Goal: Communication & Community: Answer question/provide support

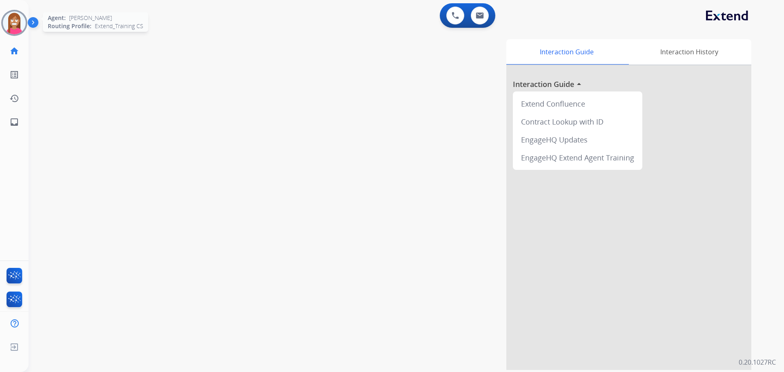
click at [15, 28] on img at bounding box center [14, 22] width 23 height 23
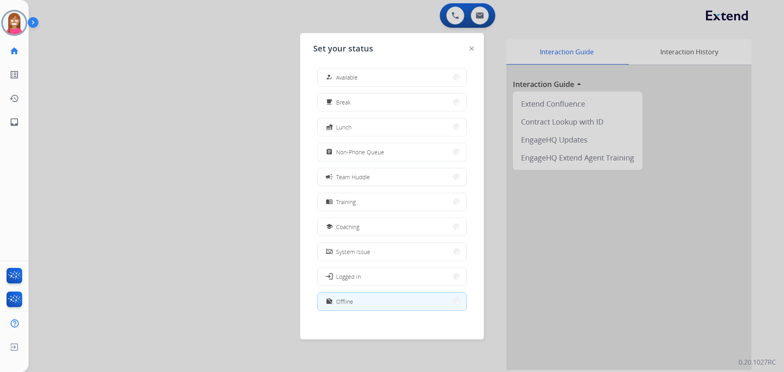
click at [339, 73] on div "how_to_reg Available" at bounding box center [340, 77] width 33 height 10
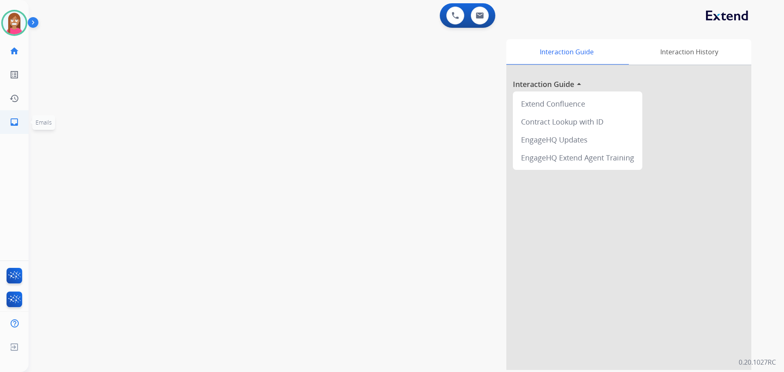
click at [9, 126] on mat-icon "inbox" at bounding box center [14, 122] width 10 height 10
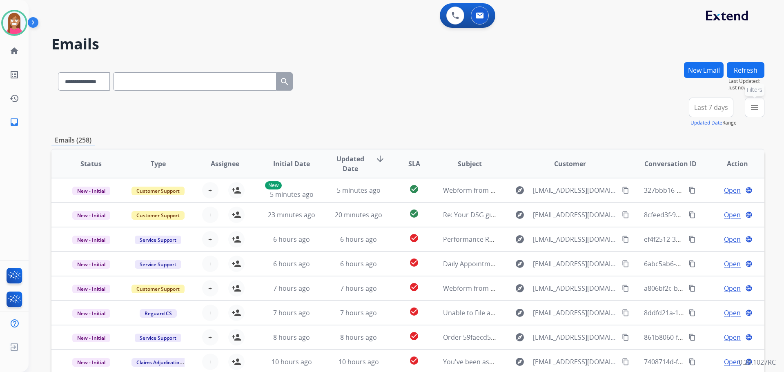
click at [751, 112] on mat-icon "menu" at bounding box center [755, 108] width 10 height 10
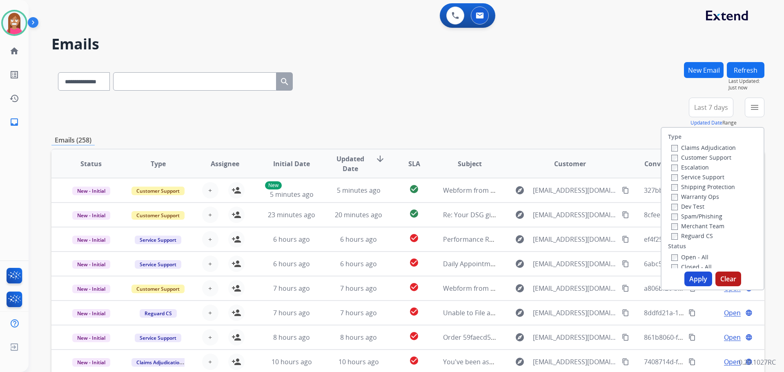
click at [686, 158] on label "Customer Support" at bounding box center [701, 158] width 60 height 8
click at [683, 188] on label "Shipping Protection" at bounding box center [703, 187] width 64 height 8
click at [676, 256] on label "Open - All" at bounding box center [689, 257] width 37 height 8
click at [682, 255] on label "Open - All" at bounding box center [689, 257] width 37 height 8
click at [694, 277] on button "Apply" at bounding box center [699, 279] width 28 height 15
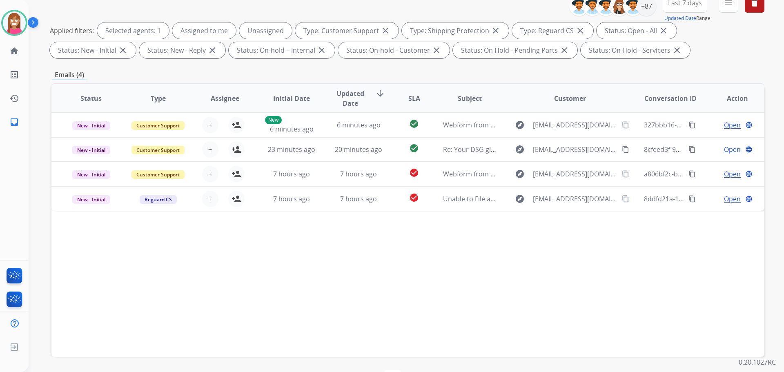
scroll to position [91, 0]
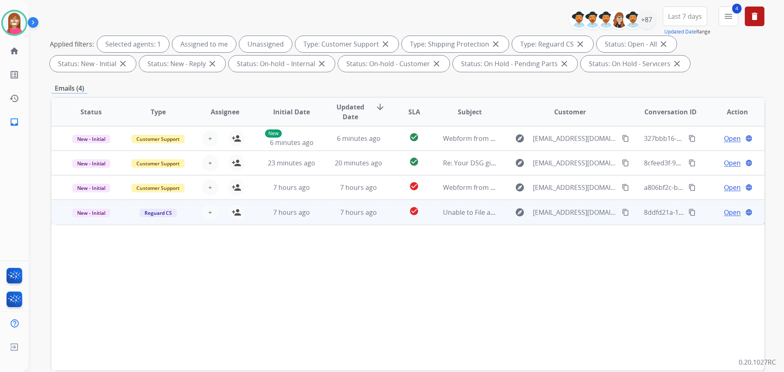
click at [320, 221] on td "7 hours ago" at bounding box center [352, 212] width 67 height 25
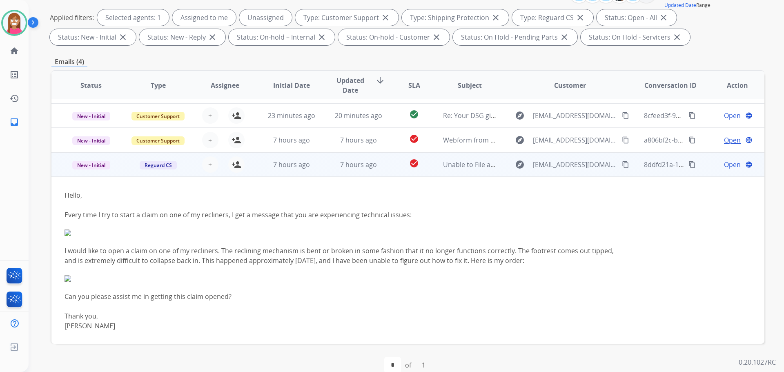
scroll to position [132, 0]
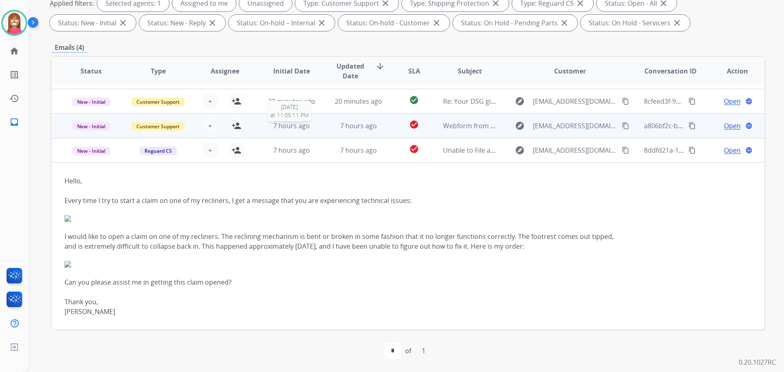
click at [312, 127] on div "7 hours ago" at bounding box center [292, 126] width 54 height 10
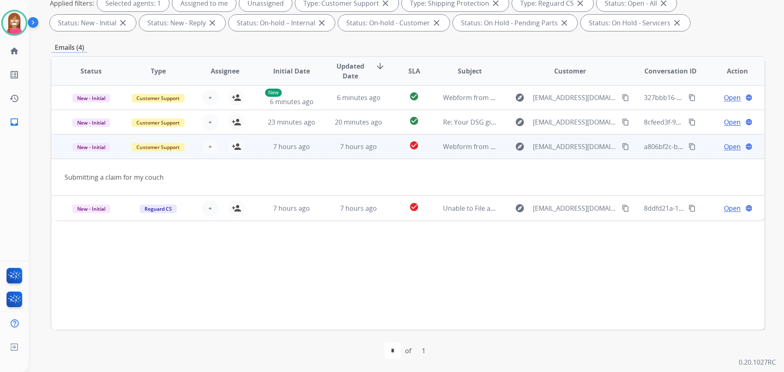
click at [622, 147] on mat-icon "content_copy" at bounding box center [625, 146] width 7 height 7
click at [234, 147] on mat-icon "person_add" at bounding box center [237, 147] width 10 height 10
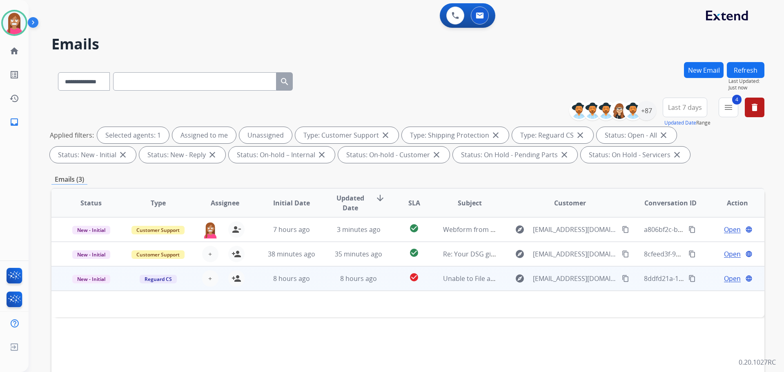
click at [622, 280] on mat-icon "content_copy" at bounding box center [625, 278] width 7 height 7
click at [232, 276] on mat-icon "person_add" at bounding box center [237, 279] width 10 height 10
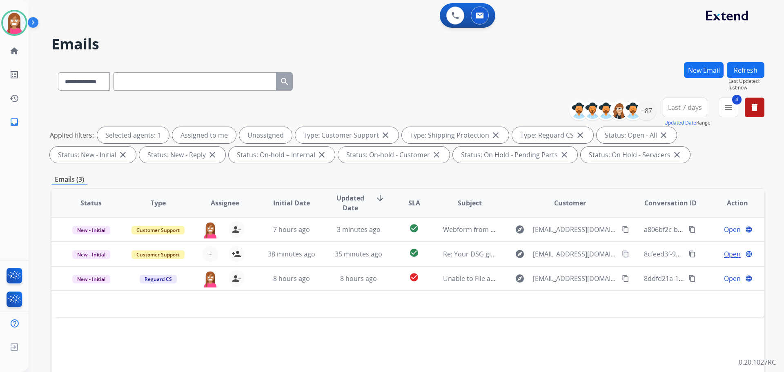
click at [740, 71] on button "Refresh" at bounding box center [746, 70] width 38 height 16
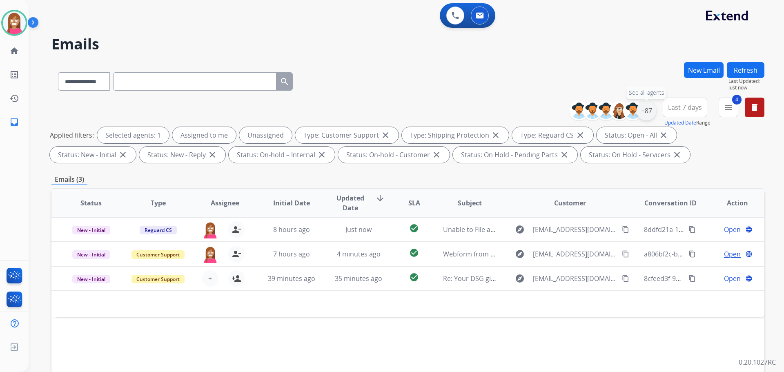
click at [649, 108] on div "+87" at bounding box center [647, 111] width 20 height 20
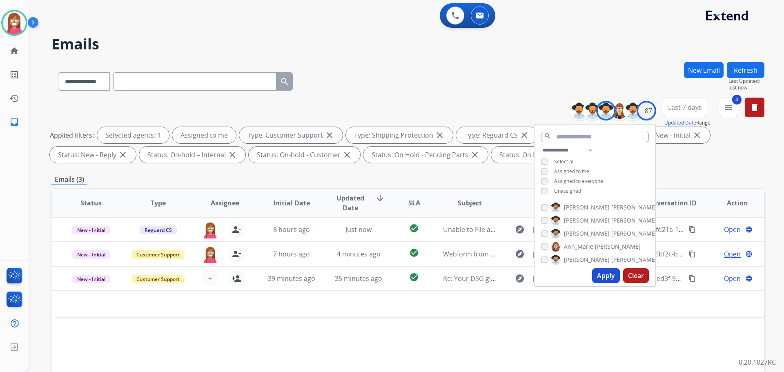
click at [600, 275] on button "Apply" at bounding box center [606, 275] width 28 height 15
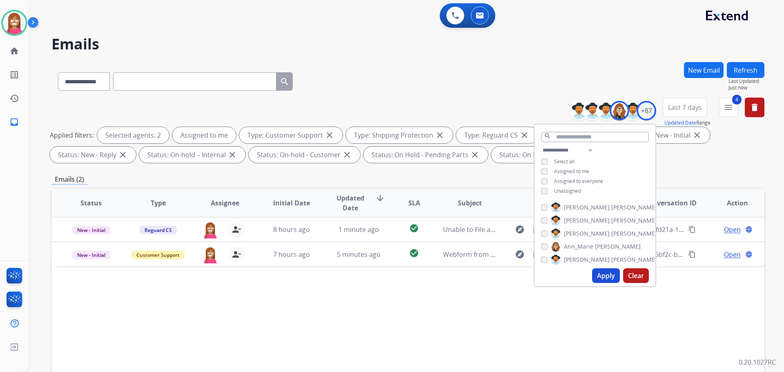
click at [595, 275] on button "Apply" at bounding box center [606, 275] width 28 height 15
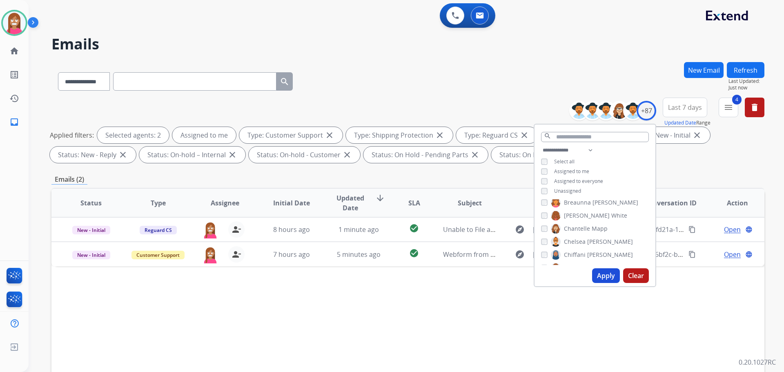
click at [603, 270] on button "Apply" at bounding box center [606, 275] width 28 height 15
click at [550, 232] on div "Chantelle Mapp" at bounding box center [574, 229] width 67 height 10
click at [547, 232] on div "Chantelle Mapp" at bounding box center [574, 229] width 67 height 10
click at [595, 273] on button "Apply" at bounding box center [606, 275] width 28 height 15
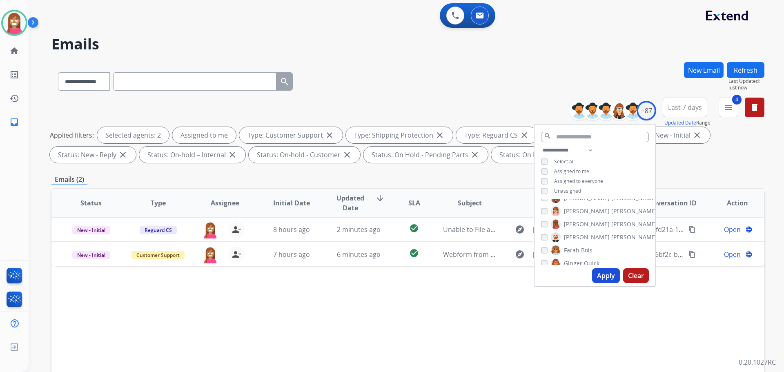
scroll to position [286, 0]
click at [603, 272] on button "Apply" at bounding box center [606, 275] width 28 height 15
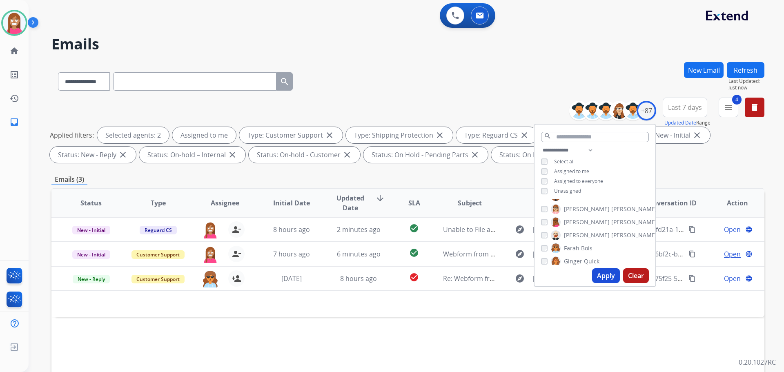
click at [488, 338] on div "Status Type Assignee Initial Date Updated Date arrow_downward SLA Subject Custo…" at bounding box center [407, 325] width 713 height 274
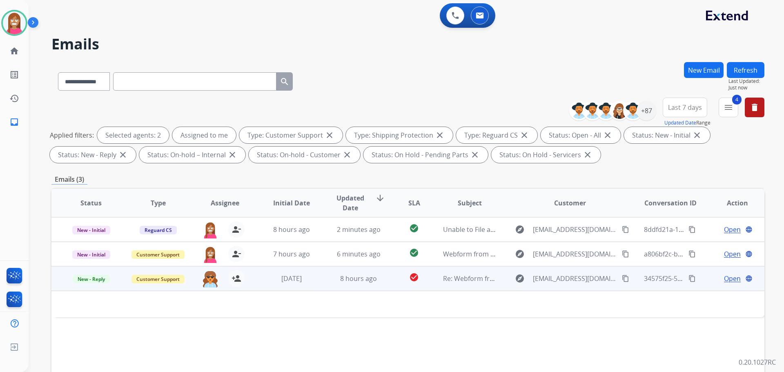
click at [475, 287] on td "Re: Webform from morgganf@gmail.com on 09/26/2025" at bounding box center [463, 278] width 67 height 25
click at [476, 289] on td "Re: Webform from morgganf@gmail.com on 09/26/2025" at bounding box center [463, 278] width 67 height 25
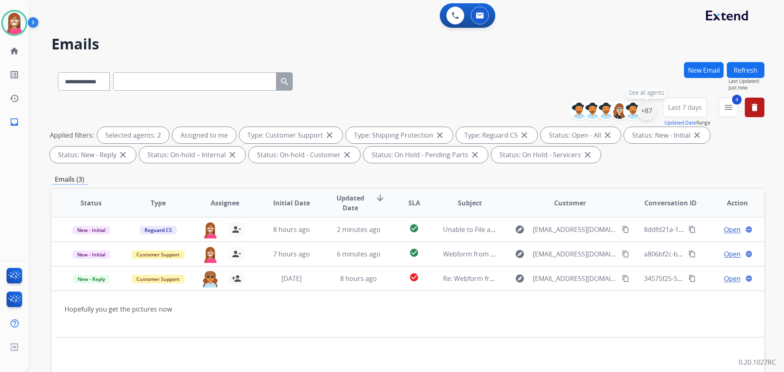
click at [642, 117] on div "+87" at bounding box center [647, 111] width 20 height 20
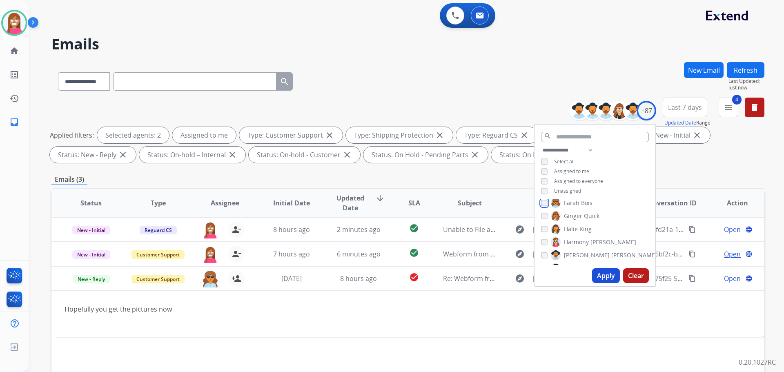
scroll to position [327, 0]
click at [600, 274] on button "Apply" at bounding box center [606, 275] width 28 height 15
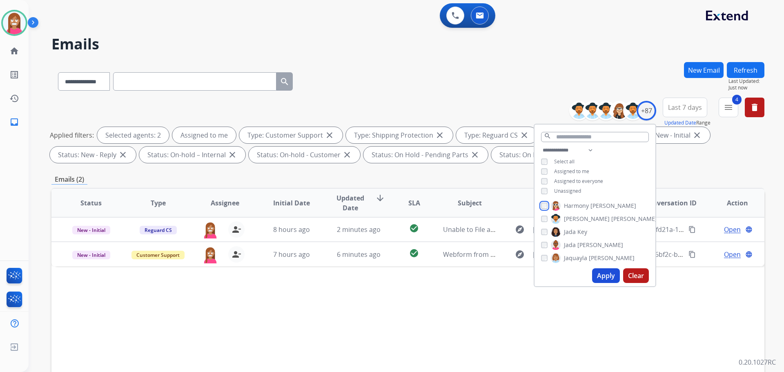
scroll to position [408, 0]
click at [595, 269] on button "Apply" at bounding box center [606, 275] width 28 height 15
click at [608, 279] on button "Apply" at bounding box center [606, 275] width 28 height 15
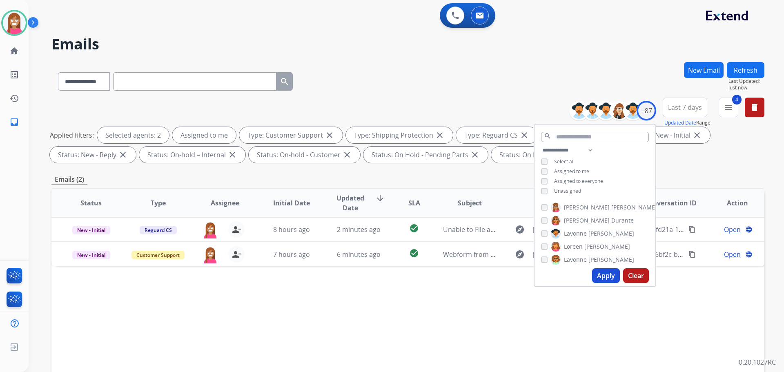
click at [600, 272] on button "Apply" at bounding box center [606, 275] width 28 height 15
click at [595, 269] on button "Apply" at bounding box center [606, 275] width 28 height 15
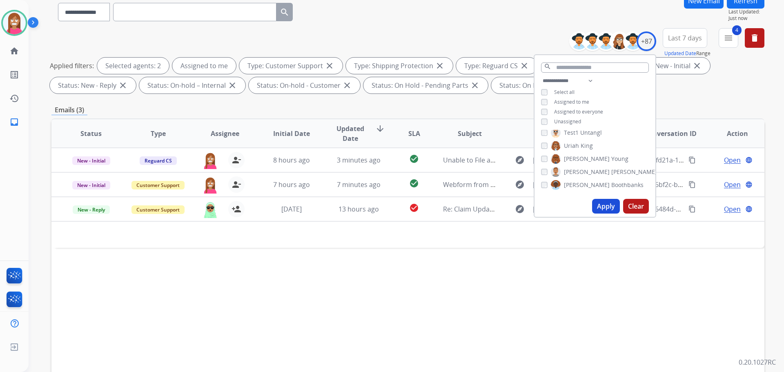
scroll to position [82, 0]
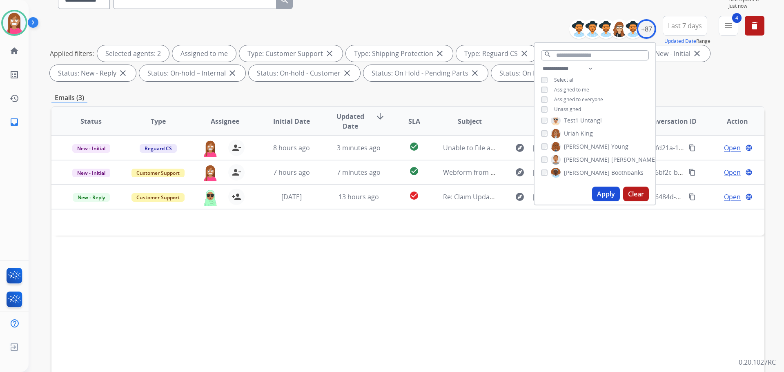
click at [549, 255] on div "Status Type Assignee Initial Date Updated Date arrow_downward SLA Subject Custo…" at bounding box center [407, 243] width 713 height 274
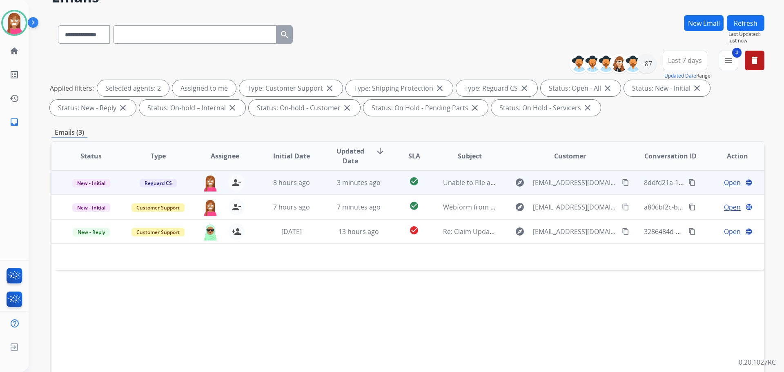
scroll to position [0, 0]
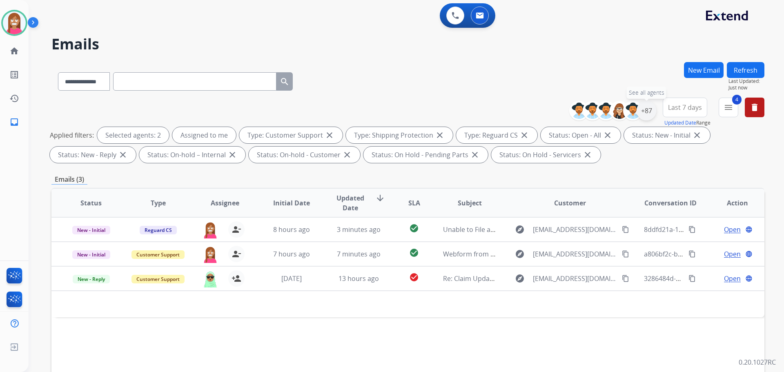
drag, startPoint x: 647, startPoint y: 114, endPoint x: 642, endPoint y: 118, distance: 6.1
click at [646, 114] on div "+87" at bounding box center [647, 111] width 20 height 20
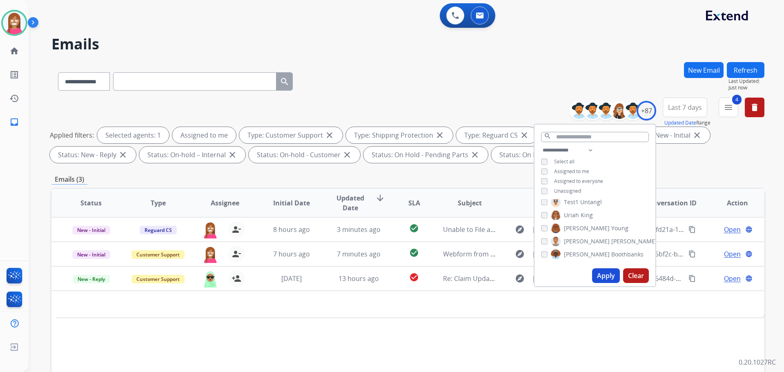
click at [602, 274] on button "Apply" at bounding box center [606, 275] width 28 height 15
click at [402, 298] on div "Status Type Assignee Initial Date Updated Date arrow_downward SLA Subject Custo…" at bounding box center [407, 325] width 713 height 274
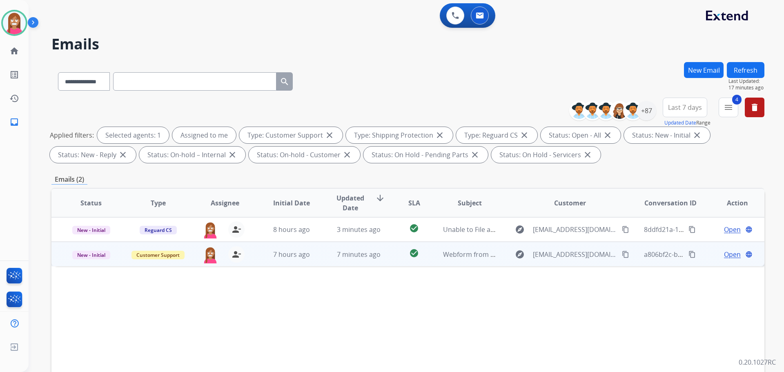
click at [319, 261] on td "7 minutes ago" at bounding box center [352, 254] width 67 height 25
click at [312, 261] on td "7 hours ago" at bounding box center [285, 254] width 67 height 25
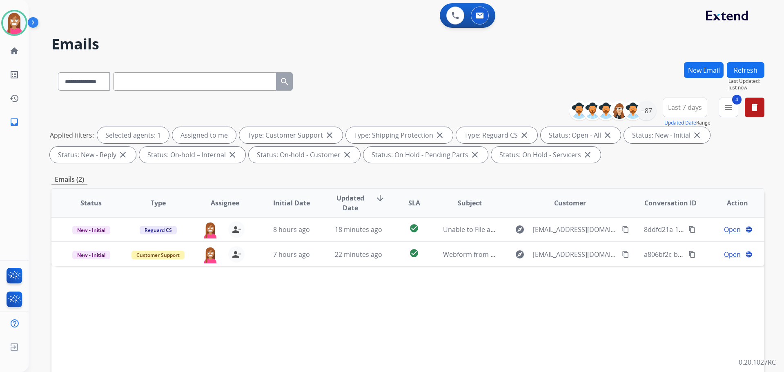
drag, startPoint x: 312, startPoint y: 262, endPoint x: 313, endPoint y: 269, distance: 6.6
click at [313, 269] on div "Status Type Assignee Initial Date Updated Date arrow_downward SLA Subject Custo…" at bounding box center [407, 325] width 713 height 274
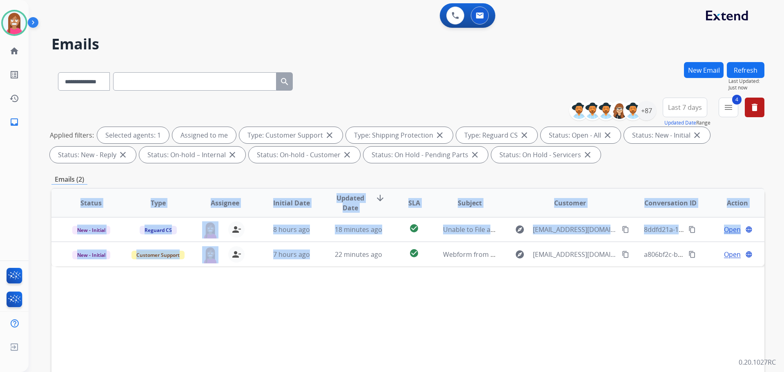
click at [313, 267] on div "Status Type Assignee Initial Date Updated Date arrow_downward SLA Subject Custo…" at bounding box center [407, 325] width 713 height 274
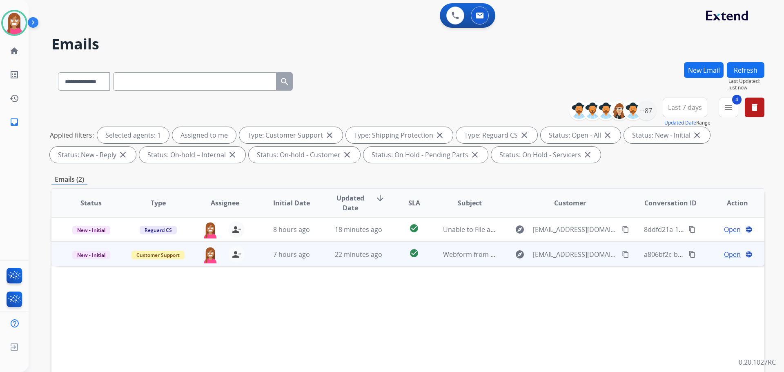
click at [319, 265] on td "22 minutes ago" at bounding box center [352, 254] width 67 height 25
click at [724, 255] on span "Open" at bounding box center [732, 254] width 17 height 10
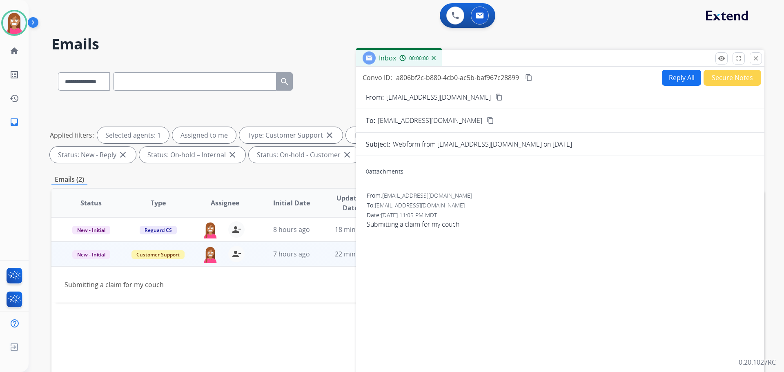
click at [665, 78] on button "Reply All" at bounding box center [681, 78] width 39 height 16
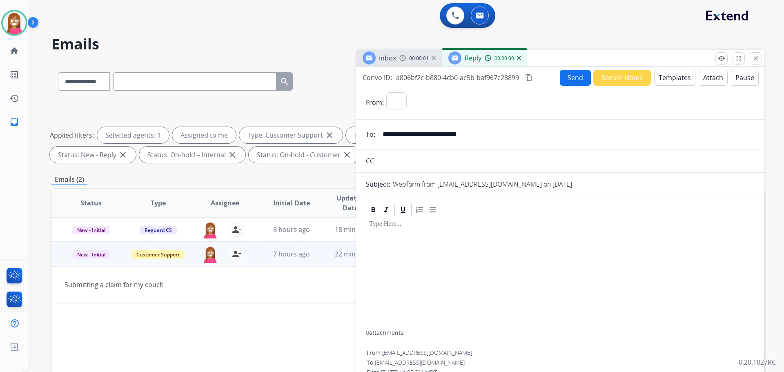
select select "**********"
click at [666, 77] on button "Templates" at bounding box center [674, 78] width 41 height 16
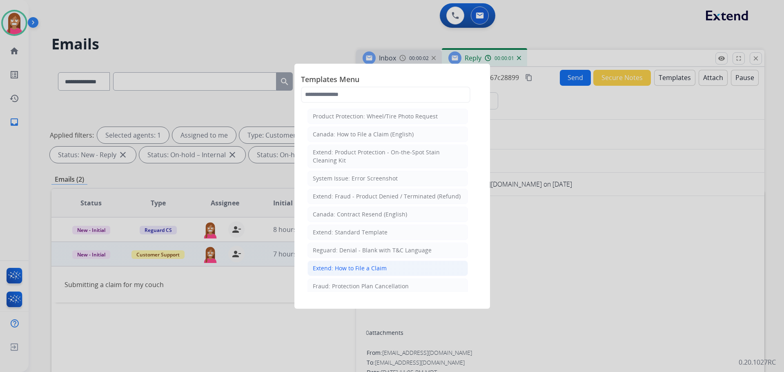
click at [334, 267] on div "Extend: How to File a Claim" at bounding box center [350, 268] width 74 height 8
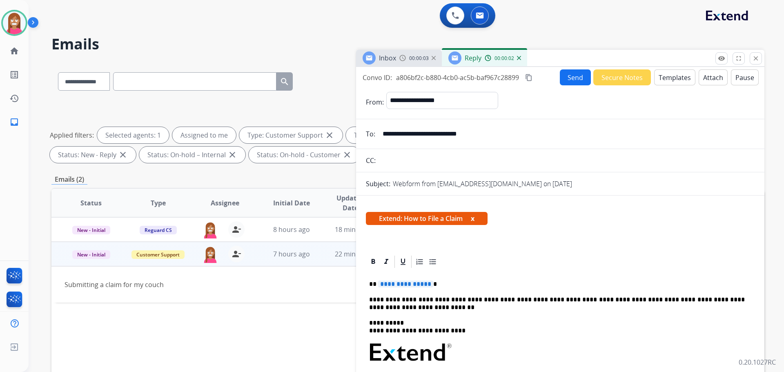
click at [395, 286] on span "**********" at bounding box center [405, 284] width 55 height 7
click at [376, 287] on p "***" at bounding box center [557, 284] width 376 height 7
click at [565, 77] on button "Send" at bounding box center [575, 77] width 31 height 16
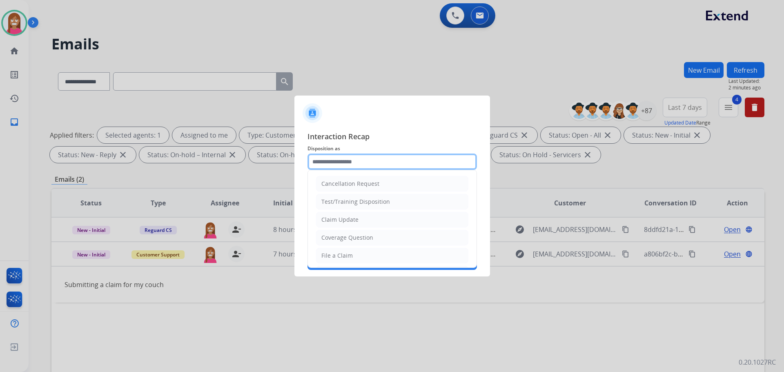
click at [327, 168] on input "text" at bounding box center [392, 162] width 169 height 16
click at [340, 252] on div "File a Claim" at bounding box center [336, 256] width 31 height 8
type input "**********"
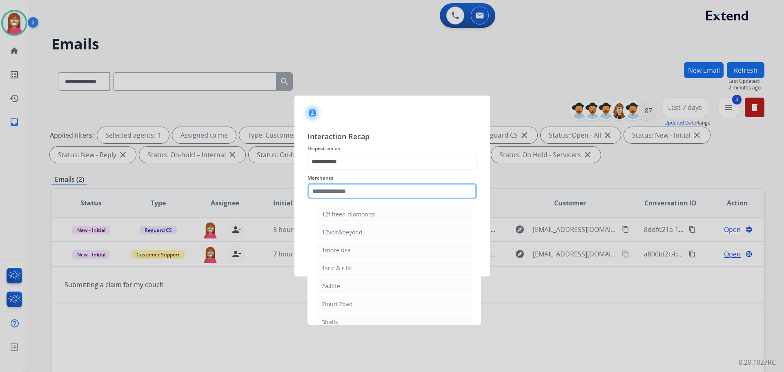
drag, startPoint x: 325, startPoint y: 196, endPoint x: 311, endPoint y: 203, distance: 16.1
click at [326, 196] on input "text" at bounding box center [392, 191] width 169 height 16
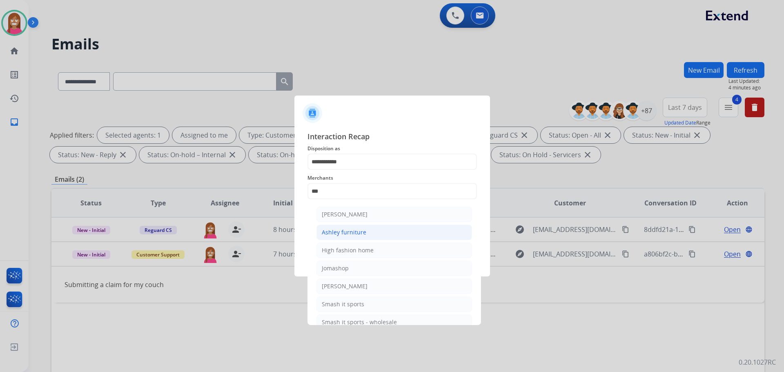
click at [337, 231] on div "Ashley furniture" at bounding box center [344, 232] width 45 height 8
type input "**********"
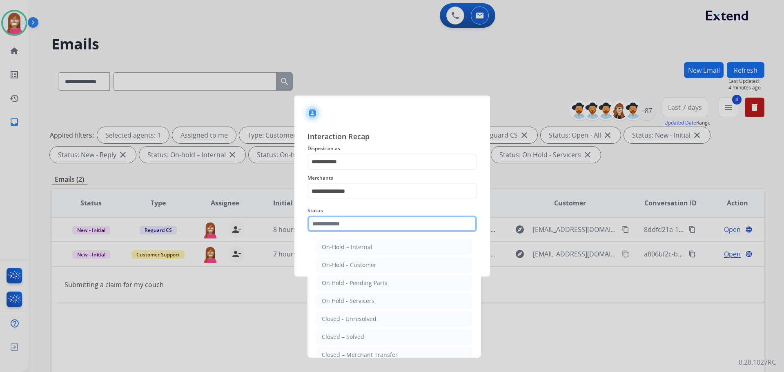
click at [329, 225] on input "text" at bounding box center [392, 224] width 169 height 16
click at [339, 334] on div "Closed – Solved" at bounding box center [343, 337] width 42 height 8
type input "**********"
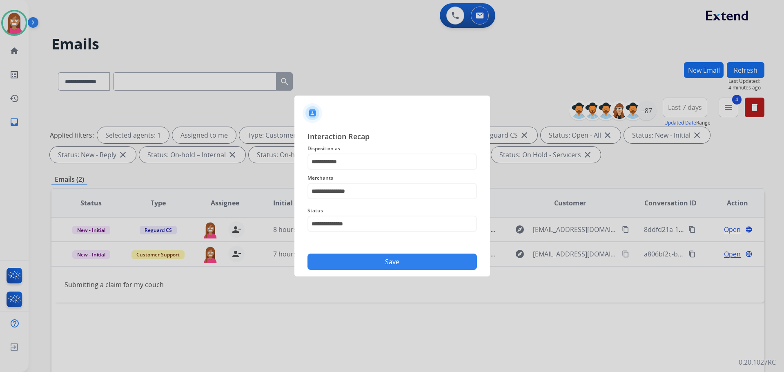
click at [334, 255] on button "Save" at bounding box center [392, 262] width 169 height 16
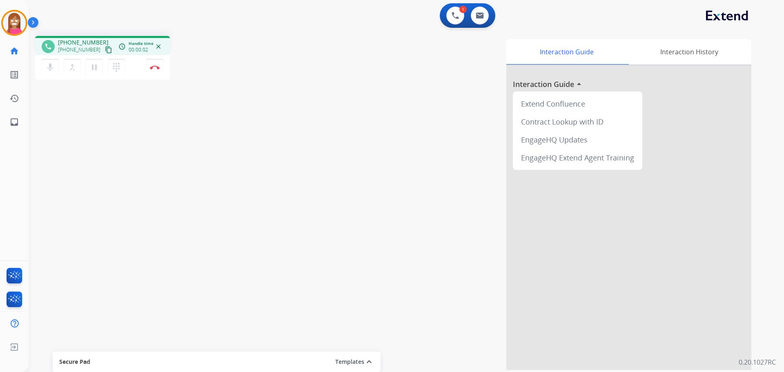
click at [105, 51] on mat-icon "content_copy" at bounding box center [108, 49] width 7 height 7
click at [160, 65] on button "Disconnect" at bounding box center [154, 67] width 17 height 17
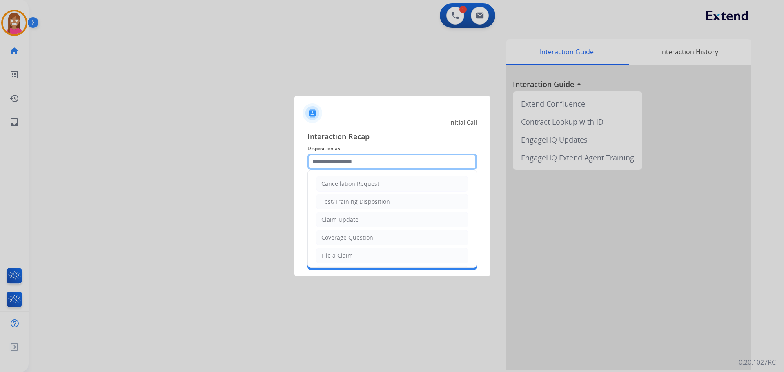
click at [329, 161] on input "text" at bounding box center [392, 162] width 169 height 16
click at [339, 255] on div "File a Claim" at bounding box center [336, 256] width 31 height 8
type input "**********"
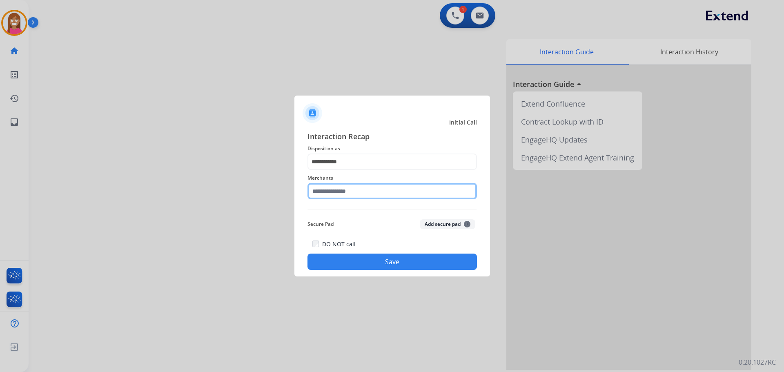
click at [339, 193] on input "text" at bounding box center [392, 191] width 169 height 16
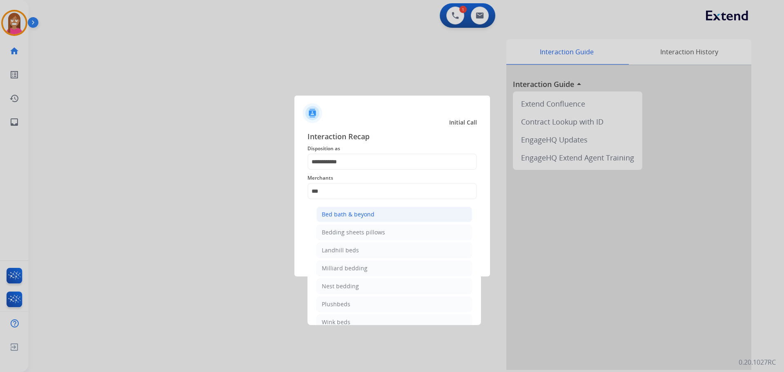
click at [348, 212] on div "Bed bath & beyond" at bounding box center [348, 214] width 53 height 8
type input "**********"
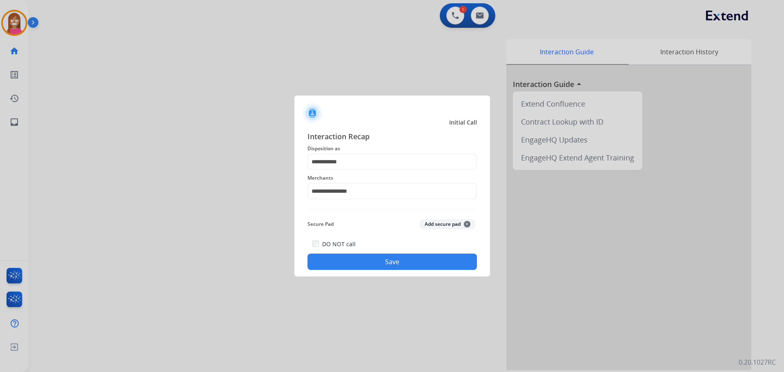
click at [370, 265] on button "Save" at bounding box center [392, 262] width 169 height 16
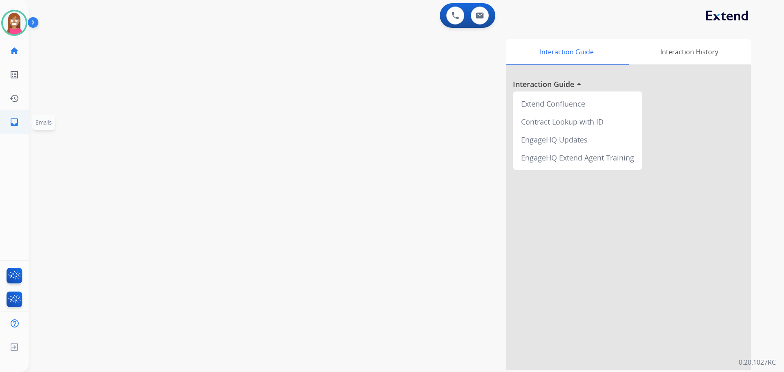
click at [16, 117] on mat-icon "inbox" at bounding box center [14, 122] width 10 height 10
select select "**********"
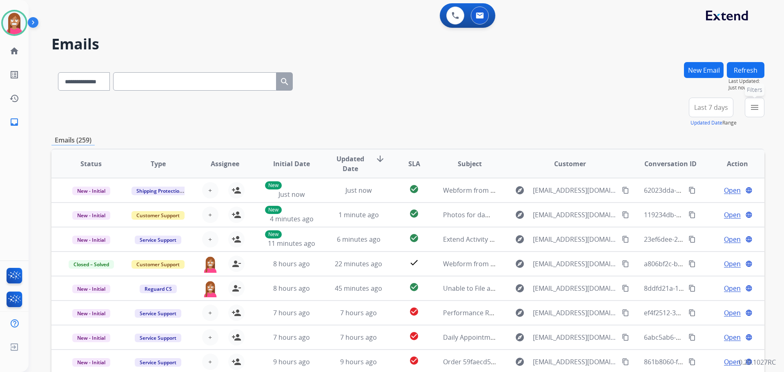
click at [758, 112] on mat-icon "menu" at bounding box center [755, 108] width 10 height 10
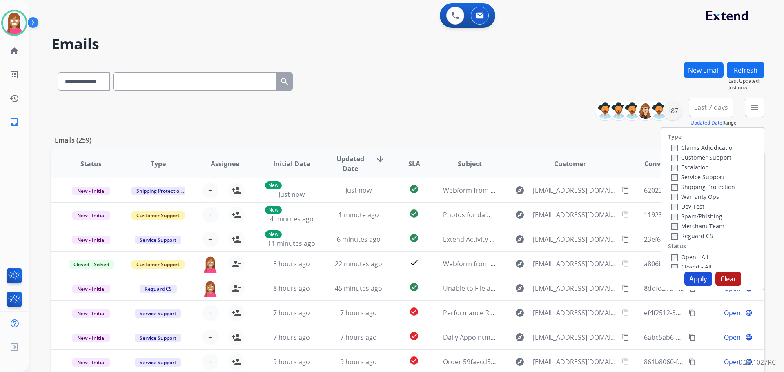
click at [703, 156] on label "Customer Support" at bounding box center [701, 158] width 60 height 8
click at [696, 187] on label "Shipping Protection" at bounding box center [703, 187] width 64 height 8
drag, startPoint x: 682, startPoint y: 234, endPoint x: 679, endPoint y: 247, distance: 13.1
click at [682, 234] on label "Reguard CS" at bounding box center [692, 236] width 42 height 8
click at [680, 257] on label "Open - All" at bounding box center [689, 257] width 37 height 8
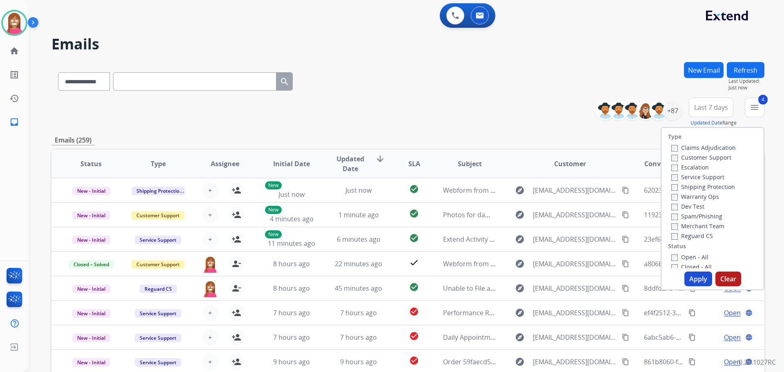
click at [691, 272] on div "Type Claims Adjudication Customer Support Escalation Service Support Shipping P…" at bounding box center [713, 208] width 104 height 163
click at [691, 274] on button "Apply" at bounding box center [699, 279] width 28 height 15
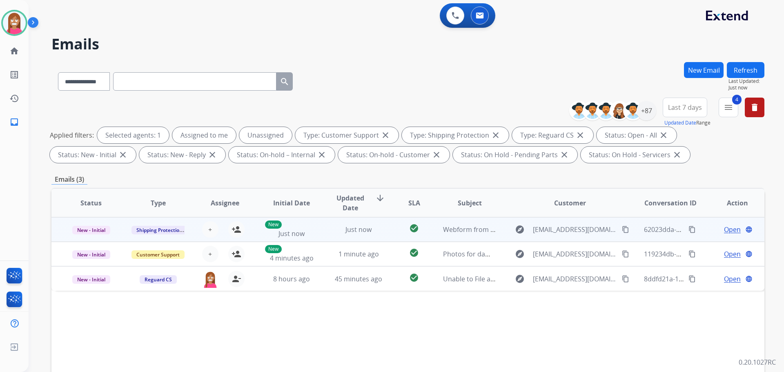
click at [321, 235] on td "Just now" at bounding box center [352, 229] width 67 height 25
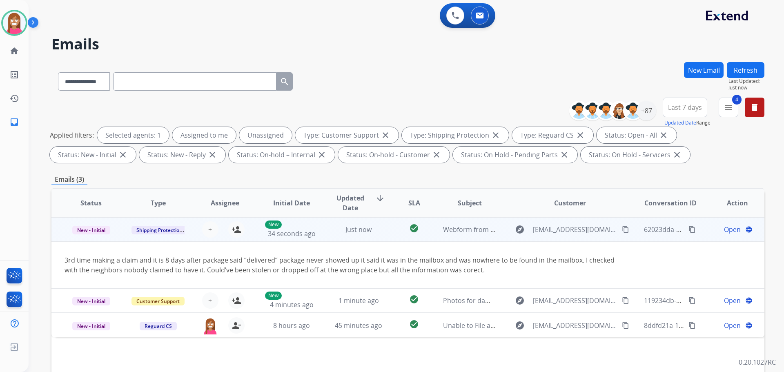
click at [622, 229] on mat-icon "content_copy" at bounding box center [625, 229] width 7 height 7
click at [236, 229] on mat-icon "person_add" at bounding box center [237, 230] width 10 height 10
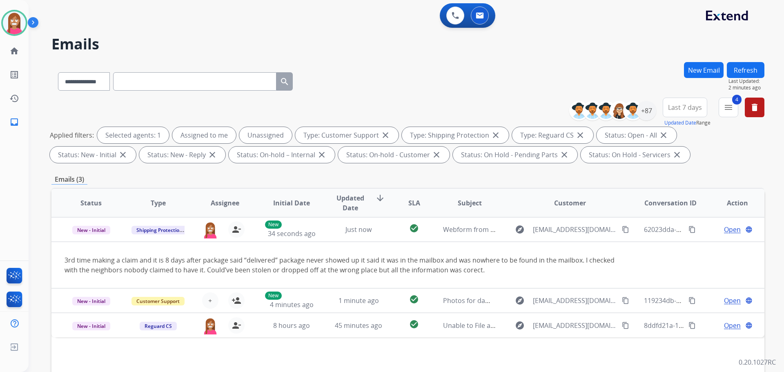
click at [739, 76] on button "Refresh" at bounding box center [746, 70] width 38 height 16
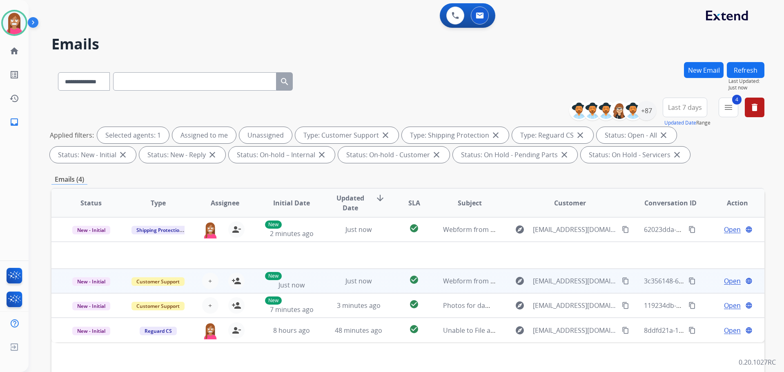
click at [381, 286] on td "Just now" at bounding box center [352, 281] width 67 height 25
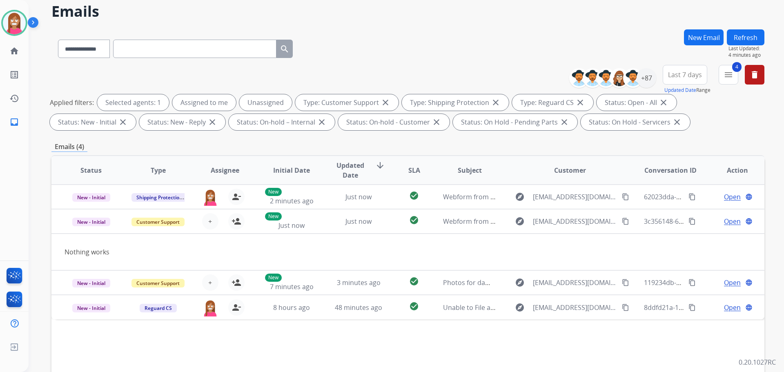
scroll to position [41, 0]
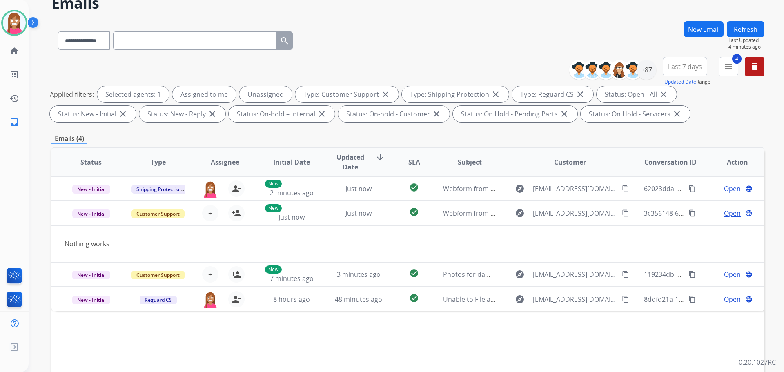
click at [549, 27] on div "**********" at bounding box center [407, 39] width 713 height 36
click at [736, 33] on button "Refresh" at bounding box center [746, 29] width 38 height 16
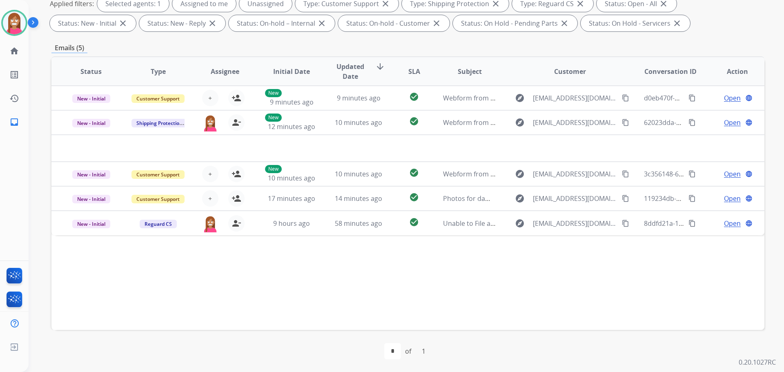
scroll to position [132, 0]
drag, startPoint x: 9, startPoint y: 34, endPoint x: 17, endPoint y: 33, distance: 7.8
click at [9, 34] on div at bounding box center [14, 23] width 26 height 26
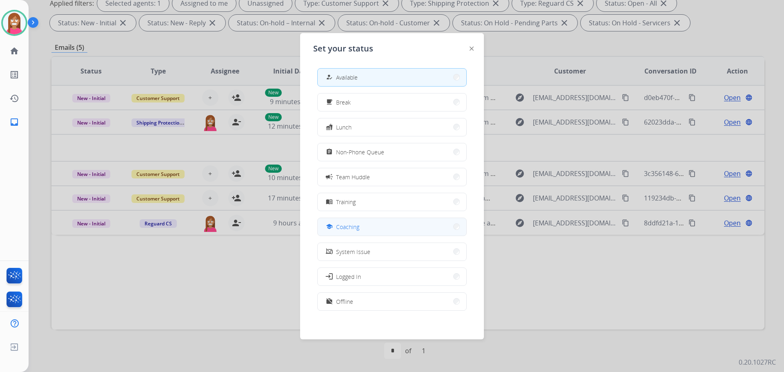
click at [342, 230] on span "Coaching" at bounding box center [347, 227] width 23 height 9
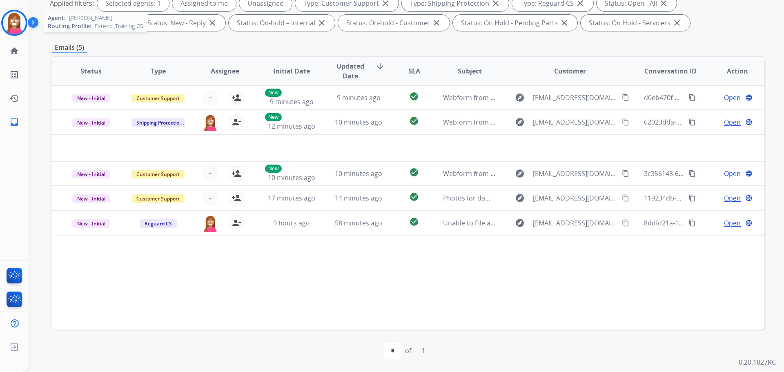
click at [6, 32] on div at bounding box center [14, 23] width 26 height 26
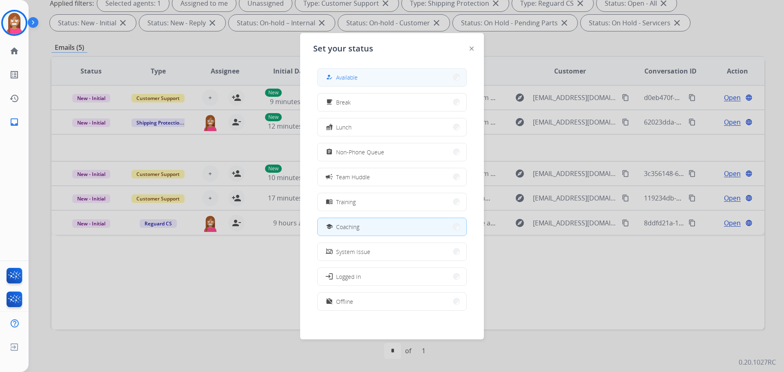
click at [370, 79] on button "how_to_reg Available" at bounding box center [392, 78] width 149 height 18
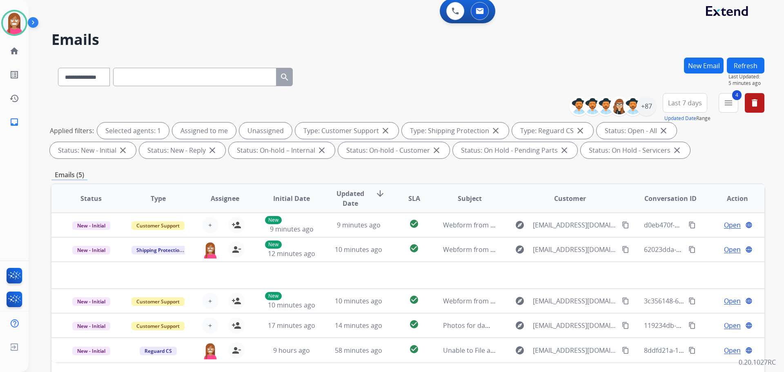
scroll to position [0, 0]
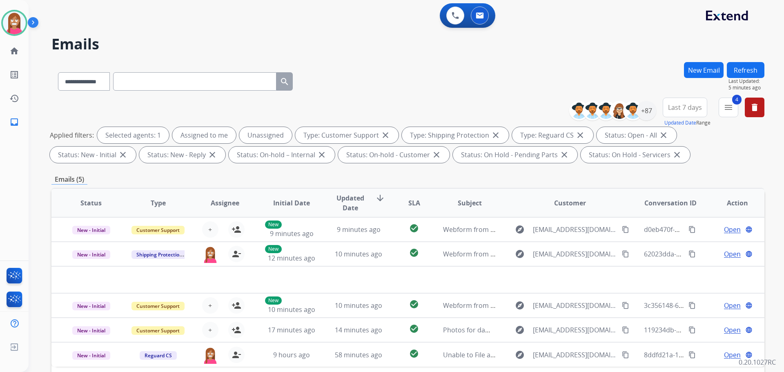
click at [740, 70] on button "Refresh" at bounding box center [746, 70] width 38 height 16
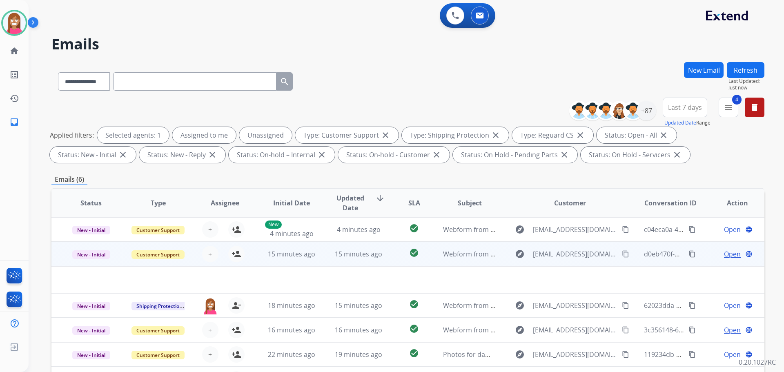
scroll to position [132, 0]
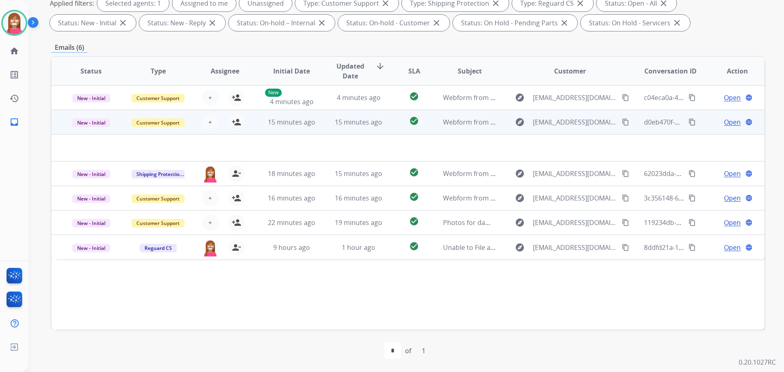
click at [386, 111] on td "check_circle" at bounding box center [408, 122] width 45 height 25
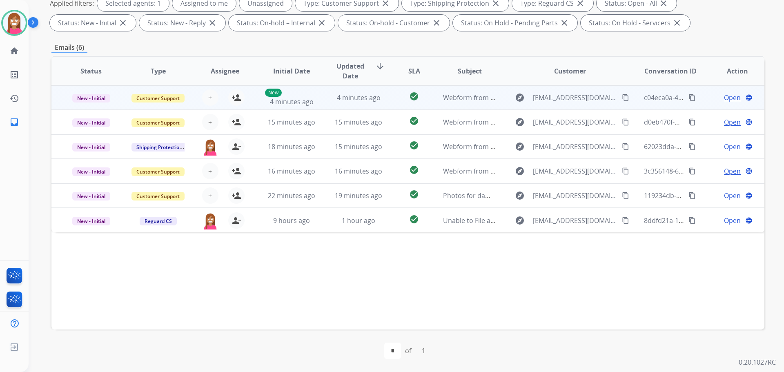
click at [382, 109] on tr "New - Initial Customer Support + Select agent person_add Assign to Me New 4 min…" at bounding box center [407, 97] width 713 height 25
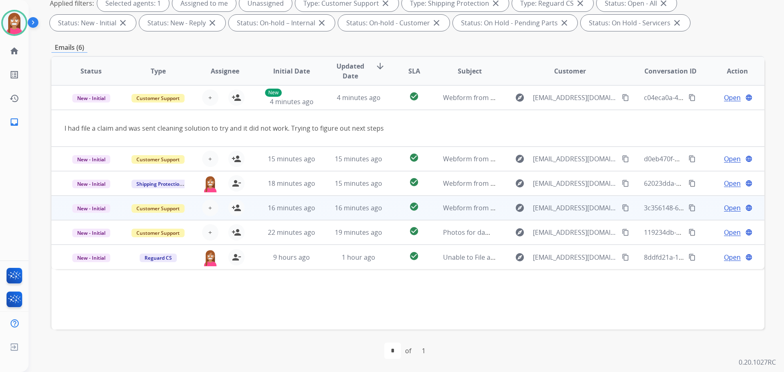
click at [361, 216] on td "16 minutes ago" at bounding box center [352, 208] width 67 height 25
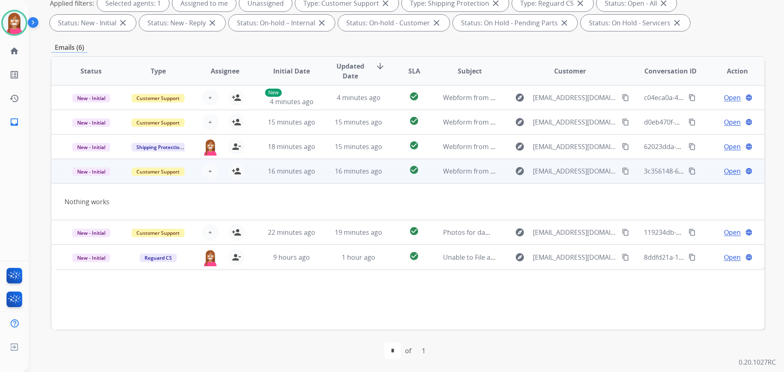
click at [622, 173] on mat-icon "content_copy" at bounding box center [625, 170] width 7 height 7
click at [234, 175] on mat-icon "person_add" at bounding box center [237, 171] width 10 height 10
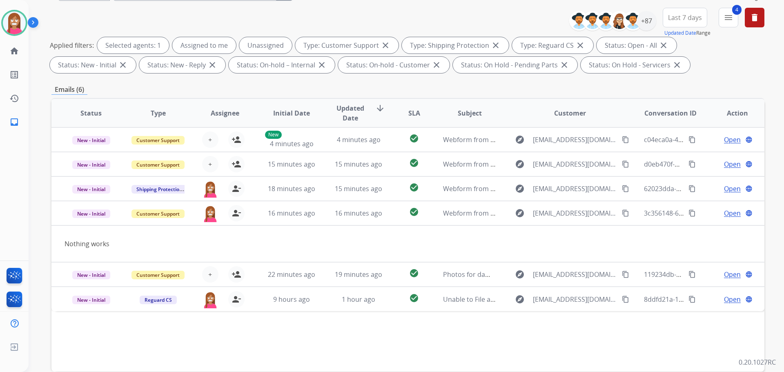
scroll to position [50, 0]
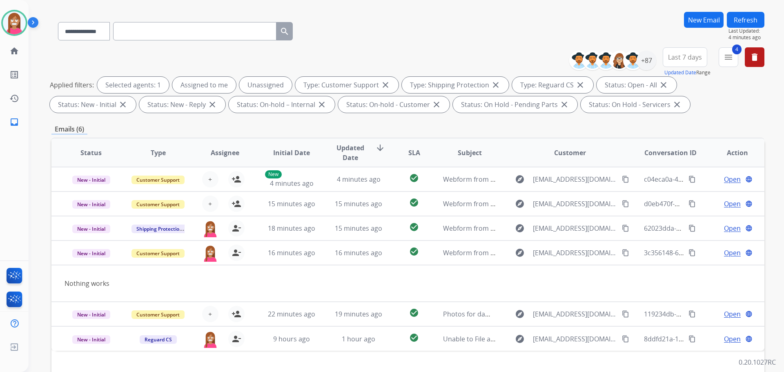
click at [736, 21] on button "Refresh" at bounding box center [746, 20] width 38 height 16
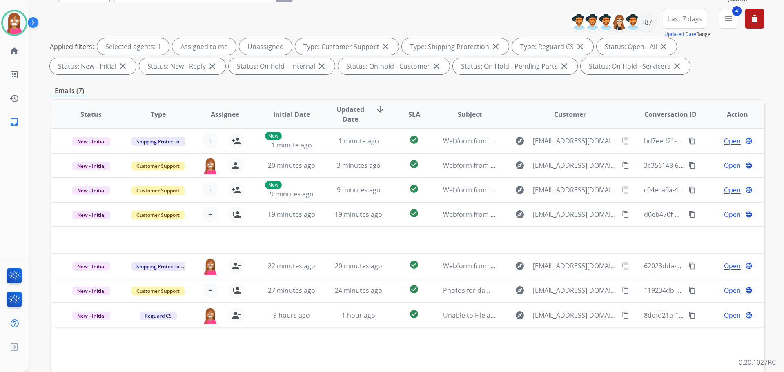
scroll to position [132, 0]
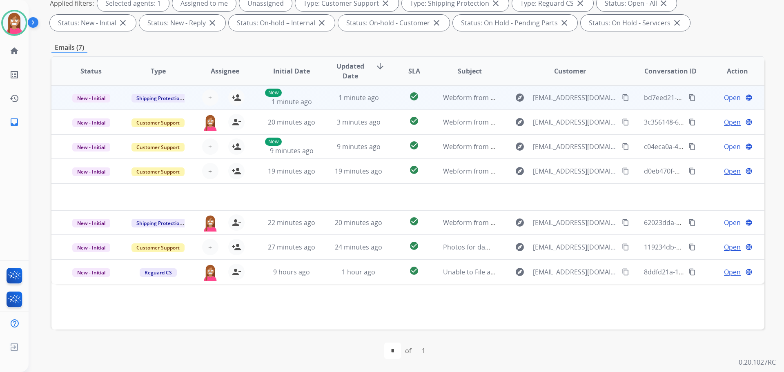
click at [330, 104] on td "1 minute ago" at bounding box center [352, 97] width 67 height 25
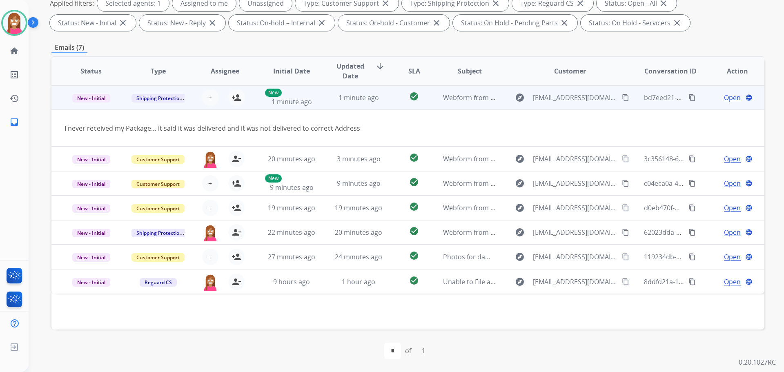
click at [622, 96] on mat-icon "content_copy" at bounding box center [625, 97] width 7 height 7
click at [237, 98] on mat-icon "person_add" at bounding box center [237, 98] width 10 height 10
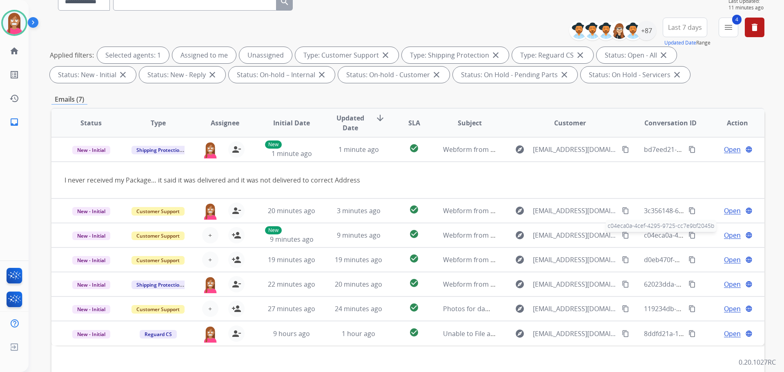
scroll to position [0, 0]
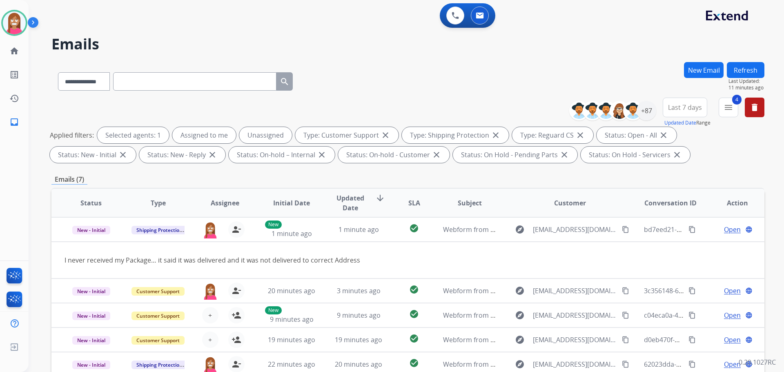
click at [740, 68] on button "Refresh" at bounding box center [746, 70] width 38 height 16
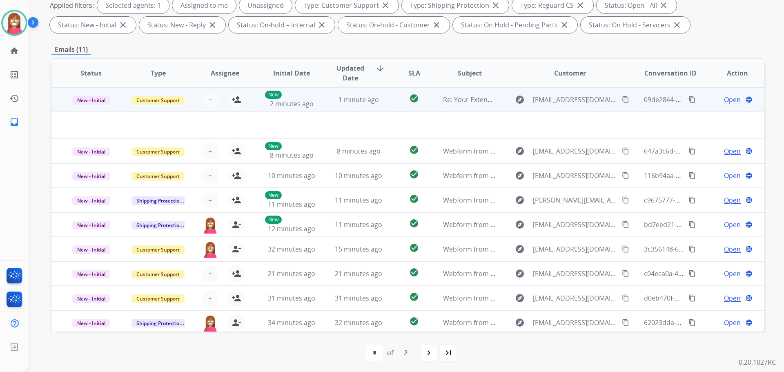
scroll to position [132, 0]
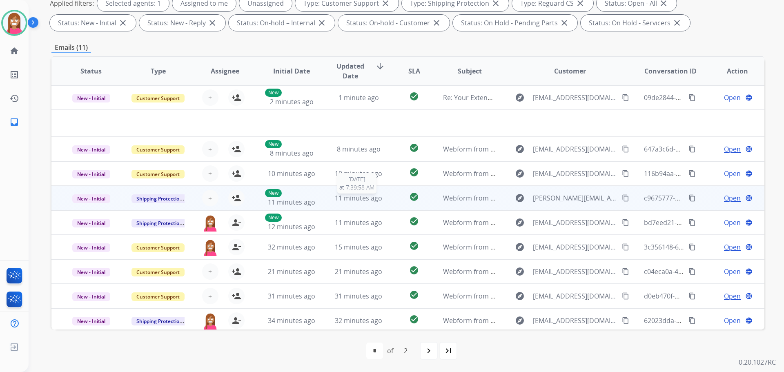
click at [335, 201] on span "11 minutes ago" at bounding box center [358, 198] width 47 height 9
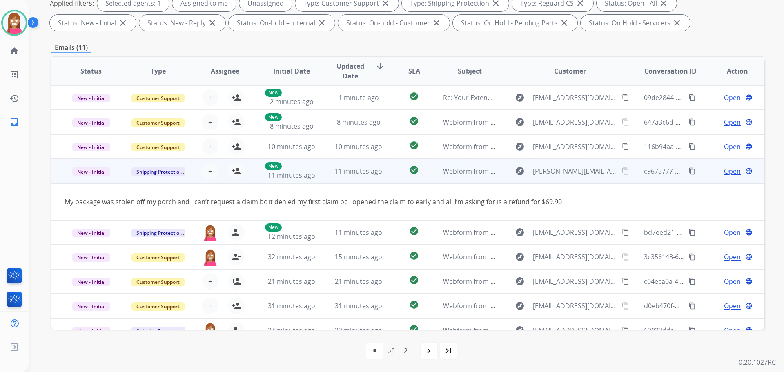
scroll to position [38, 0]
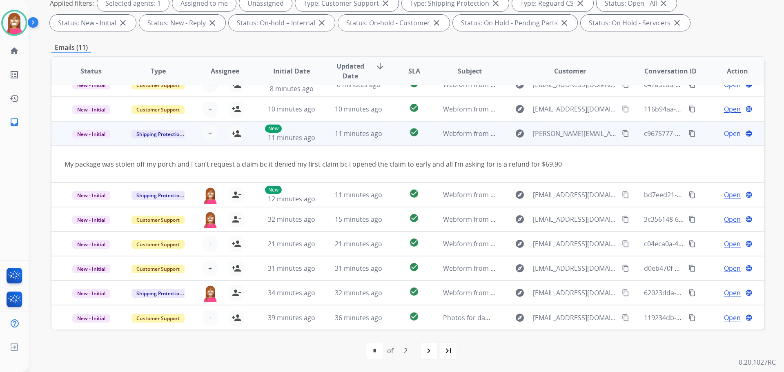
click at [622, 133] on mat-icon "content_copy" at bounding box center [625, 133] width 7 height 7
click at [235, 136] on mat-icon "person_add" at bounding box center [237, 134] width 10 height 10
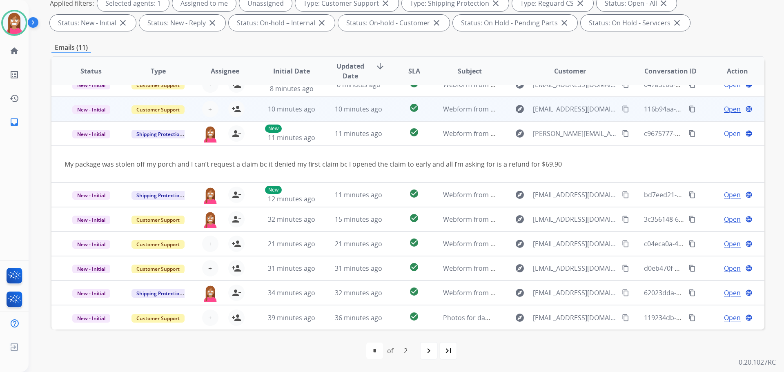
click at [319, 114] on td "10 minutes ago" at bounding box center [352, 109] width 67 height 25
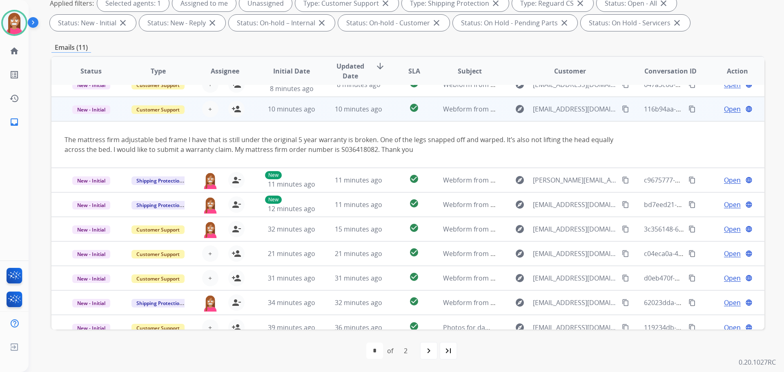
scroll to position [47, 0]
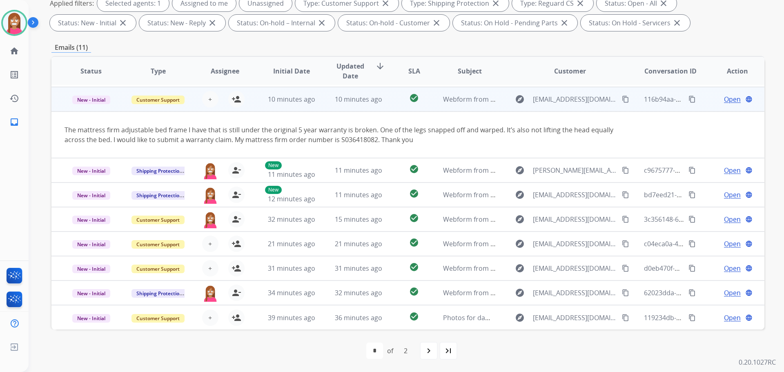
click at [622, 98] on mat-icon "content_copy" at bounding box center [625, 99] width 7 height 7
click at [232, 101] on mat-icon "person_add" at bounding box center [237, 99] width 10 height 10
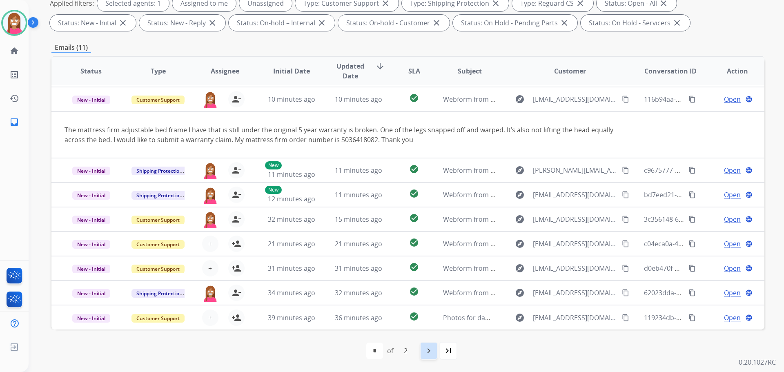
click at [428, 357] on div "navigate_next" at bounding box center [429, 351] width 18 height 18
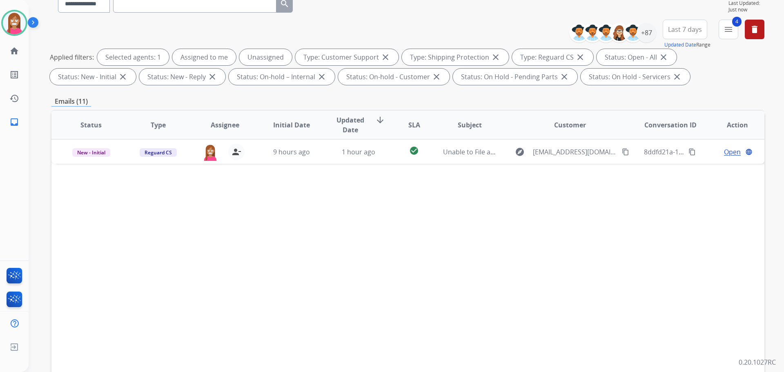
scroll to position [132, 0]
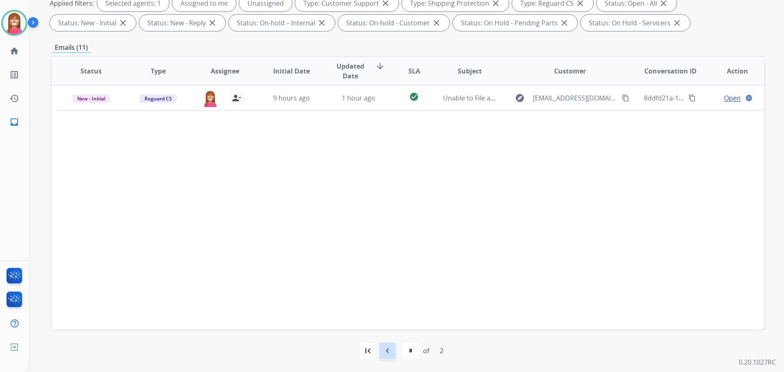
click at [384, 352] on mat-icon "navigate_before" at bounding box center [388, 351] width 10 height 10
select select "*"
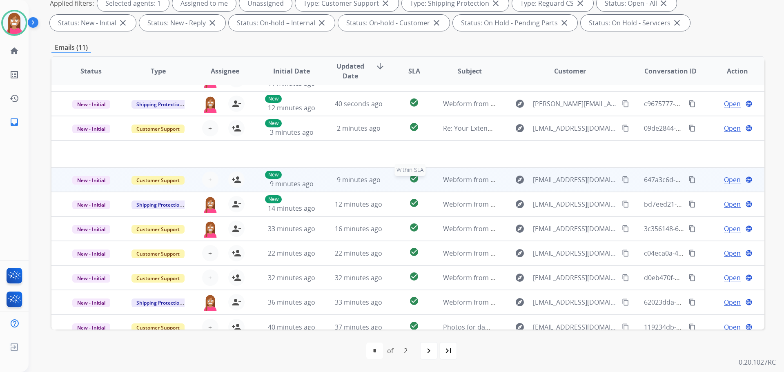
scroll to position [28, 0]
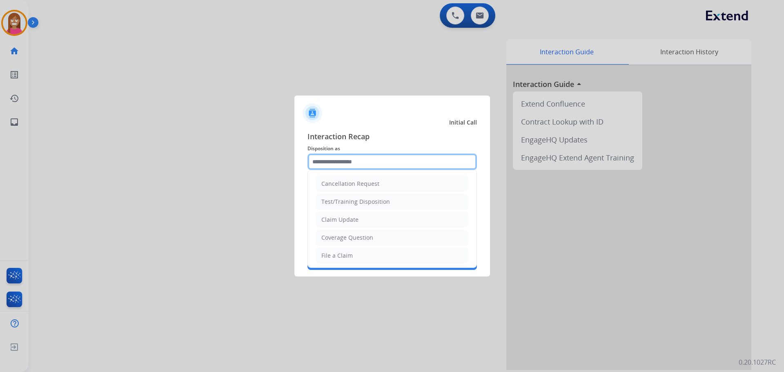
drag, startPoint x: 328, startPoint y: 167, endPoint x: 343, endPoint y: 123, distance: 45.7
click at [329, 165] on input "text" at bounding box center [392, 162] width 169 height 16
click at [325, 256] on div "File a Claim" at bounding box center [336, 256] width 31 height 8
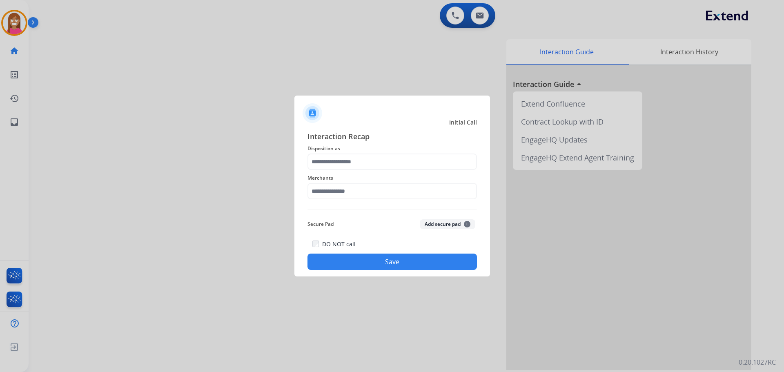
type input "**********"
drag, startPoint x: 320, startPoint y: 191, endPoint x: 301, endPoint y: 199, distance: 20.9
click at [316, 195] on input "text" at bounding box center [392, 191] width 169 height 16
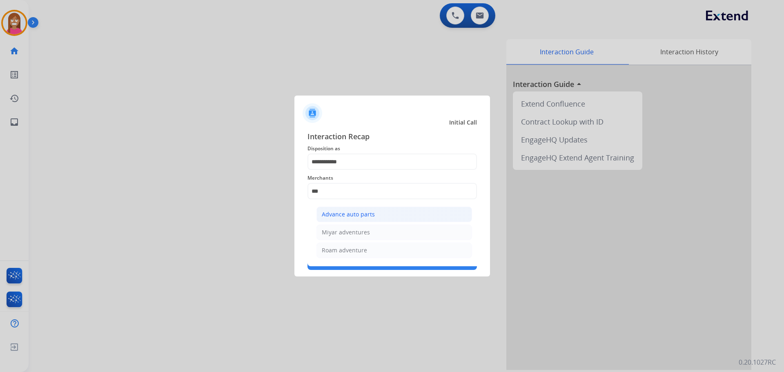
click at [333, 214] on div "Advance auto parts" at bounding box center [348, 214] width 53 height 8
type input "**********"
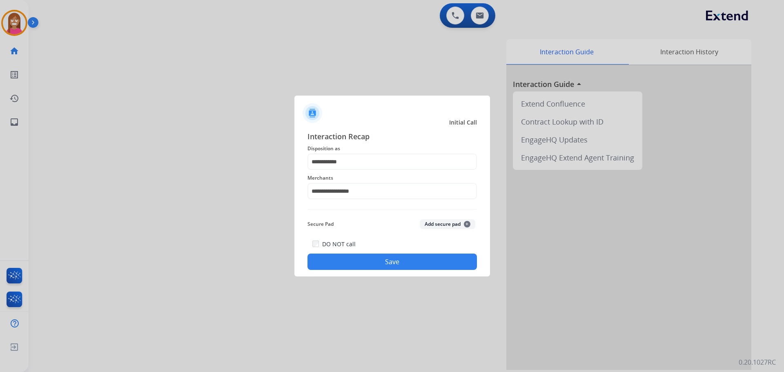
click at [358, 268] on button "Save" at bounding box center [392, 262] width 169 height 16
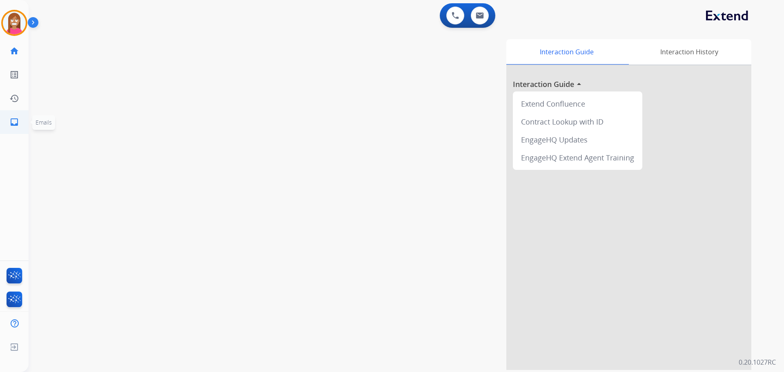
click at [17, 120] on mat-icon "inbox" at bounding box center [14, 122] width 10 height 10
select select "**********"
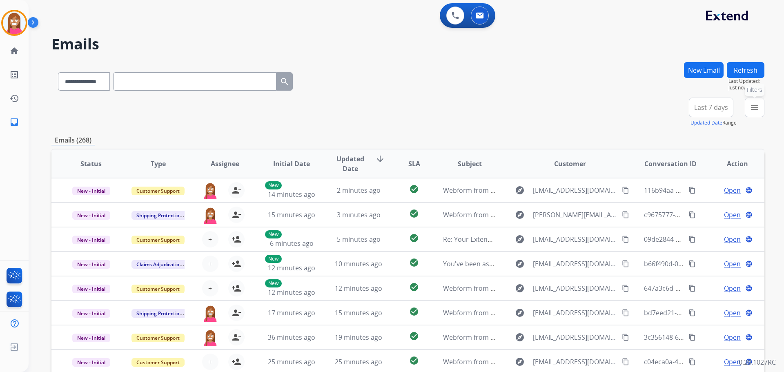
click at [759, 105] on mat-icon "menu" at bounding box center [755, 108] width 10 height 10
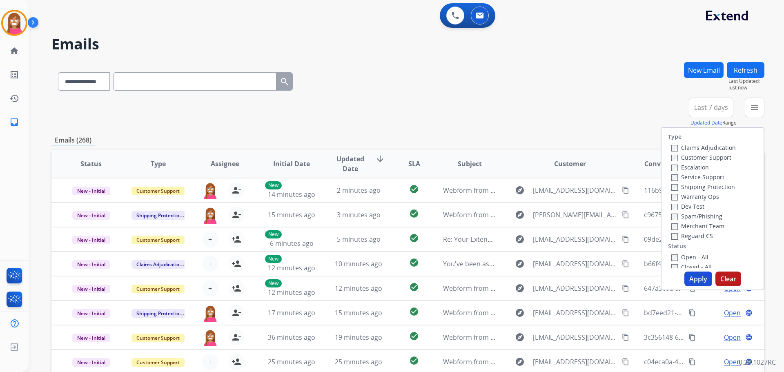
click at [673, 156] on label "Customer Support" at bounding box center [701, 158] width 60 height 8
click at [680, 188] on label "Shipping Protection" at bounding box center [703, 187] width 64 height 8
click at [676, 255] on label "Open - All" at bounding box center [689, 257] width 37 height 8
click at [694, 280] on button "Apply" at bounding box center [699, 279] width 28 height 15
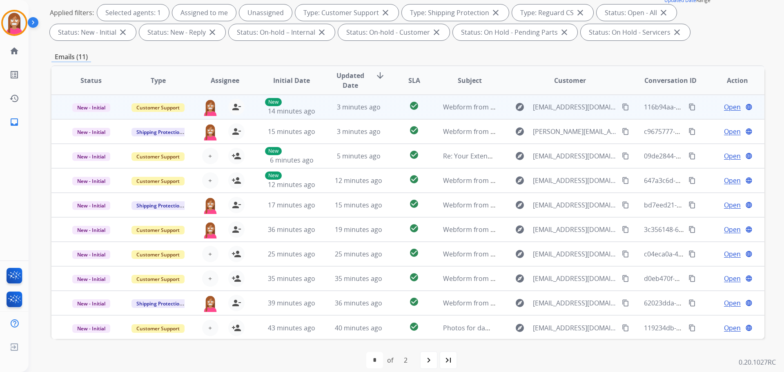
scroll to position [1, 0]
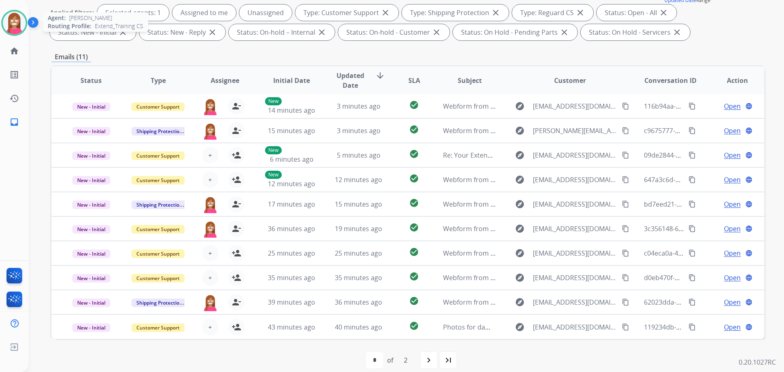
click at [9, 25] on img at bounding box center [14, 22] width 23 height 23
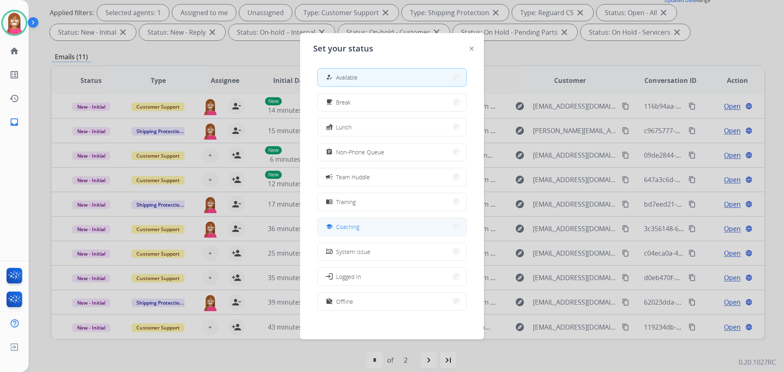
click at [338, 223] on div "school Coaching" at bounding box center [341, 227] width 35 height 10
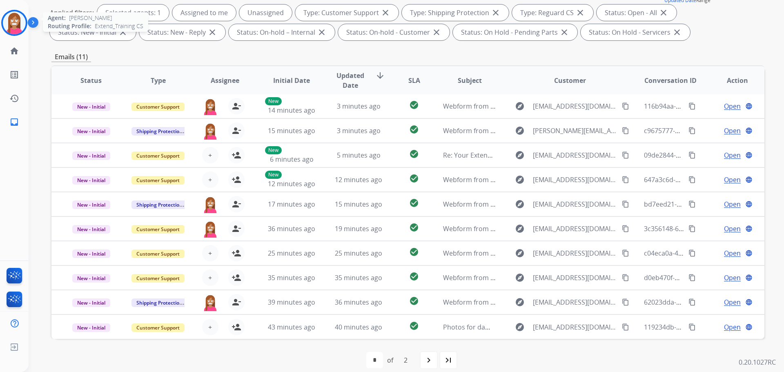
click at [11, 27] on img at bounding box center [14, 22] width 23 height 23
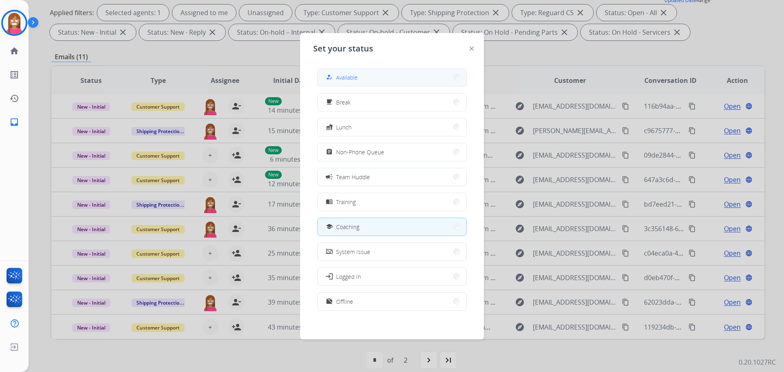
click at [356, 76] on span "Available" at bounding box center [347, 77] width 22 height 9
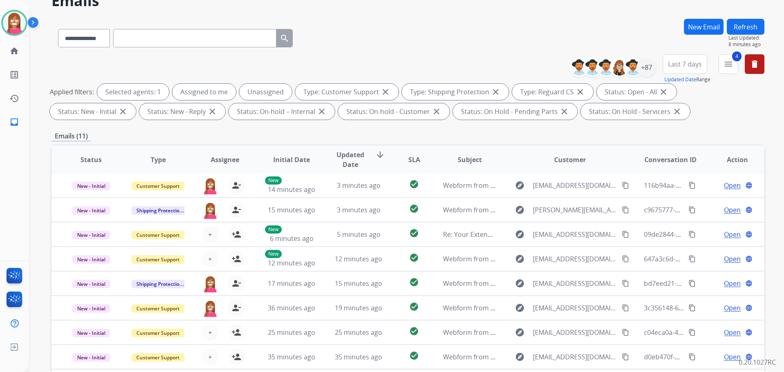
scroll to position [0, 0]
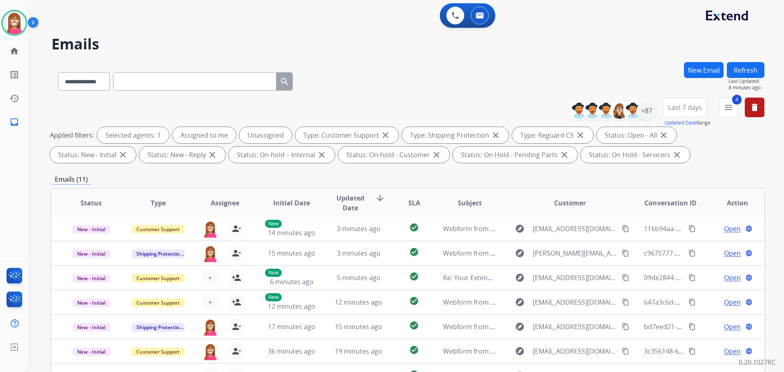
click at [736, 73] on button "Refresh" at bounding box center [746, 70] width 38 height 16
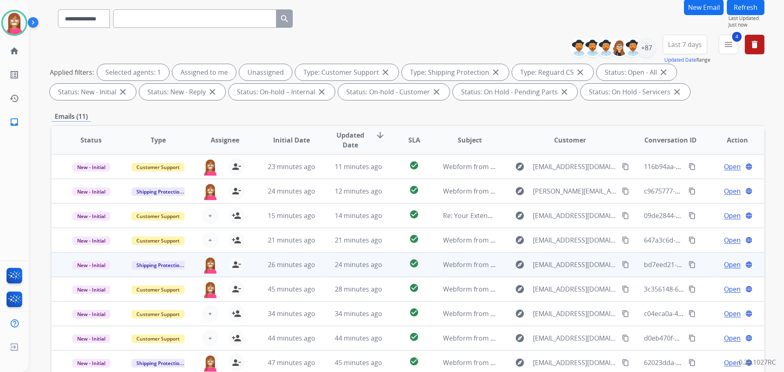
scroll to position [132, 0]
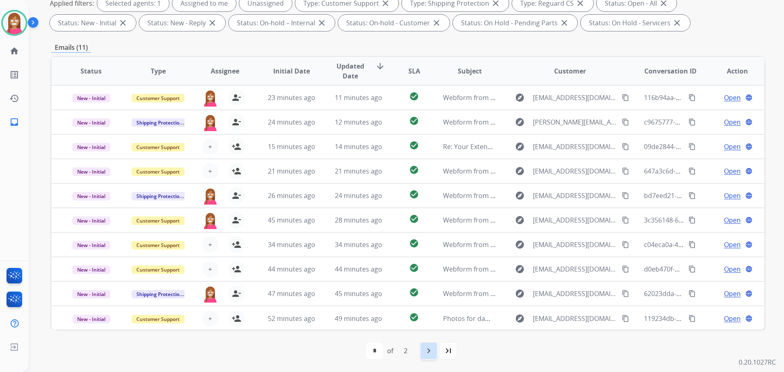
click at [423, 350] on div "navigate_next" at bounding box center [429, 351] width 18 height 18
select select "*"
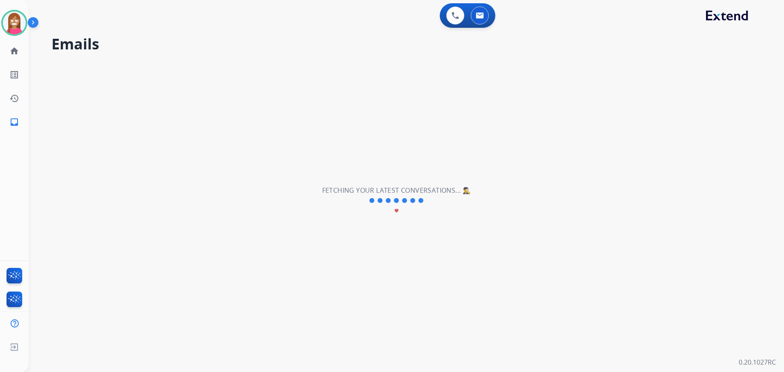
scroll to position [0, 0]
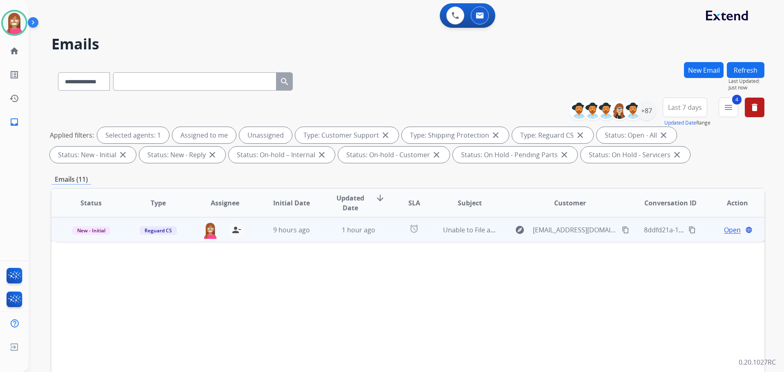
click at [329, 240] on td "1 hour ago" at bounding box center [352, 229] width 67 height 25
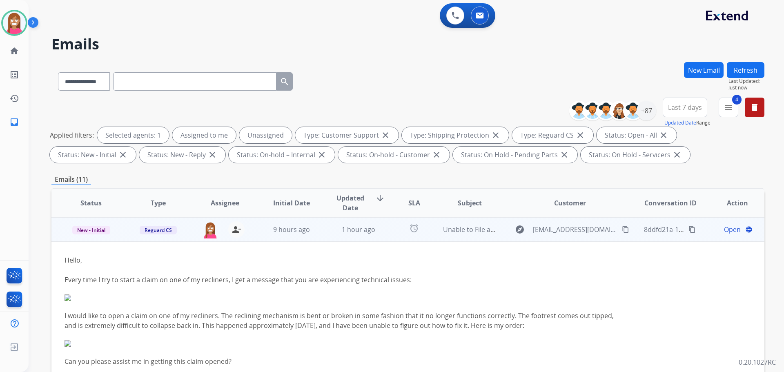
click at [724, 233] on span "Open" at bounding box center [732, 230] width 17 height 10
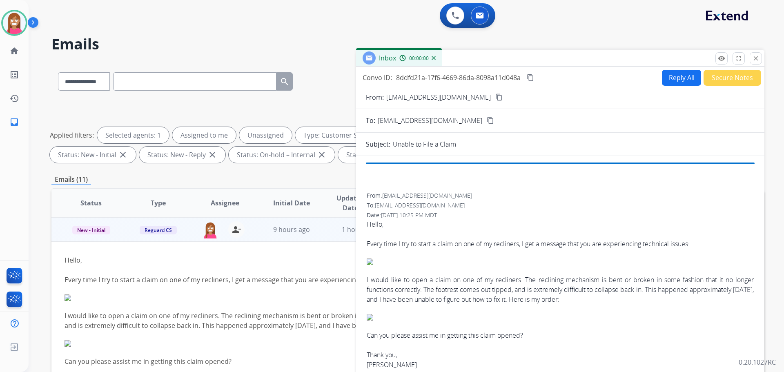
click at [668, 78] on button "Reply All" at bounding box center [681, 78] width 39 height 16
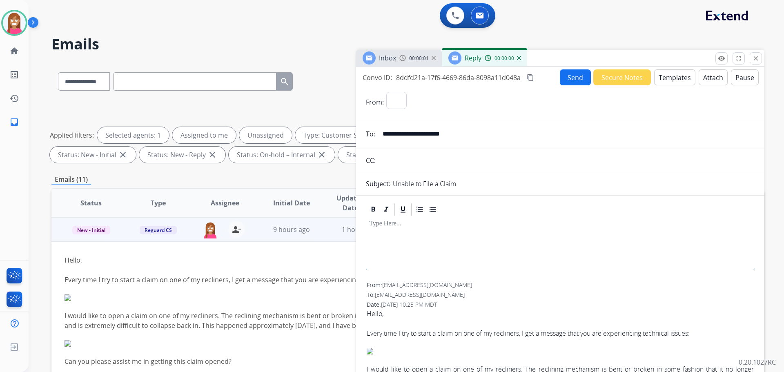
click at [668, 78] on button "Templates" at bounding box center [674, 77] width 41 height 16
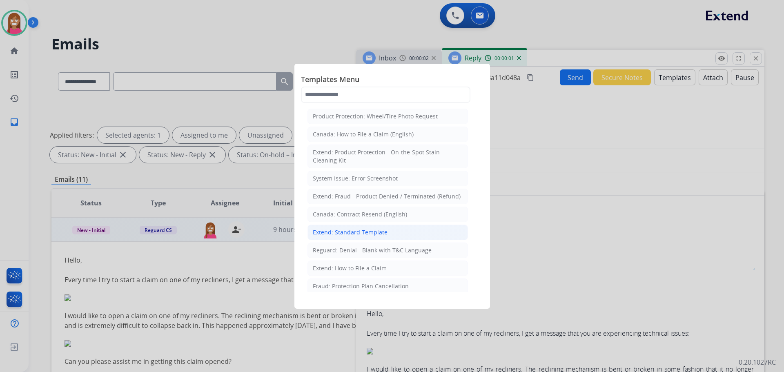
click at [329, 232] on div "Extend: Standard Template" at bounding box center [350, 232] width 75 height 8
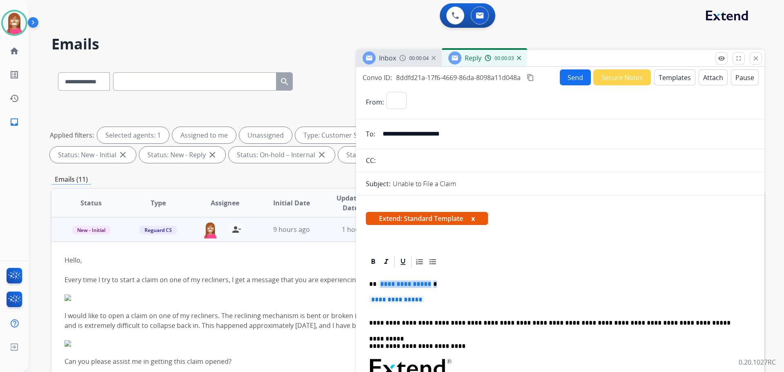
drag, startPoint x: 432, startPoint y: 301, endPoint x: 380, endPoint y: 280, distance: 55.4
select select "**********"
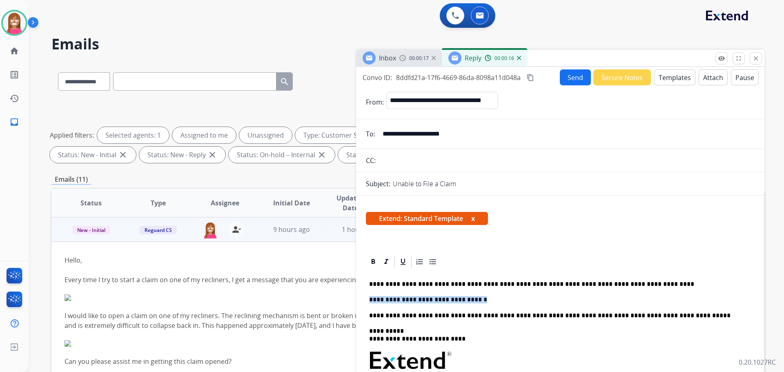
drag, startPoint x: 469, startPoint y: 298, endPoint x: 370, endPoint y: 297, distance: 99.3
click at [370, 297] on p "**********" at bounding box center [557, 299] width 376 height 7
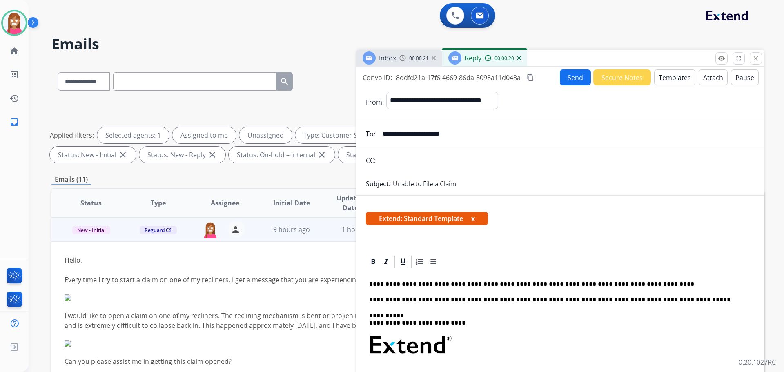
click at [569, 78] on button "Send" at bounding box center [575, 77] width 31 height 16
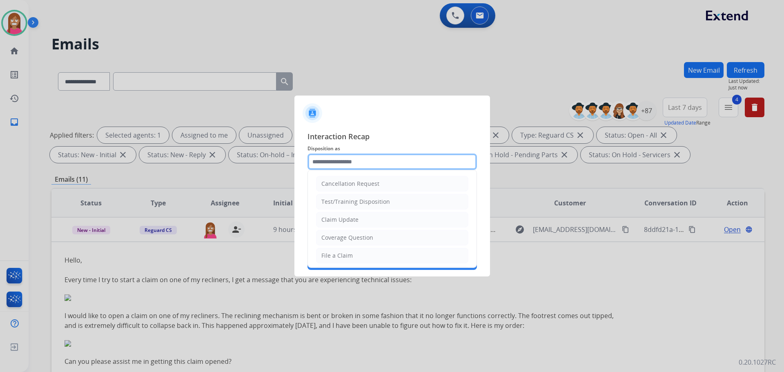
click at [328, 158] on input "text" at bounding box center [392, 162] width 169 height 16
click at [335, 252] on div "File a Claim" at bounding box center [336, 256] width 31 height 8
type input "**********"
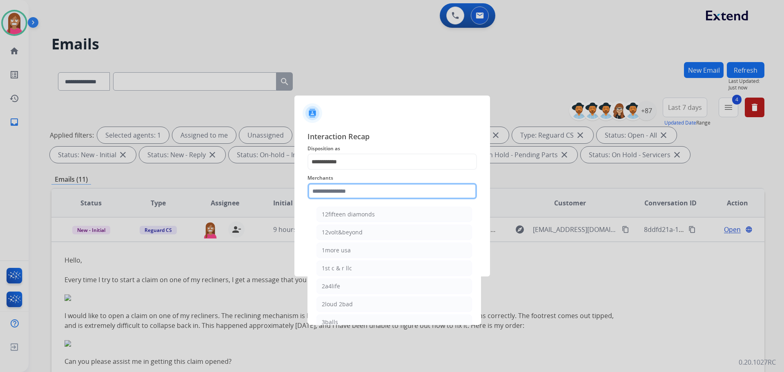
click at [330, 188] on input "text" at bounding box center [392, 191] width 169 height 16
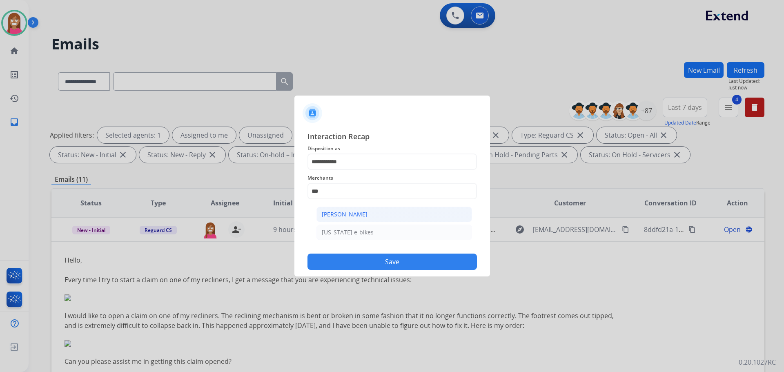
click at [336, 215] on div "[PERSON_NAME]" at bounding box center [345, 214] width 46 height 8
type input "**********"
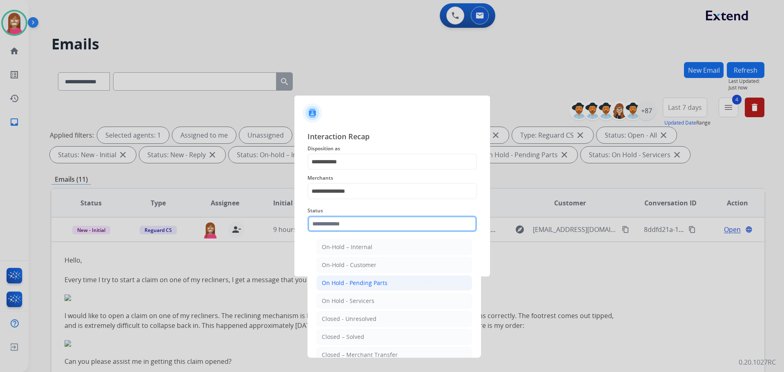
drag, startPoint x: 332, startPoint y: 223, endPoint x: 337, endPoint y: 291, distance: 68.0
click at [330, 227] on input "text" at bounding box center [392, 224] width 169 height 16
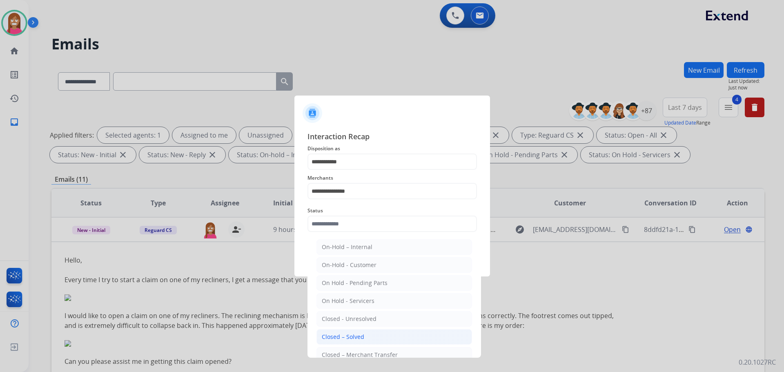
click at [334, 340] on div "Closed – Solved" at bounding box center [343, 337] width 42 height 8
type input "**********"
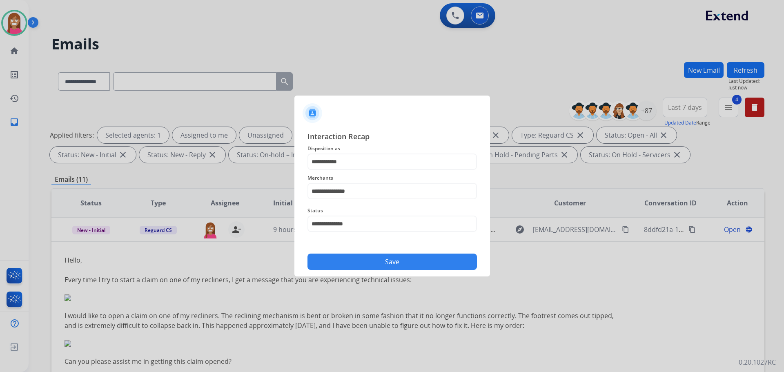
click at [346, 268] on button "Save" at bounding box center [392, 262] width 169 height 16
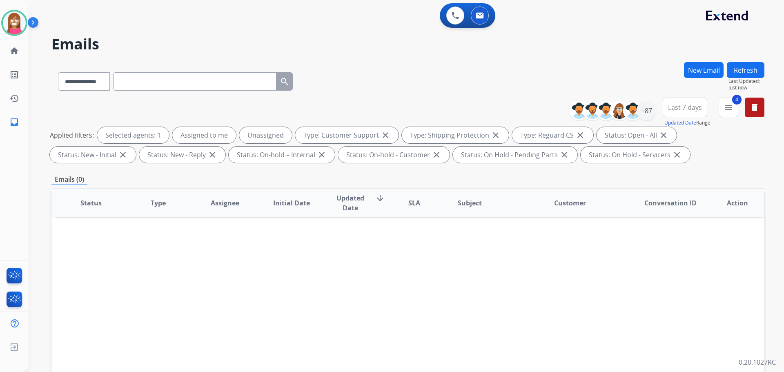
scroll to position [132, 0]
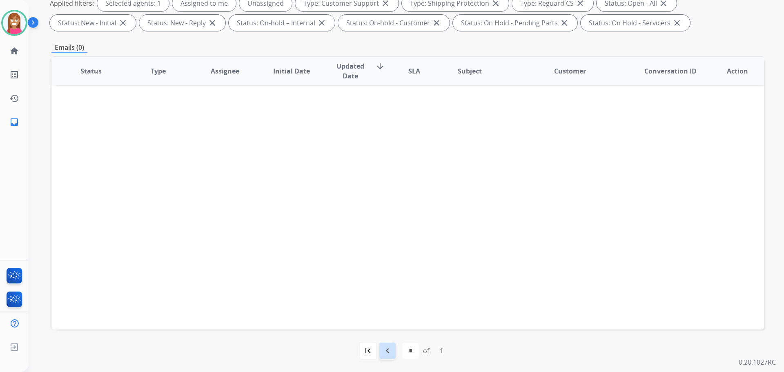
click at [394, 349] on div "navigate_before" at bounding box center [388, 351] width 18 height 18
select select "*"
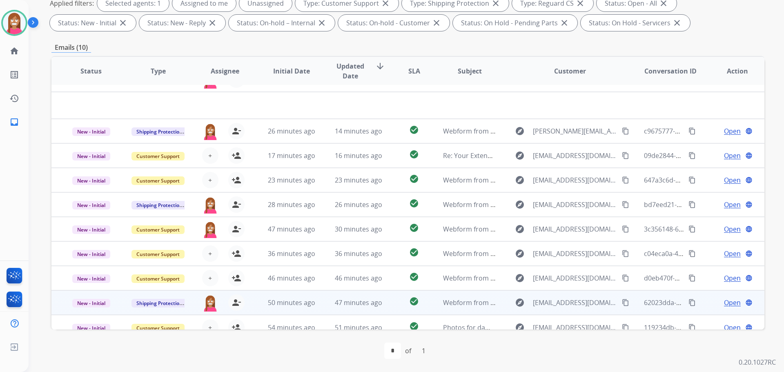
scroll to position [28, 0]
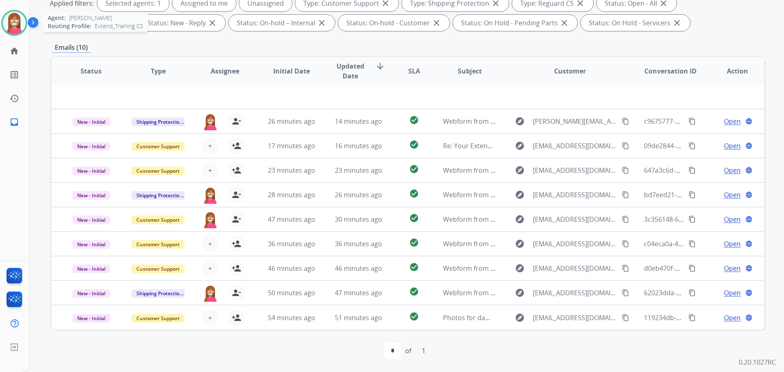
click at [11, 28] on img at bounding box center [14, 22] width 23 height 23
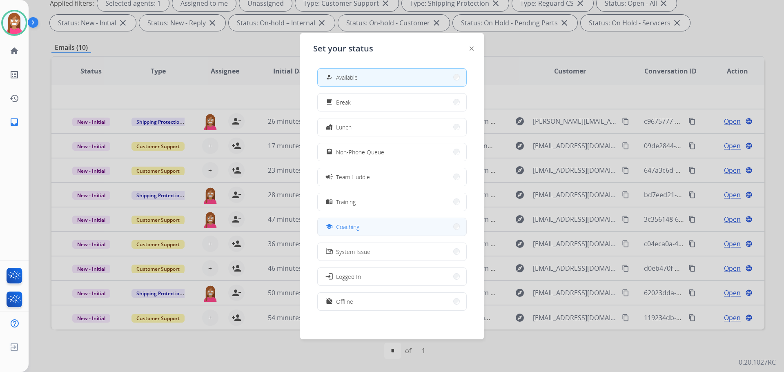
click at [336, 219] on button "school Coaching" at bounding box center [392, 227] width 149 height 18
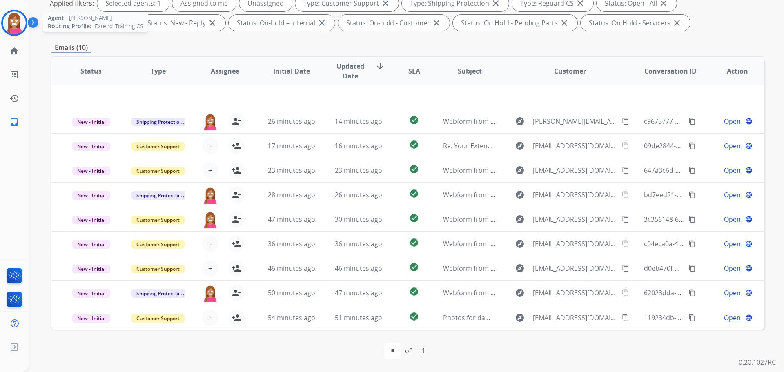
click at [15, 22] on img at bounding box center [14, 22] width 23 height 23
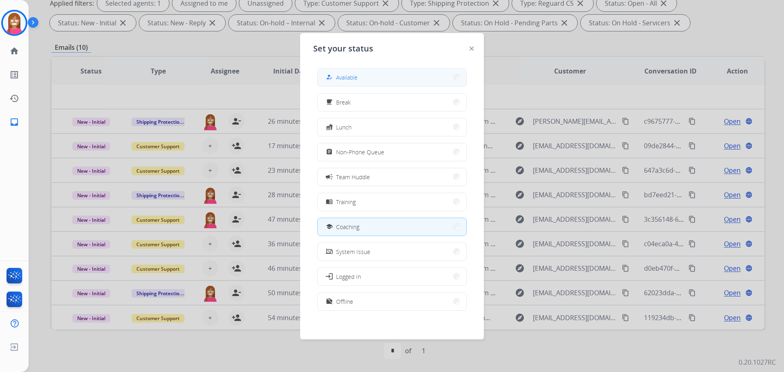
click at [361, 83] on button "how_to_reg Available" at bounding box center [392, 78] width 149 height 18
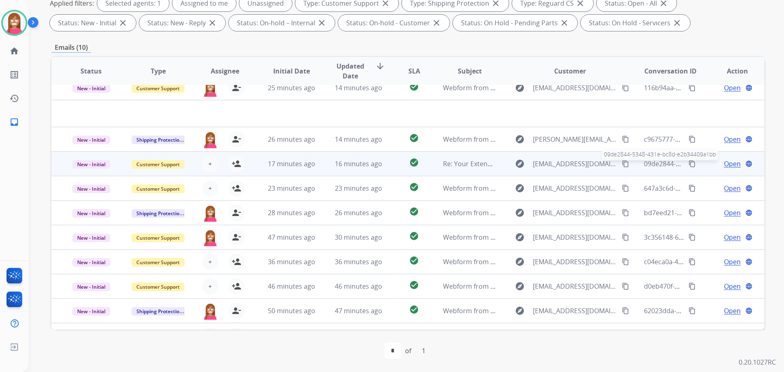
scroll to position [0, 0]
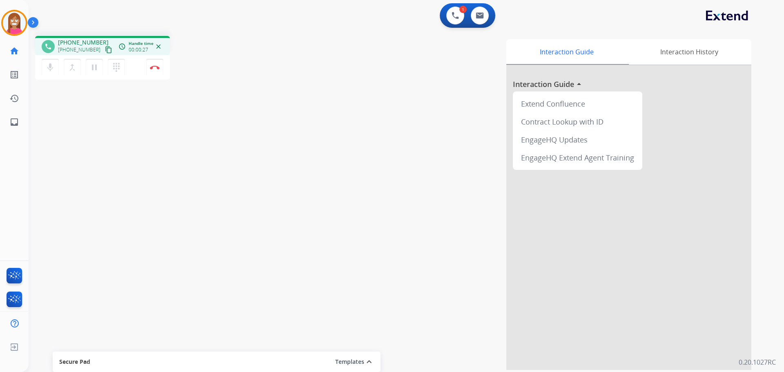
drag, startPoint x: 103, startPoint y: 49, endPoint x: 235, endPoint y: 50, distance: 131.9
click at [104, 49] on button "content_copy" at bounding box center [109, 50] width 10 height 10
click at [151, 70] on button "Disconnect" at bounding box center [154, 67] width 17 height 17
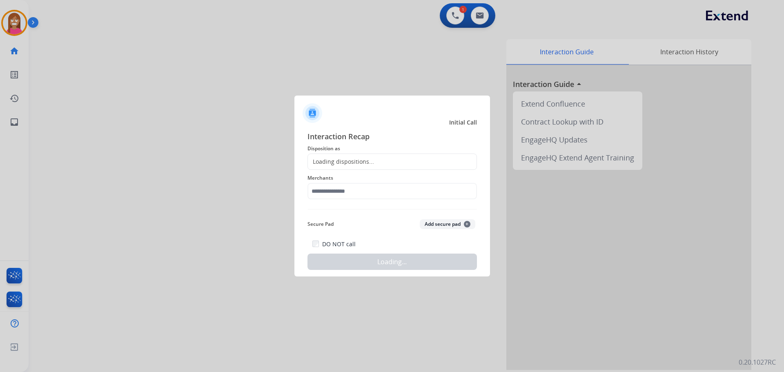
click at [340, 158] on div "Loading dispositions..." at bounding box center [341, 162] width 66 height 8
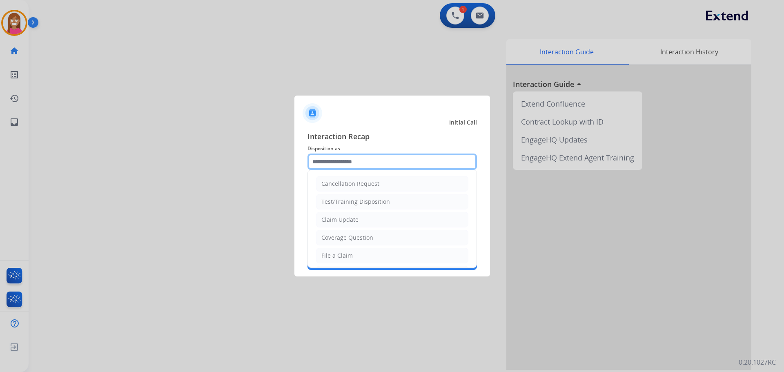
click at [346, 158] on input "text" at bounding box center [392, 162] width 169 height 16
click at [327, 236] on div "Coverage Question" at bounding box center [347, 238] width 52 height 8
type input "**********"
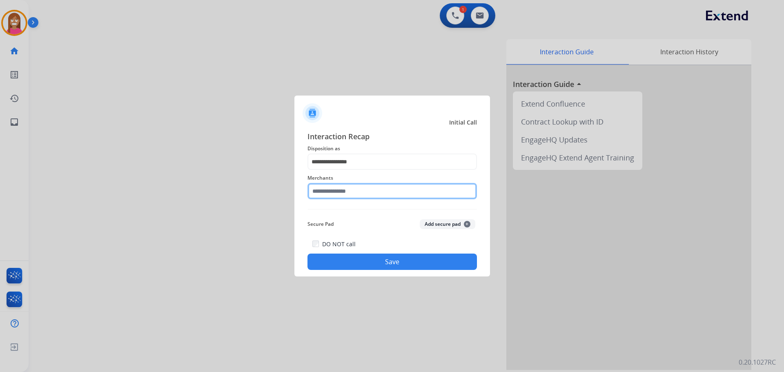
click at [324, 192] on input "text" at bounding box center [392, 191] width 169 height 16
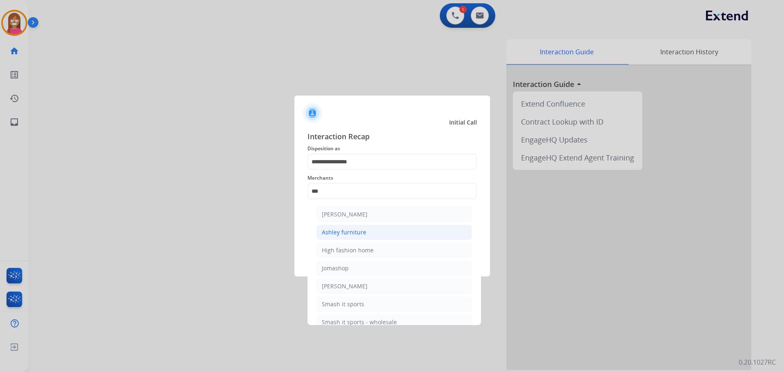
click at [346, 229] on div "Ashley furniture" at bounding box center [344, 232] width 45 height 8
type input "**********"
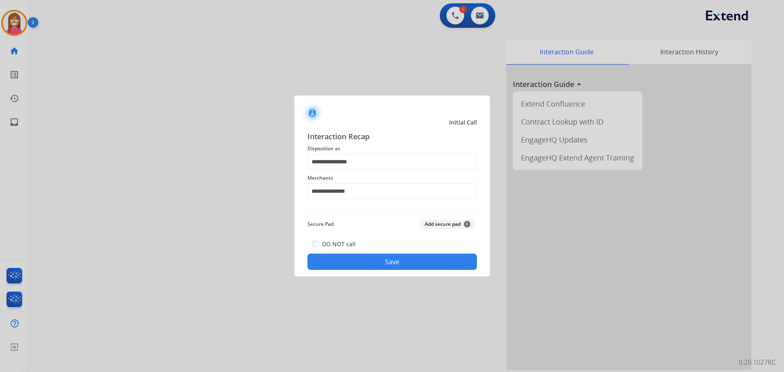
click at [344, 256] on button "Save" at bounding box center [392, 262] width 169 height 16
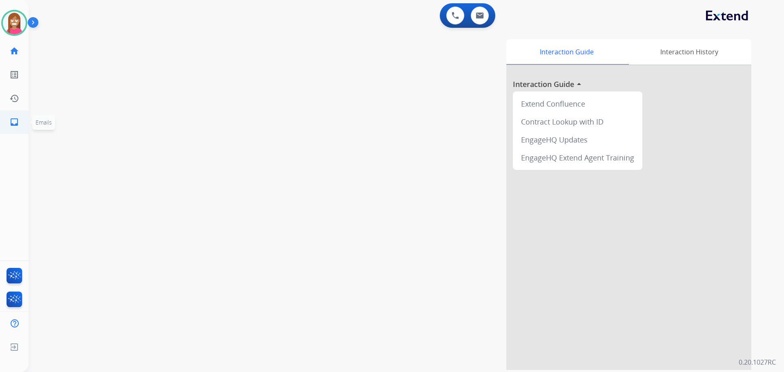
click at [4, 117] on link "inbox Emails" at bounding box center [14, 122] width 23 height 23
select select "**********"
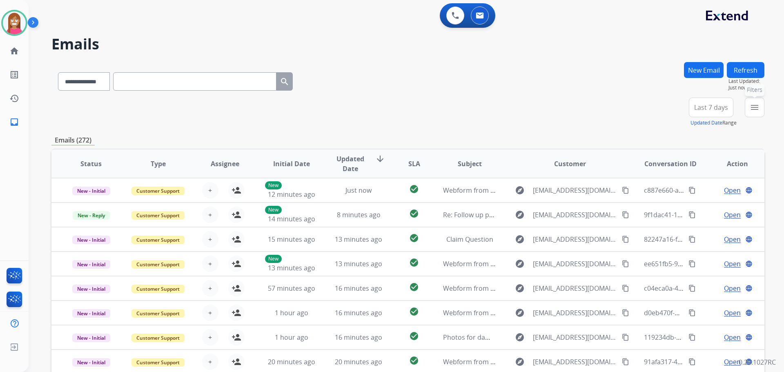
click at [748, 106] on button "menu Filters" at bounding box center [755, 108] width 20 height 20
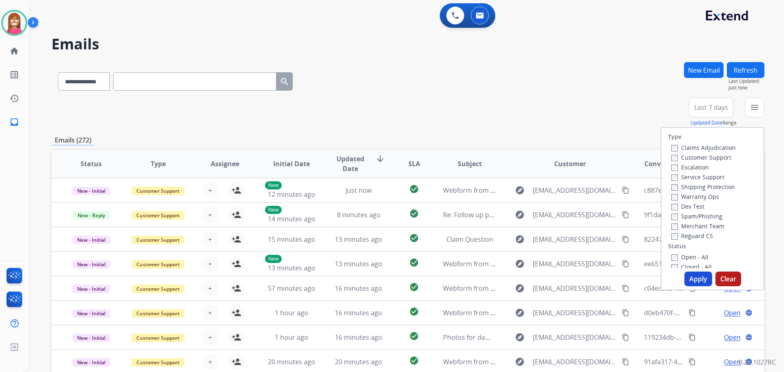
click at [704, 161] on label "Customer Support" at bounding box center [701, 158] width 60 height 8
click at [692, 186] on label "Shipping Protection" at bounding box center [703, 187] width 64 height 8
click at [682, 239] on label "Reguard CS" at bounding box center [692, 236] width 42 height 8
click at [676, 259] on label "Open - All" at bounding box center [689, 257] width 37 height 8
click at [688, 278] on button "Apply" at bounding box center [699, 279] width 28 height 15
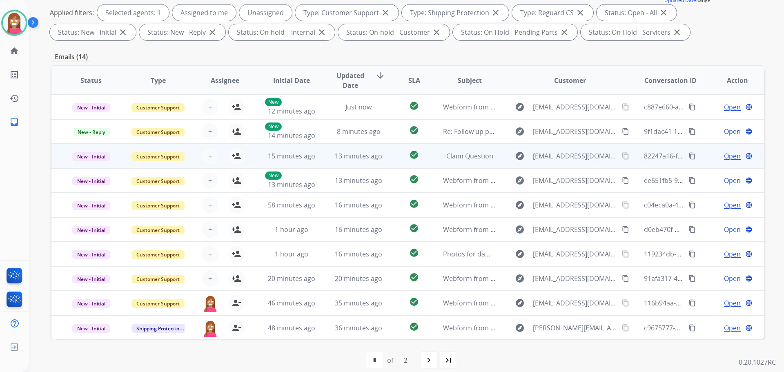
scroll to position [1, 0]
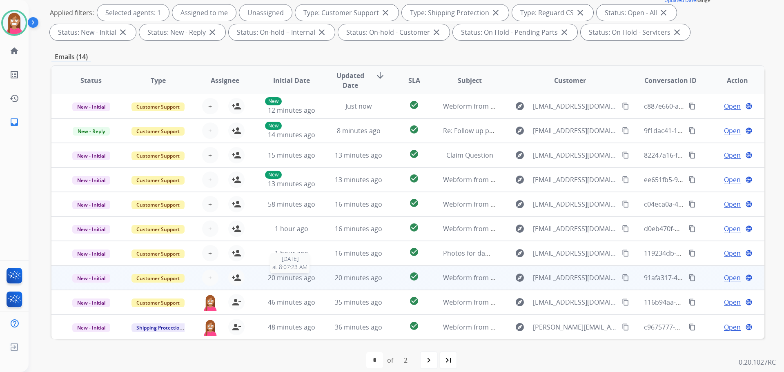
click at [316, 279] on div "20 minutes ago" at bounding box center [292, 278] width 54 height 10
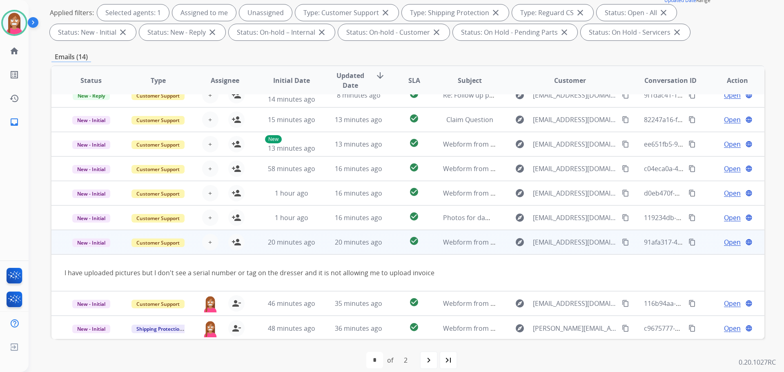
scroll to position [38, 0]
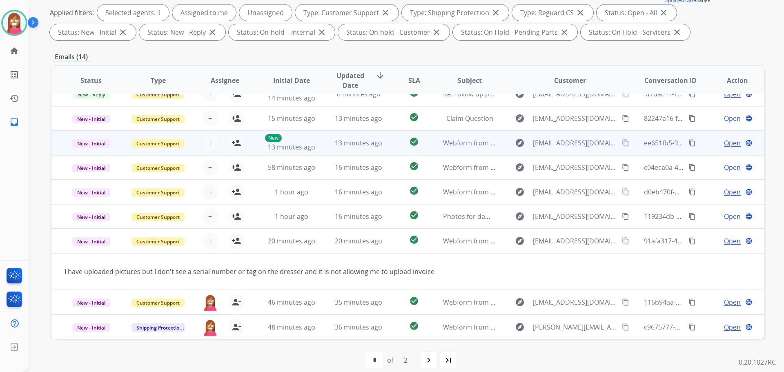
click at [321, 150] on td "13 minutes ago" at bounding box center [352, 143] width 67 height 25
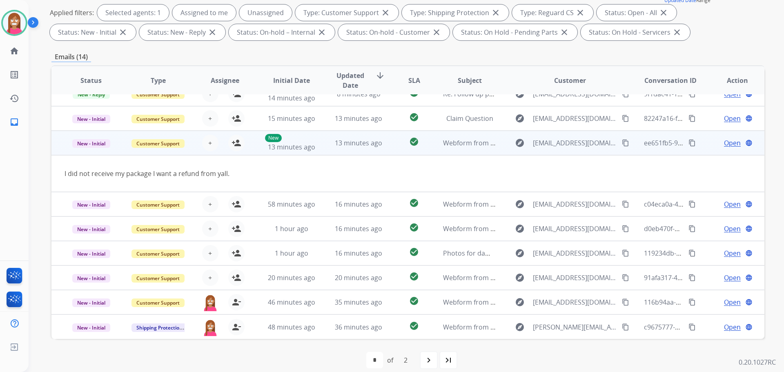
click at [623, 144] on mat-icon "content_copy" at bounding box center [625, 142] width 7 height 7
click at [240, 144] on button "person_add Assign to Me" at bounding box center [236, 143] width 16 height 16
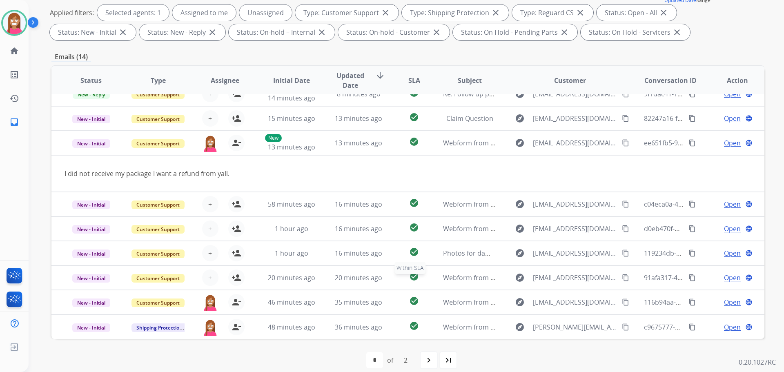
scroll to position [132, 0]
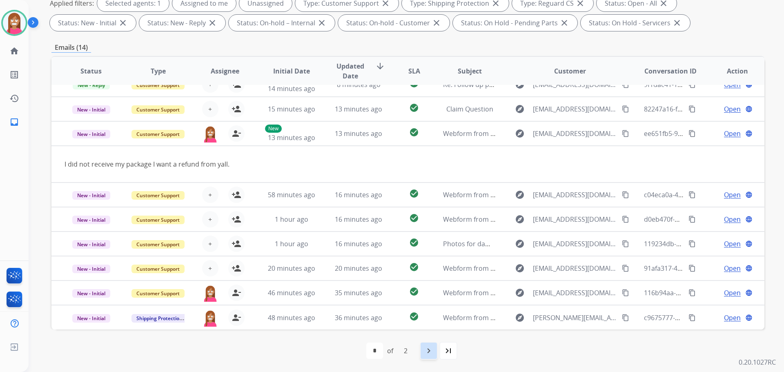
click at [429, 352] on mat-icon "navigate_next" at bounding box center [429, 351] width 10 height 10
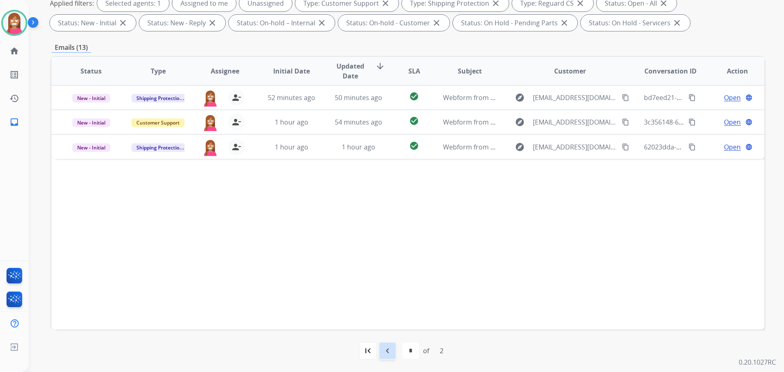
click at [383, 349] on mat-icon "navigate_before" at bounding box center [388, 351] width 10 height 10
select select "*"
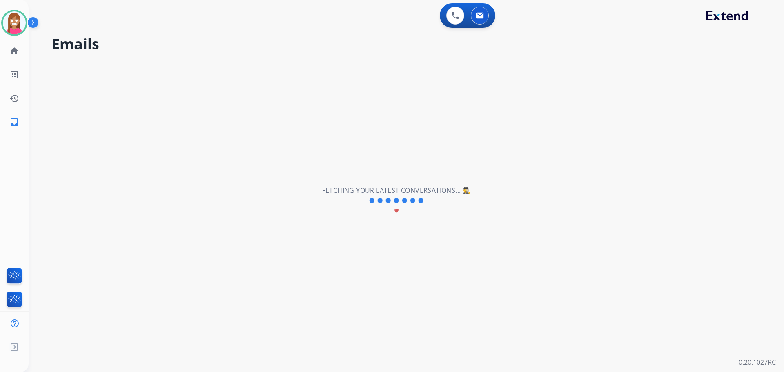
scroll to position [0, 0]
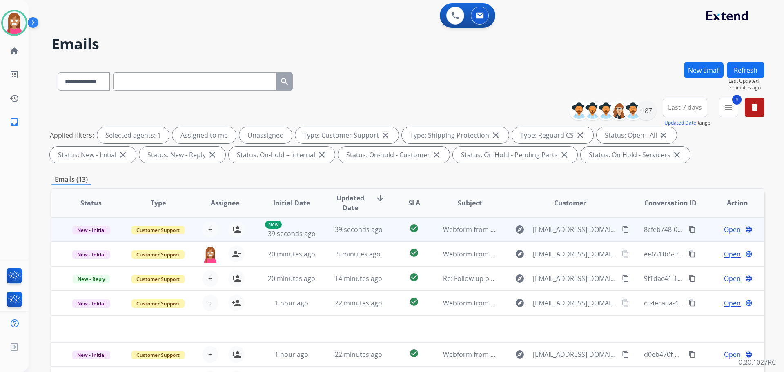
click at [323, 235] on td "39 seconds ago" at bounding box center [352, 229] width 67 height 25
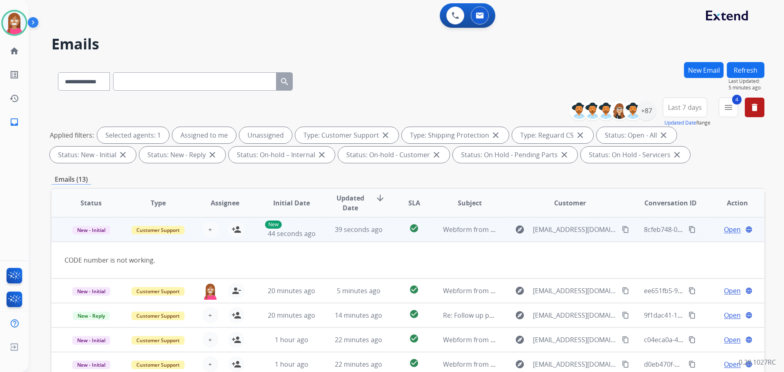
click at [622, 229] on mat-icon "content_copy" at bounding box center [625, 229] width 7 height 7
click at [235, 231] on mat-icon "person_add" at bounding box center [237, 230] width 10 height 10
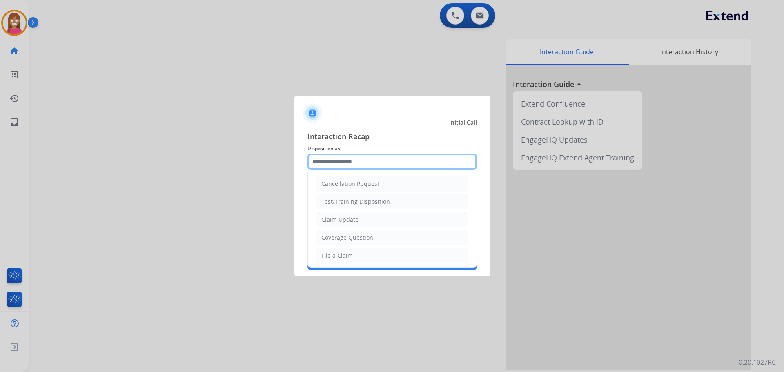
click at [335, 155] on input "text" at bounding box center [392, 162] width 169 height 16
click at [333, 236] on div "Coverage Question" at bounding box center [347, 238] width 52 height 8
type input "**********"
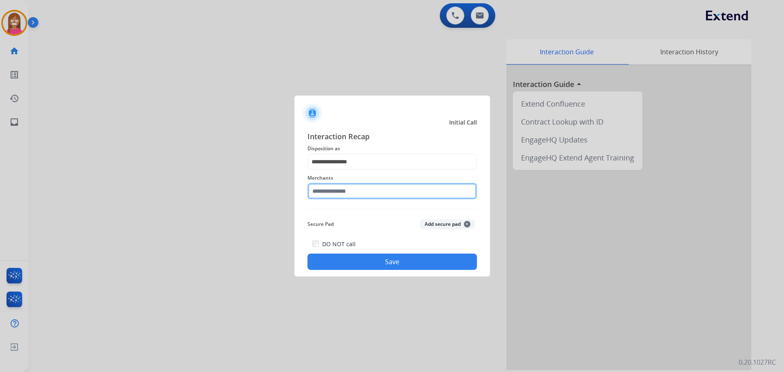
click at [327, 193] on input "text" at bounding box center [392, 191] width 169 height 16
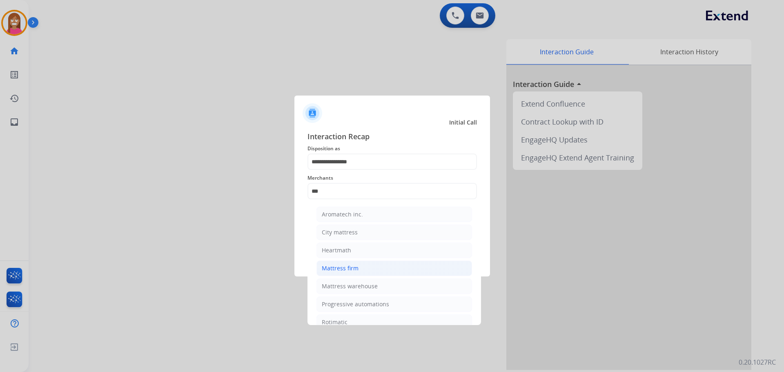
click at [329, 268] on div "Mattress firm" at bounding box center [340, 268] width 37 height 8
type input "**********"
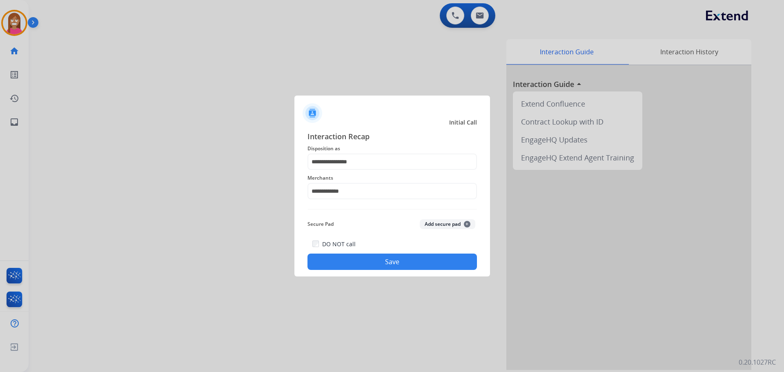
click at [338, 253] on div "DO NOT call Save" at bounding box center [392, 254] width 169 height 31
click at [341, 261] on button "Save" at bounding box center [392, 262] width 169 height 16
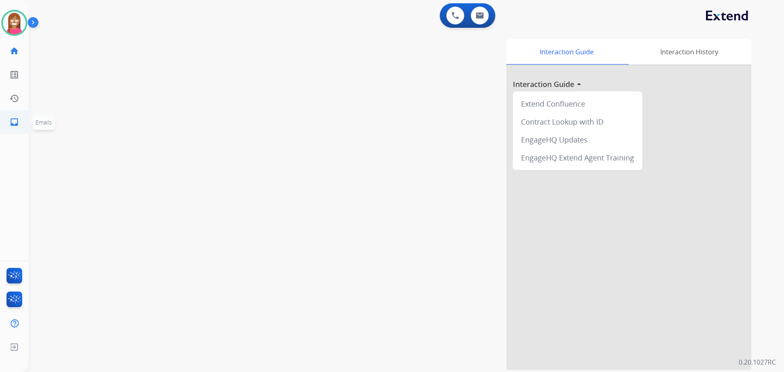
click at [3, 129] on li "inbox Emails Emails" at bounding box center [14, 122] width 23 height 23
click at [9, 120] on mat-icon "inbox" at bounding box center [14, 122] width 10 height 10
select select "**********"
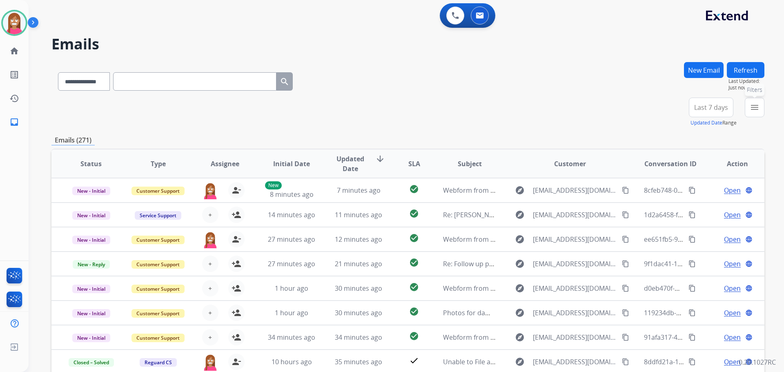
click at [758, 104] on mat-icon "menu" at bounding box center [755, 108] width 10 height 10
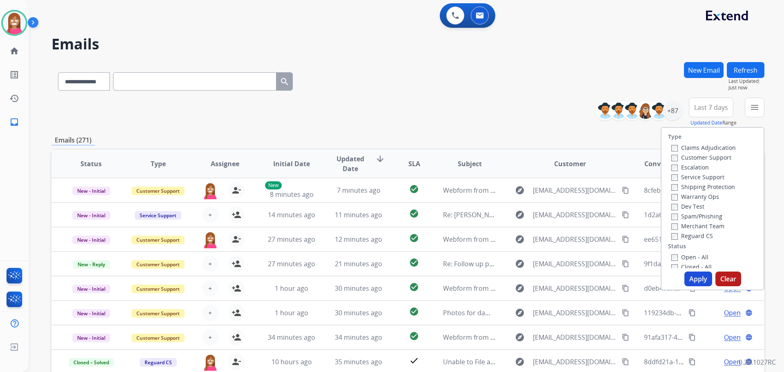
click at [689, 160] on label "Customer Support" at bounding box center [701, 158] width 60 height 8
click at [685, 190] on label "Shipping Protection" at bounding box center [703, 187] width 64 height 8
click at [680, 235] on label "Reguard CS" at bounding box center [692, 236] width 42 height 8
click at [678, 261] on div "Open - All" at bounding box center [714, 257] width 86 height 10
click at [679, 255] on label "Open - All" at bounding box center [689, 257] width 37 height 8
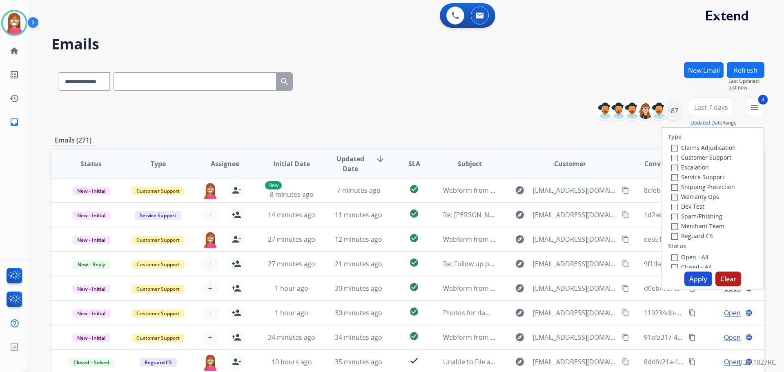
click at [689, 278] on button "Apply" at bounding box center [699, 279] width 28 height 15
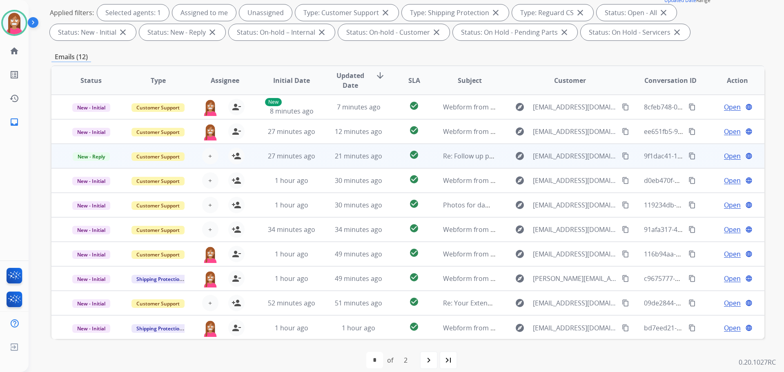
scroll to position [1, 0]
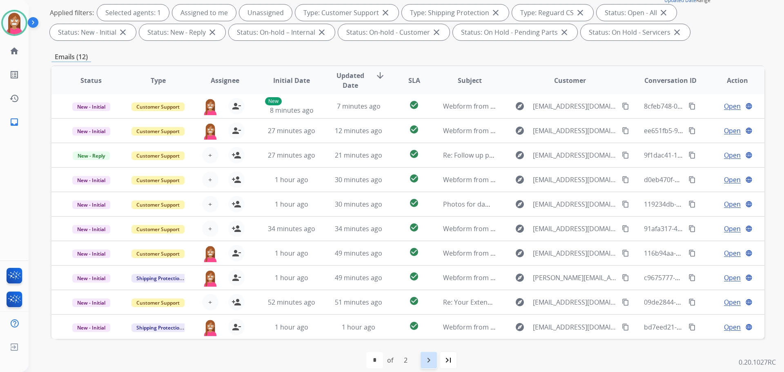
click at [433, 362] on mat-icon "navigate_next" at bounding box center [429, 360] width 10 height 10
select select "*"
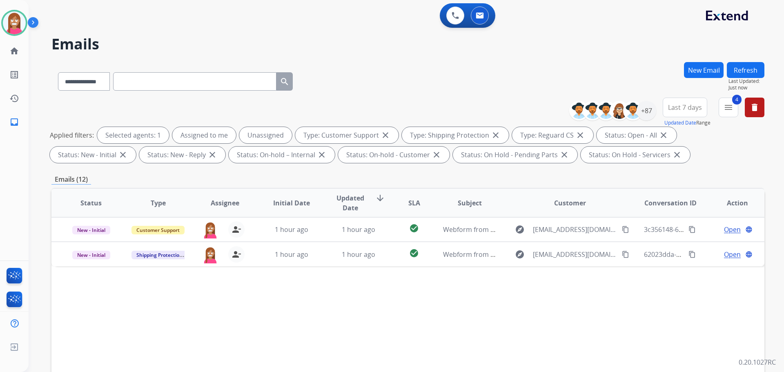
scroll to position [0, 0]
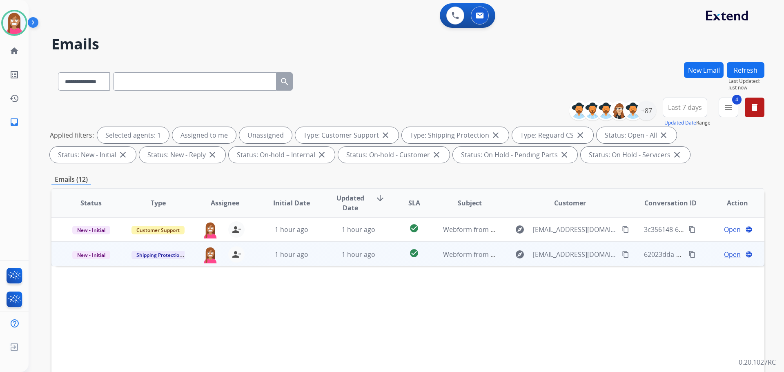
click at [377, 261] on td "1 hour ago" at bounding box center [352, 254] width 67 height 25
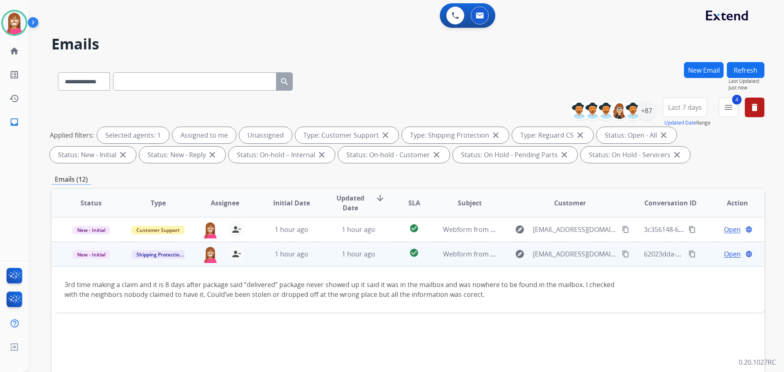
click at [724, 252] on span "Open" at bounding box center [732, 254] width 17 height 10
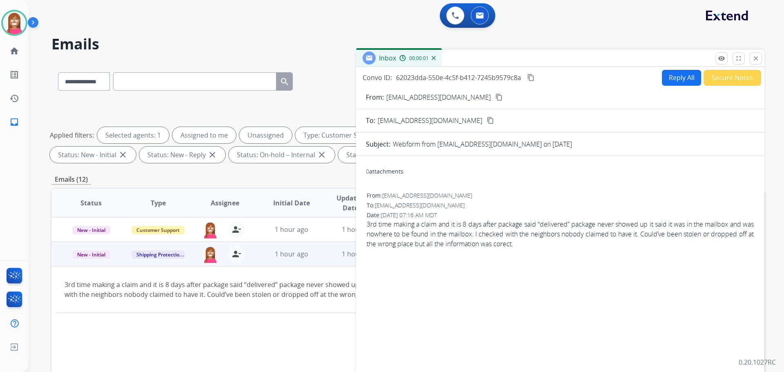
click at [690, 77] on button "Reply All" at bounding box center [681, 78] width 39 height 16
select select "**********"
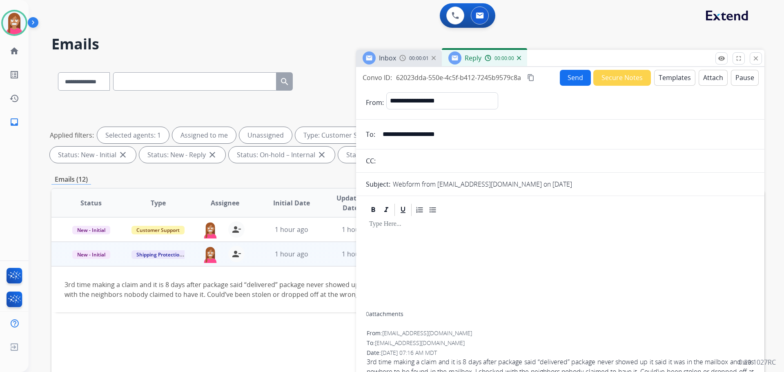
click at [668, 80] on button "Templates" at bounding box center [674, 78] width 41 height 16
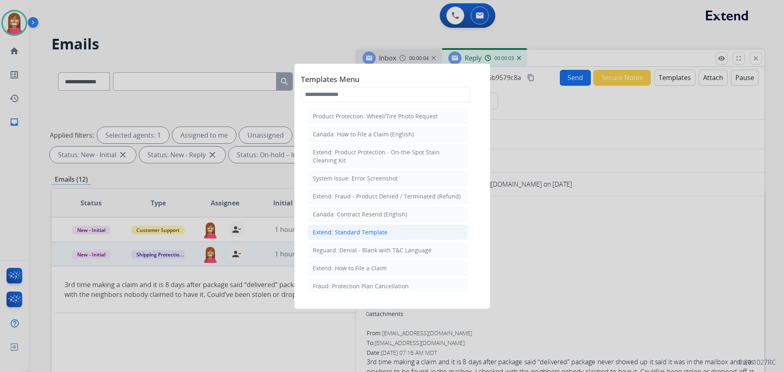
click at [342, 230] on div "Extend: Standard Template" at bounding box center [350, 232] width 75 height 8
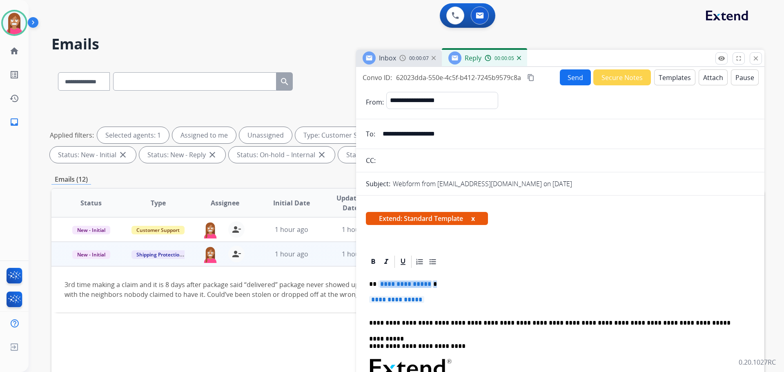
drag, startPoint x: 432, startPoint y: 300, endPoint x: 380, endPoint y: 281, distance: 55.4
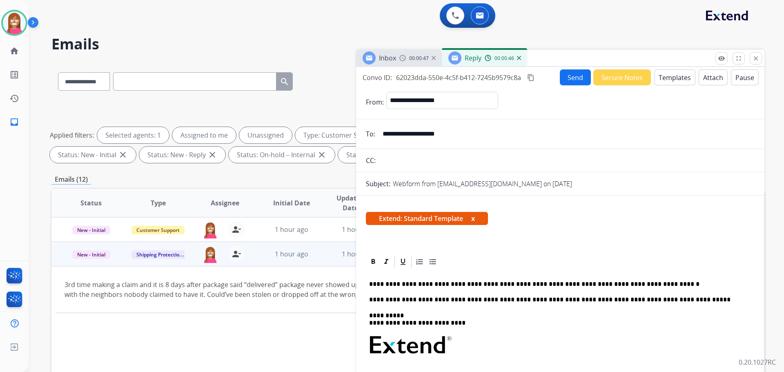
click at [572, 74] on button "Send" at bounding box center [575, 77] width 31 height 16
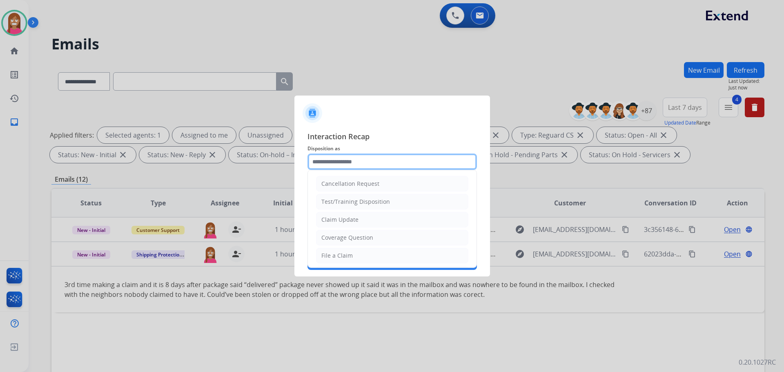
click at [343, 159] on input "text" at bounding box center [392, 162] width 169 height 16
click at [337, 255] on div "File a Claim" at bounding box center [336, 256] width 31 height 8
type input "**********"
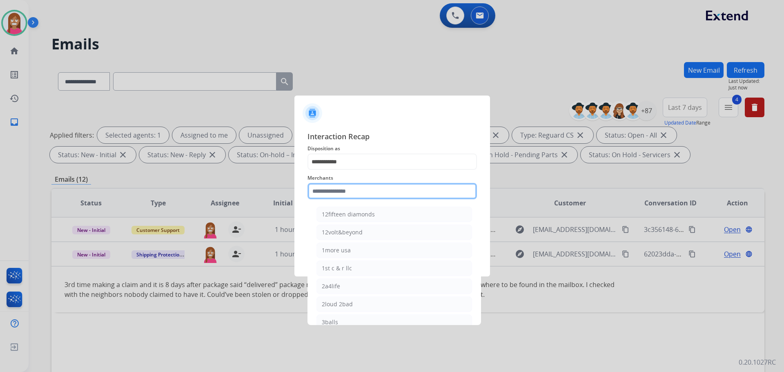
click at [335, 192] on input "text" at bounding box center [392, 191] width 169 height 16
click at [346, 248] on div "1more usa" at bounding box center [336, 250] width 29 height 8
type input "*********"
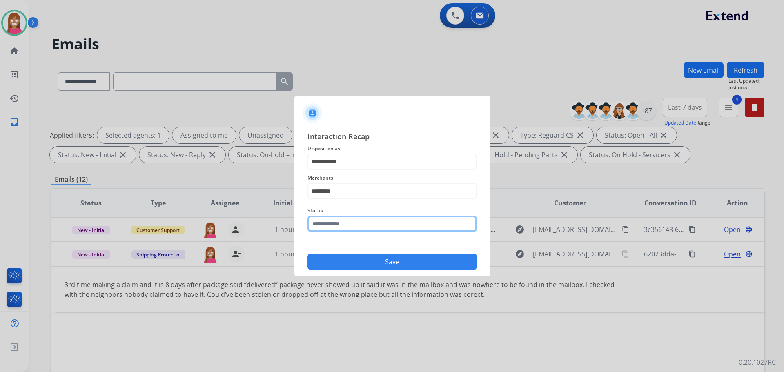
click at [335, 224] on input "text" at bounding box center [392, 224] width 169 height 16
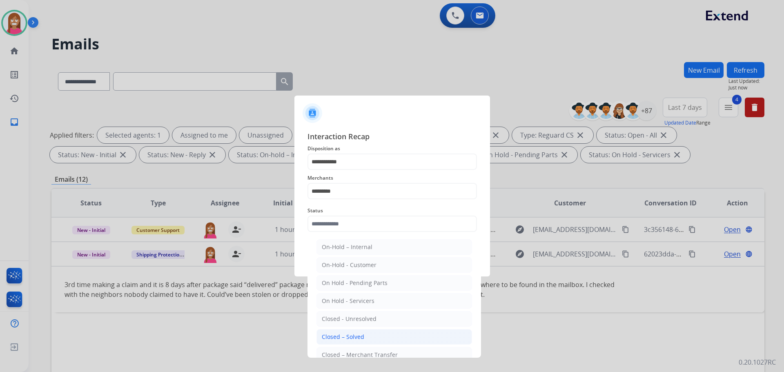
click at [331, 331] on li "Closed – Solved" at bounding box center [395, 337] width 156 height 16
type input "**********"
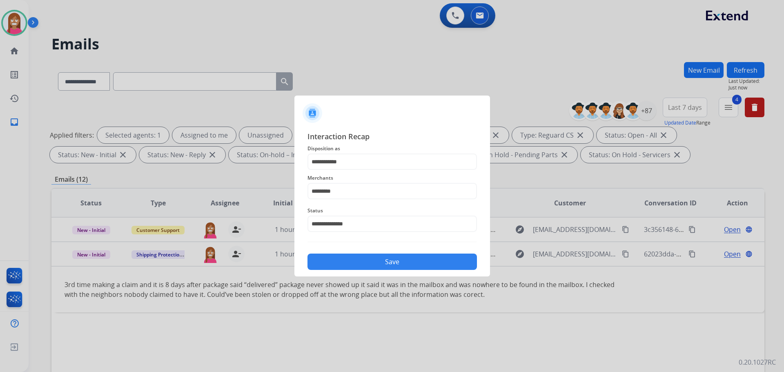
click at [346, 252] on div "Save" at bounding box center [392, 259] width 169 height 21
click at [346, 259] on button "Save" at bounding box center [392, 262] width 169 height 16
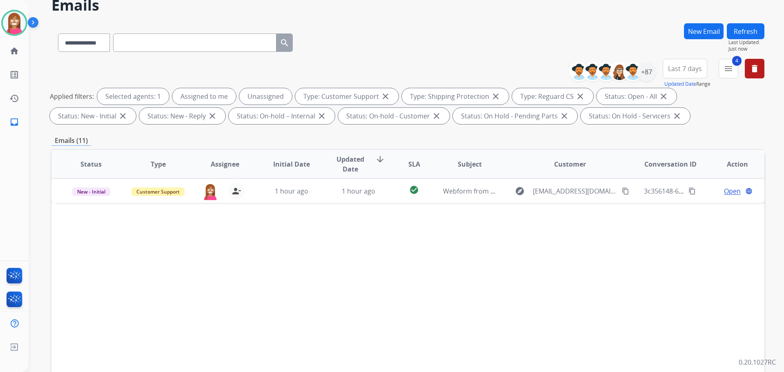
scroll to position [132, 0]
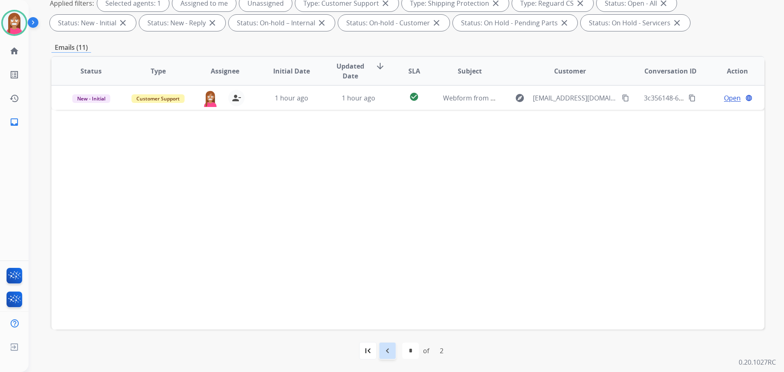
click at [394, 351] on div "navigate_before" at bounding box center [388, 351] width 18 height 18
select select "*"
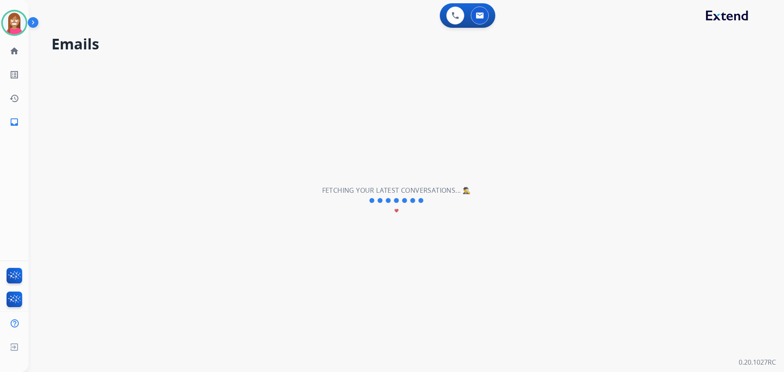
scroll to position [0, 0]
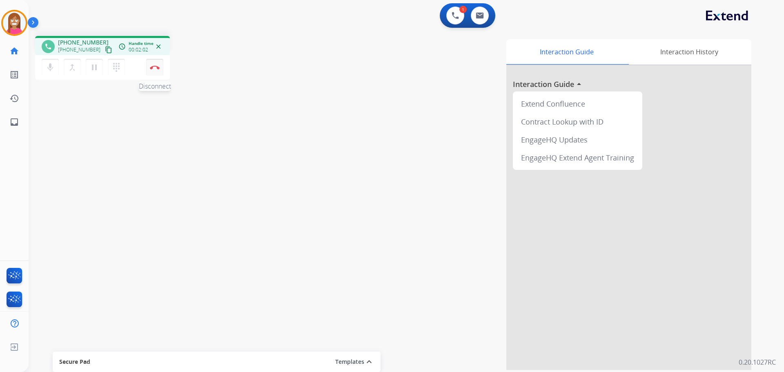
click at [151, 71] on button "Disconnect" at bounding box center [154, 67] width 17 height 17
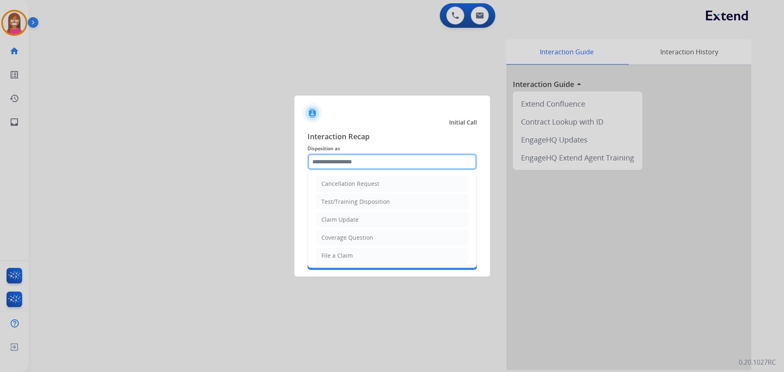
click at [337, 161] on input "text" at bounding box center [392, 162] width 169 height 16
click at [340, 237] on div "Coverage Question" at bounding box center [347, 238] width 52 height 8
type input "**********"
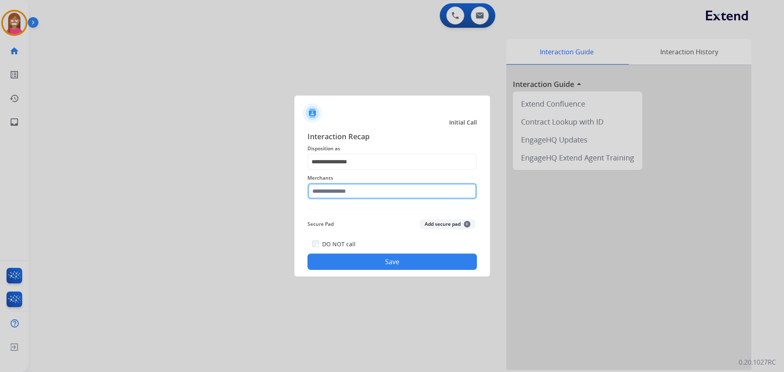
click at [324, 195] on input "text" at bounding box center [392, 191] width 169 height 16
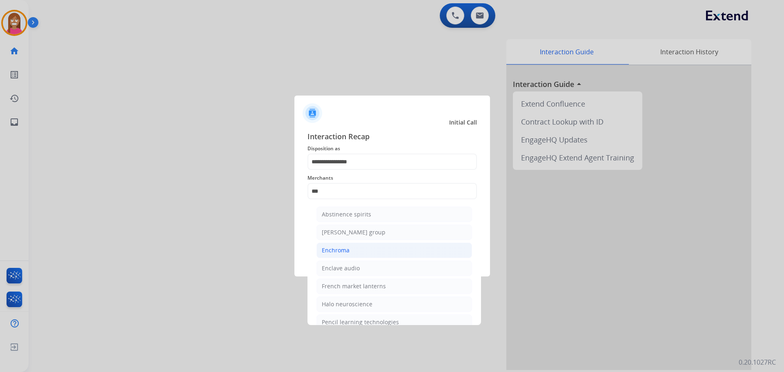
click at [333, 246] on div "Enchroma" at bounding box center [336, 250] width 28 height 8
type input "********"
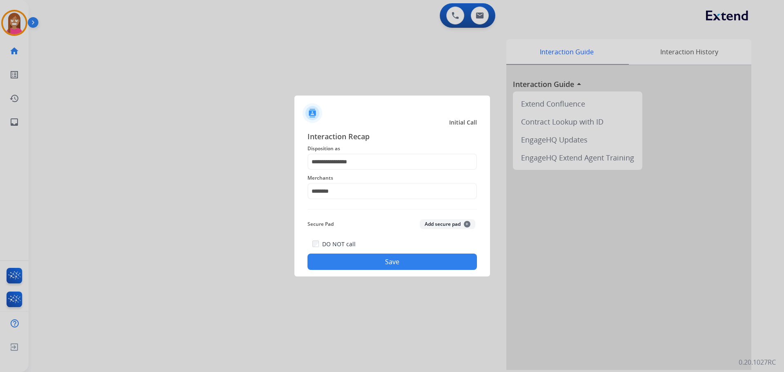
drag, startPoint x: 339, startPoint y: 258, endPoint x: 311, endPoint y: 232, distance: 38.1
click at [338, 252] on div "DO NOT call Save" at bounding box center [392, 254] width 169 height 31
click at [329, 272] on div "**********" at bounding box center [392, 200] width 196 height 152
click at [329, 263] on button "Save" at bounding box center [392, 262] width 169 height 16
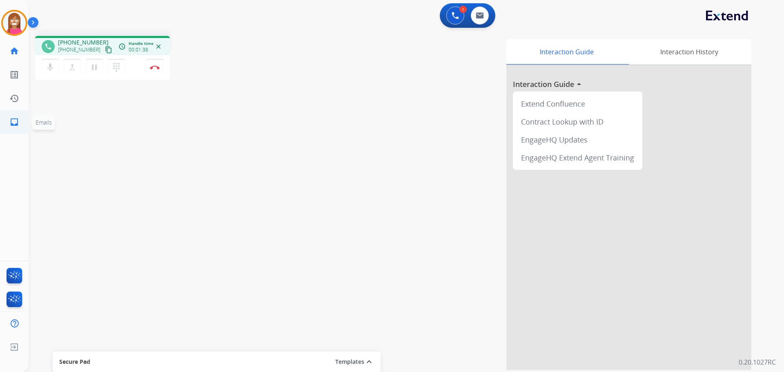
click at [10, 117] on link "inbox Emails" at bounding box center [14, 122] width 23 height 23
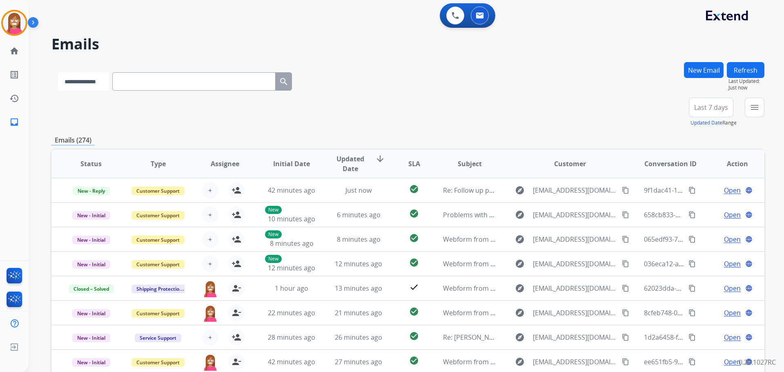
click at [80, 75] on select "**********" at bounding box center [83, 81] width 51 height 18
select select "**********"
click at [58, 72] on select "**********" at bounding box center [83, 81] width 51 height 18
paste input "**********"
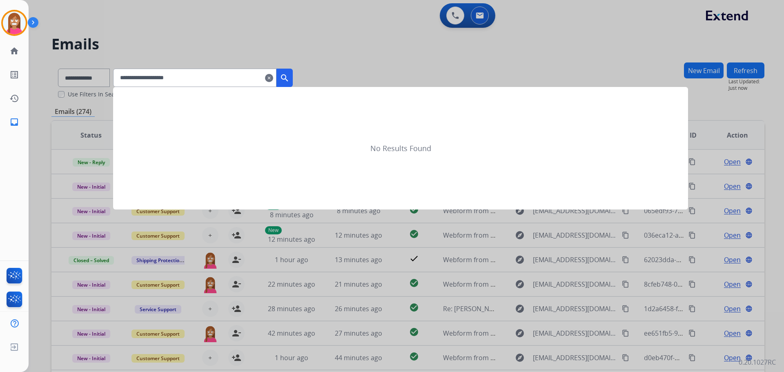
type input "**********"
click at [290, 79] on mat-icon "search" at bounding box center [285, 78] width 10 height 10
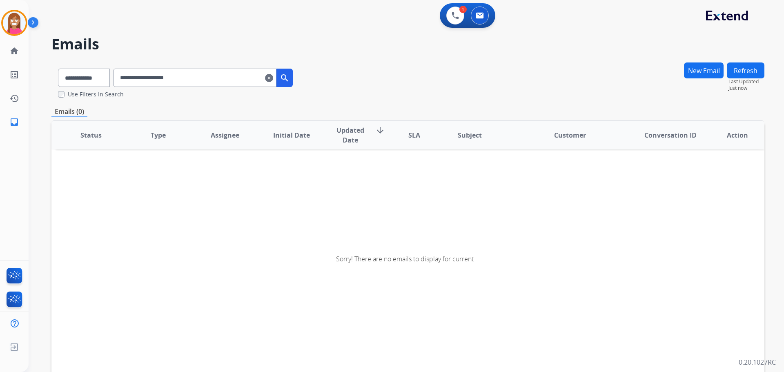
click at [273, 81] on mat-icon "clear" at bounding box center [269, 78] width 8 height 10
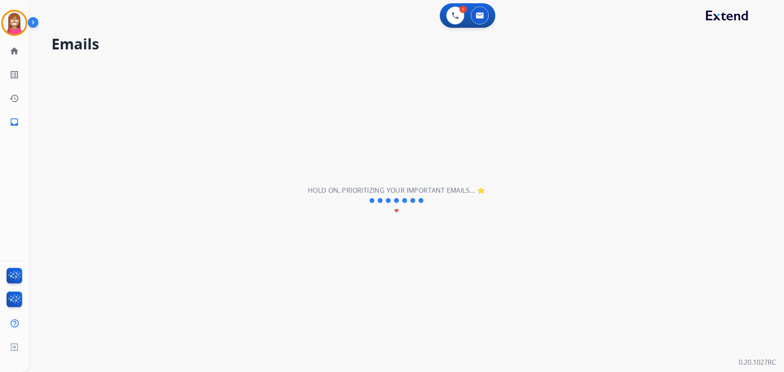
select select "**********"
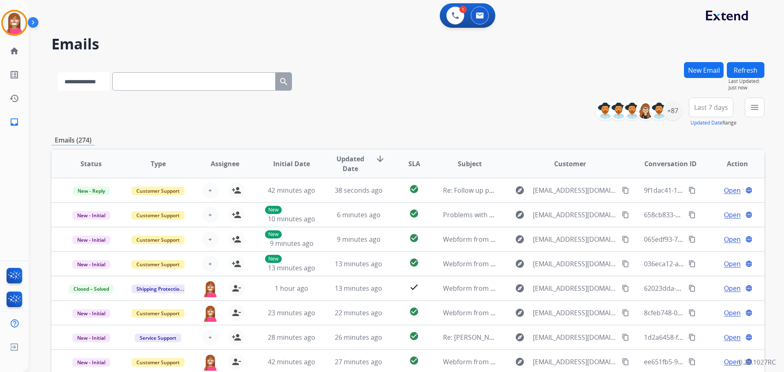
click at [104, 85] on select "**********" at bounding box center [83, 81] width 51 height 18
click at [447, 90] on div "**********" at bounding box center [407, 80] width 713 height 36
click at [102, 83] on select "**********" at bounding box center [83, 81] width 51 height 18
click at [256, 121] on div "**********" at bounding box center [407, 112] width 713 height 29
click at [79, 89] on select "**********" at bounding box center [83, 81] width 51 height 18
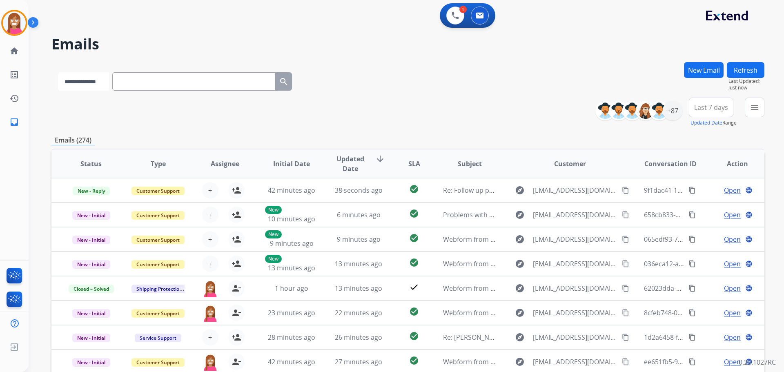
select select "**********"
click at [58, 72] on select "**********" at bounding box center [83, 81] width 51 height 18
paste input "**********"
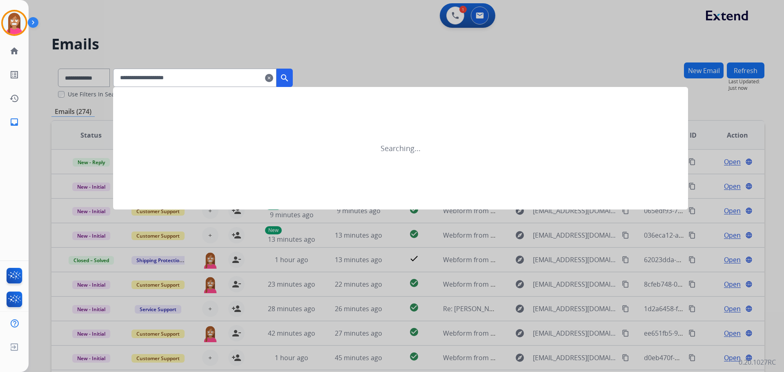
type input "**********"
click at [288, 76] on button "search" at bounding box center [285, 78] width 16 height 18
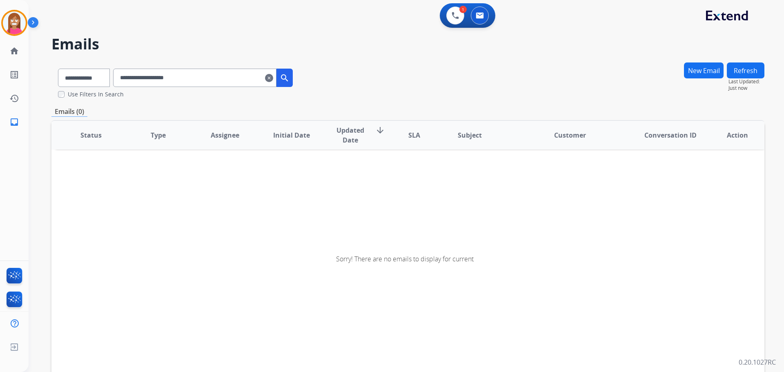
drag, startPoint x: 279, startPoint y: 79, endPoint x: 198, endPoint y: 32, distance: 94.2
click at [273, 77] on mat-icon "clear" at bounding box center [269, 78] width 8 height 10
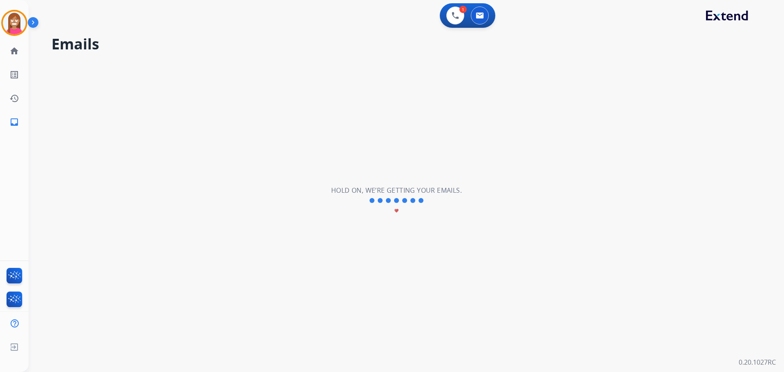
select select "**********"
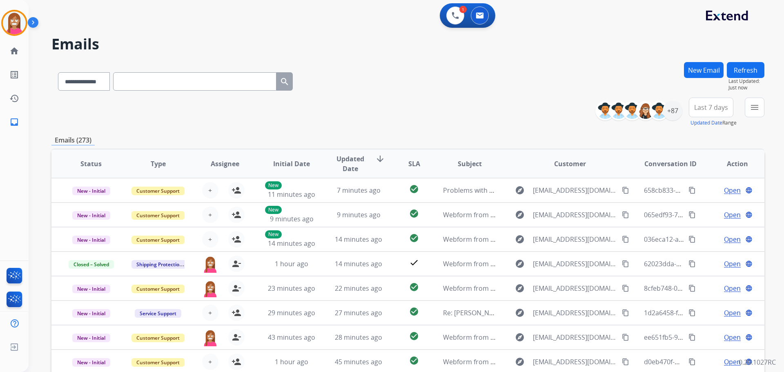
click at [134, 79] on input "text" at bounding box center [194, 81] width 163 height 18
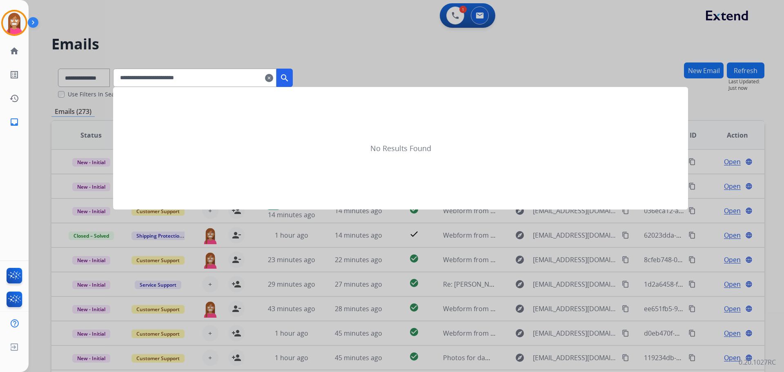
type input "**********"
click at [103, 81] on div at bounding box center [392, 186] width 784 height 372
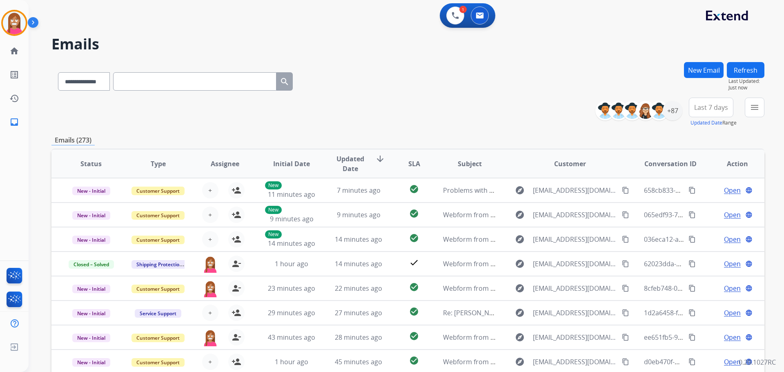
click at [132, 81] on input "text" at bounding box center [194, 81] width 163 height 18
click at [455, 21] on button at bounding box center [455, 16] width 18 height 18
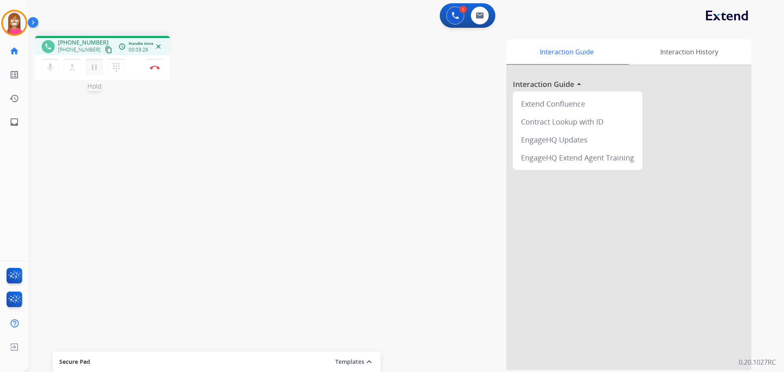
click at [94, 70] on mat-icon "pause" at bounding box center [94, 67] width 10 height 10
click at [17, 128] on link "inbox Emails" at bounding box center [14, 122] width 23 height 23
select select "**********"
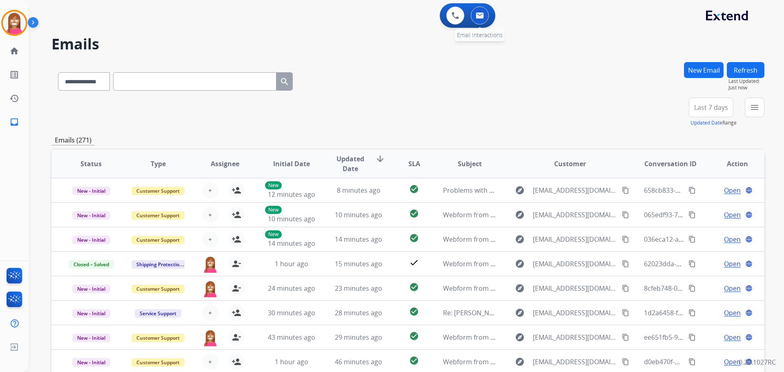
click at [480, 20] on button at bounding box center [480, 16] width 18 height 18
click at [137, 87] on input "text" at bounding box center [194, 81] width 163 height 18
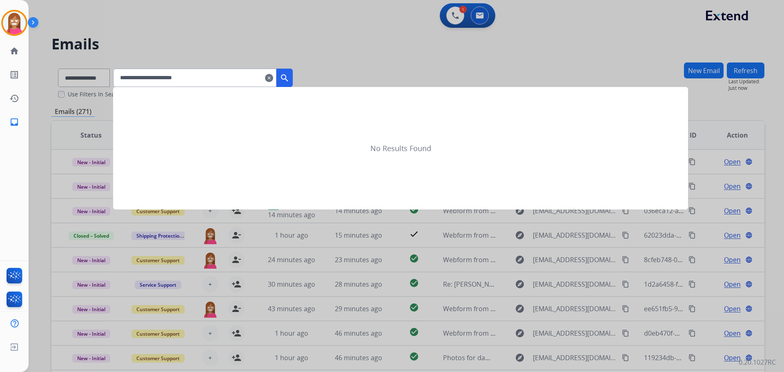
type input "**********"
click at [290, 80] on mat-icon "search" at bounding box center [285, 78] width 10 height 10
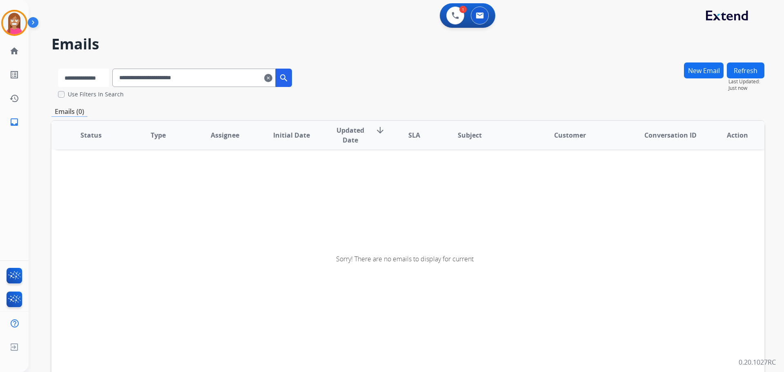
drag, startPoint x: 86, startPoint y: 70, endPoint x: 87, endPoint y: 77, distance: 7.0
click at [86, 70] on select "**********" at bounding box center [83, 78] width 51 height 18
select select "**********"
click at [58, 69] on select "**********" at bounding box center [83, 78] width 51 height 18
click at [290, 77] on mat-icon "search" at bounding box center [285, 78] width 10 height 10
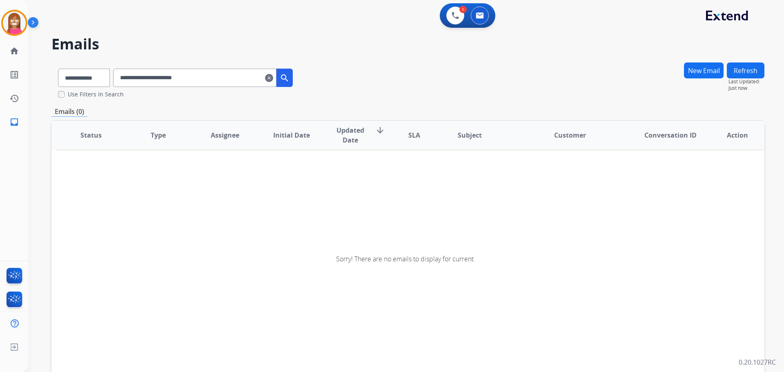
click at [164, 80] on input "**********" at bounding box center [194, 78] width 163 height 18
click at [168, 78] on input "**********" at bounding box center [194, 78] width 163 height 18
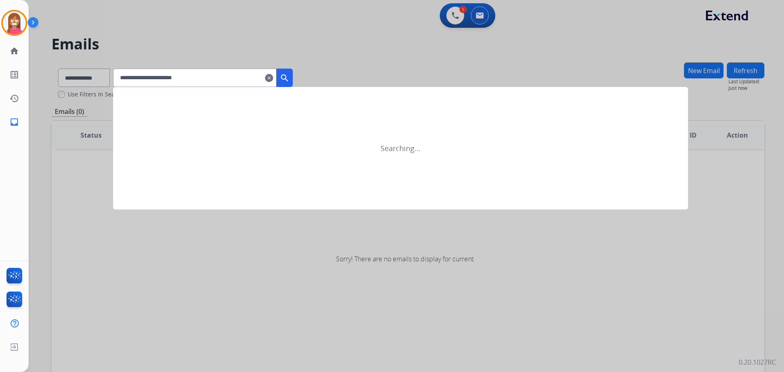
click at [176, 76] on input "**********" at bounding box center [194, 78] width 163 height 18
type input "**********"
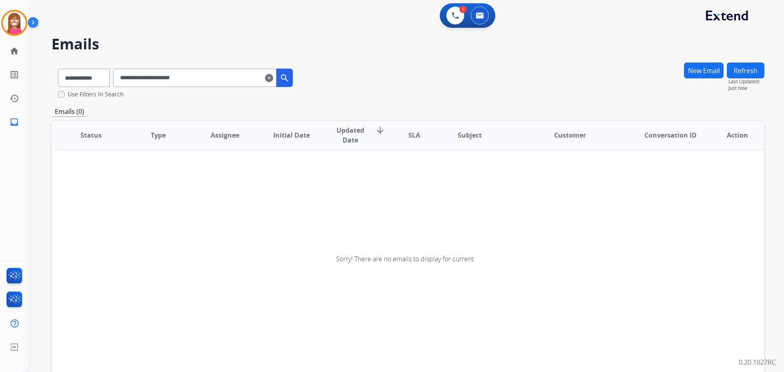
drag, startPoint x: 278, startPoint y: 76, endPoint x: 289, endPoint y: 80, distance: 11.4
click at [273, 77] on mat-icon "clear" at bounding box center [269, 78] width 8 height 10
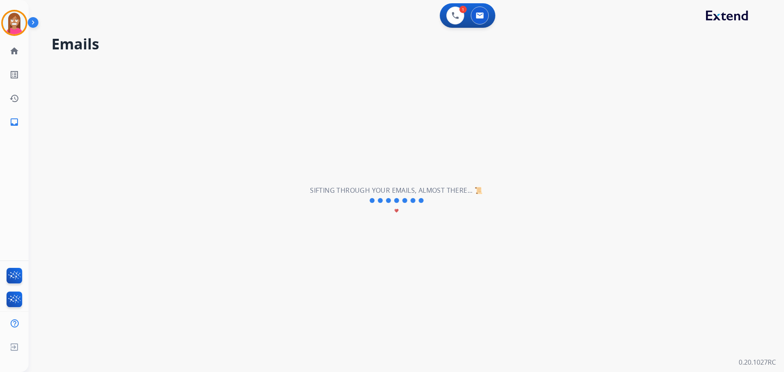
select select "**********"
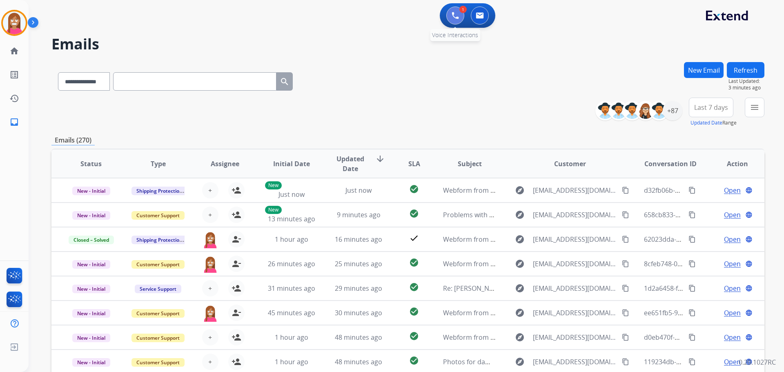
click at [456, 22] on button at bounding box center [455, 16] width 18 height 18
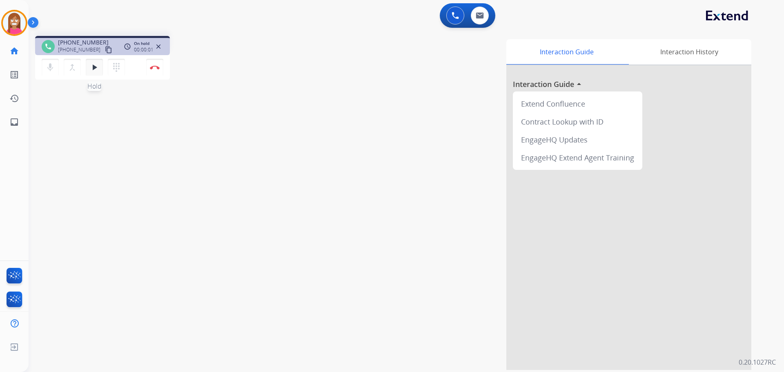
click at [91, 69] on mat-icon "play_arrow" at bounding box center [94, 67] width 10 height 10
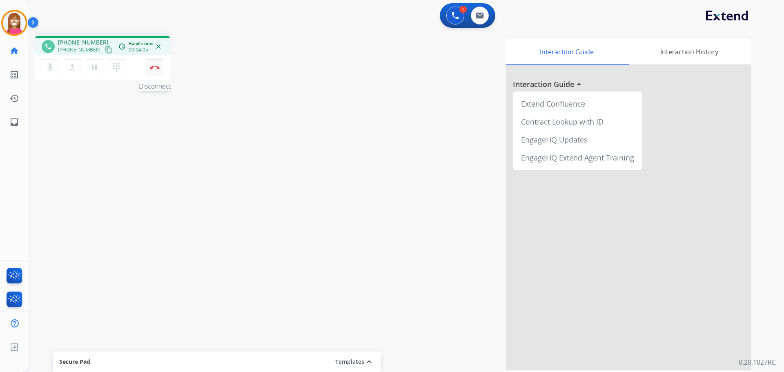
click at [152, 69] on img at bounding box center [155, 67] width 10 height 4
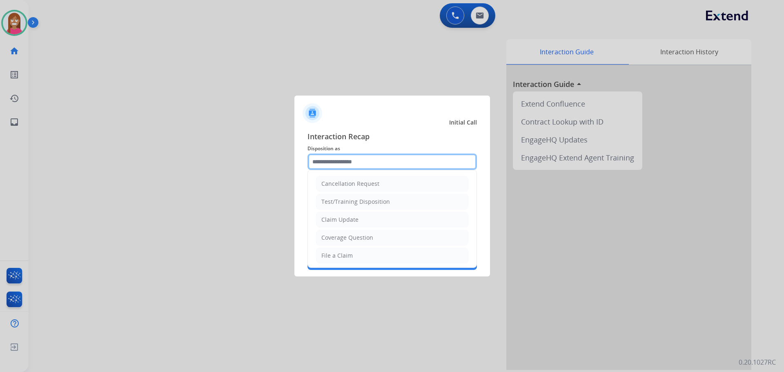
click at [353, 163] on input "text" at bounding box center [392, 162] width 169 height 16
click at [341, 259] on div "File a Claim" at bounding box center [336, 256] width 31 height 8
type input "**********"
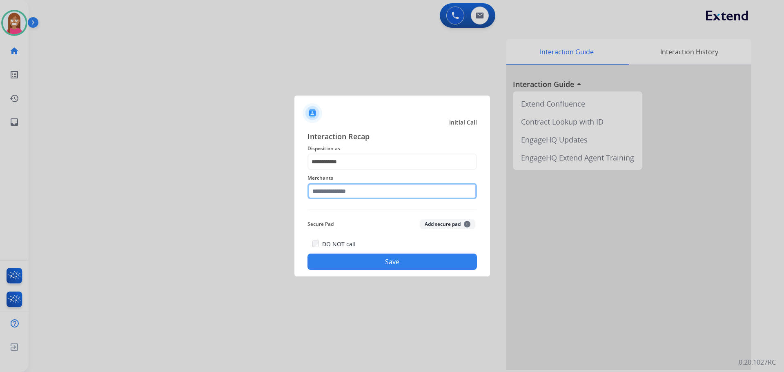
click at [325, 191] on input "text" at bounding box center [392, 191] width 169 height 16
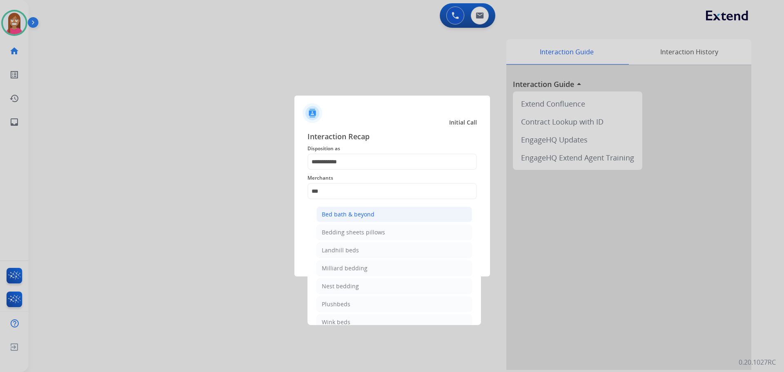
click at [335, 212] on div "Bed bath & beyond" at bounding box center [348, 214] width 53 height 8
type input "**********"
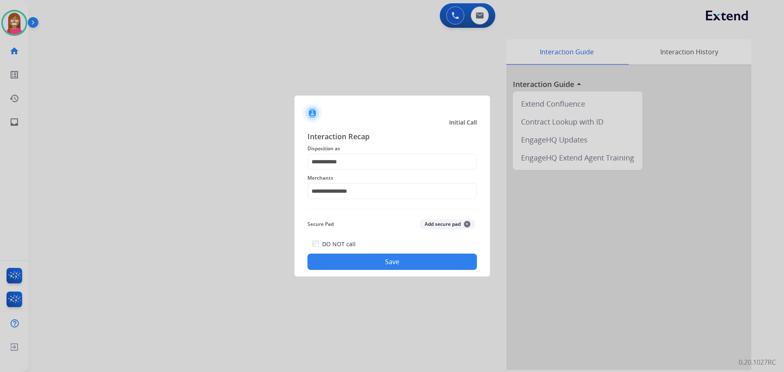
click at [357, 262] on button "Save" at bounding box center [392, 262] width 169 height 16
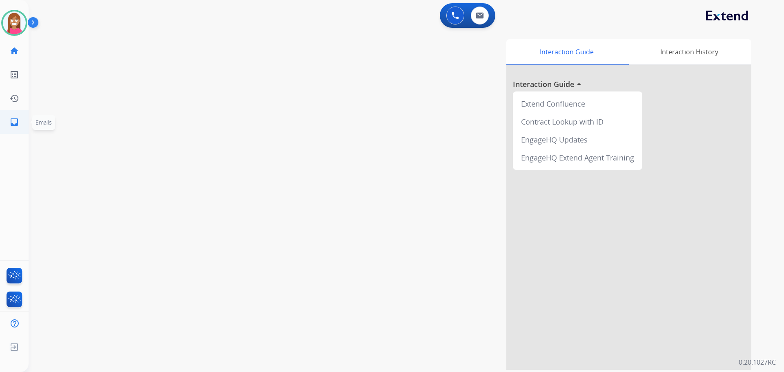
click at [18, 125] on mat-icon "inbox" at bounding box center [14, 122] width 10 height 10
select select "**********"
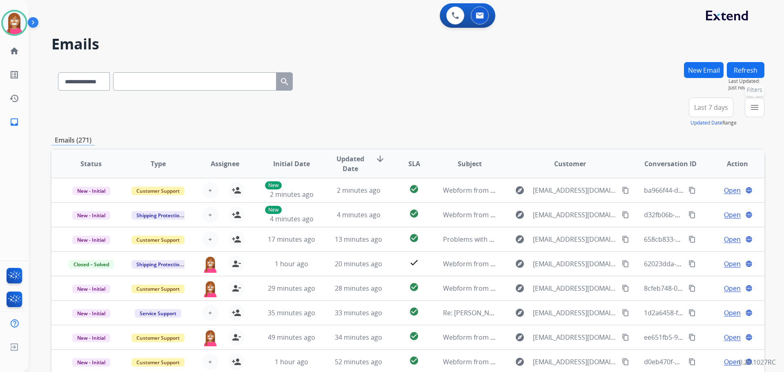
click at [753, 106] on mat-icon "menu" at bounding box center [755, 108] width 10 height 10
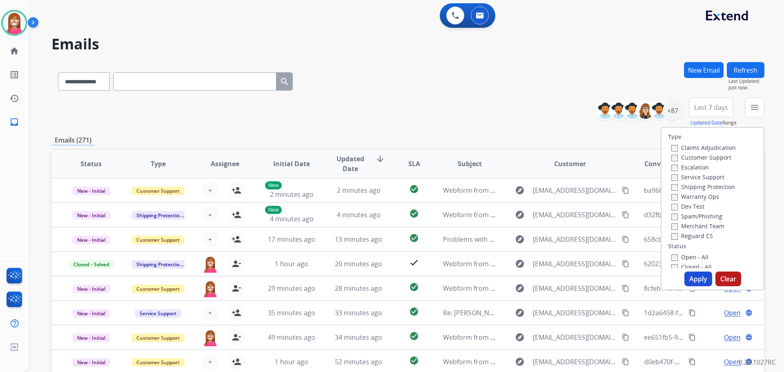
click at [673, 158] on label "Customer Support" at bounding box center [701, 158] width 60 height 8
click at [674, 186] on label "Shipping Protection" at bounding box center [703, 187] width 64 height 8
drag, startPoint x: 680, startPoint y: 257, endPoint x: 690, endPoint y: 274, distance: 19.6
click at [681, 259] on label "Open - All" at bounding box center [689, 257] width 37 height 8
click at [694, 283] on button "Apply" at bounding box center [699, 279] width 28 height 15
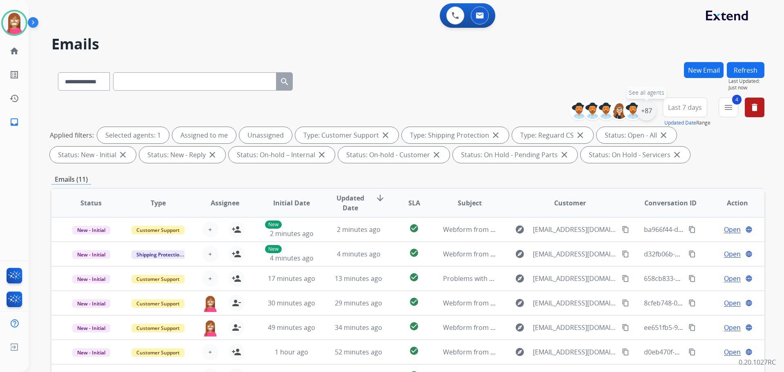
click at [646, 110] on div "+87" at bounding box center [647, 111] width 20 height 20
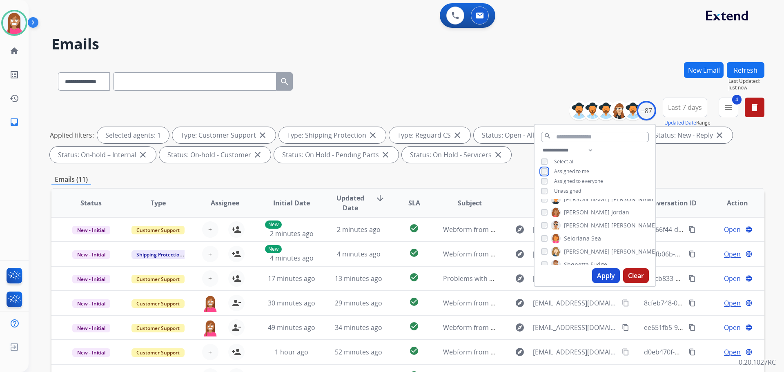
scroll to position [817, 0]
click at [549, 237] on div "Richie Ponce" at bounding box center [599, 240] width 116 height 10
click at [546, 239] on div "Richie Ponce" at bounding box center [599, 240] width 116 height 10
click at [607, 277] on button "Apply" at bounding box center [606, 275] width 28 height 15
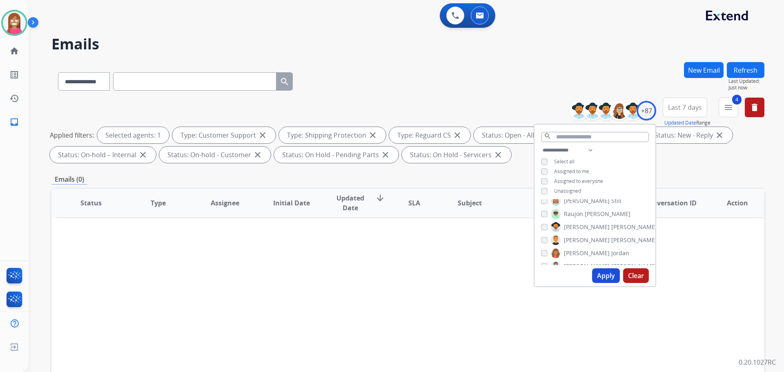
drag, startPoint x: 694, startPoint y: 256, endPoint x: 724, endPoint y: 219, distance: 47.9
click at [694, 256] on div "Status Type Assignee Initial Date Updated Date arrow_downward SLA Subject Custo…" at bounding box center [407, 325] width 713 height 274
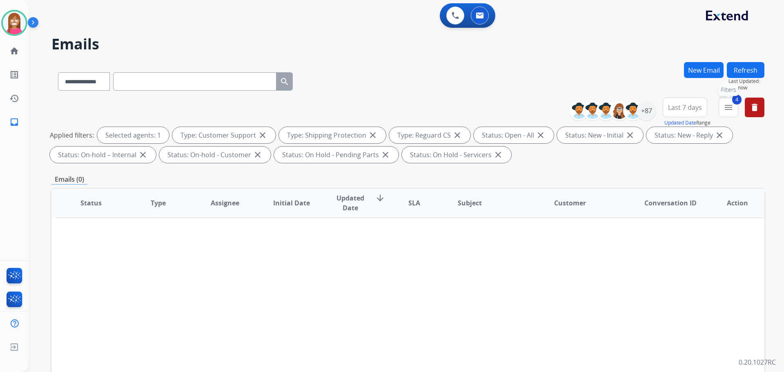
click at [734, 109] on button "4 menu Filters" at bounding box center [729, 108] width 20 height 20
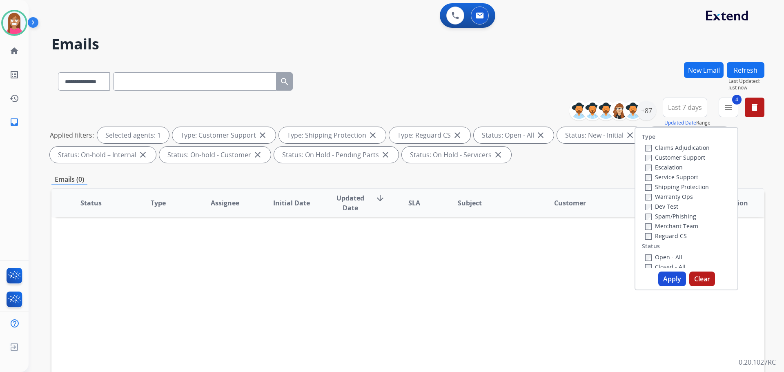
click at [666, 276] on button "Apply" at bounding box center [672, 279] width 28 height 15
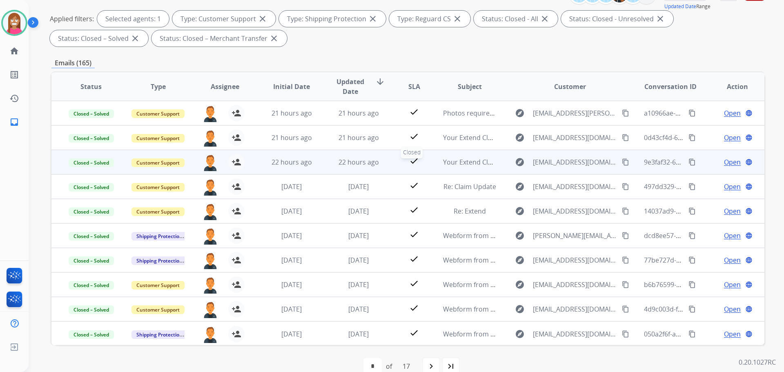
scroll to position [123, 0]
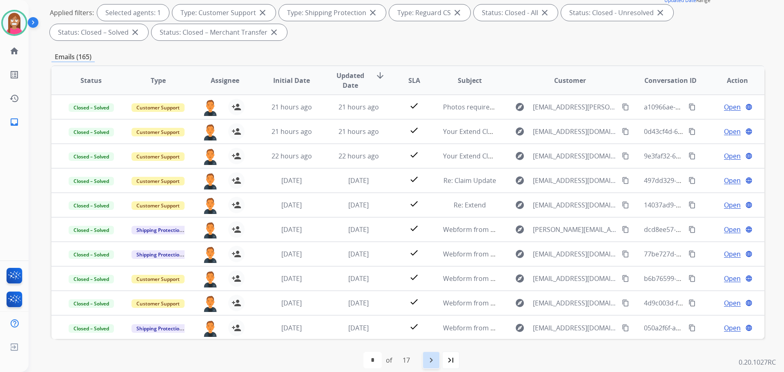
click at [431, 362] on mat-icon "navigate_next" at bounding box center [431, 360] width 10 height 10
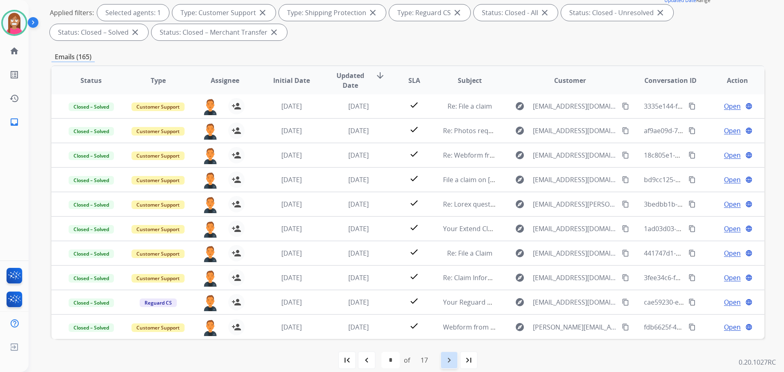
click at [451, 363] on mat-icon "navigate_next" at bounding box center [449, 360] width 10 height 10
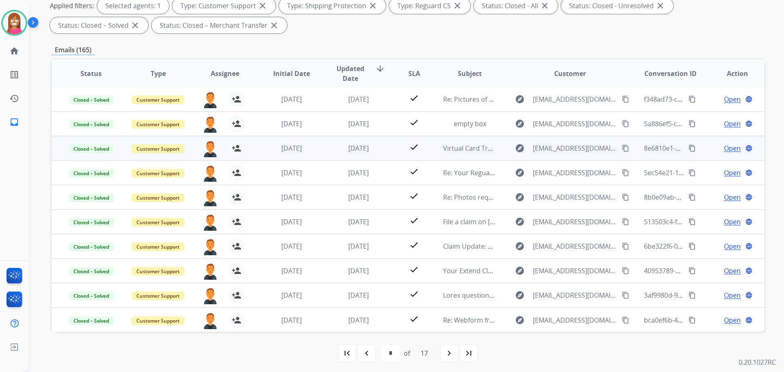
scroll to position [132, 0]
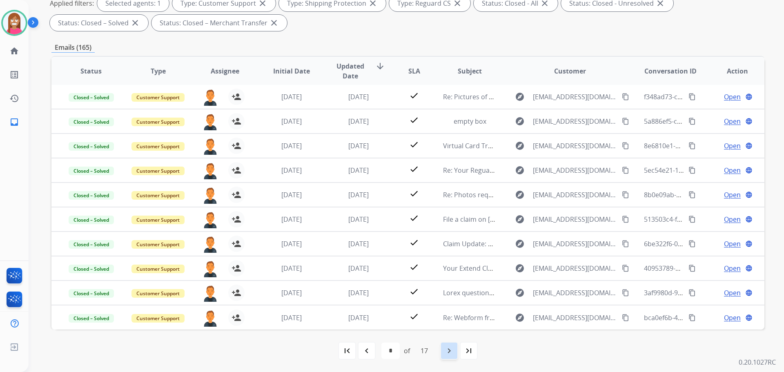
click at [447, 351] on mat-icon "navigate_next" at bounding box center [449, 351] width 10 height 10
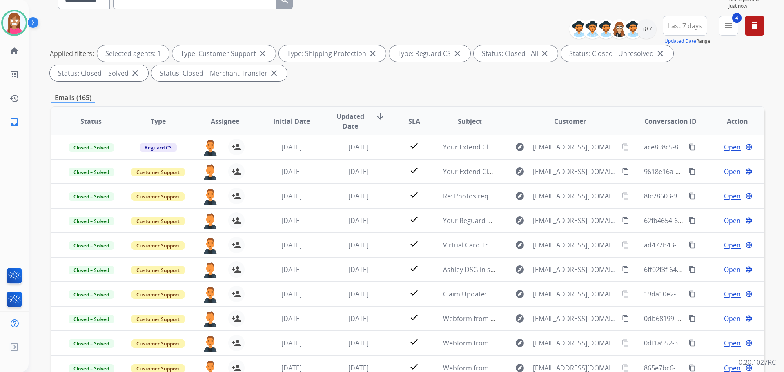
scroll to position [123, 0]
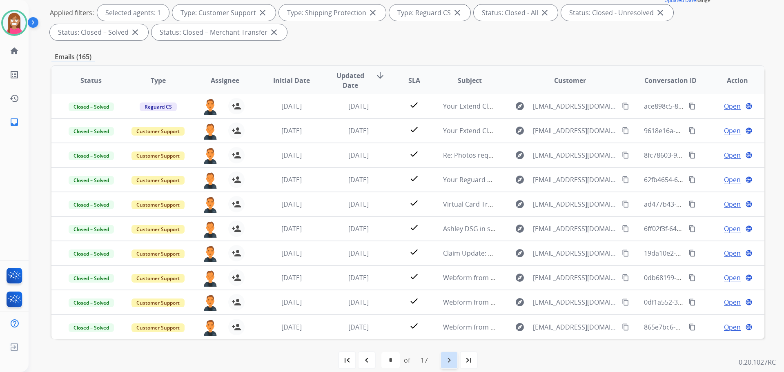
click at [450, 364] on mat-icon "navigate_next" at bounding box center [449, 360] width 10 height 10
click at [449, 360] on mat-icon "navigate_next" at bounding box center [449, 360] width 10 height 10
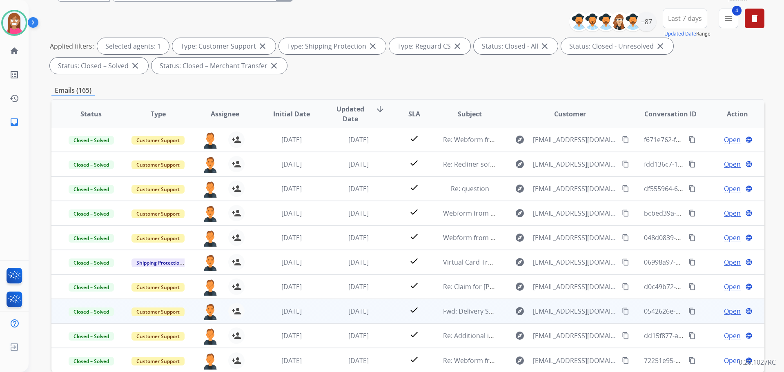
scroll to position [132, 0]
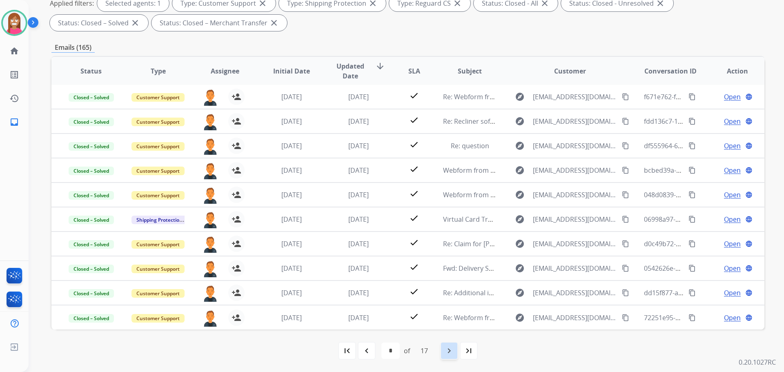
click at [451, 358] on div "navigate_next" at bounding box center [449, 351] width 18 height 18
click at [450, 358] on div "navigate_next" at bounding box center [449, 351] width 18 height 18
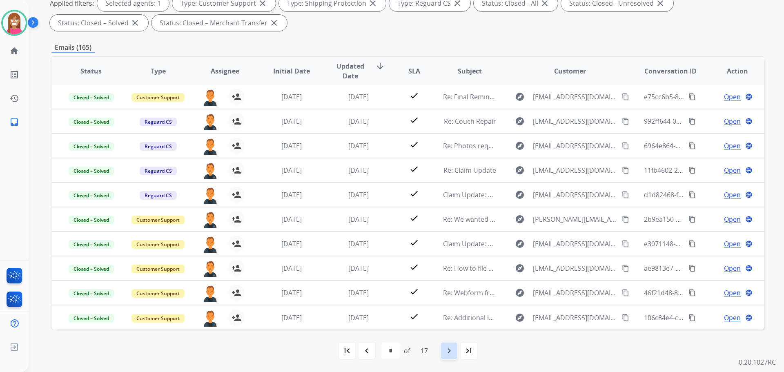
click at [446, 354] on mat-icon "navigate_next" at bounding box center [449, 351] width 10 height 10
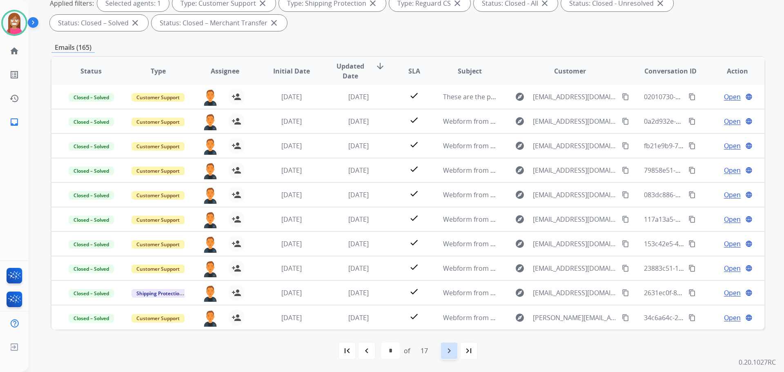
click at [451, 350] on mat-icon "navigate_next" at bounding box center [449, 351] width 10 height 10
click at [444, 345] on div "navigate_next" at bounding box center [449, 351] width 18 height 18
click at [451, 352] on mat-icon "navigate_next" at bounding box center [449, 351] width 10 height 10
click at [451, 357] on div "navigate_next" at bounding box center [449, 351] width 18 height 18
click at [450, 352] on mat-icon "navigate_next" at bounding box center [449, 351] width 10 height 10
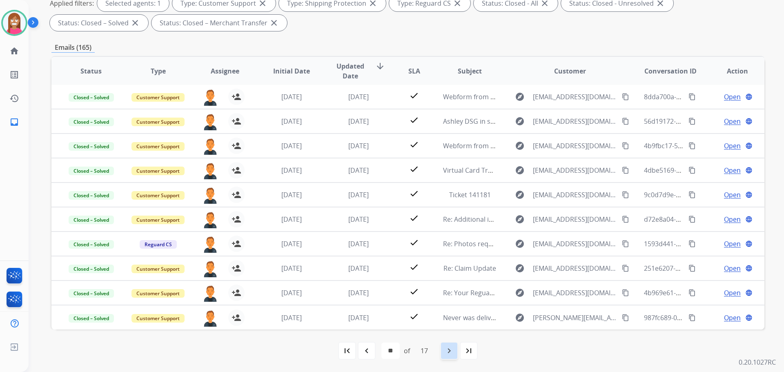
click at [449, 356] on div "navigate_next" at bounding box center [449, 351] width 18 height 18
click at [447, 355] on mat-icon "navigate_next" at bounding box center [449, 351] width 10 height 10
click at [451, 353] on mat-icon "navigate_next" at bounding box center [449, 351] width 10 height 10
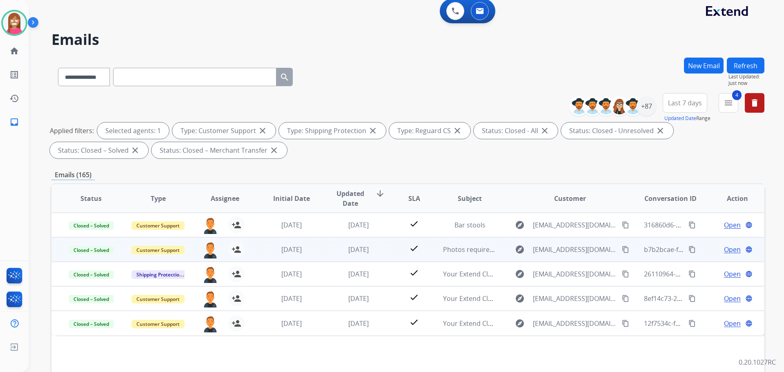
scroll to position [0, 0]
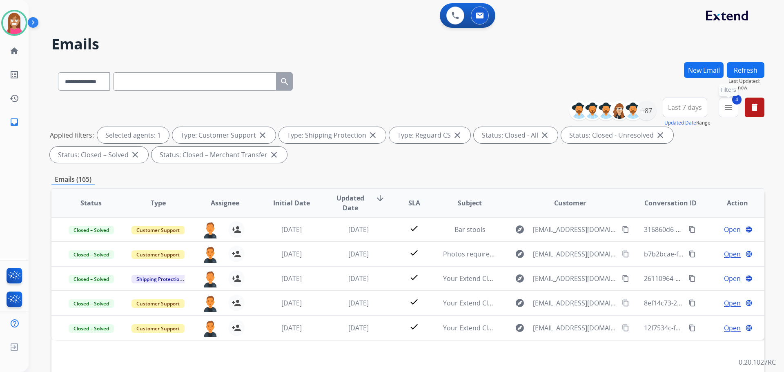
click at [733, 112] on button "4 menu Filters" at bounding box center [729, 108] width 20 height 20
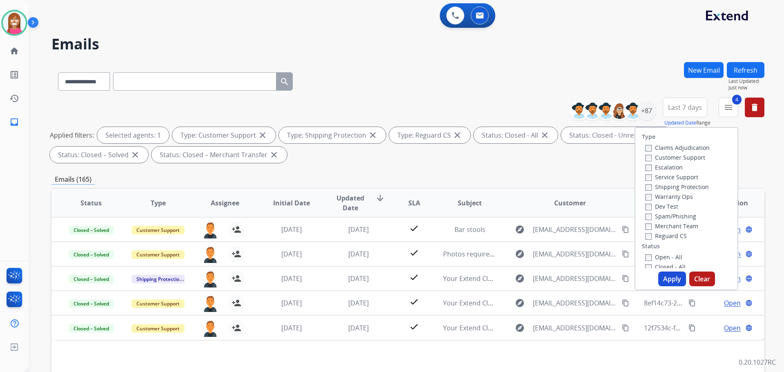
click at [677, 279] on button "Apply" at bounding box center [672, 279] width 28 height 15
select select "*"
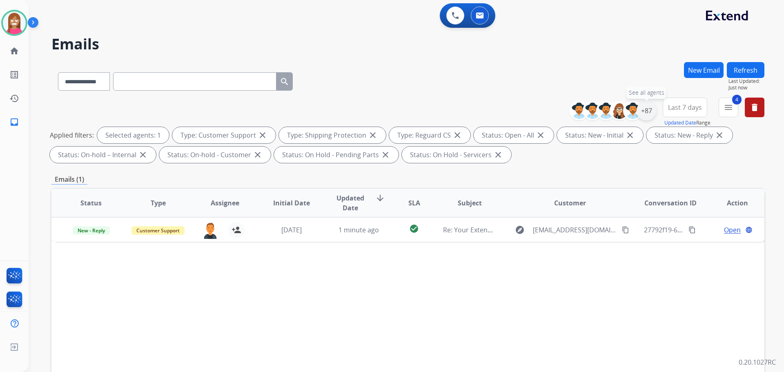
click at [649, 109] on div "+87" at bounding box center [647, 111] width 20 height 20
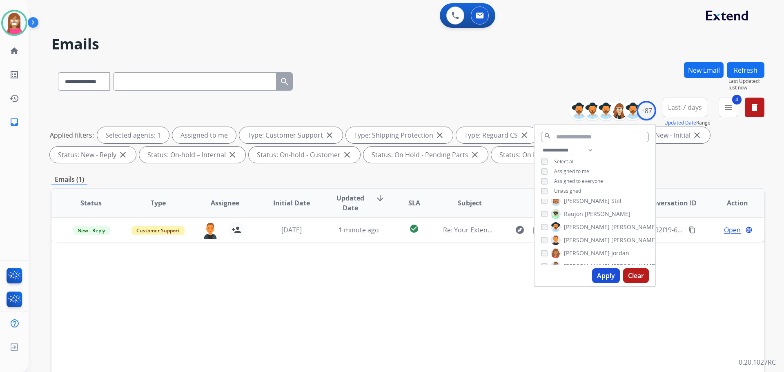
click at [601, 274] on button "Apply" at bounding box center [606, 275] width 28 height 15
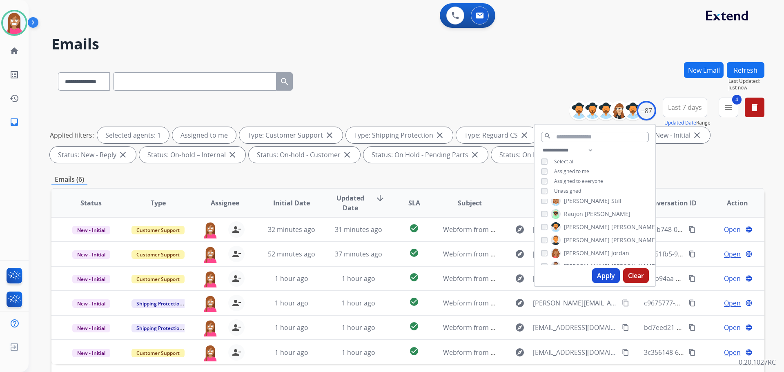
click at [408, 73] on div "**********" at bounding box center [407, 80] width 713 height 36
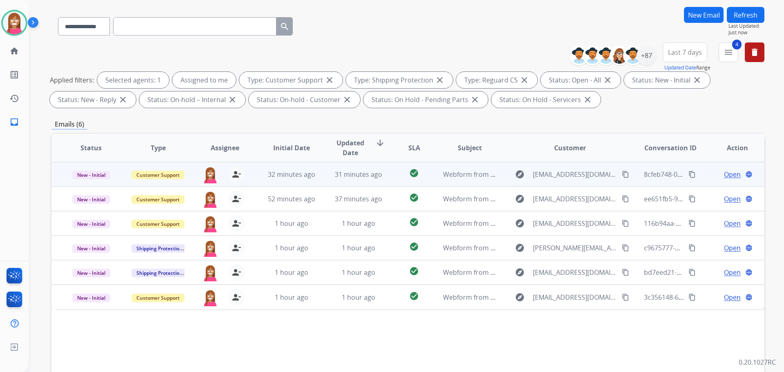
scroll to position [123, 0]
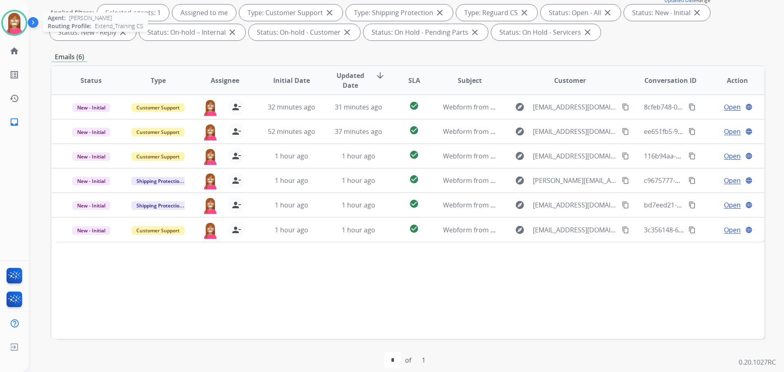
click at [14, 27] on img at bounding box center [14, 22] width 23 height 23
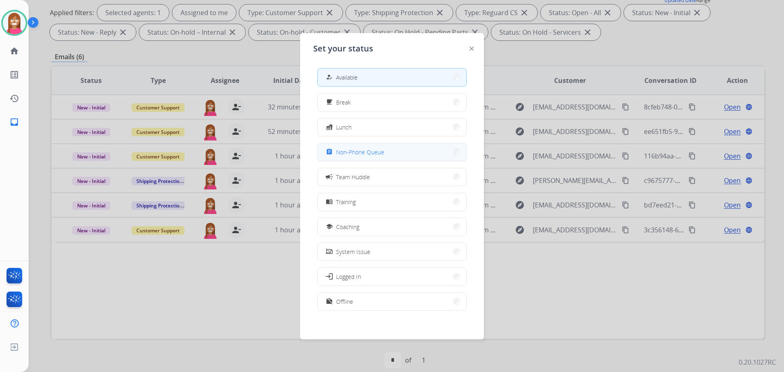
click at [354, 158] on button "assignment Non-Phone Queue" at bounding box center [392, 152] width 149 height 18
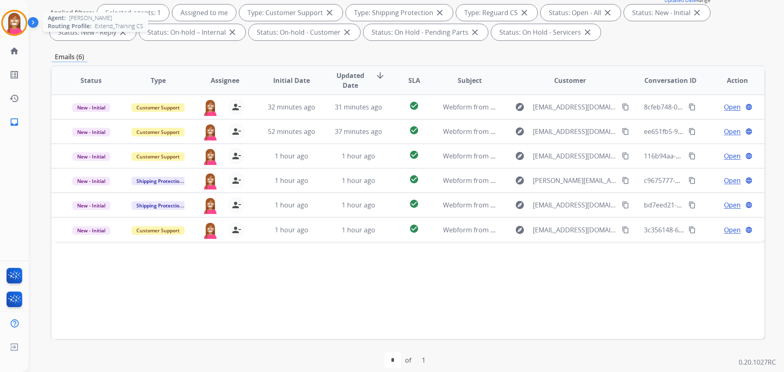
drag, startPoint x: 11, startPoint y: 25, endPoint x: 7, endPoint y: 27, distance: 5.5
click at [11, 25] on img at bounding box center [14, 22] width 23 height 23
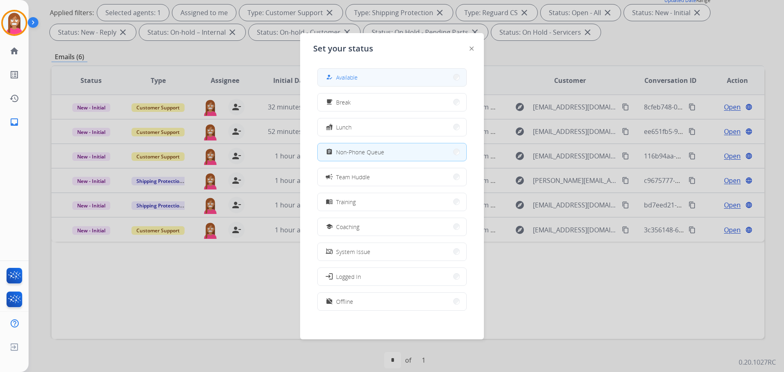
click at [339, 82] on div "how_to_reg Available" at bounding box center [340, 77] width 33 height 10
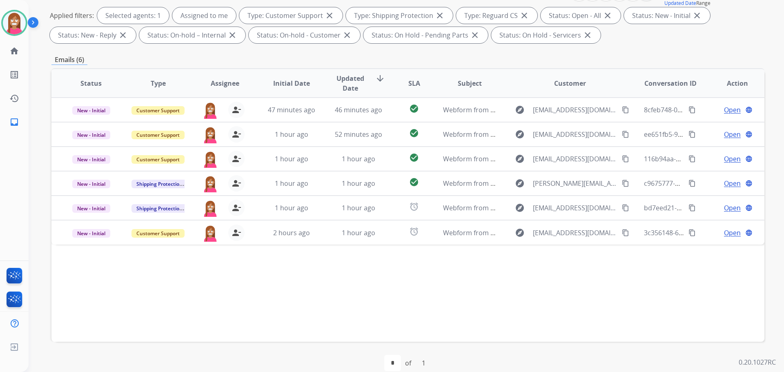
scroll to position [132, 0]
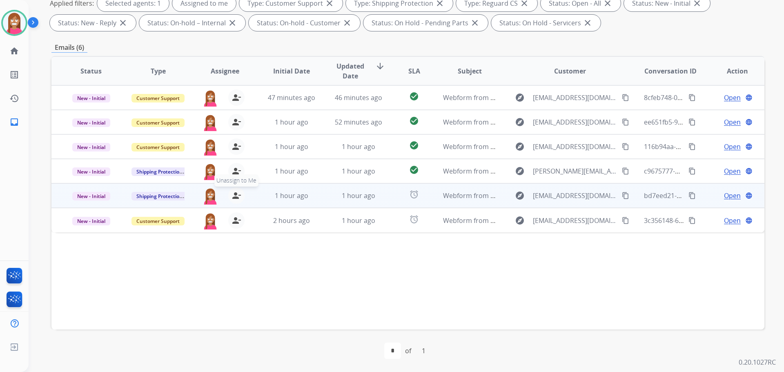
click at [234, 196] on mat-icon "person_remove" at bounding box center [237, 196] width 10 height 10
click at [234, 196] on mat-icon "person_add" at bounding box center [237, 196] width 10 height 10
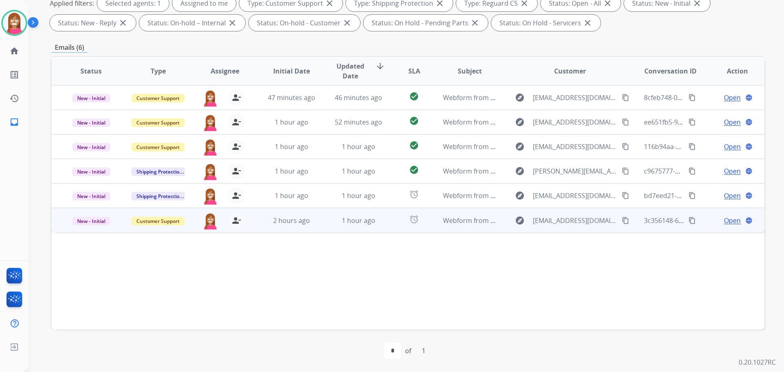
click at [320, 227] on td "1 hour ago" at bounding box center [352, 220] width 67 height 25
click at [724, 222] on span "Open" at bounding box center [732, 220] width 17 height 10
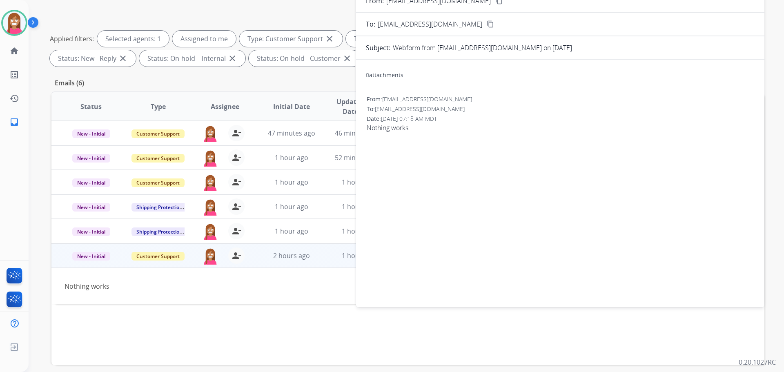
scroll to position [50, 0]
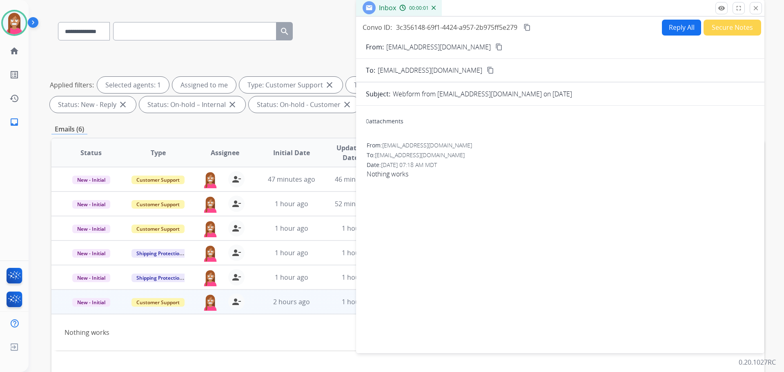
click at [681, 33] on button "Reply All" at bounding box center [681, 28] width 39 height 16
select select "**********"
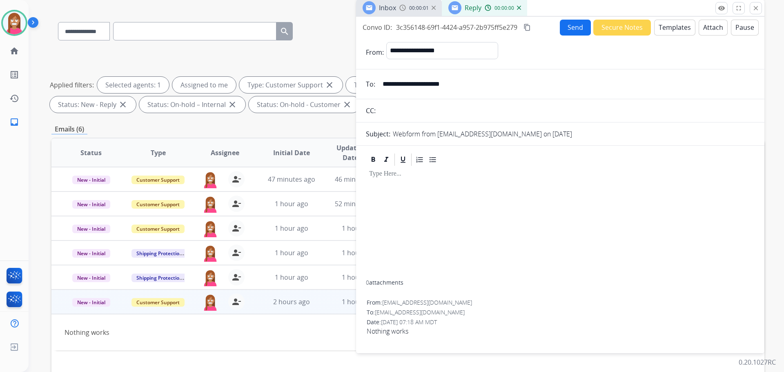
click at [678, 28] on button "Templates" at bounding box center [674, 28] width 41 height 16
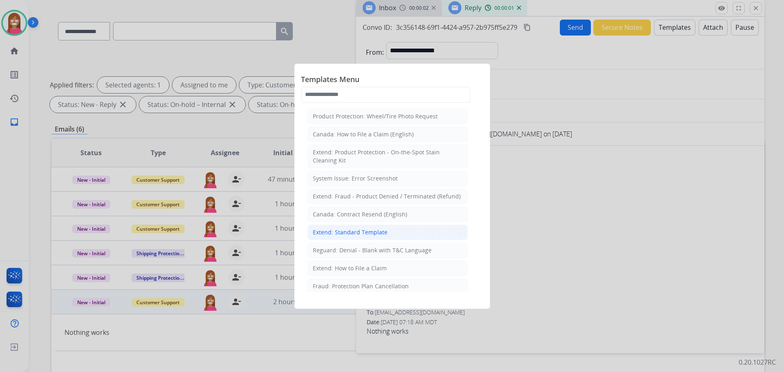
click at [324, 229] on div "Extend: Standard Template" at bounding box center [350, 232] width 75 height 8
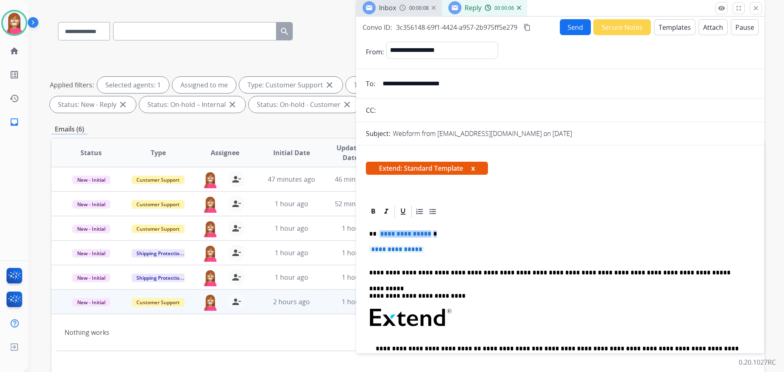
drag, startPoint x: 431, startPoint y: 252, endPoint x: 377, endPoint y: 233, distance: 57.3
click at [377, 233] on div "**********" at bounding box center [560, 339] width 389 height 241
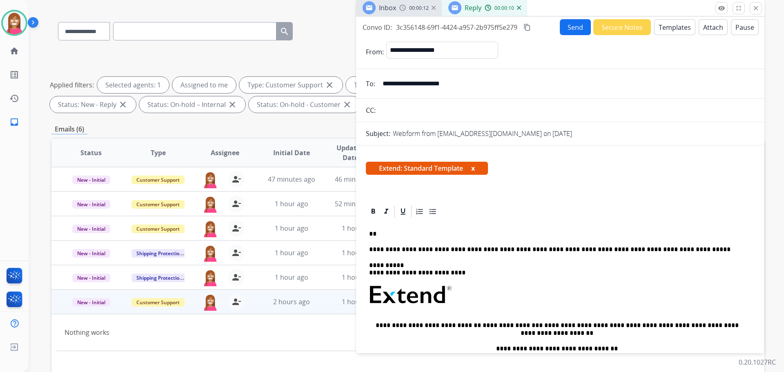
click at [660, 27] on button "Templates" at bounding box center [674, 27] width 41 height 16
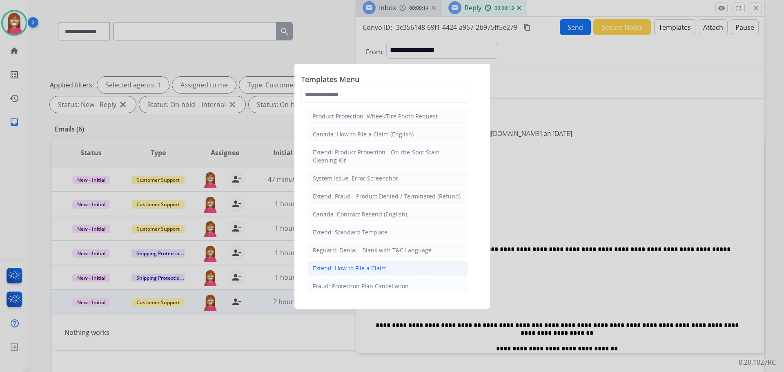
click at [333, 265] on div "Extend: How to File a Claim" at bounding box center [350, 268] width 74 height 8
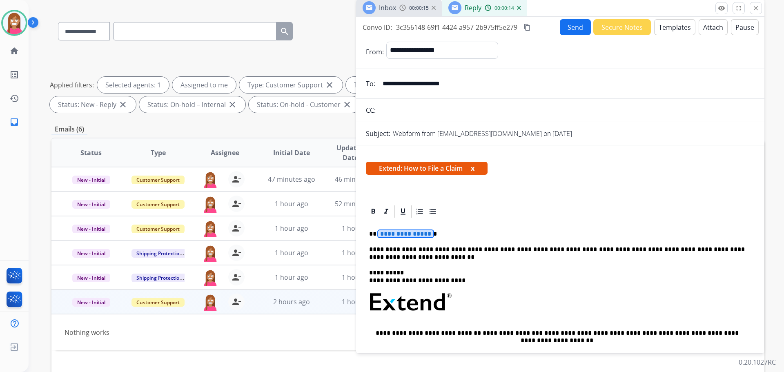
click at [399, 234] on span "**********" at bounding box center [405, 233] width 55 height 7
click at [578, 25] on button "Send" at bounding box center [575, 27] width 31 height 16
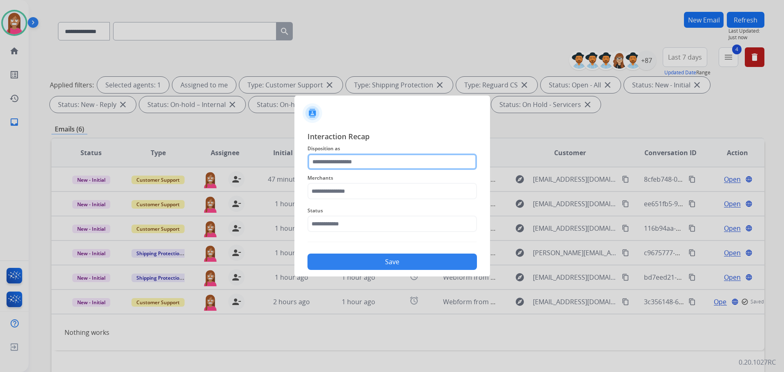
click at [331, 163] on input "text" at bounding box center [392, 162] width 169 height 16
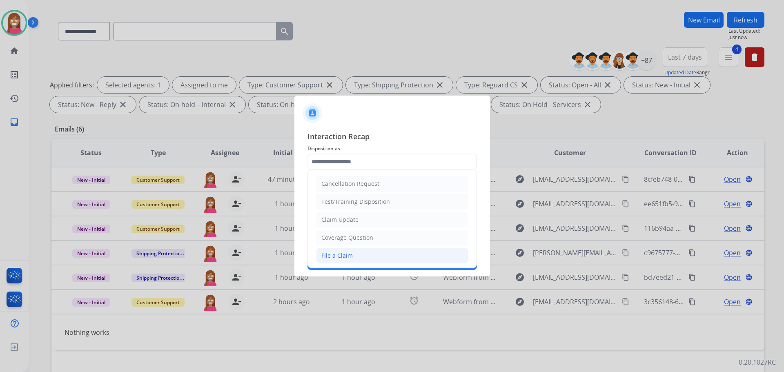
click at [340, 256] on div "File a Claim" at bounding box center [336, 256] width 31 height 8
type input "**********"
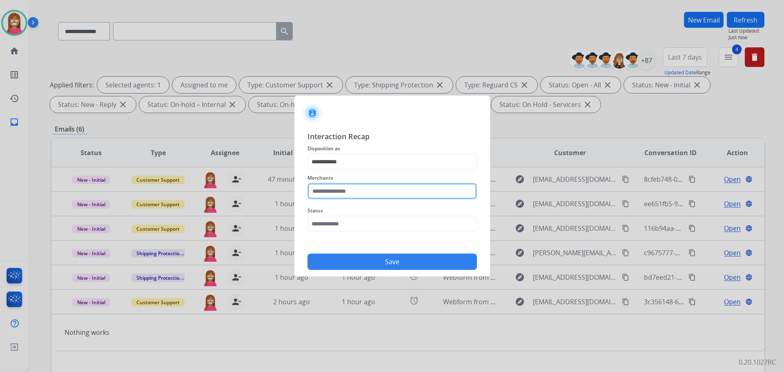
click at [339, 195] on input "text" at bounding box center [392, 191] width 169 height 16
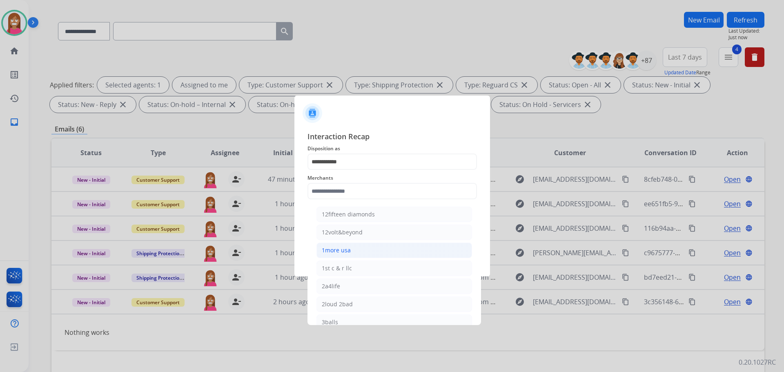
click at [343, 252] on div "1more usa" at bounding box center [336, 250] width 29 height 8
type input "*********"
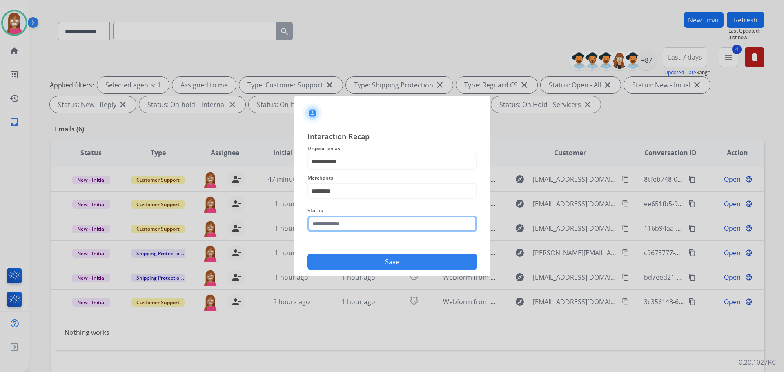
click at [334, 226] on input "text" at bounding box center [392, 224] width 169 height 16
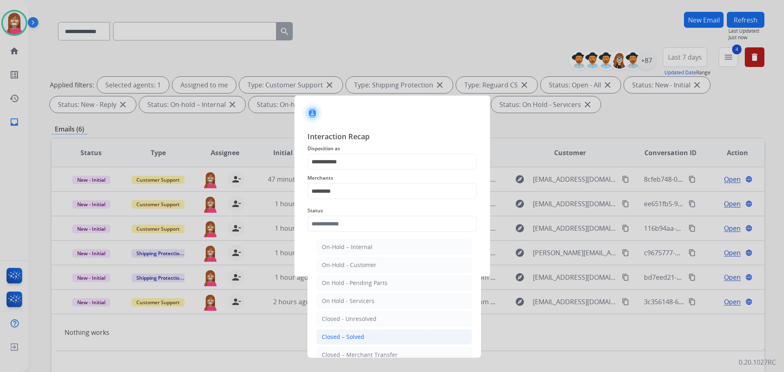
click at [351, 333] on div "Closed – Solved" at bounding box center [343, 337] width 42 height 8
type input "**********"
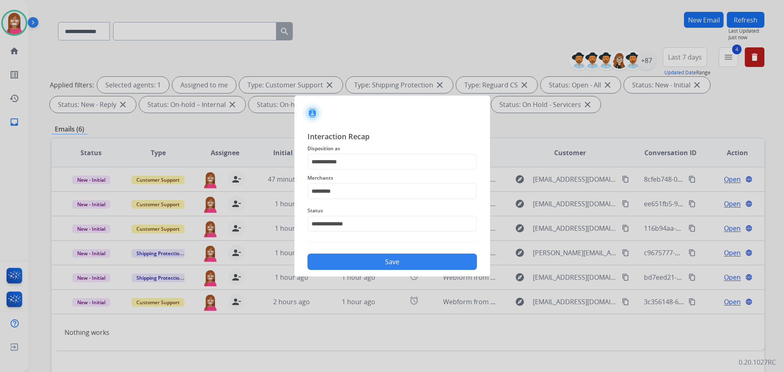
click at [348, 265] on button "Save" at bounding box center [392, 262] width 169 height 16
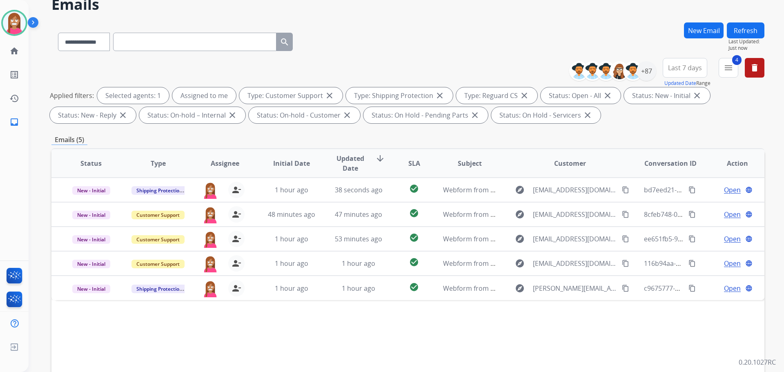
scroll to position [0, 0]
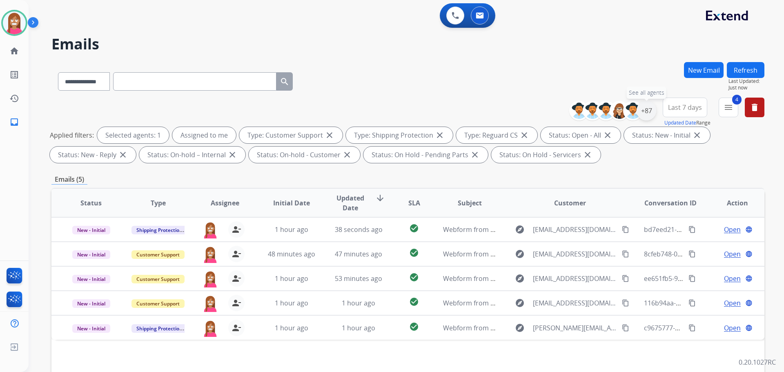
click at [645, 109] on div "+87" at bounding box center [647, 111] width 20 height 20
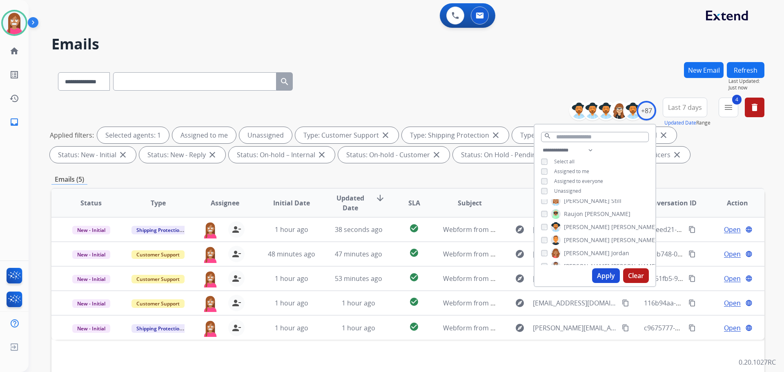
drag, startPoint x: 595, startPoint y: 277, endPoint x: 514, endPoint y: 232, distance: 92.5
click at [595, 276] on button "Apply" at bounding box center [606, 275] width 28 height 15
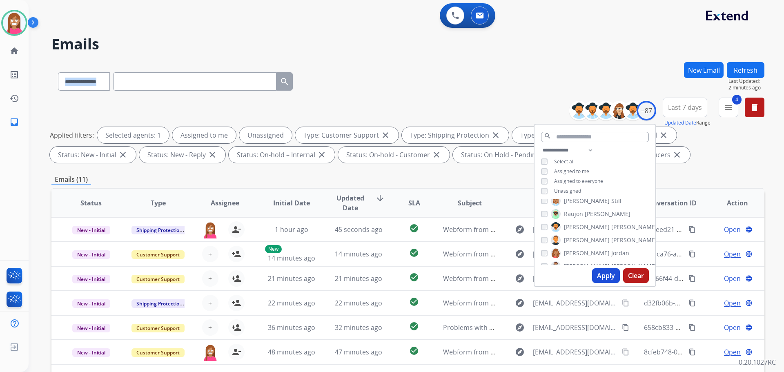
drag, startPoint x: 416, startPoint y: 55, endPoint x: 397, endPoint y: 41, distance: 23.1
click at [410, 36] on div "**********" at bounding box center [397, 215] width 736 height 372
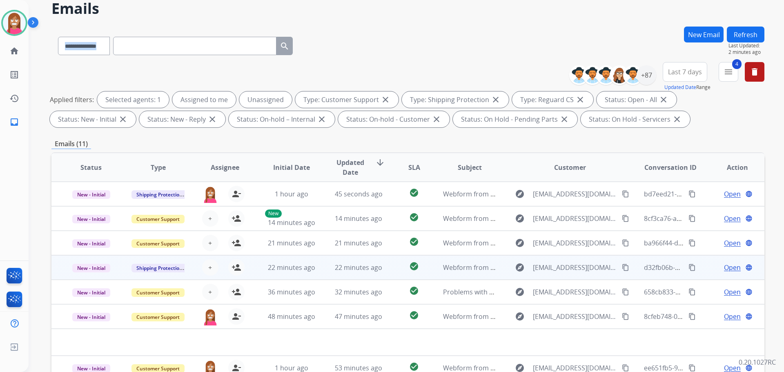
scroll to position [82, 0]
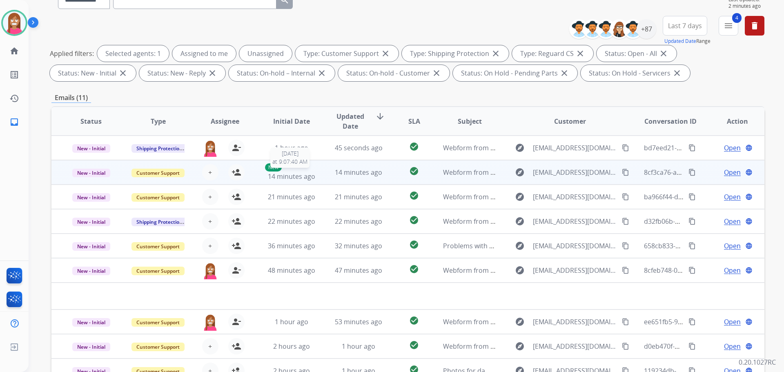
click at [314, 175] on div "New 14 minutes ago" at bounding box center [292, 172] width 54 height 18
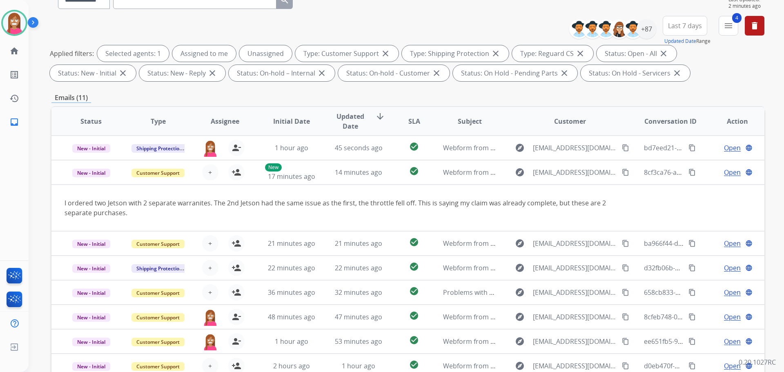
scroll to position [25, 0]
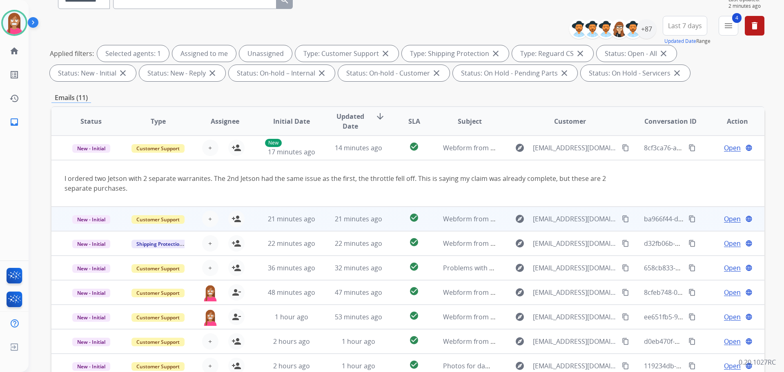
click at [326, 225] on td "21 minutes ago" at bounding box center [352, 219] width 67 height 25
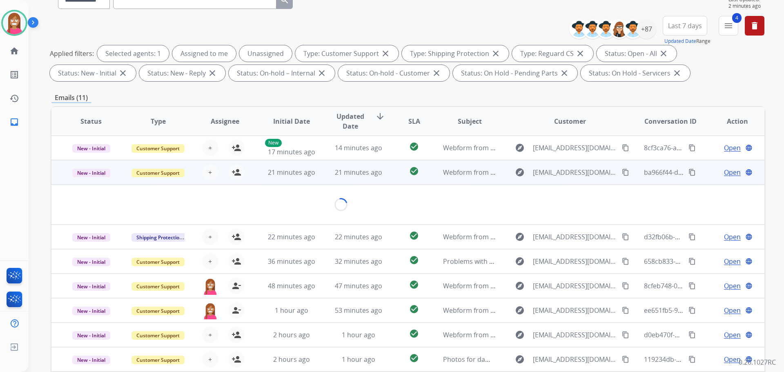
scroll to position [38, 0]
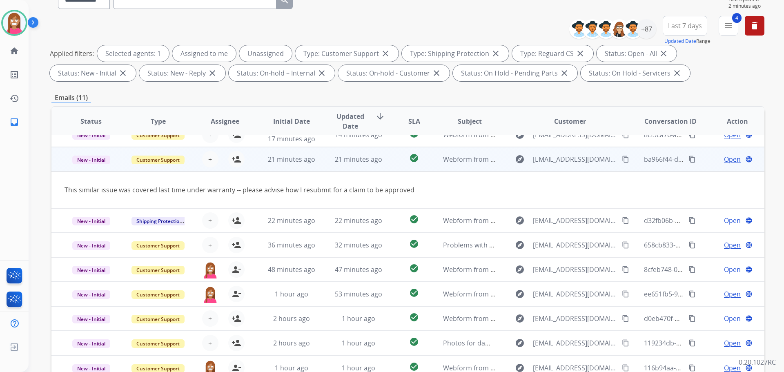
click at [622, 158] on mat-icon "content_copy" at bounding box center [625, 159] width 7 height 7
click at [235, 159] on mat-icon "person_add" at bounding box center [237, 159] width 10 height 10
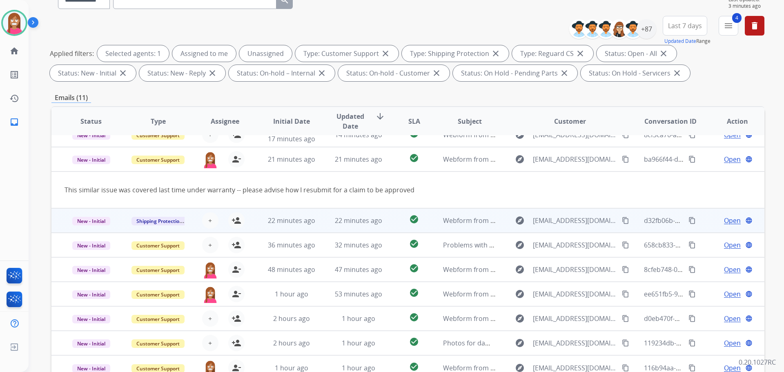
click at [324, 221] on td "22 minutes ago" at bounding box center [352, 220] width 67 height 25
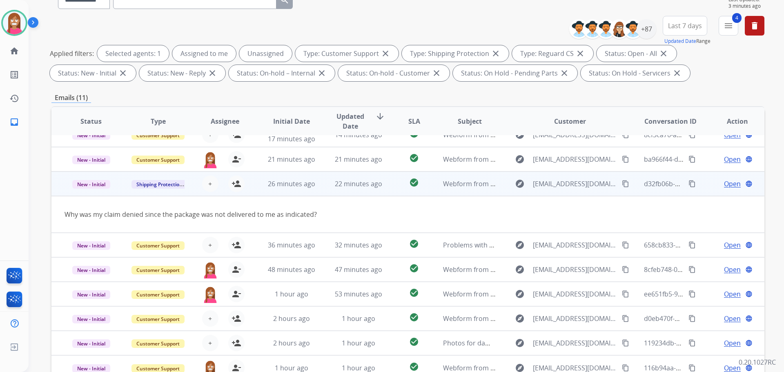
click at [622, 184] on mat-icon "content_copy" at bounding box center [625, 183] width 7 height 7
click at [239, 185] on mat-icon "person_add" at bounding box center [237, 184] width 10 height 10
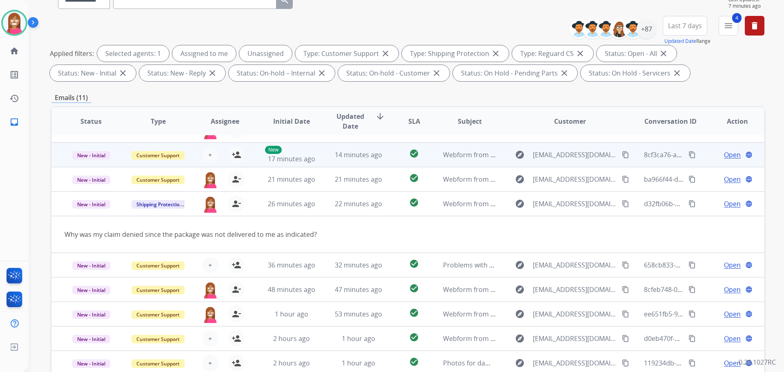
scroll to position [0, 0]
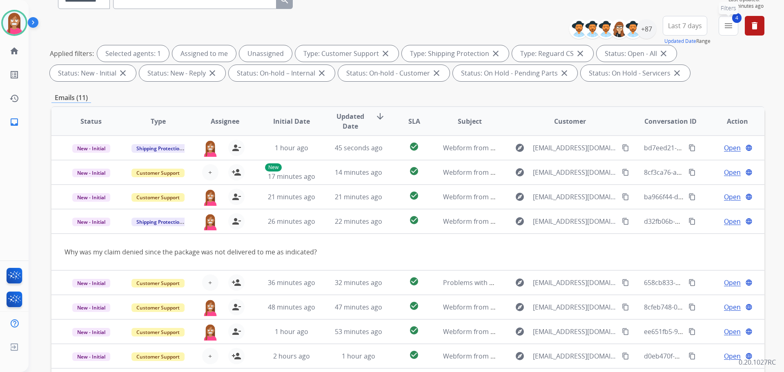
click at [736, 27] on button "4 menu Filters" at bounding box center [729, 26] width 20 height 20
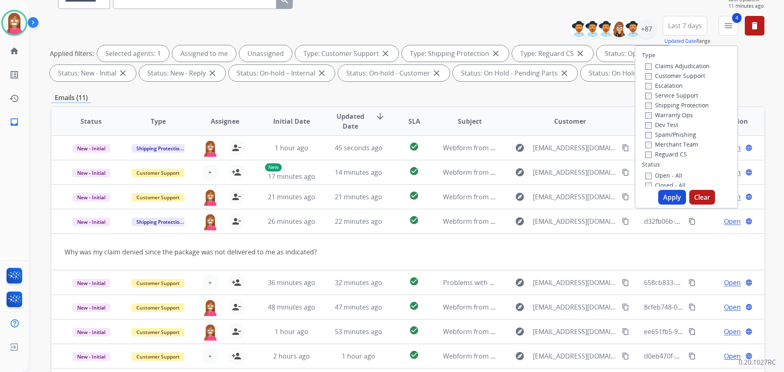
drag, startPoint x: 511, startPoint y: 10, endPoint x: 669, endPoint y: 63, distance: 166.7
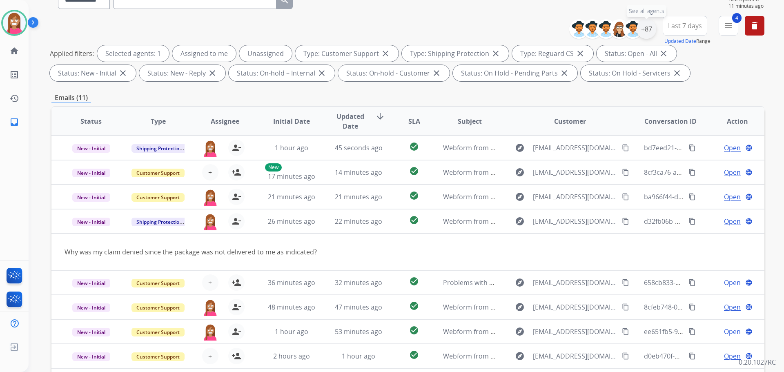
click at [646, 33] on div "+87" at bounding box center [647, 29] width 20 height 20
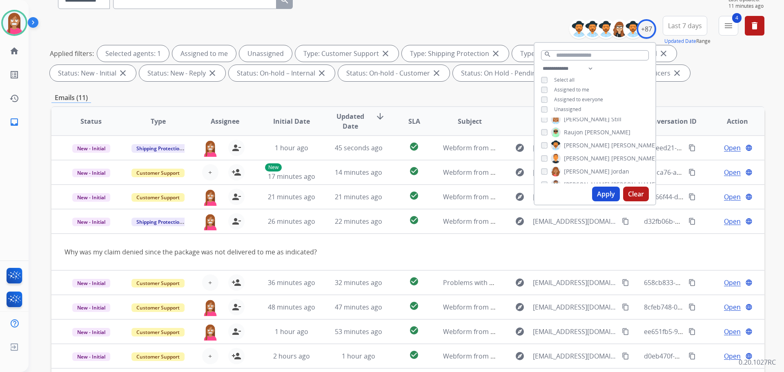
click at [513, 32] on div "**********" at bounding box center [407, 50] width 713 height 69
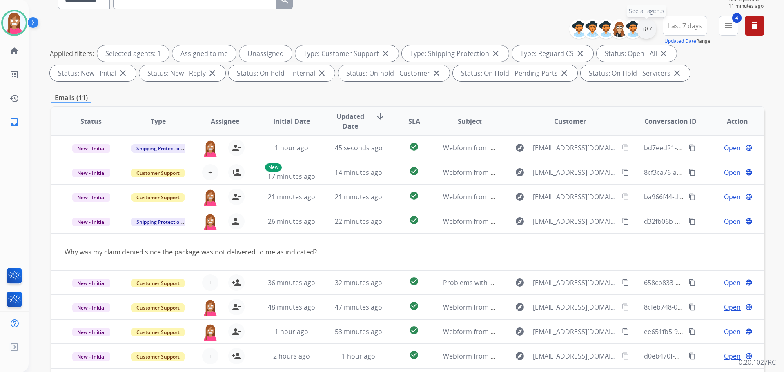
click at [646, 31] on div "+87" at bounding box center [647, 29] width 20 height 20
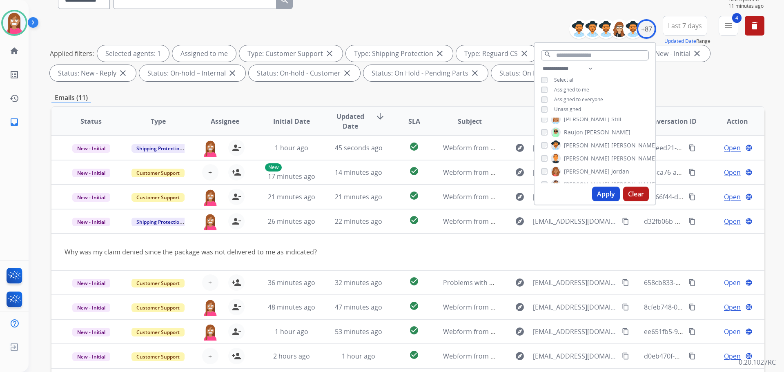
click at [601, 195] on button "Apply" at bounding box center [606, 194] width 28 height 15
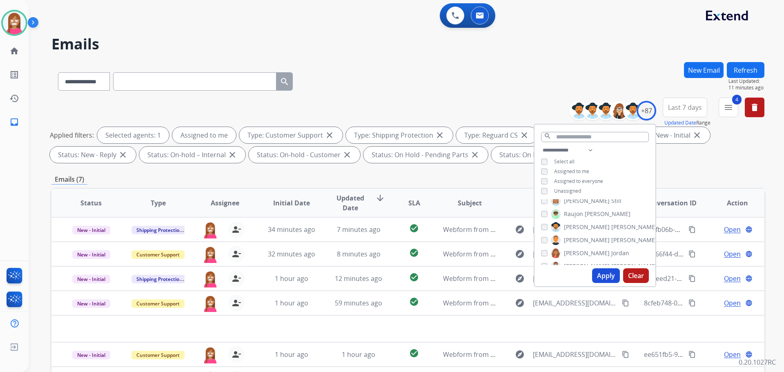
click at [370, 62] on div "**********" at bounding box center [407, 80] width 713 height 36
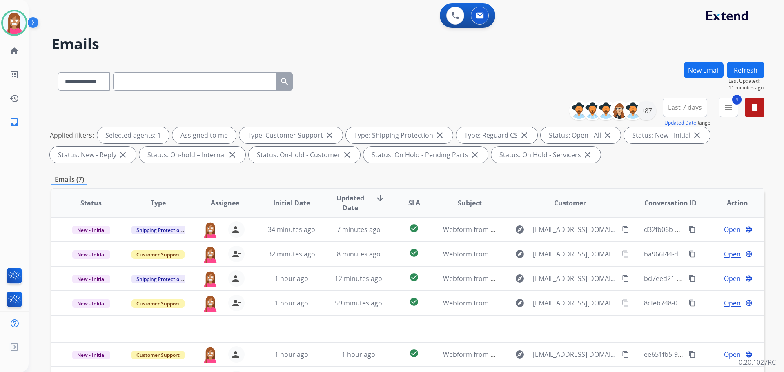
scroll to position [82, 0]
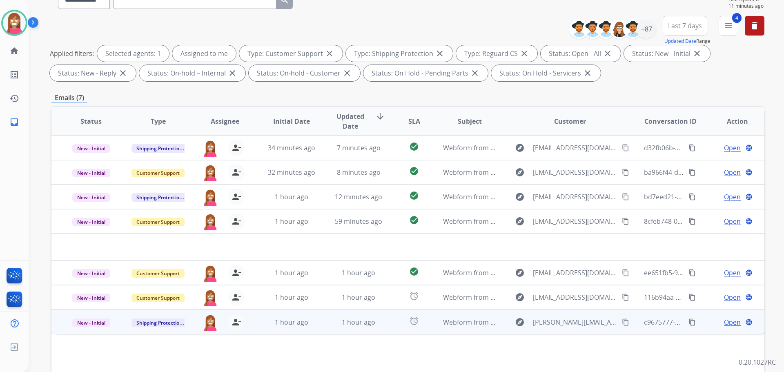
click at [319, 324] on td "1 hour ago" at bounding box center [352, 322] width 67 height 25
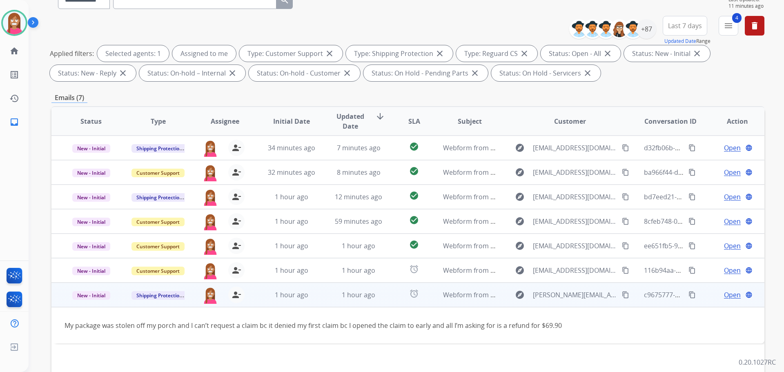
click at [724, 293] on span "Open" at bounding box center [732, 295] width 17 height 10
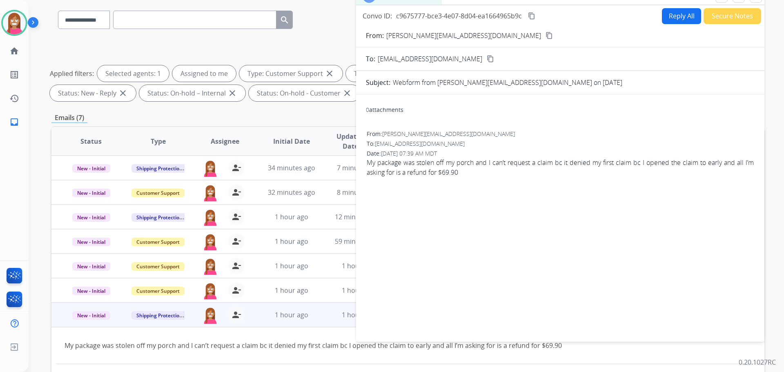
scroll to position [0, 0]
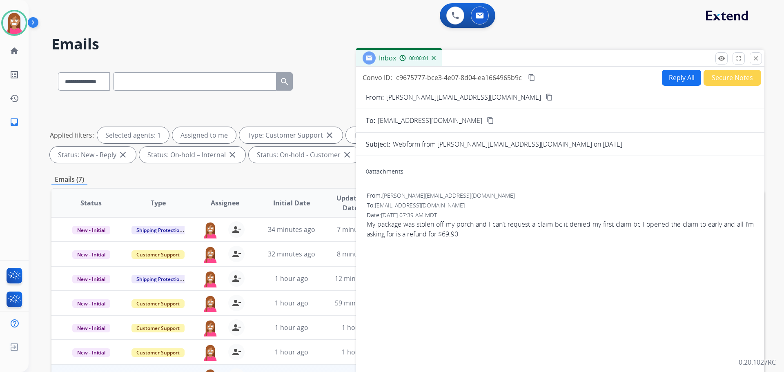
click at [684, 85] on button "Reply All" at bounding box center [681, 78] width 39 height 16
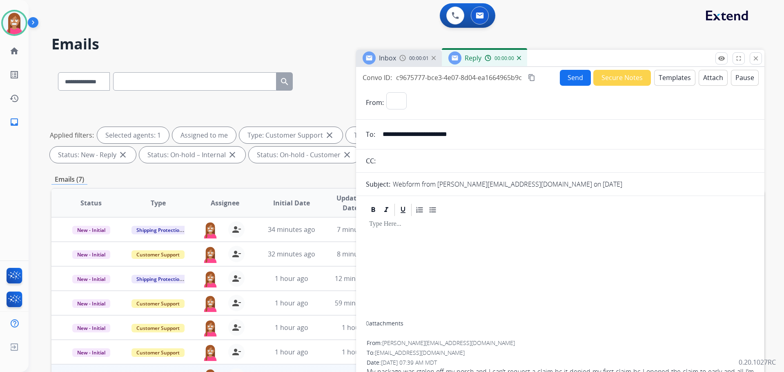
select select "**********"
click at [684, 83] on button "Templates" at bounding box center [674, 78] width 41 height 16
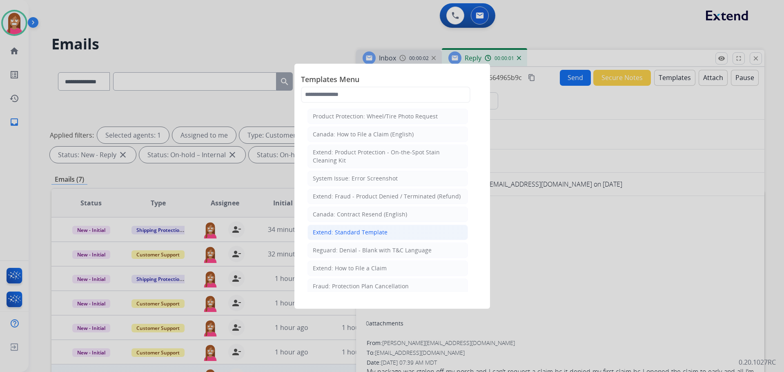
click at [358, 234] on div "Extend: Standard Template" at bounding box center [350, 232] width 75 height 8
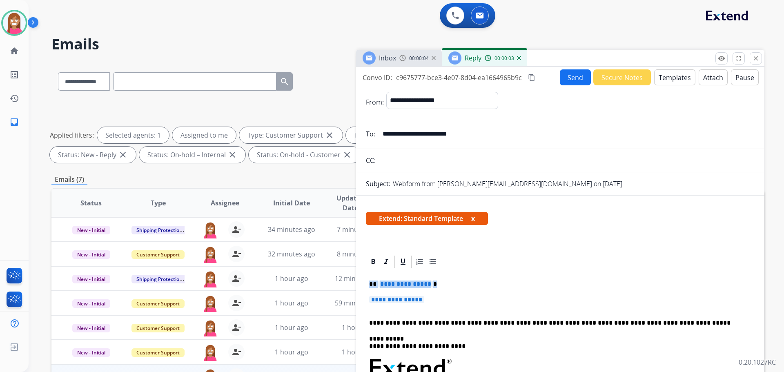
drag, startPoint x: 439, startPoint y: 303, endPoint x: 369, endPoint y: 283, distance: 73.0
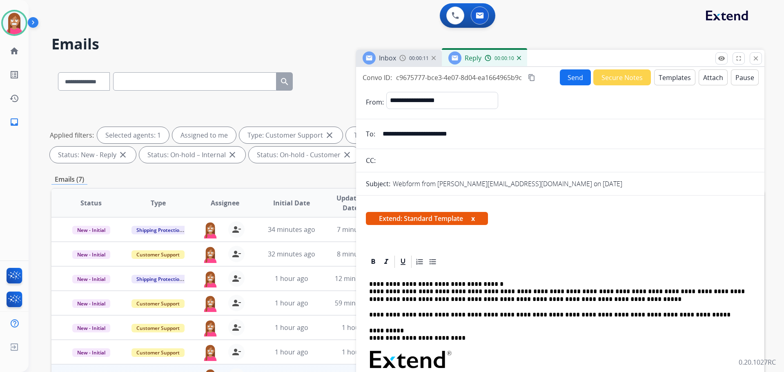
click at [568, 73] on button "Send" at bounding box center [575, 77] width 31 height 16
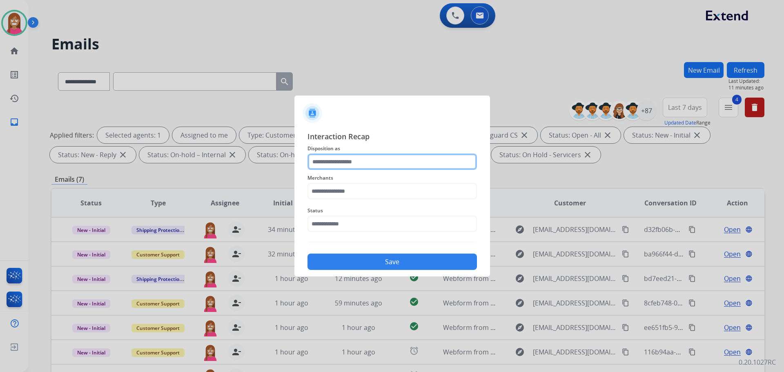
click at [366, 161] on input "text" at bounding box center [392, 162] width 169 height 16
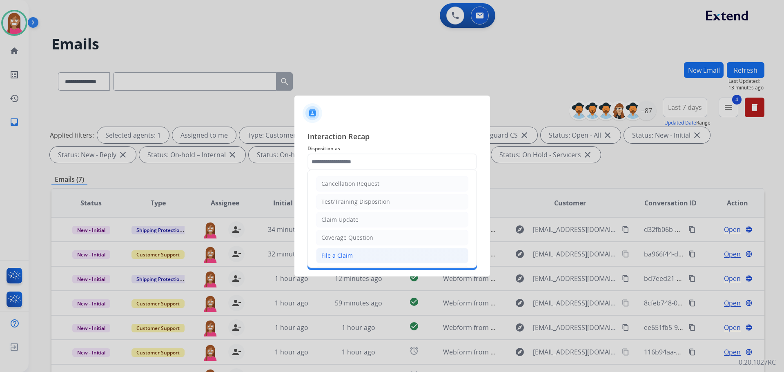
click at [346, 256] on div "File a Claim" at bounding box center [336, 256] width 31 height 8
type input "**********"
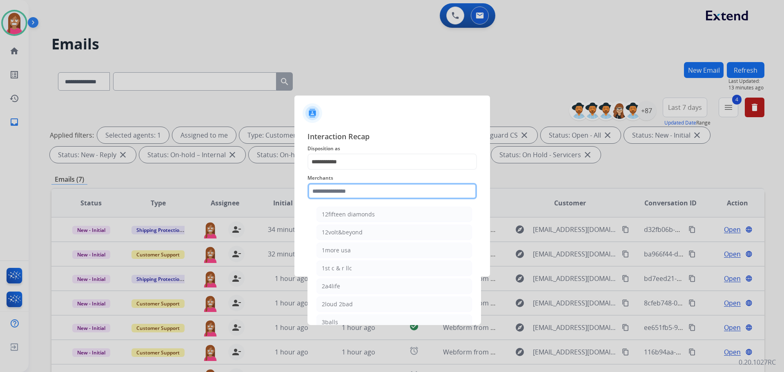
click at [341, 190] on input "text" at bounding box center [392, 191] width 169 height 16
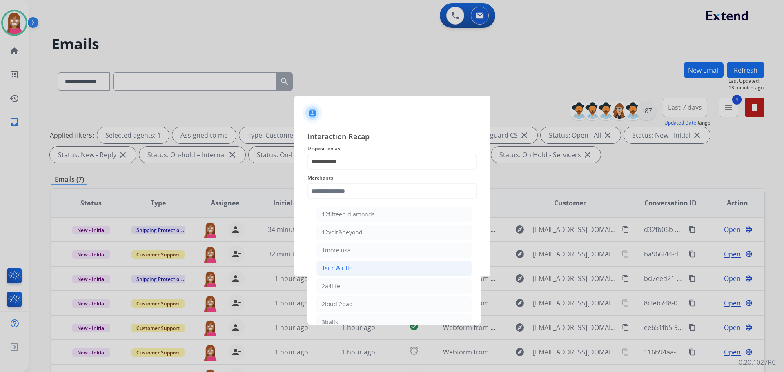
click at [341, 264] on li "1st c & r llc" at bounding box center [395, 269] width 156 height 16
type input "**********"
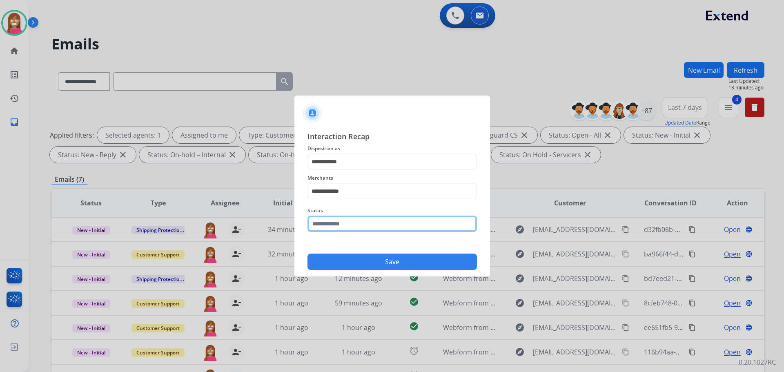
click at [325, 222] on input "text" at bounding box center [392, 224] width 169 height 16
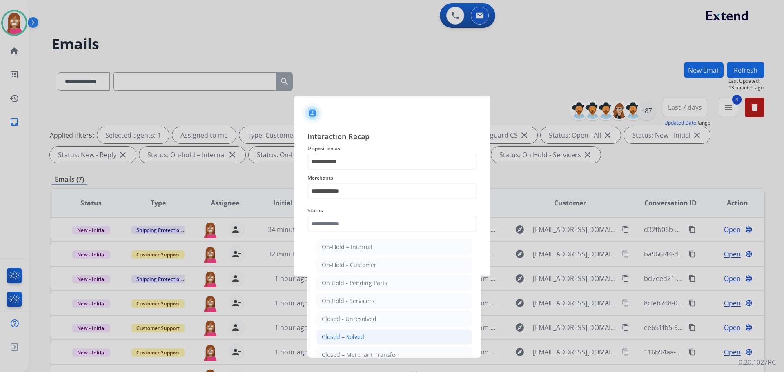
click at [354, 334] on div "Closed – Solved" at bounding box center [343, 337] width 42 height 8
type input "**********"
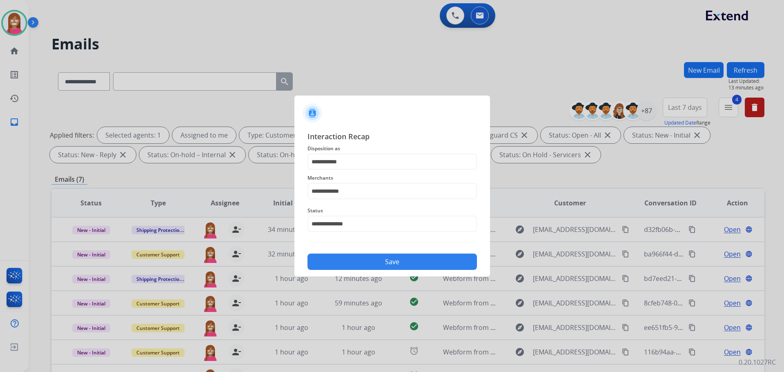
click at [341, 268] on button "Save" at bounding box center [392, 262] width 169 height 16
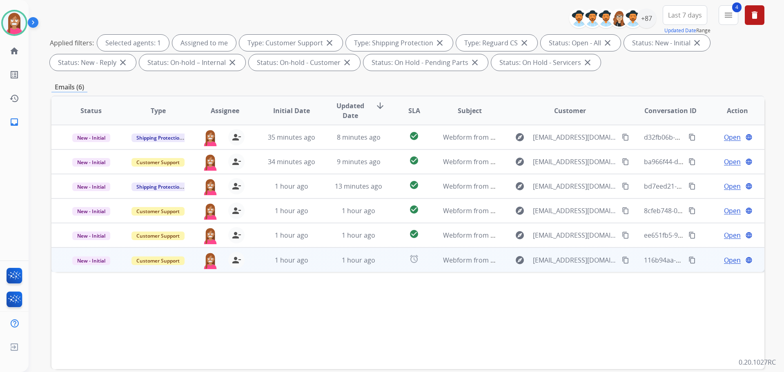
scroll to position [123, 0]
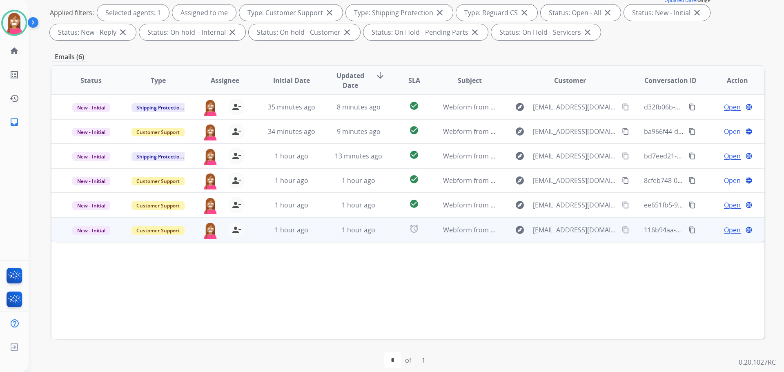
click at [330, 238] on td "1 hour ago" at bounding box center [352, 229] width 67 height 25
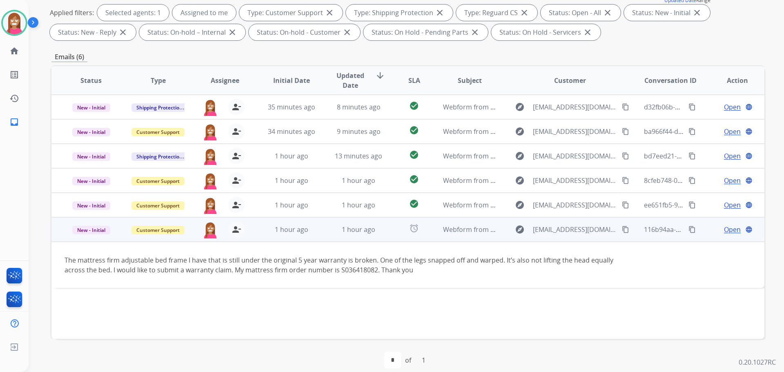
click at [622, 229] on mat-icon "content_copy" at bounding box center [625, 229] width 7 height 7
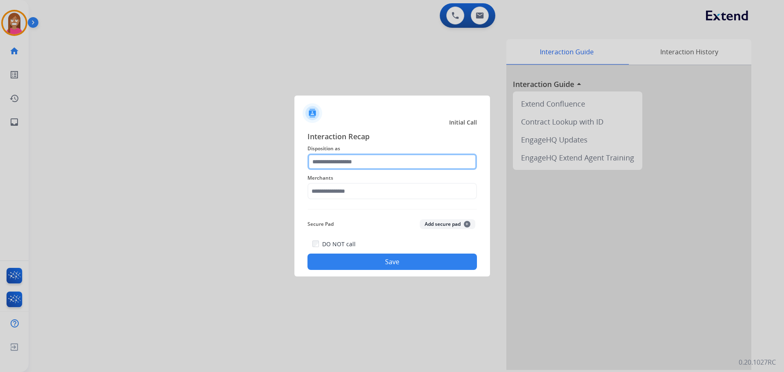
click at [335, 167] on input "text" at bounding box center [392, 162] width 169 height 16
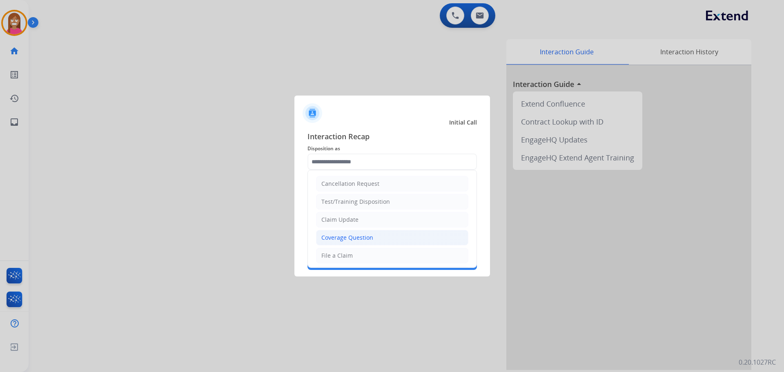
click at [339, 240] on div "Coverage Question" at bounding box center [347, 238] width 52 height 8
type input "**********"
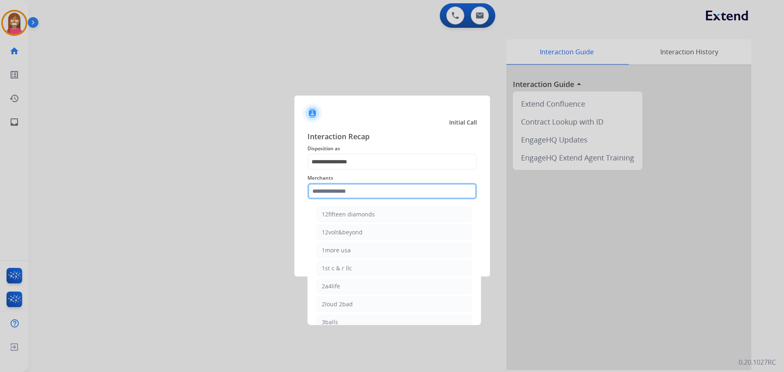
click at [323, 187] on input "text" at bounding box center [392, 191] width 169 height 16
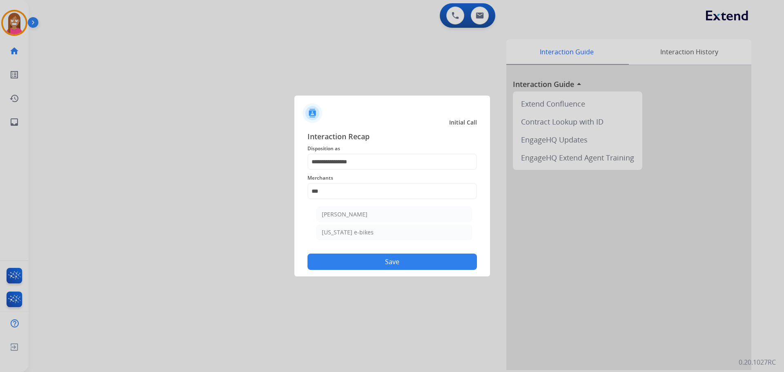
click at [335, 220] on li "[PERSON_NAME]" at bounding box center [395, 215] width 156 height 16
type input "**********"
click at [351, 268] on button "Save" at bounding box center [392, 262] width 169 height 16
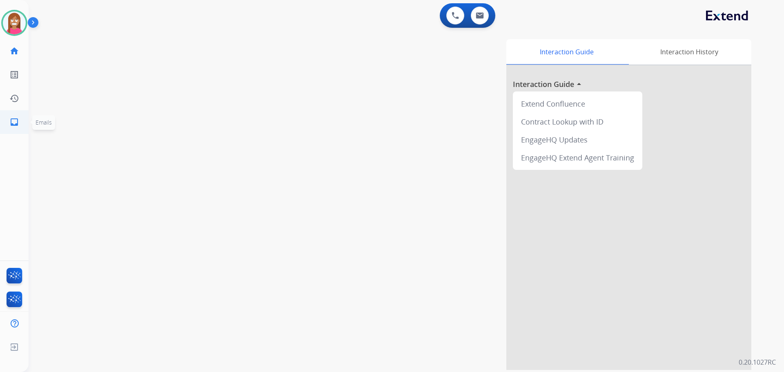
click at [14, 118] on mat-icon "inbox" at bounding box center [14, 122] width 10 height 10
select select "**********"
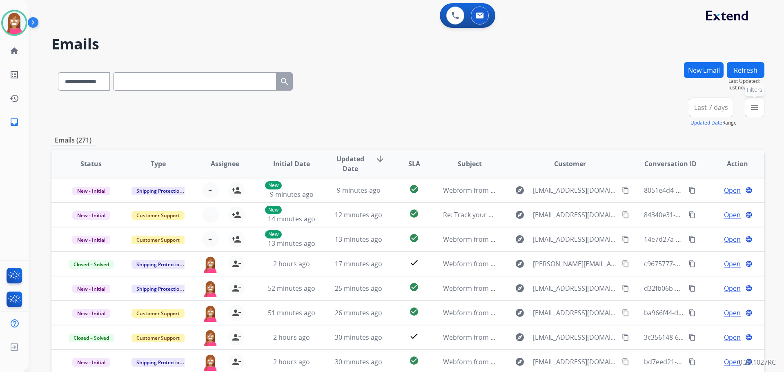
click at [752, 102] on button "menu Filters" at bounding box center [755, 108] width 20 height 20
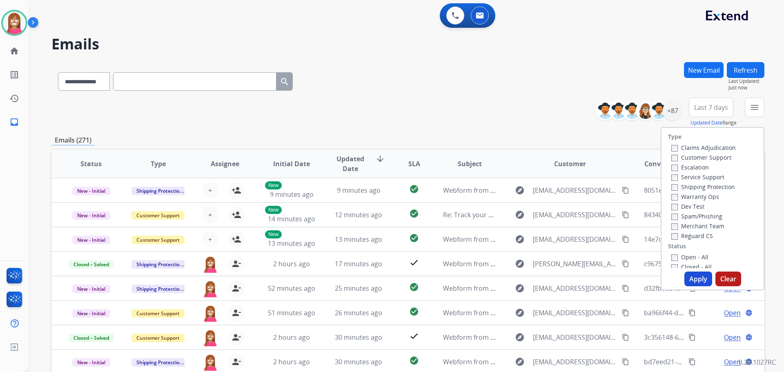
click at [682, 160] on label "Customer Support" at bounding box center [701, 158] width 60 height 8
click at [683, 184] on label "Shipping Protection" at bounding box center [703, 187] width 64 height 8
click at [677, 233] on label "Reguard CS" at bounding box center [692, 236] width 42 height 8
click at [684, 255] on label "Open - All" at bounding box center [689, 257] width 37 height 8
click at [691, 281] on button "Apply" at bounding box center [699, 279] width 28 height 15
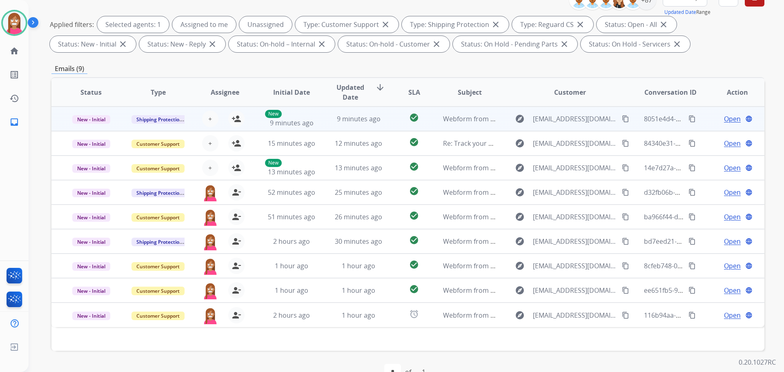
scroll to position [123, 0]
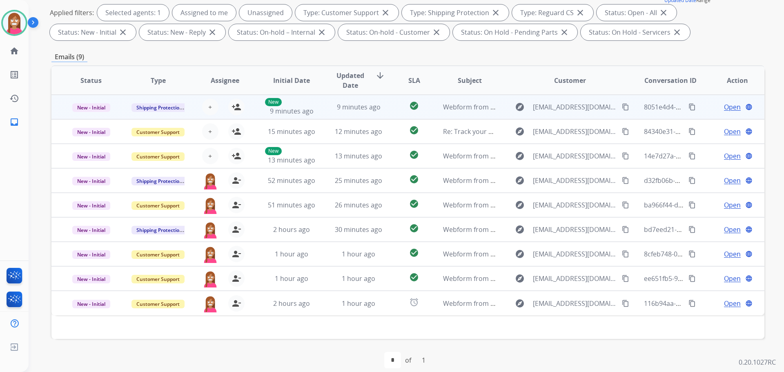
click at [319, 112] on td "9 minutes ago" at bounding box center [352, 107] width 67 height 25
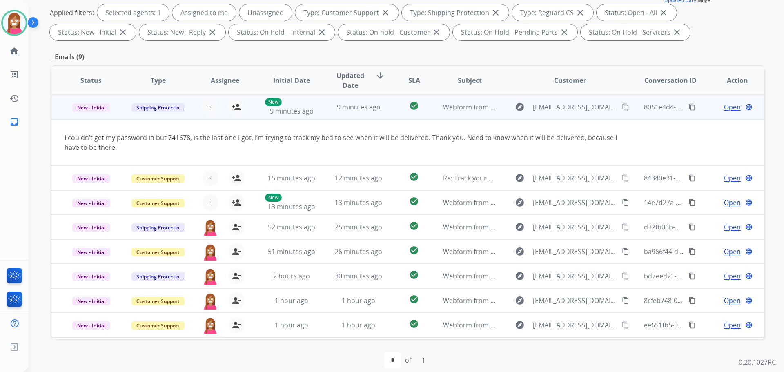
click at [622, 107] on mat-icon "content_copy" at bounding box center [625, 106] width 7 height 7
click at [235, 108] on mat-icon "person_add" at bounding box center [237, 107] width 10 height 10
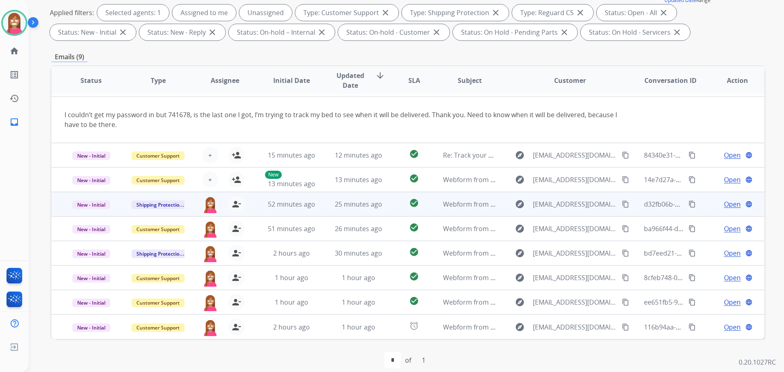
scroll to position [132, 0]
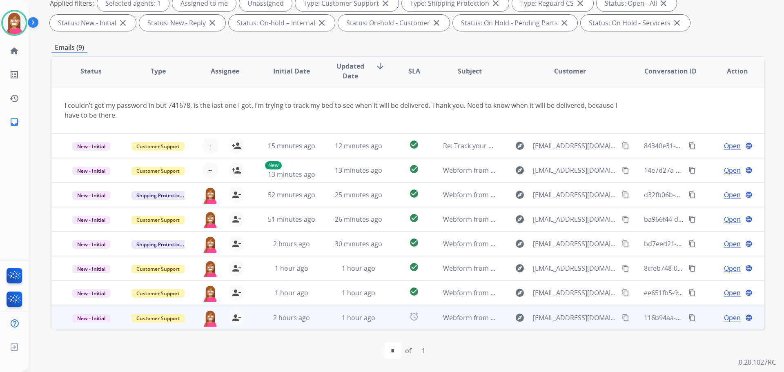
click at [319, 321] on td "1 hour ago" at bounding box center [352, 317] width 67 height 25
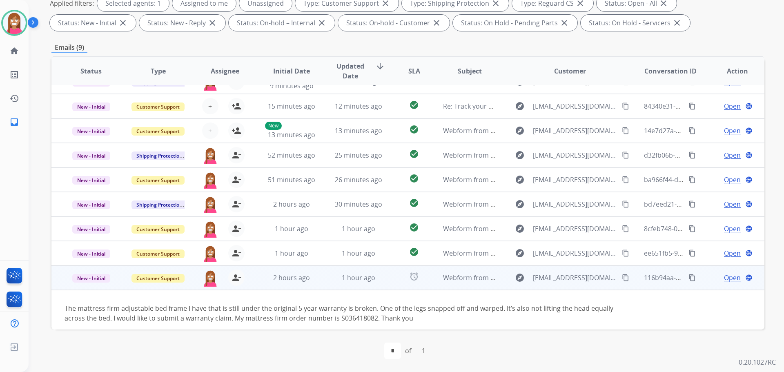
scroll to position [22, 0]
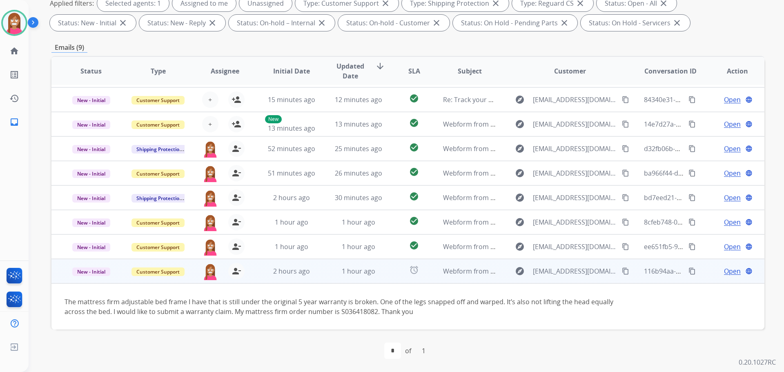
drag, startPoint x: 722, startPoint y: 272, endPoint x: 715, endPoint y: 273, distance: 7.4
click at [724, 272] on span "Open" at bounding box center [732, 271] width 17 height 10
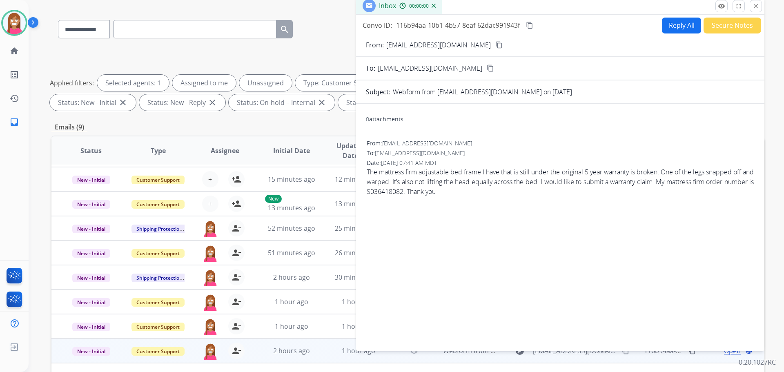
scroll to position [9, 0]
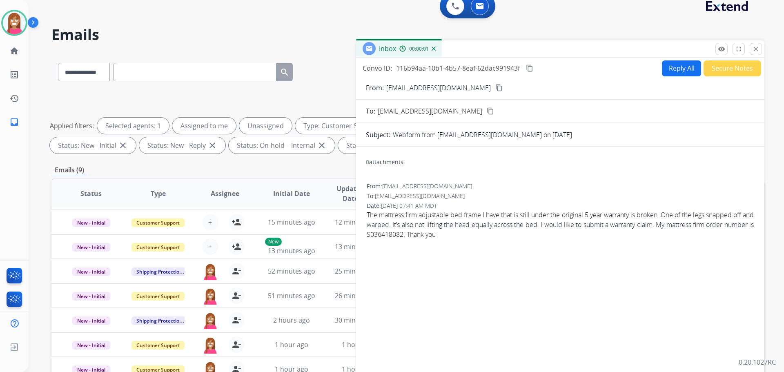
click at [677, 67] on button "Reply All" at bounding box center [681, 68] width 39 height 16
select select "**********"
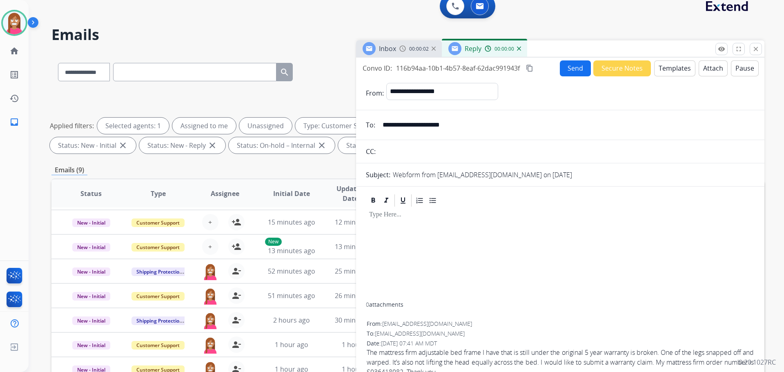
click at [664, 70] on button "Templates" at bounding box center [674, 68] width 41 height 16
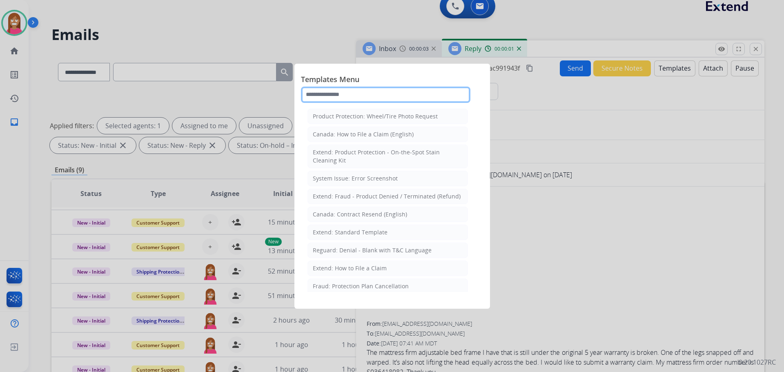
click at [319, 93] on input "text" at bounding box center [385, 95] width 169 height 16
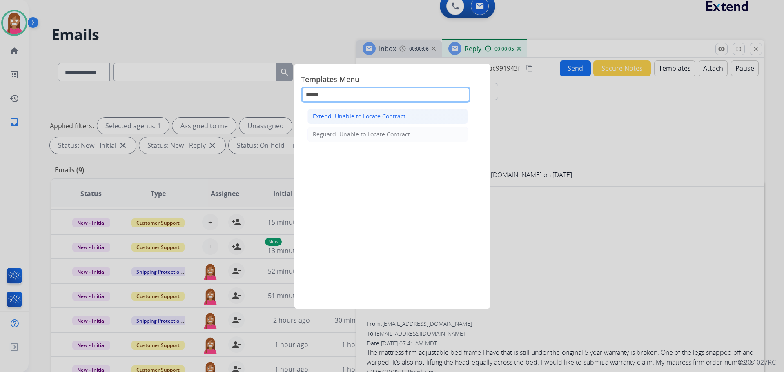
type input "******"
click at [354, 114] on div "Extend: Unable to Locate Contract" at bounding box center [359, 116] width 93 height 8
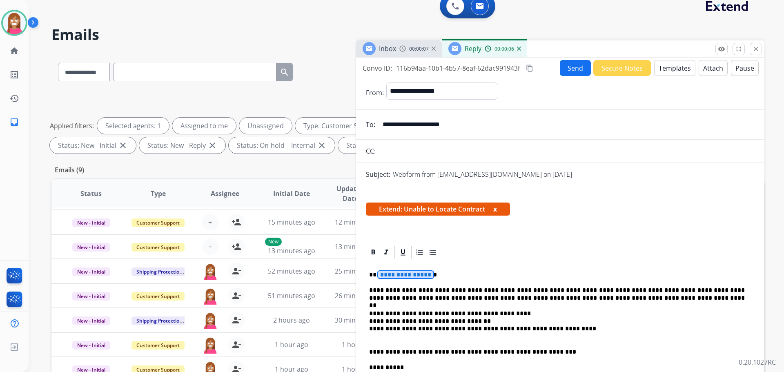
click at [401, 275] on span "**********" at bounding box center [405, 274] width 55 height 7
click at [571, 68] on button "Send" at bounding box center [575, 68] width 31 height 16
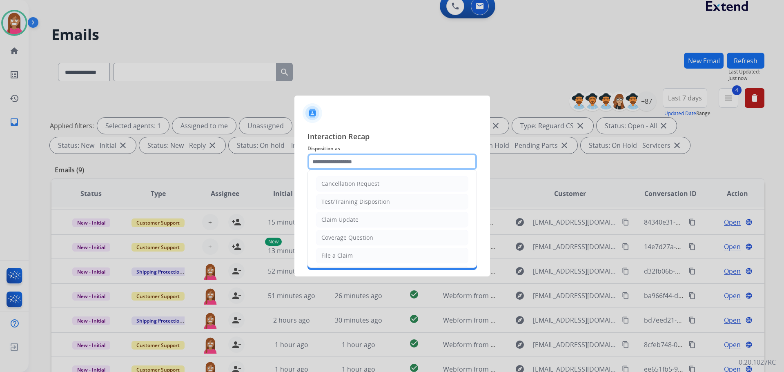
click at [331, 160] on input "text" at bounding box center [392, 162] width 169 height 16
click at [332, 256] on div "File a Claim" at bounding box center [336, 256] width 31 height 8
type input "**********"
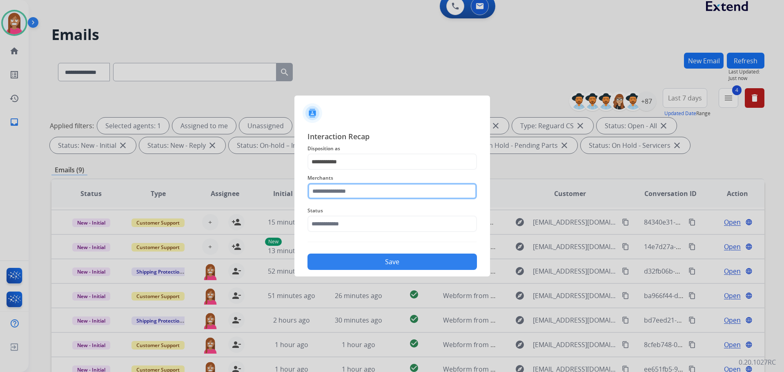
click at [323, 196] on input "text" at bounding box center [392, 191] width 169 height 16
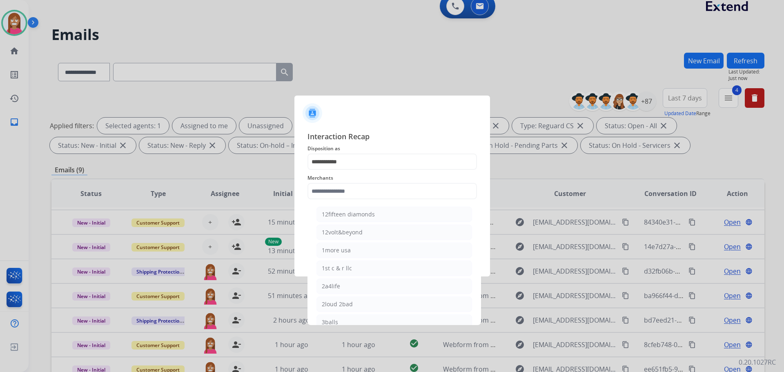
click at [340, 317] on li "3balls" at bounding box center [395, 322] width 156 height 16
type input "******"
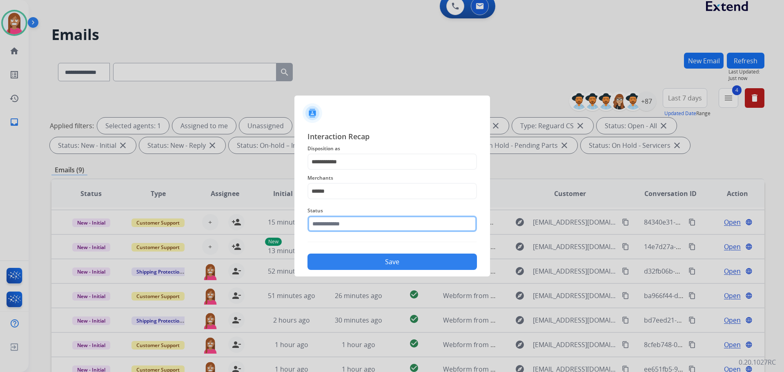
click at [323, 226] on input "text" at bounding box center [392, 224] width 169 height 16
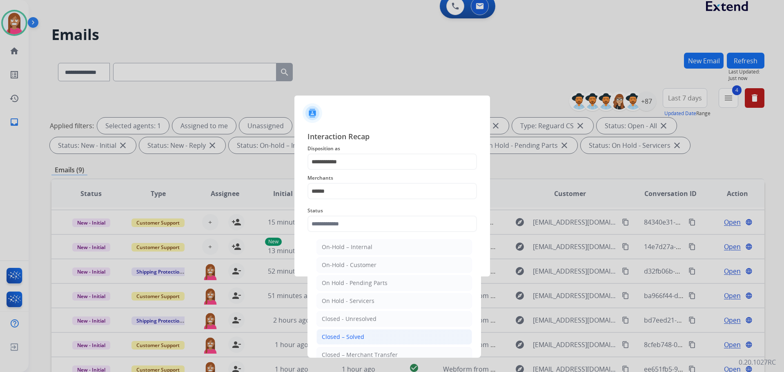
click at [353, 333] on div "Closed – Solved" at bounding box center [343, 337] width 42 height 8
type input "**********"
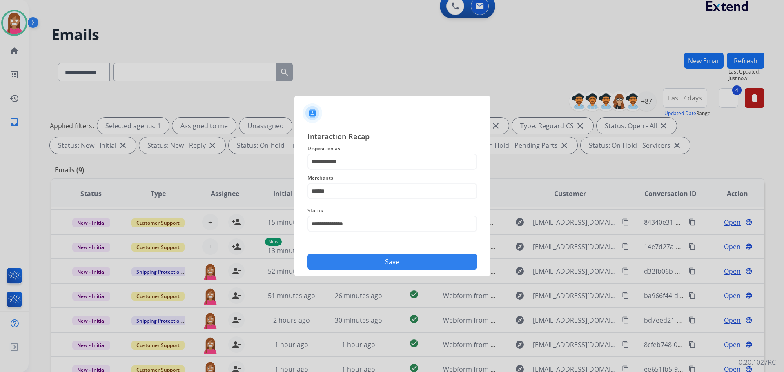
click at [359, 264] on button "Save" at bounding box center [392, 262] width 169 height 16
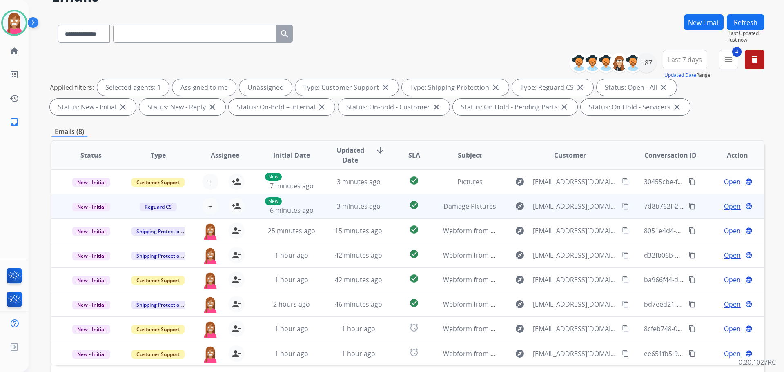
scroll to position [82, 0]
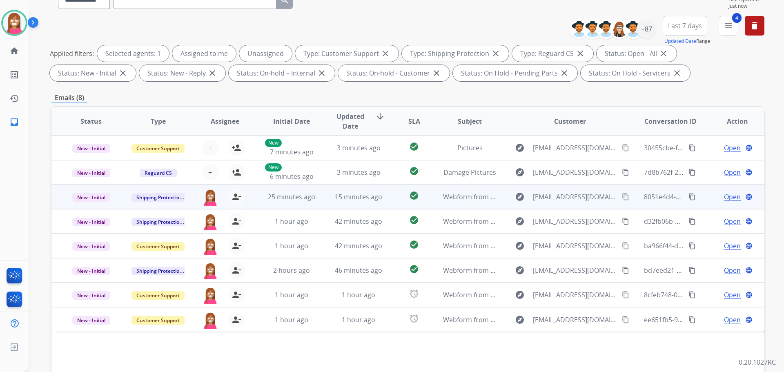
click at [319, 203] on td "15 minutes ago" at bounding box center [352, 197] width 67 height 25
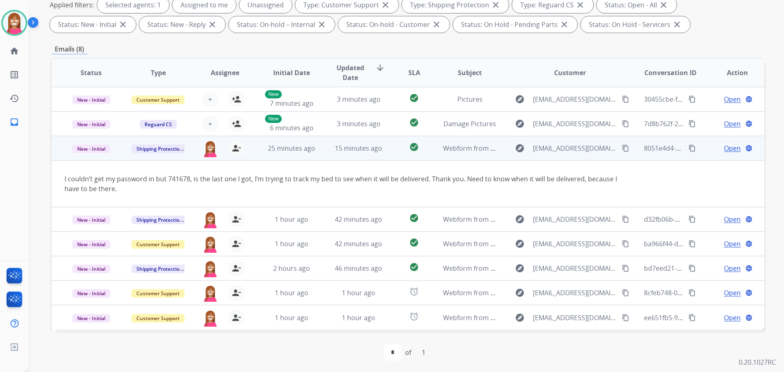
scroll to position [132, 0]
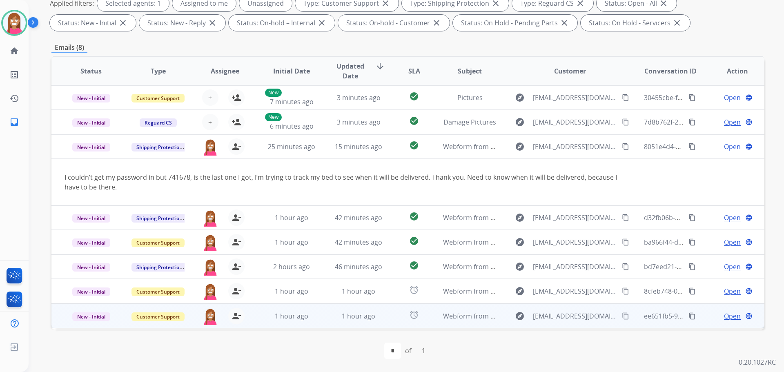
click at [323, 318] on td "1 hour ago" at bounding box center [352, 315] width 67 height 25
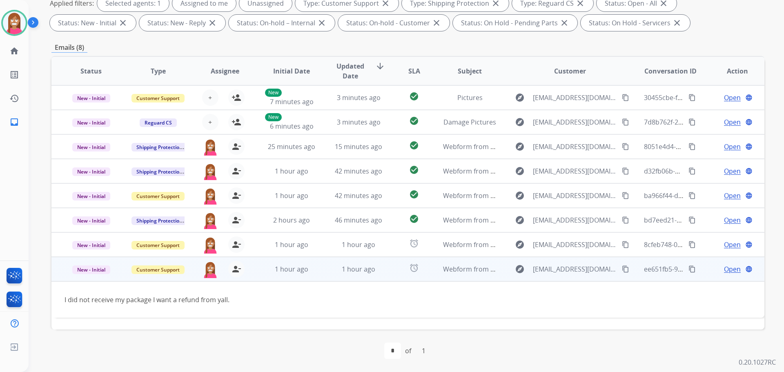
click at [724, 268] on span "Open" at bounding box center [732, 269] width 17 height 10
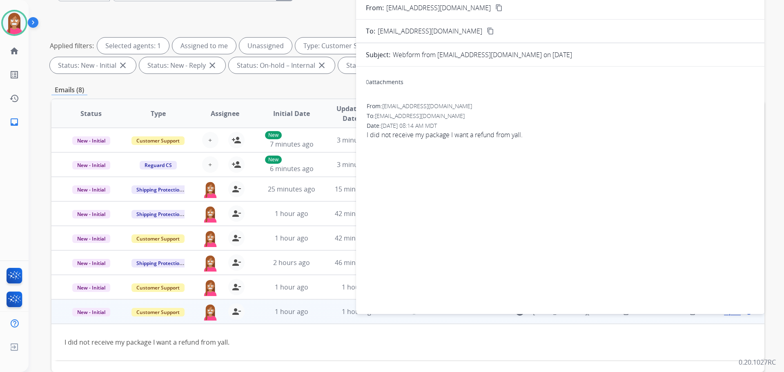
scroll to position [9, 0]
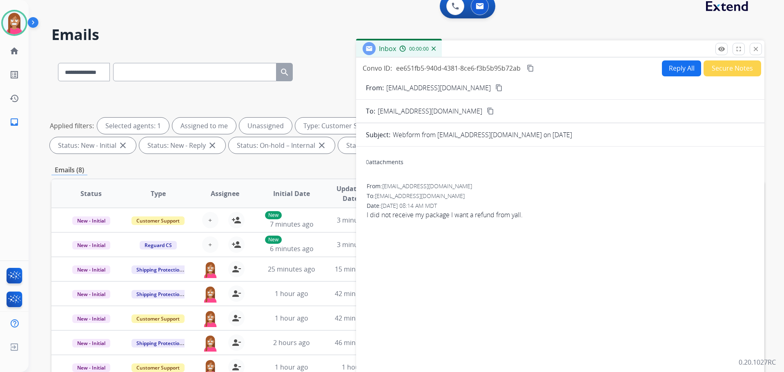
click at [665, 69] on button "Reply All" at bounding box center [681, 68] width 39 height 16
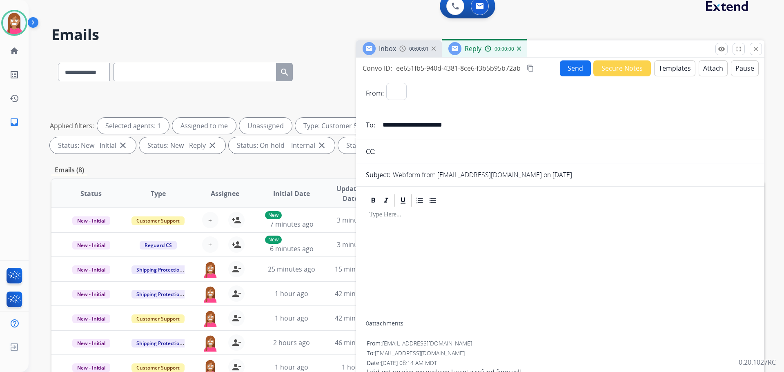
select select "**********"
click at [666, 70] on button "Templates" at bounding box center [674, 68] width 41 height 16
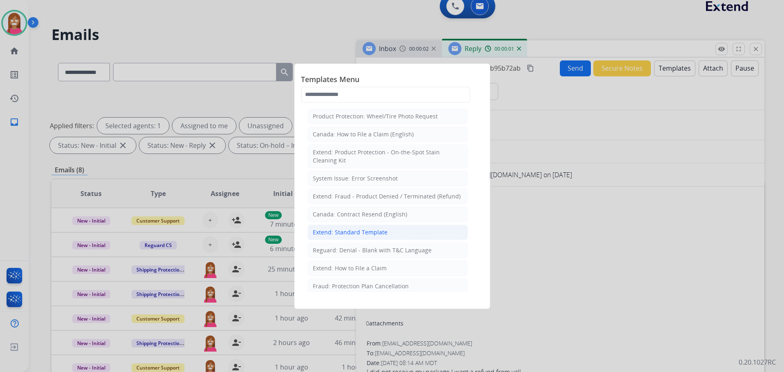
click at [340, 226] on li "Extend: Standard Template" at bounding box center [388, 233] width 161 height 16
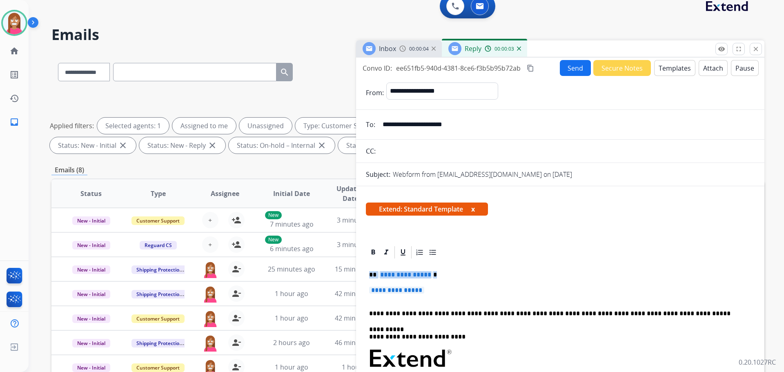
drag, startPoint x: 445, startPoint y: 289, endPoint x: 371, endPoint y: 273, distance: 75.6
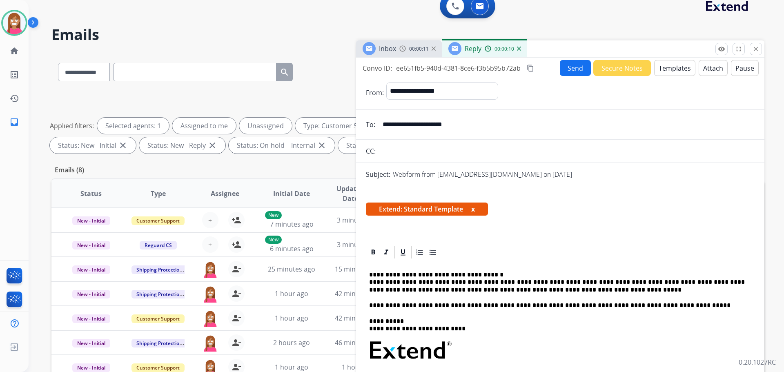
click at [570, 58] on div "**********" at bounding box center [560, 224] width 408 height 333
click at [571, 64] on button "Send" at bounding box center [575, 68] width 31 height 16
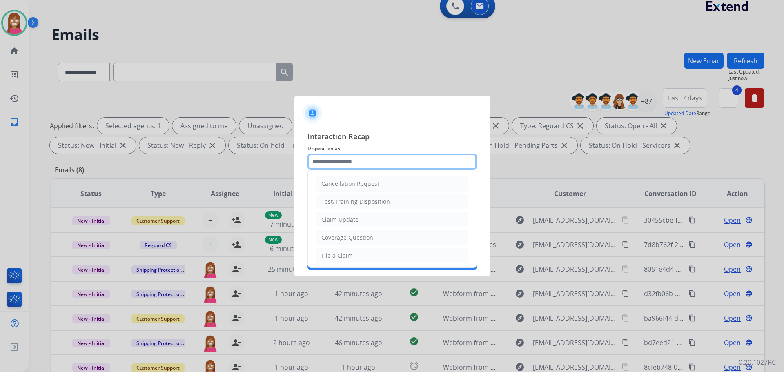
click at [360, 164] on input "text" at bounding box center [392, 162] width 169 height 16
click at [333, 214] on li "Claim Update" at bounding box center [392, 220] width 152 height 16
type input "**********"
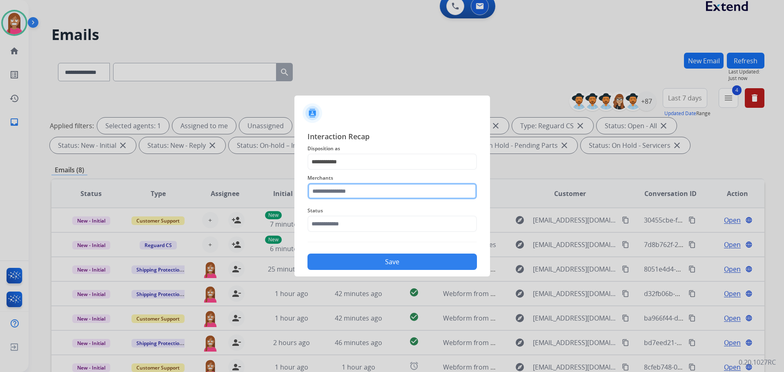
click at [333, 196] on input "text" at bounding box center [392, 191] width 169 height 16
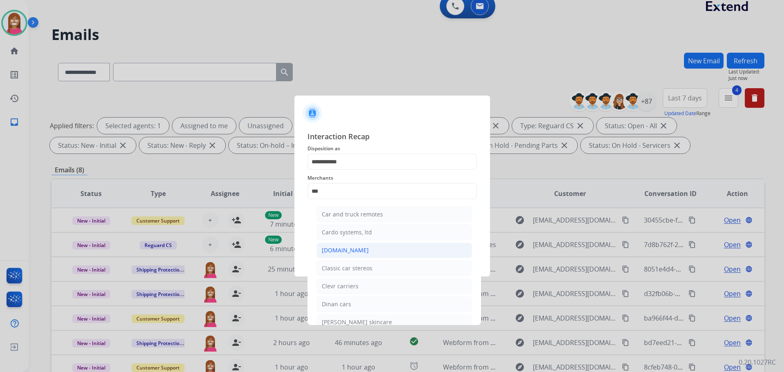
click at [337, 248] on div "[DOMAIN_NAME]" at bounding box center [345, 250] width 47 height 8
type input "**********"
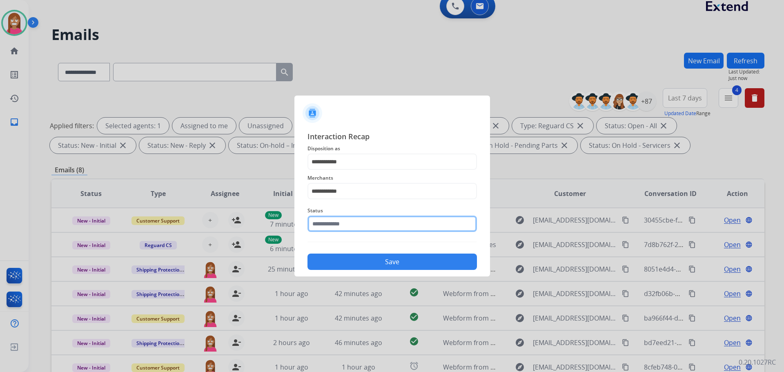
click at [334, 231] on input "text" at bounding box center [392, 224] width 169 height 16
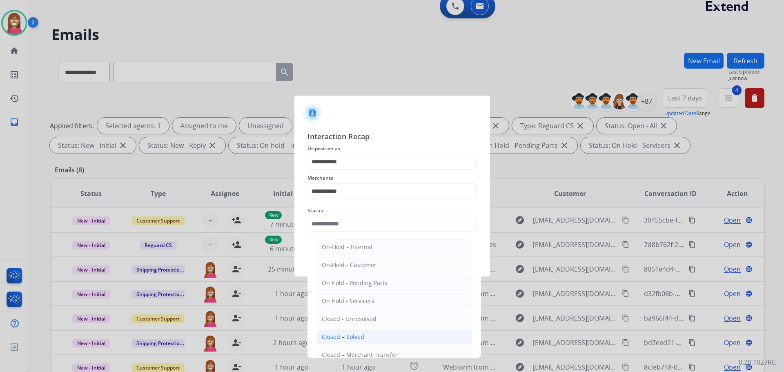
click at [336, 334] on div "Closed – Solved" at bounding box center [343, 337] width 42 height 8
type input "**********"
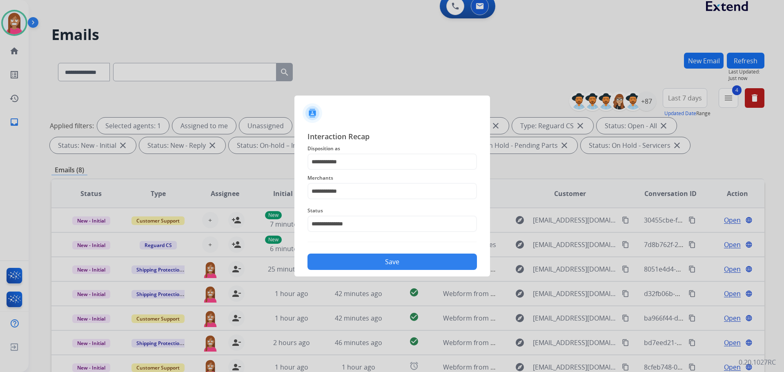
click at [346, 269] on button "Save" at bounding box center [392, 262] width 169 height 16
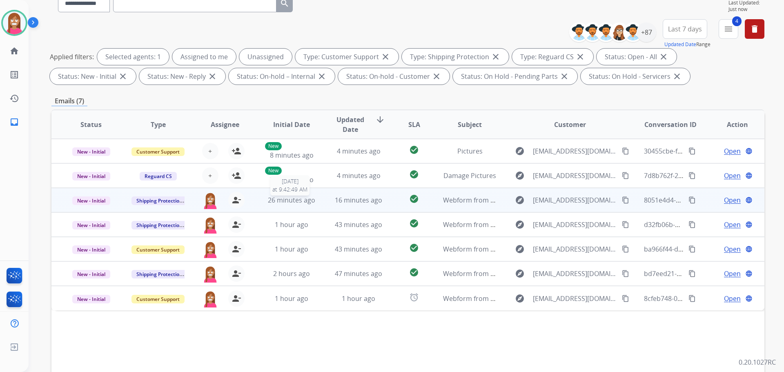
scroll to position [132, 0]
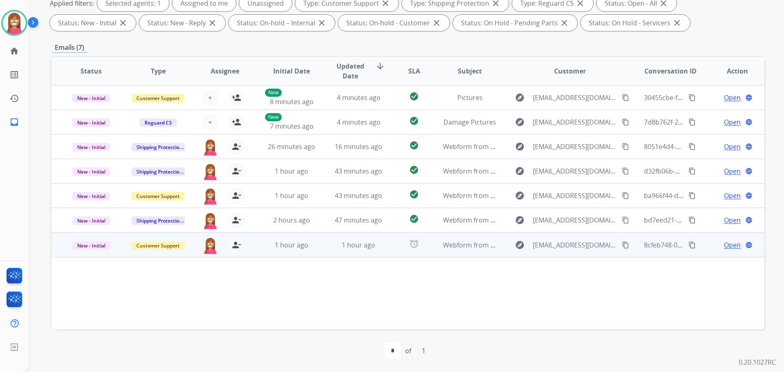
click at [324, 250] on td "1 hour ago" at bounding box center [352, 244] width 67 height 25
click at [235, 246] on mat-icon "person_remove" at bounding box center [237, 245] width 10 height 10
click at [235, 246] on mat-icon "person_add" at bounding box center [237, 245] width 10 height 10
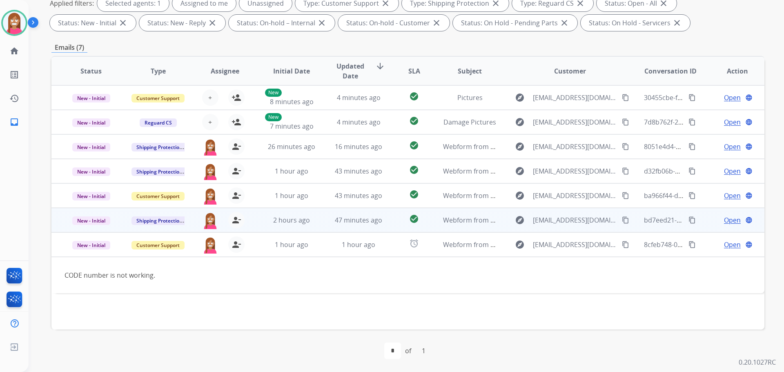
click at [328, 227] on td "47 minutes ago" at bounding box center [352, 220] width 67 height 25
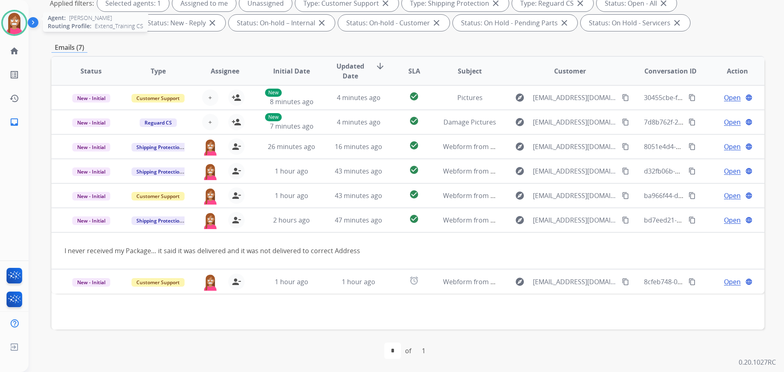
click at [7, 15] on img at bounding box center [14, 22] width 23 height 23
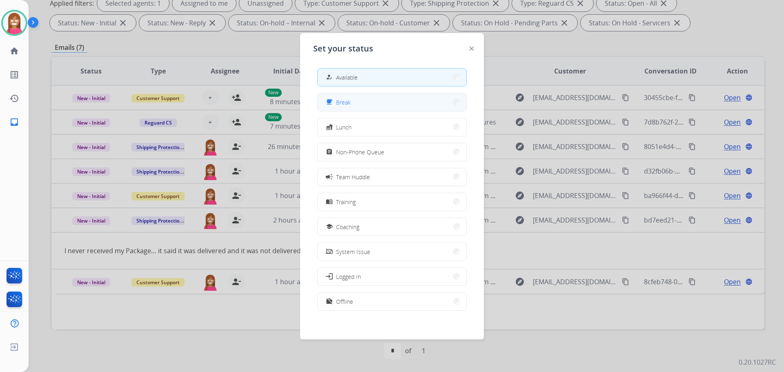
click at [348, 102] on span "Break" at bounding box center [343, 102] width 15 height 9
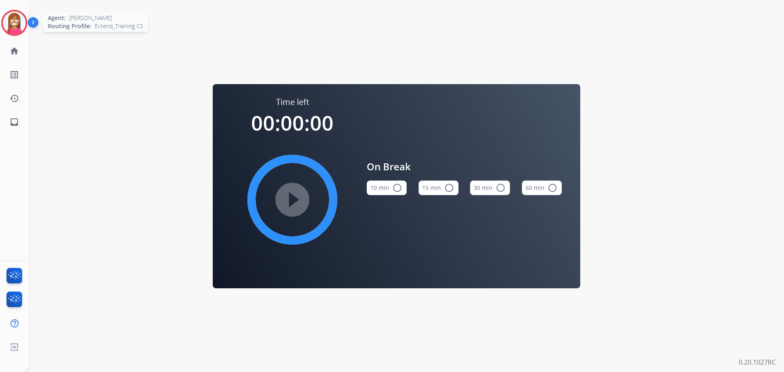
click at [14, 24] on img at bounding box center [14, 22] width 23 height 23
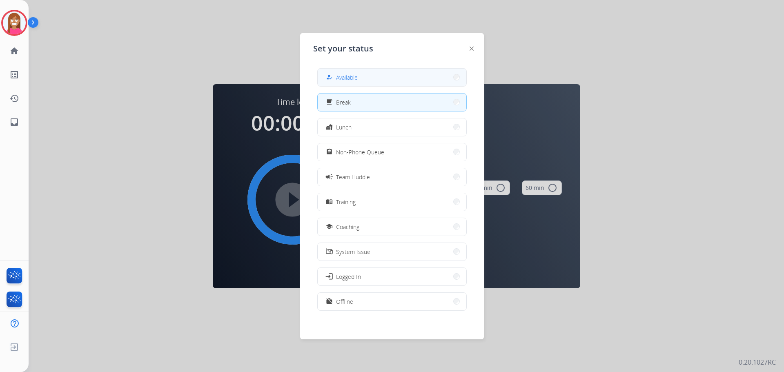
click at [350, 74] on span "Available" at bounding box center [347, 77] width 22 height 9
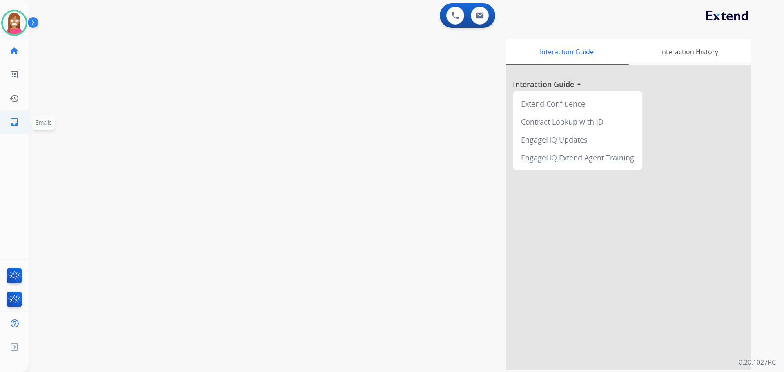
click at [15, 125] on mat-icon "inbox" at bounding box center [14, 122] width 10 height 10
select select "**********"
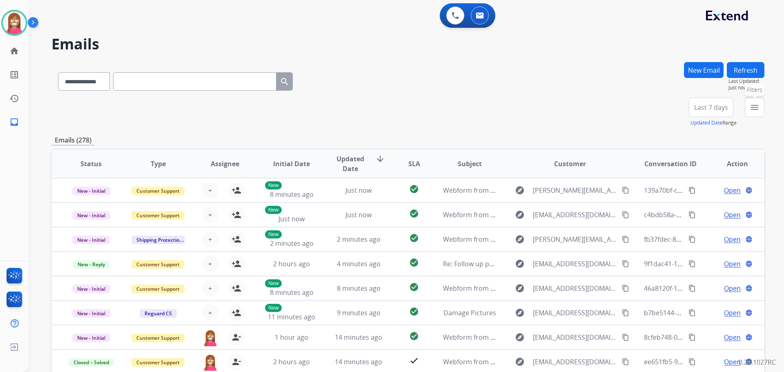
click at [759, 115] on button "menu Filters" at bounding box center [755, 108] width 20 height 20
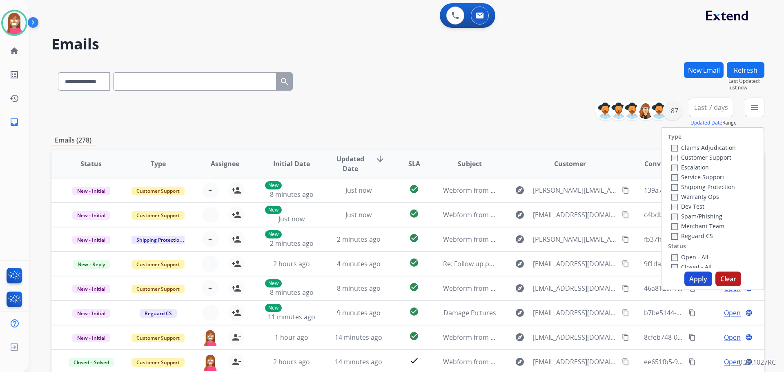
click at [703, 157] on label "Customer Support" at bounding box center [701, 158] width 60 height 8
click at [696, 185] on label "Shipping Protection" at bounding box center [703, 187] width 64 height 8
click at [683, 233] on label "Reguard CS" at bounding box center [692, 236] width 42 height 8
click at [688, 254] on label "Open - All" at bounding box center [689, 257] width 37 height 8
click at [687, 280] on button "Apply" at bounding box center [699, 279] width 28 height 15
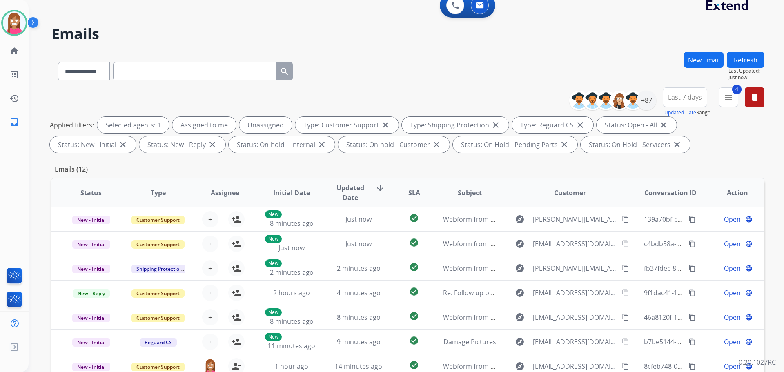
scroll to position [9, 0]
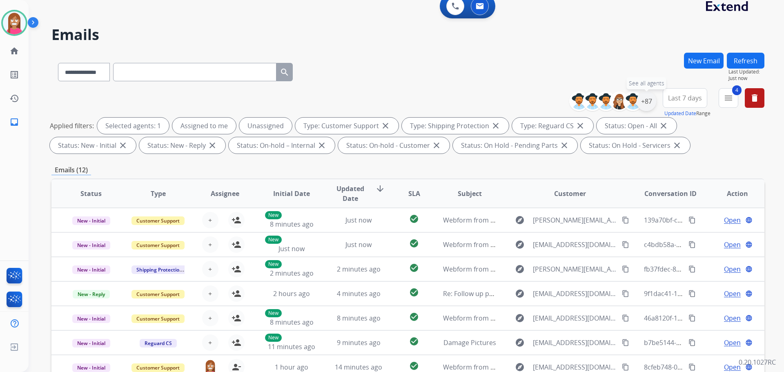
click at [651, 101] on div "+87" at bounding box center [647, 101] width 20 height 20
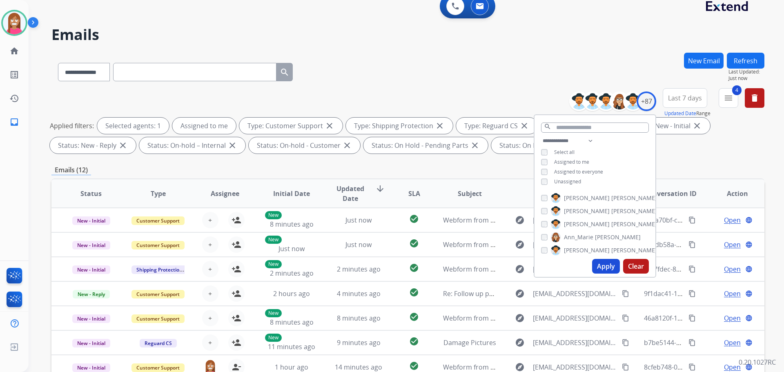
click at [600, 263] on button "Apply" at bounding box center [606, 266] width 28 height 15
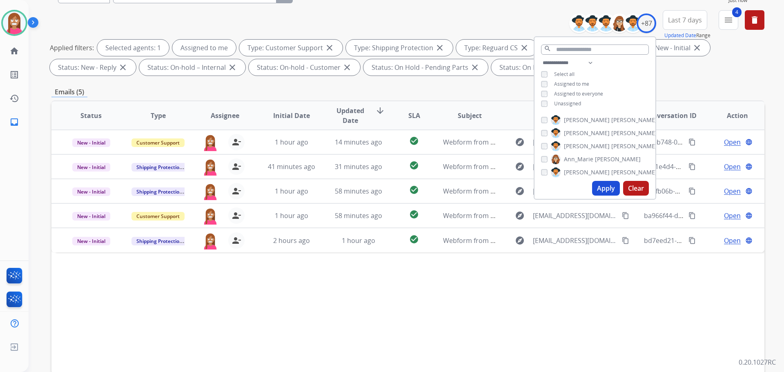
scroll to position [123, 0]
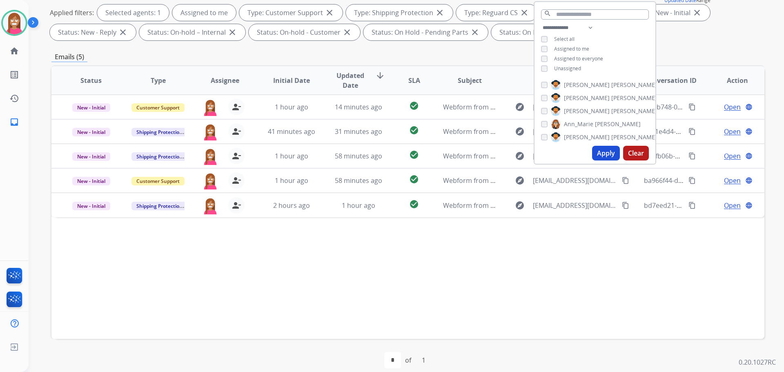
click at [352, 279] on div "Status Type Assignee Initial Date Updated Date arrow_downward SLA Subject Custo…" at bounding box center [407, 202] width 713 height 274
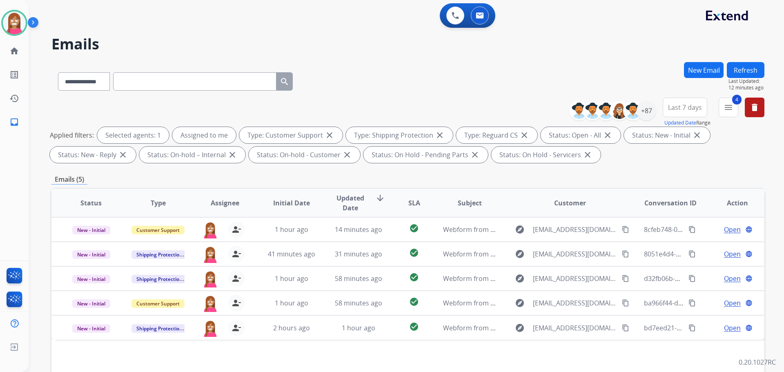
select select "**********"
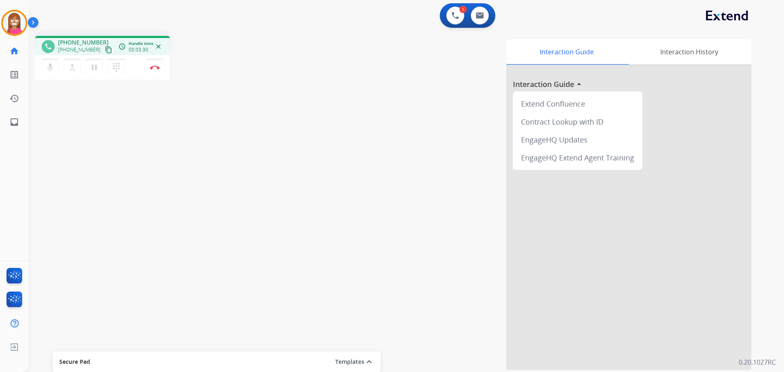
click at [105, 47] on mat-icon "content_copy" at bounding box center [108, 49] width 7 height 7
click at [93, 71] on mat-icon "pause" at bounding box center [94, 67] width 10 height 10
drag, startPoint x: 96, startPoint y: 67, endPoint x: 95, endPoint y: 74, distance: 7.0
click at [96, 68] on mat-icon "play_arrow" at bounding box center [94, 67] width 10 height 10
click at [154, 70] on button "Disconnect" at bounding box center [154, 67] width 17 height 17
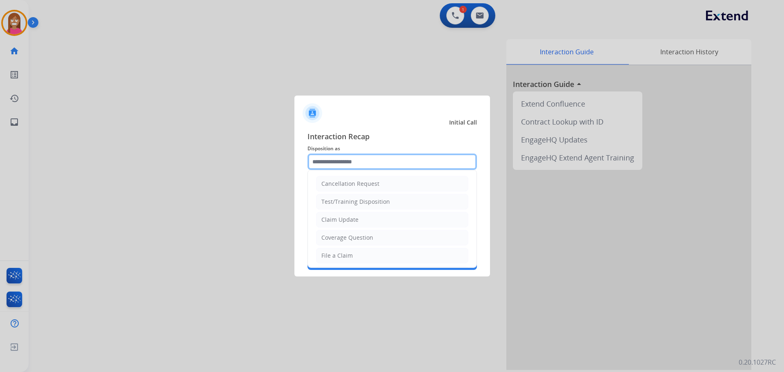
click at [352, 162] on input "text" at bounding box center [392, 162] width 169 height 16
click at [328, 223] on div "Claim Update" at bounding box center [339, 220] width 37 height 8
type input "**********"
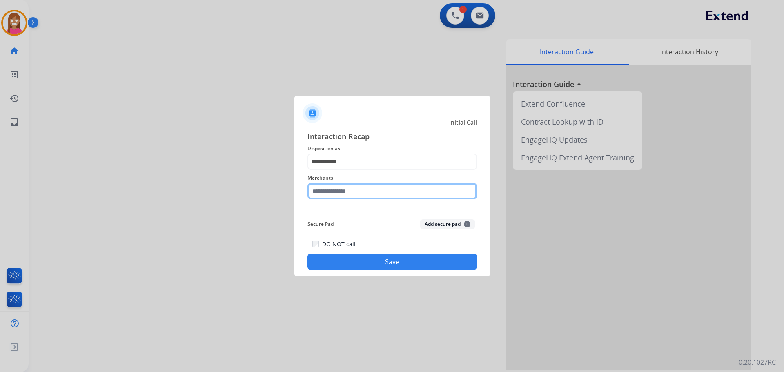
click at [328, 193] on input "text" at bounding box center [392, 191] width 169 height 16
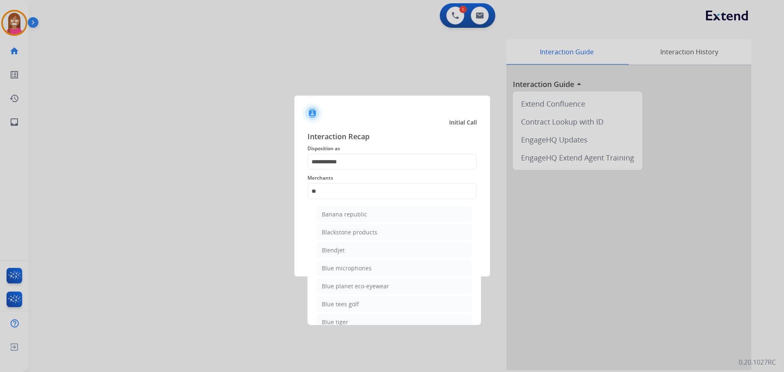
click at [337, 254] on div "Blendjet" at bounding box center [333, 250] width 23 height 8
type input "********"
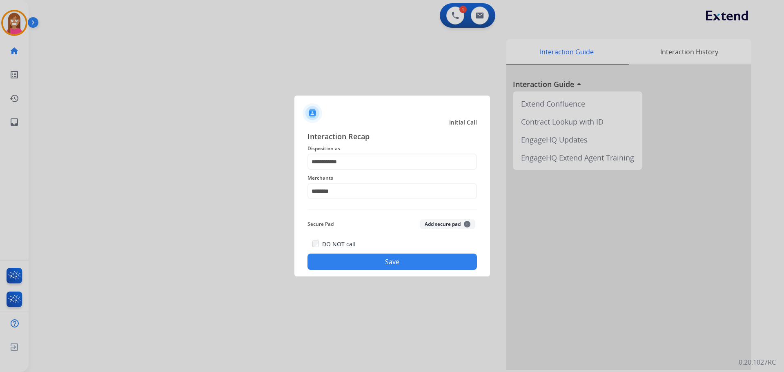
click at [346, 268] on button "Save" at bounding box center [392, 262] width 169 height 16
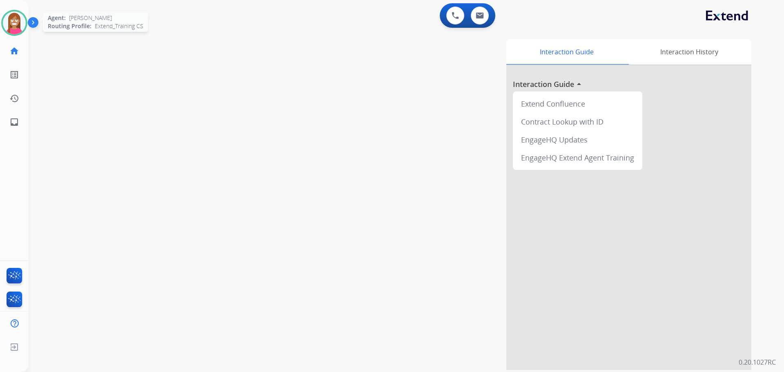
click at [10, 19] on img at bounding box center [14, 22] width 23 height 23
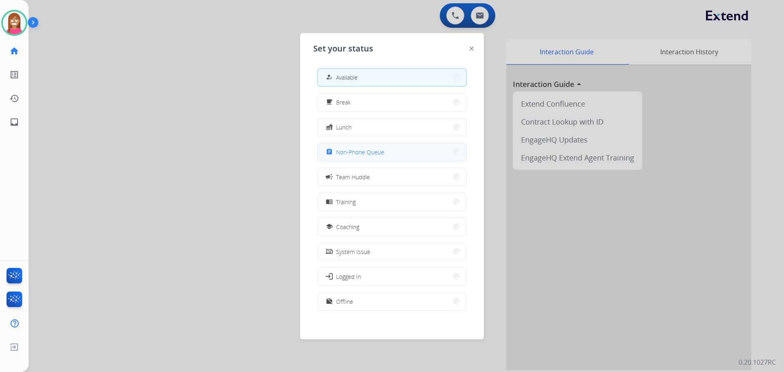
click at [346, 154] on span "Non-Phone Queue" at bounding box center [360, 152] width 48 height 9
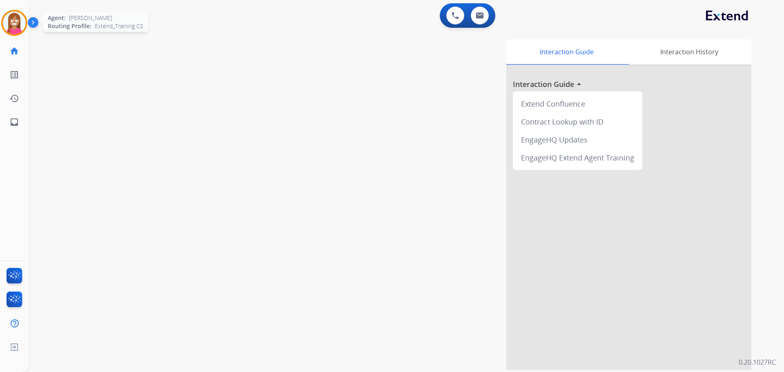
click at [14, 23] on img at bounding box center [14, 22] width 23 height 23
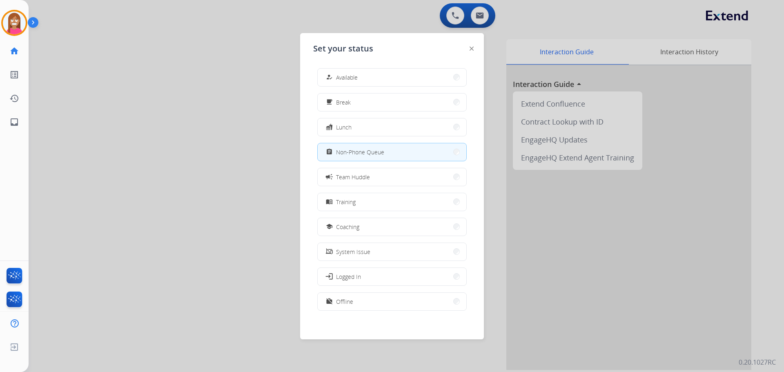
drag, startPoint x: 341, startPoint y: 75, endPoint x: 313, endPoint y: 91, distance: 31.8
click at [342, 70] on button "how_to_reg Available" at bounding box center [392, 78] width 149 height 18
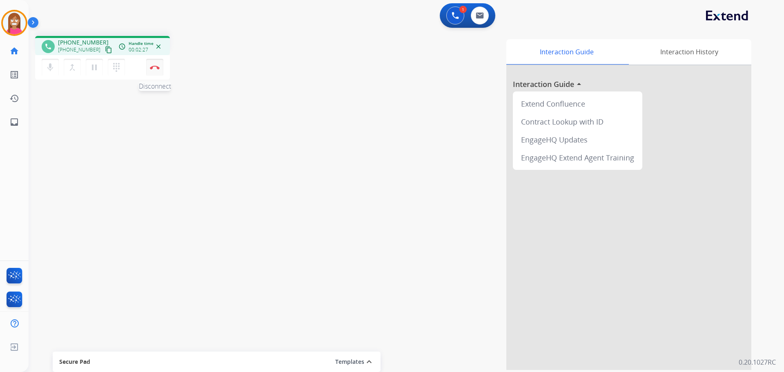
click at [153, 71] on button "Disconnect" at bounding box center [154, 67] width 17 height 17
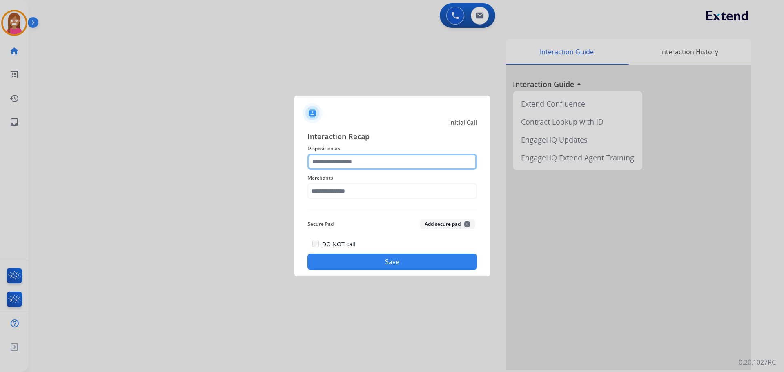
click at [317, 158] on input "text" at bounding box center [392, 162] width 169 height 16
click at [320, 164] on input "text" at bounding box center [392, 162] width 169 height 16
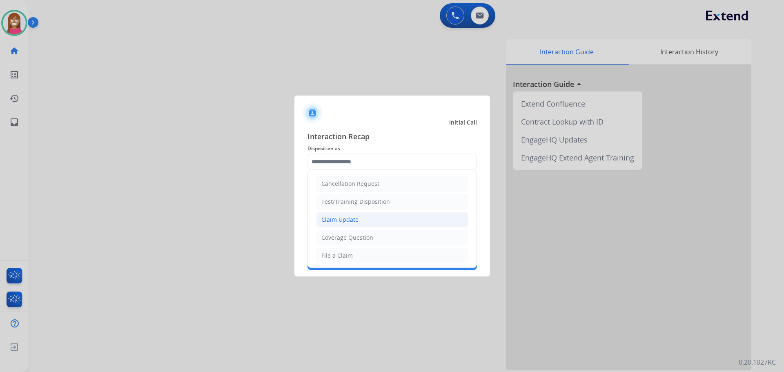
click at [335, 222] on div "Claim Update" at bounding box center [339, 220] width 37 height 8
type input "**********"
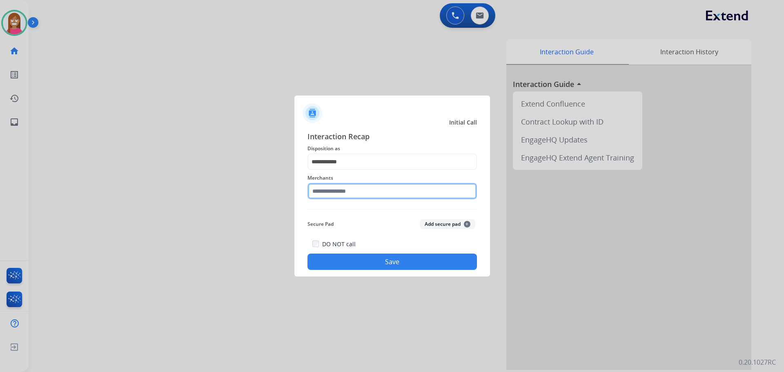
click at [329, 194] on input "text" at bounding box center [392, 191] width 169 height 16
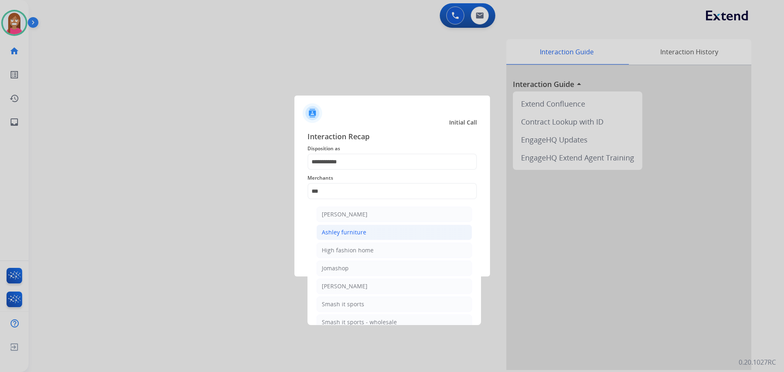
click at [341, 231] on div "Ashley furniture" at bounding box center [344, 232] width 45 height 8
type input "**********"
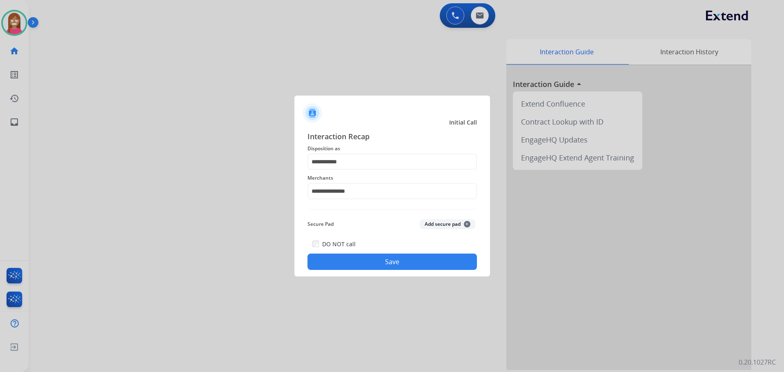
click at [357, 259] on button "Save" at bounding box center [392, 262] width 169 height 16
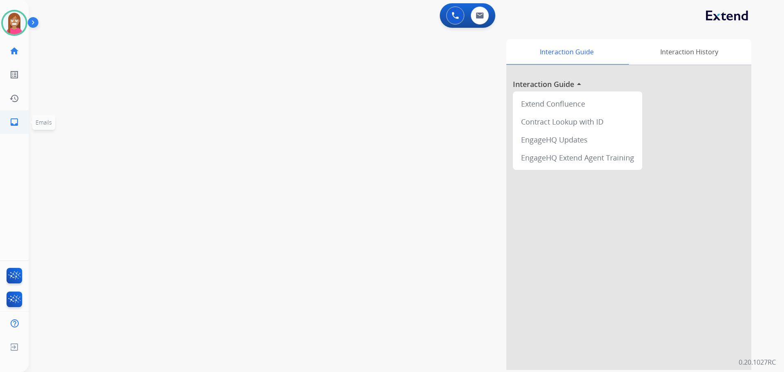
click at [3, 125] on li "inbox Emails Emails" at bounding box center [14, 122] width 23 height 23
click at [9, 123] on link "inbox Emails" at bounding box center [14, 122] width 23 height 23
select select "**********"
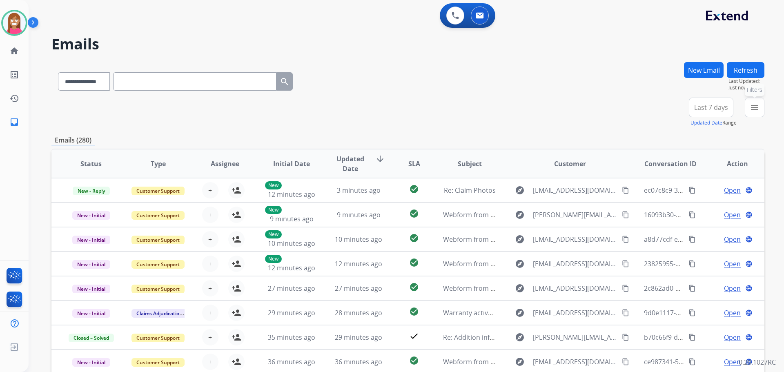
click at [747, 112] on button "menu Filters" at bounding box center [755, 108] width 20 height 20
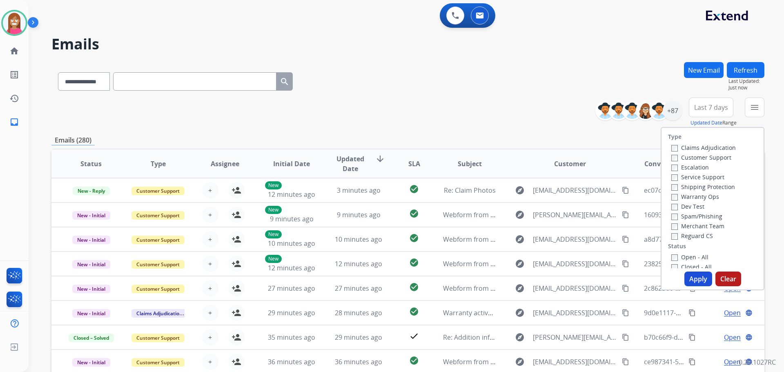
click at [689, 156] on label "Customer Support" at bounding box center [701, 158] width 60 height 8
click at [680, 188] on label "Shipping Protection" at bounding box center [703, 187] width 64 height 8
click at [677, 238] on label "Reguard CS" at bounding box center [692, 236] width 42 height 8
click at [679, 262] on div "Closed - All" at bounding box center [714, 267] width 86 height 10
click at [678, 258] on label "Open - All" at bounding box center [689, 257] width 37 height 8
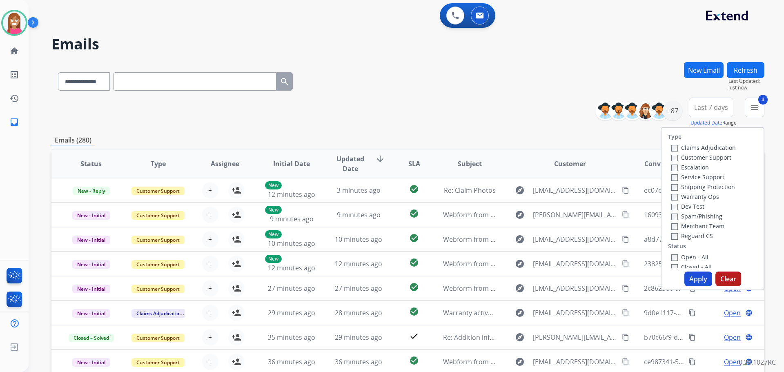
click at [688, 280] on button "Apply" at bounding box center [699, 279] width 28 height 15
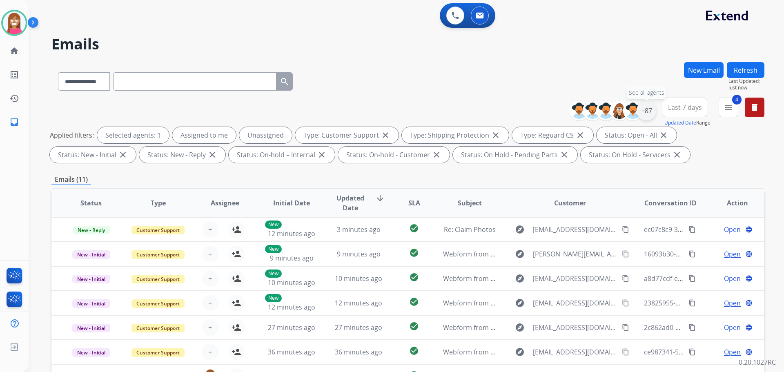
click at [650, 109] on div "+87" at bounding box center [647, 111] width 20 height 20
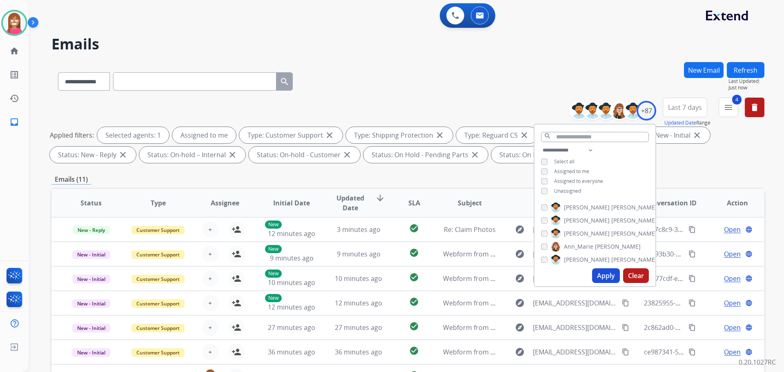
click at [604, 280] on button "Apply" at bounding box center [606, 275] width 28 height 15
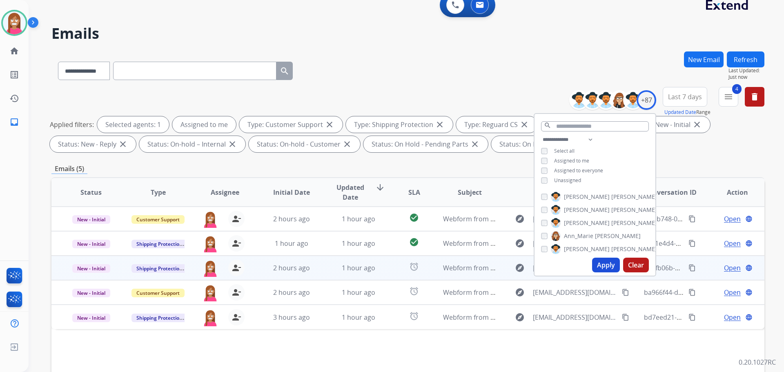
scroll to position [82, 0]
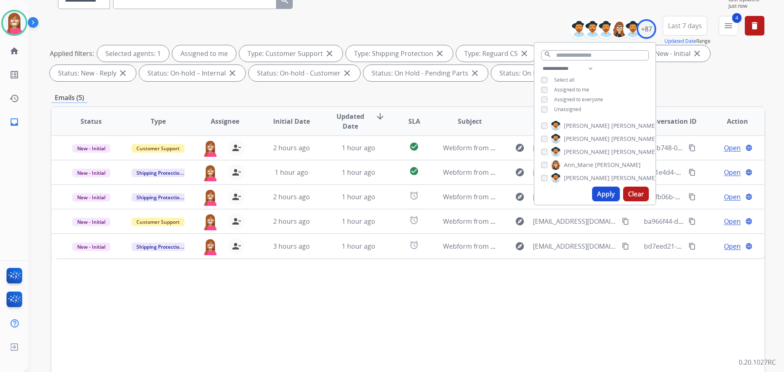
click at [339, 301] on div "Status Type Assignee Initial Date Updated Date arrow_downward SLA Subject Custo…" at bounding box center [407, 243] width 713 height 274
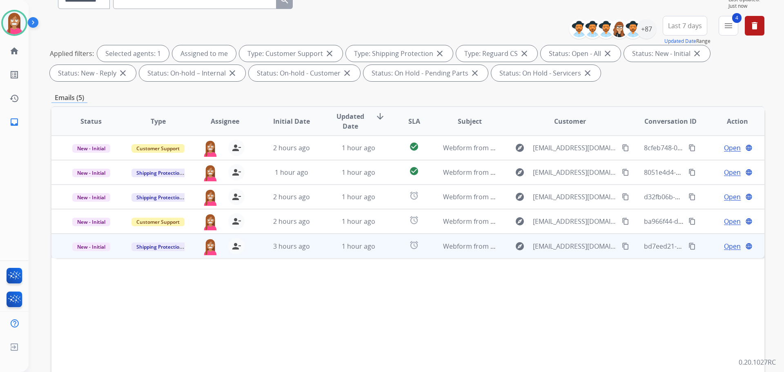
click at [330, 254] on td "1 hour ago" at bounding box center [352, 246] width 67 height 25
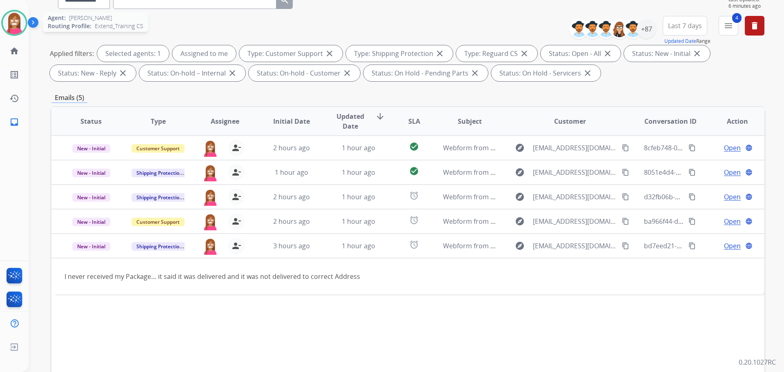
click at [7, 23] on img at bounding box center [14, 22] width 23 height 23
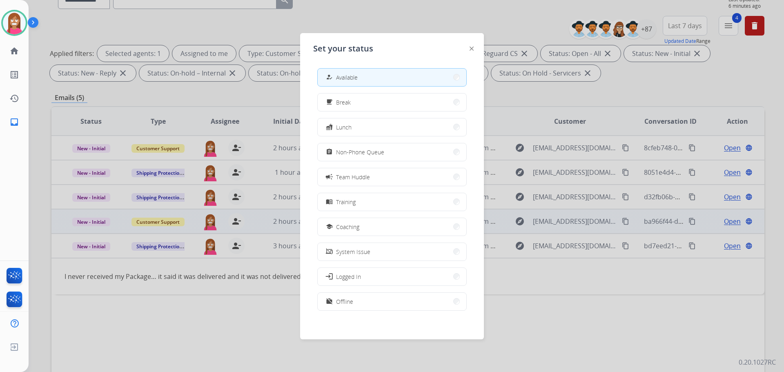
click at [339, 226] on span "Coaching" at bounding box center [347, 227] width 23 height 9
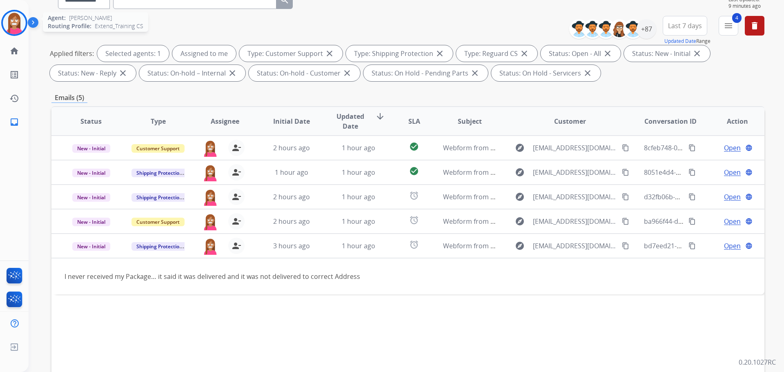
click at [11, 20] on img at bounding box center [14, 22] width 23 height 23
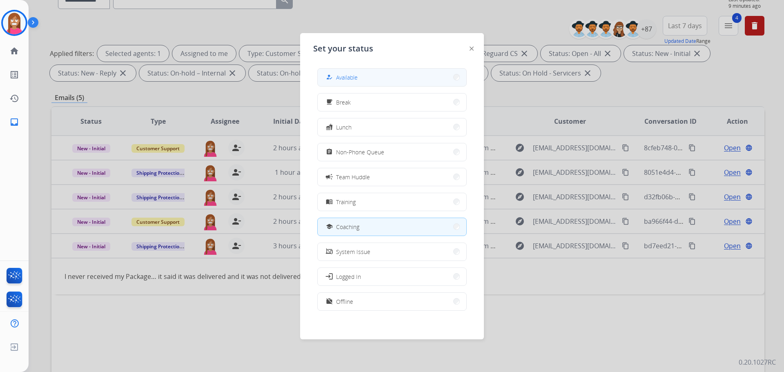
click at [368, 82] on button "how_to_reg Available" at bounding box center [392, 78] width 149 height 18
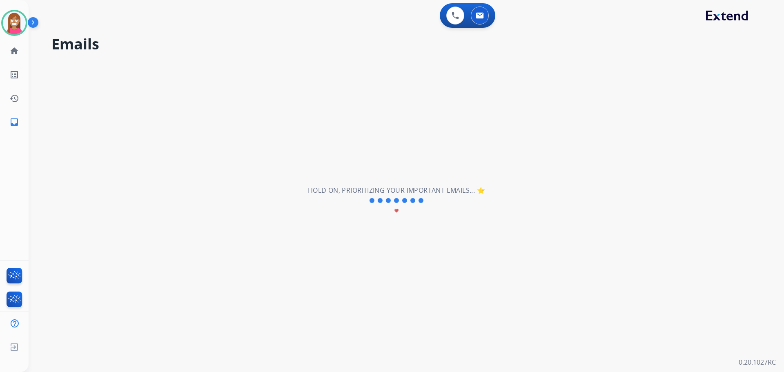
scroll to position [0, 0]
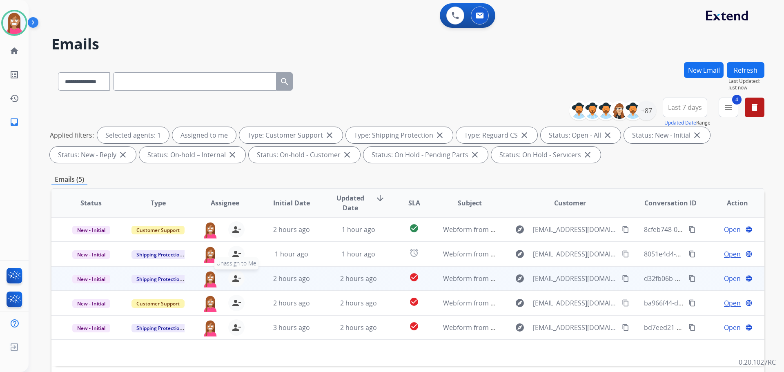
click at [240, 279] on button "person_remove [PERSON_NAME] to Me" at bounding box center [236, 278] width 16 height 16
click at [238, 279] on mat-icon "person_add" at bounding box center [237, 279] width 10 height 10
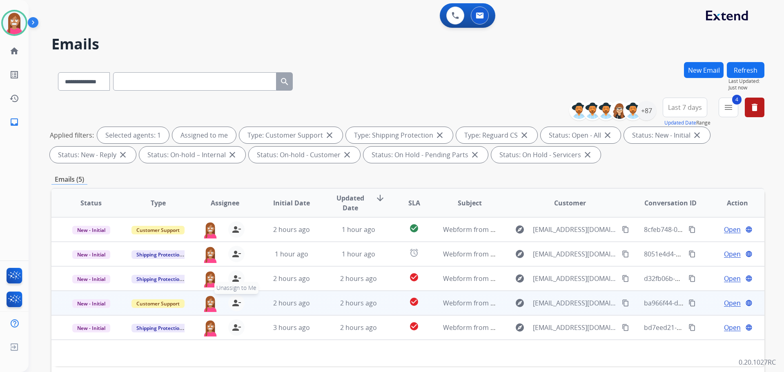
click at [233, 303] on mat-icon "person_remove" at bounding box center [237, 303] width 10 height 10
click at [233, 303] on mat-icon "person_add" at bounding box center [237, 303] width 10 height 10
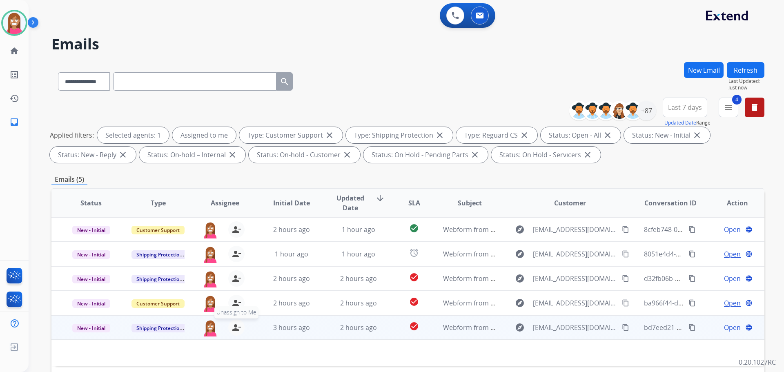
click at [233, 329] on mat-icon "person_remove" at bounding box center [237, 328] width 10 height 10
click at [233, 329] on mat-icon "person_add" at bounding box center [237, 328] width 10 height 10
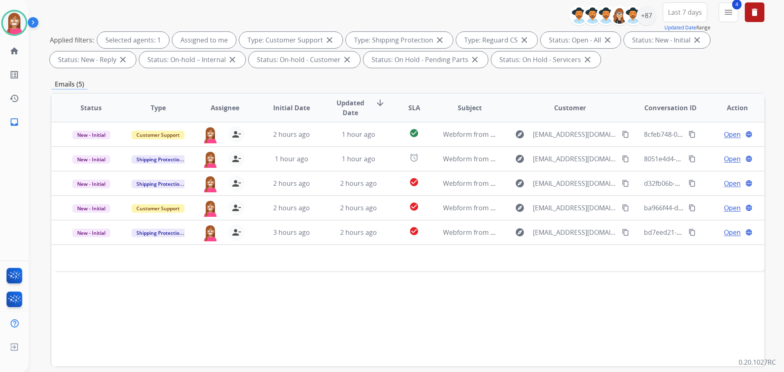
scroll to position [123, 0]
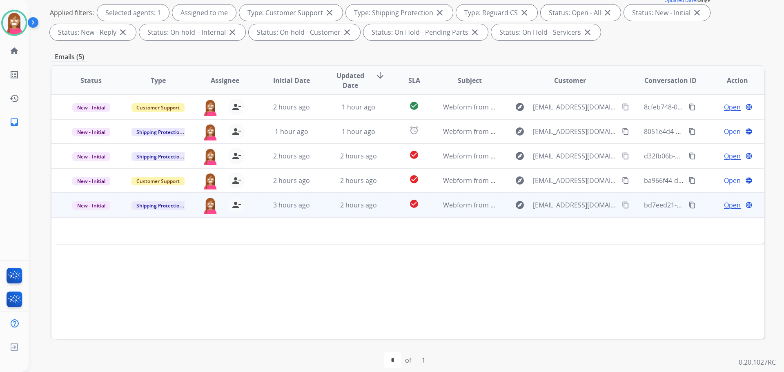
click at [323, 214] on td "2 hours ago" at bounding box center [352, 205] width 67 height 25
click at [313, 210] on div "3 hours ago" at bounding box center [292, 206] width 54 height 10
click at [724, 203] on span "Open" at bounding box center [732, 205] width 17 height 10
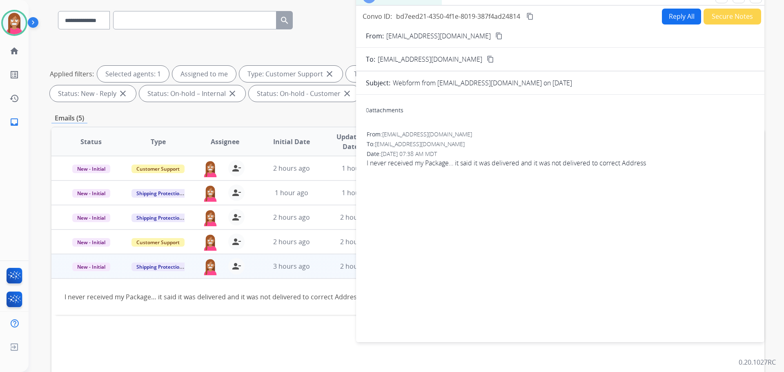
scroll to position [0, 0]
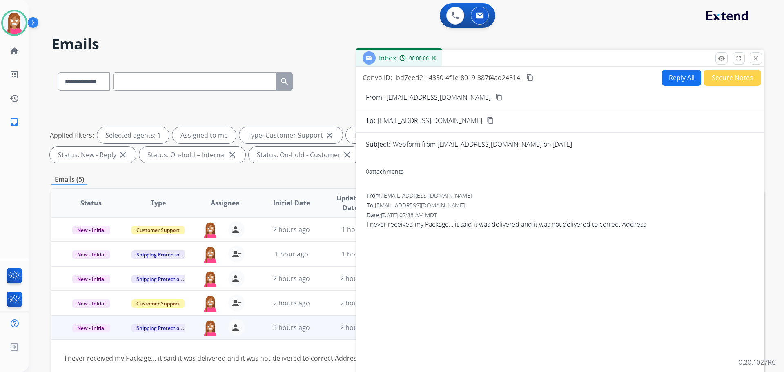
click at [668, 77] on button "Reply All" at bounding box center [681, 78] width 39 height 16
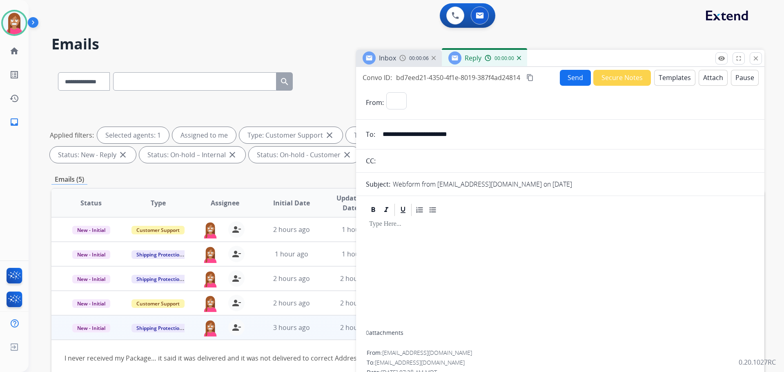
select select "**********"
click at [661, 76] on button "Templates" at bounding box center [674, 78] width 41 height 16
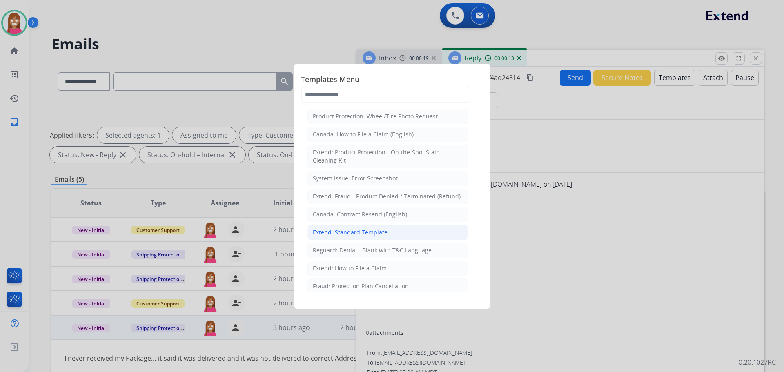
click at [325, 229] on div "Extend: Standard Template" at bounding box center [350, 232] width 75 height 8
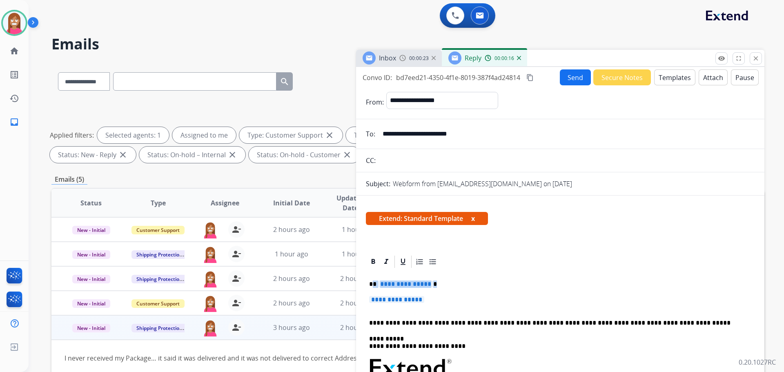
drag, startPoint x: 435, startPoint y: 305, endPoint x: 376, endPoint y: 278, distance: 64.3
drag, startPoint x: 438, startPoint y: 298, endPoint x: 370, endPoint y: 283, distance: 69.7
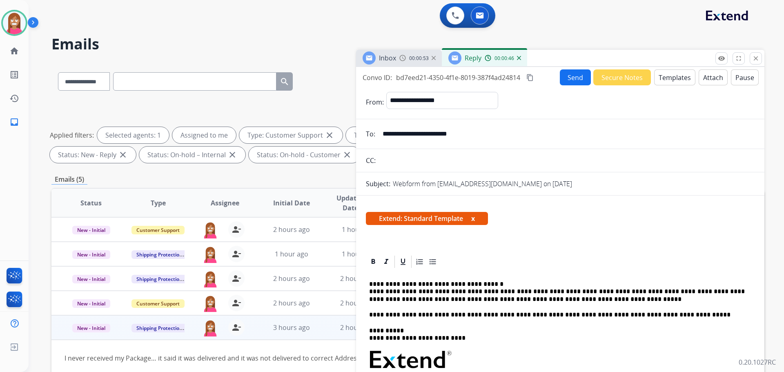
click at [566, 78] on button "Send" at bounding box center [575, 77] width 31 height 16
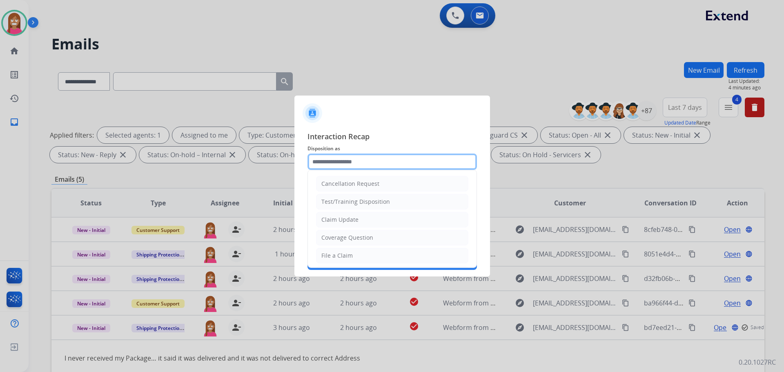
click at [326, 159] on input "text" at bounding box center [392, 162] width 169 height 16
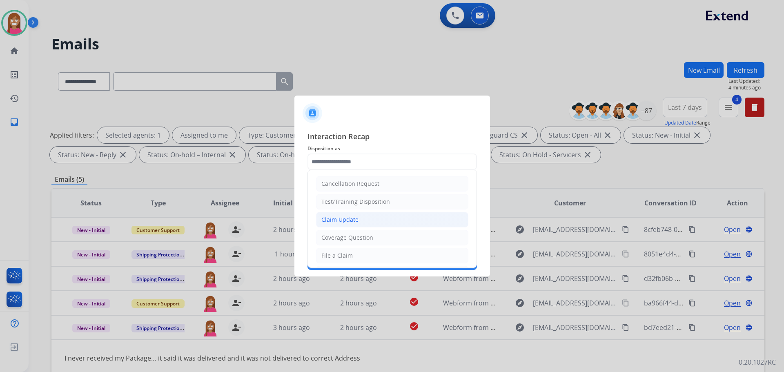
click at [328, 221] on div "Claim Update" at bounding box center [339, 220] width 37 height 8
type input "**********"
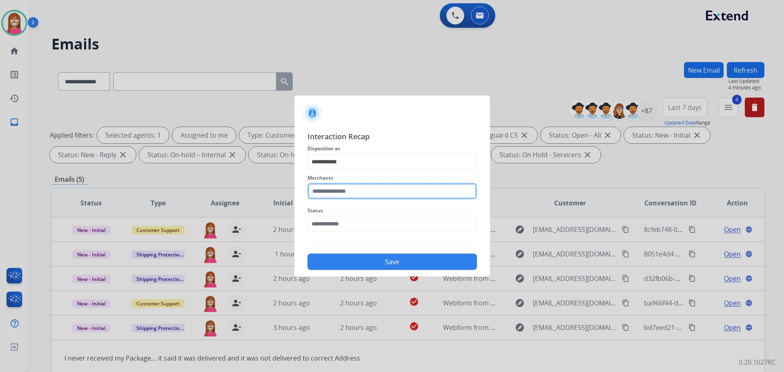
click at [331, 192] on input "text" at bounding box center [392, 191] width 169 height 16
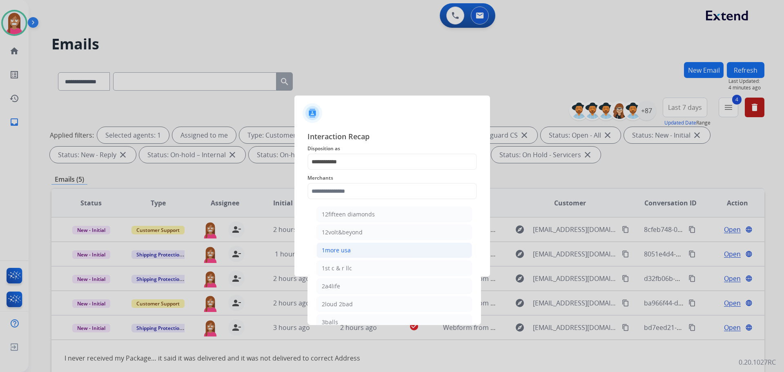
click at [324, 250] on div "1more usa" at bounding box center [336, 250] width 29 height 8
type input "*********"
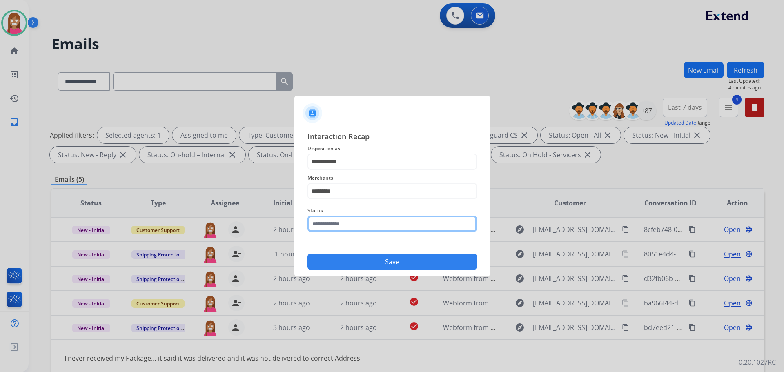
click at [326, 224] on input "text" at bounding box center [392, 224] width 169 height 16
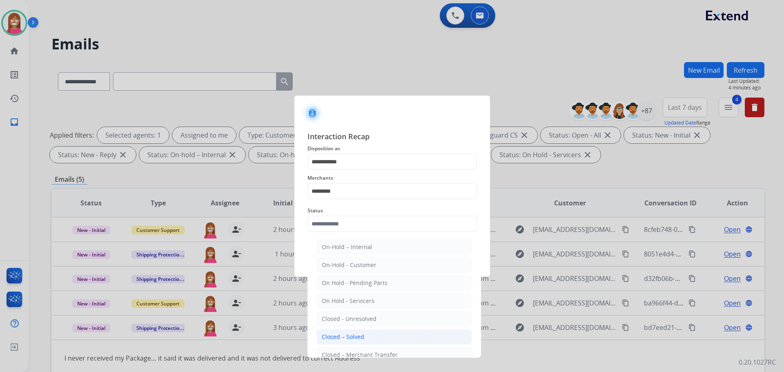
click at [332, 335] on div "Closed – Solved" at bounding box center [343, 337] width 42 height 8
type input "**********"
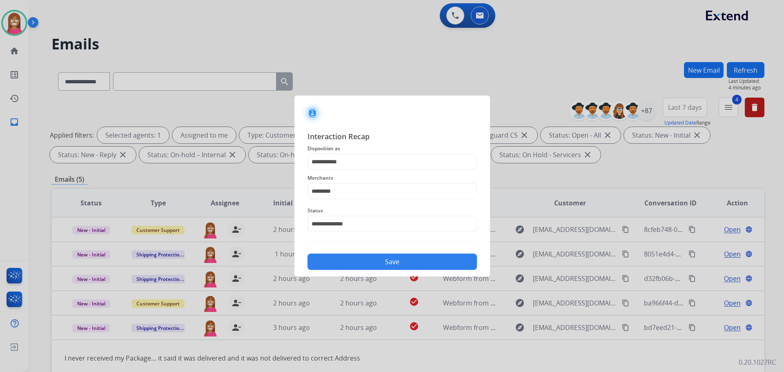
click at [328, 257] on button "Save" at bounding box center [392, 262] width 169 height 16
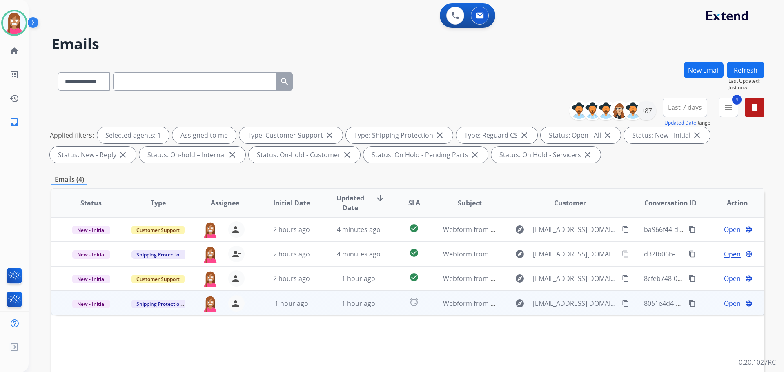
click at [380, 310] on td "1 hour ago" at bounding box center [352, 303] width 67 height 25
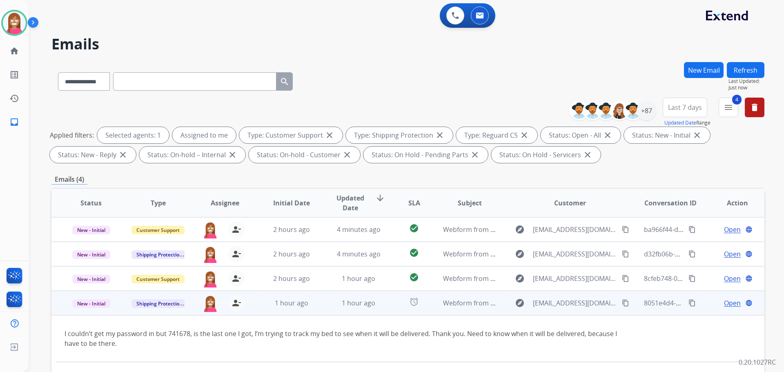
click at [724, 303] on span "Open" at bounding box center [732, 303] width 17 height 10
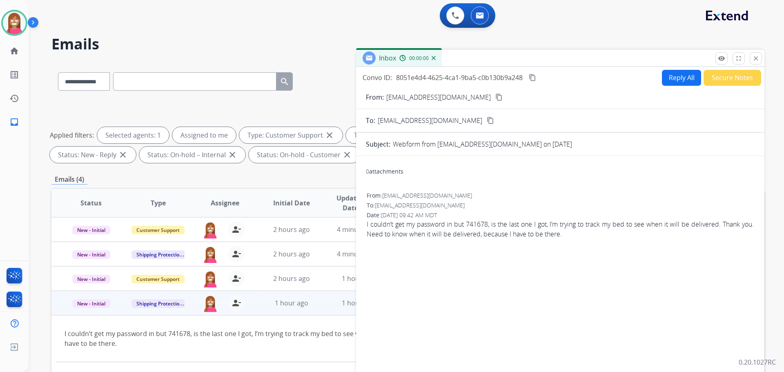
click at [662, 80] on button "Reply All" at bounding box center [681, 78] width 39 height 16
select select "**********"
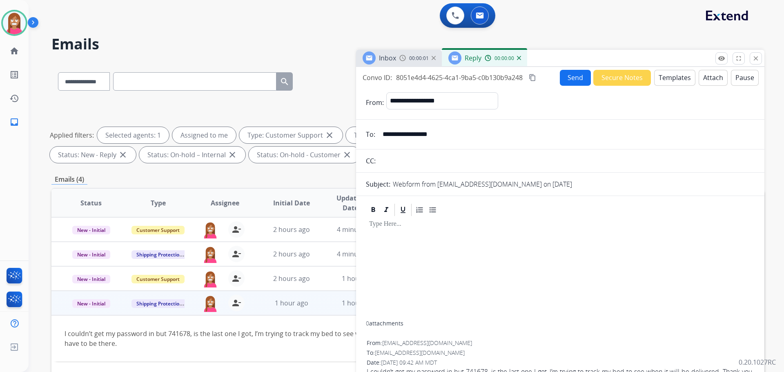
click at [665, 80] on button "Templates" at bounding box center [674, 78] width 41 height 16
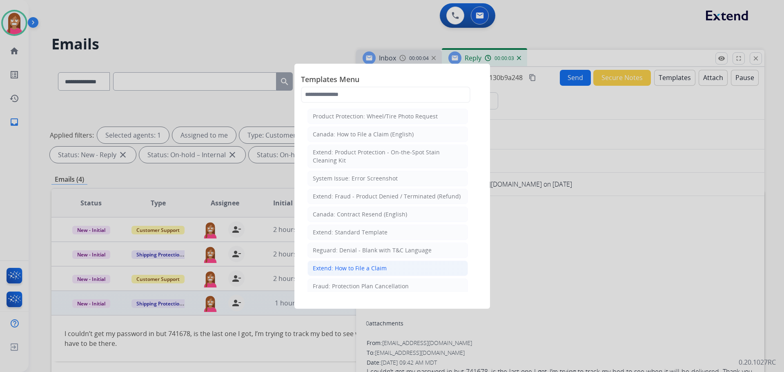
click at [328, 272] on div "Extend: How to File a Claim" at bounding box center [350, 268] width 74 height 8
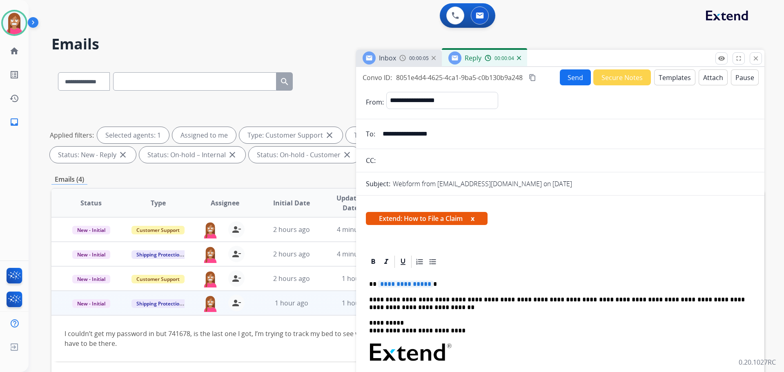
click at [406, 285] on span "**********" at bounding box center [405, 284] width 55 height 7
click at [563, 77] on button "Send" at bounding box center [575, 77] width 31 height 16
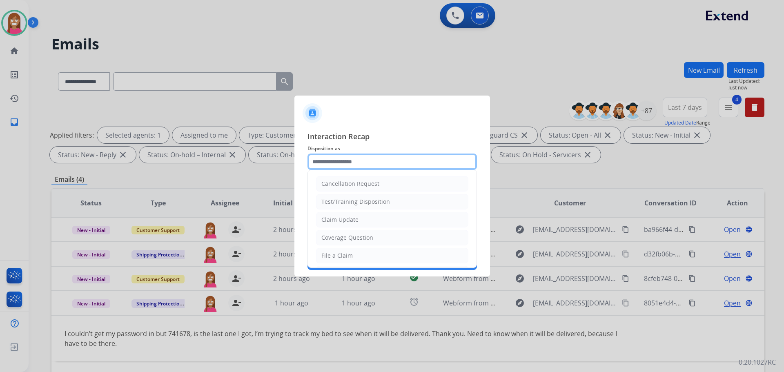
click at [344, 165] on input "text" at bounding box center [392, 162] width 169 height 16
click at [330, 223] on div "Claim Update" at bounding box center [339, 220] width 37 height 8
type input "**********"
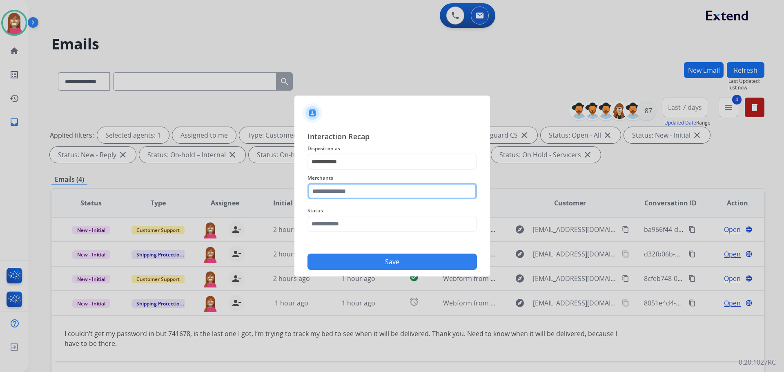
click at [326, 183] on input "text" at bounding box center [392, 191] width 169 height 16
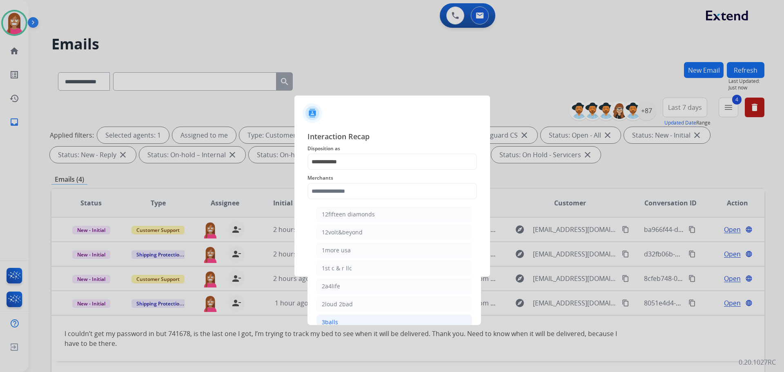
click at [333, 319] on div "3balls" at bounding box center [330, 322] width 16 height 8
type input "******"
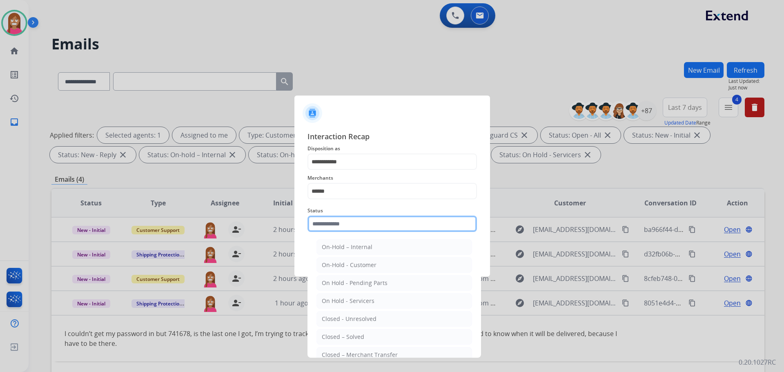
click at [323, 221] on input "text" at bounding box center [392, 224] width 169 height 16
click at [338, 334] on div "Closed – Solved" at bounding box center [343, 337] width 42 height 8
type input "**********"
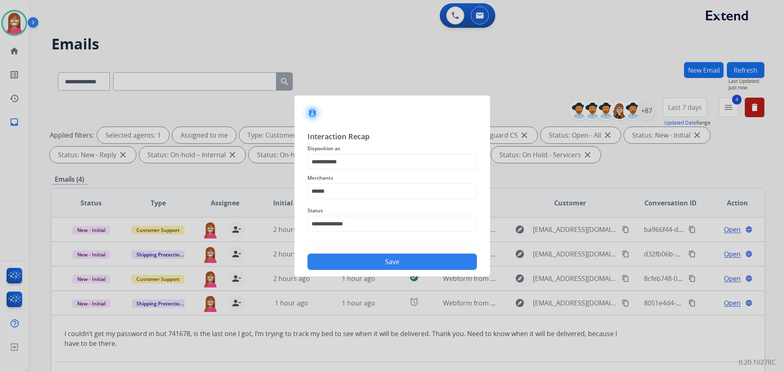
click at [312, 260] on button "Save" at bounding box center [392, 262] width 169 height 16
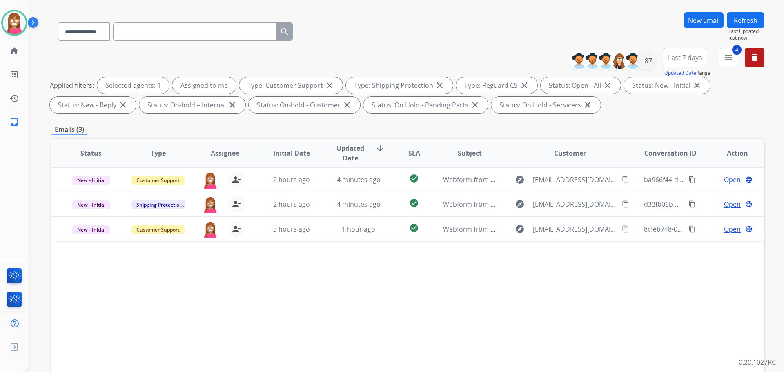
scroll to position [123, 0]
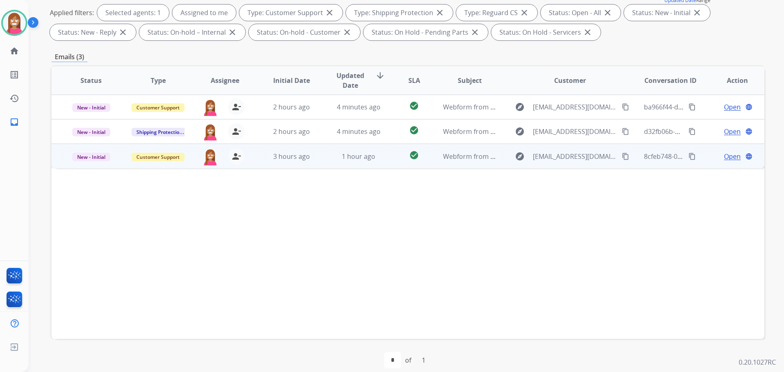
click at [328, 154] on td "1 hour ago" at bounding box center [352, 156] width 67 height 25
drag, startPoint x: 730, startPoint y: 149, endPoint x: 733, endPoint y: 155, distance: 6.8
click at [733, 155] on span "Open" at bounding box center [732, 156] width 17 height 10
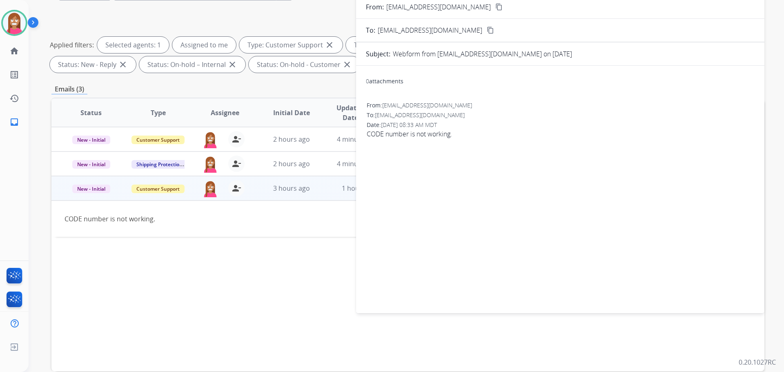
scroll to position [0, 0]
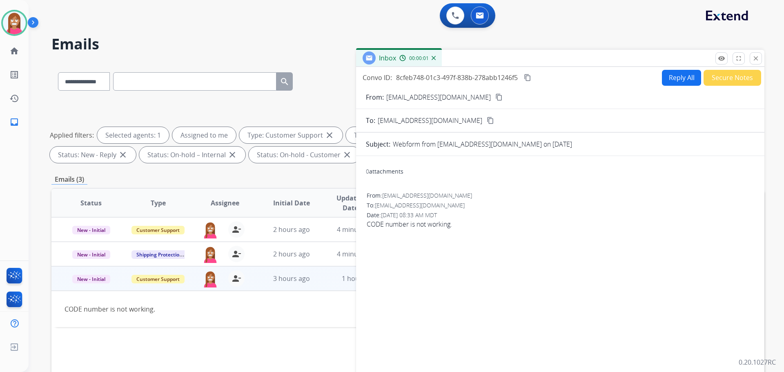
click at [666, 84] on button "Reply All" at bounding box center [681, 78] width 39 height 16
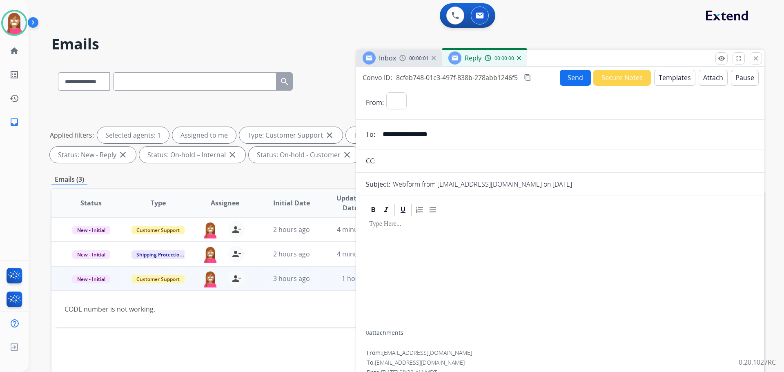
select select "**********"
click at [666, 84] on button "Templates" at bounding box center [674, 78] width 41 height 16
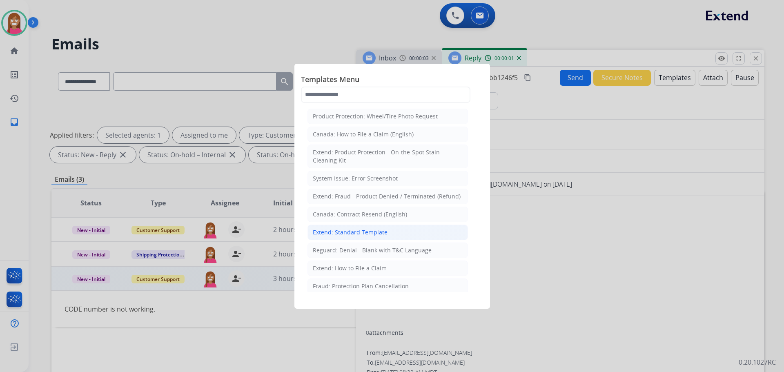
click at [330, 230] on div "Extend: Standard Template" at bounding box center [350, 232] width 75 height 8
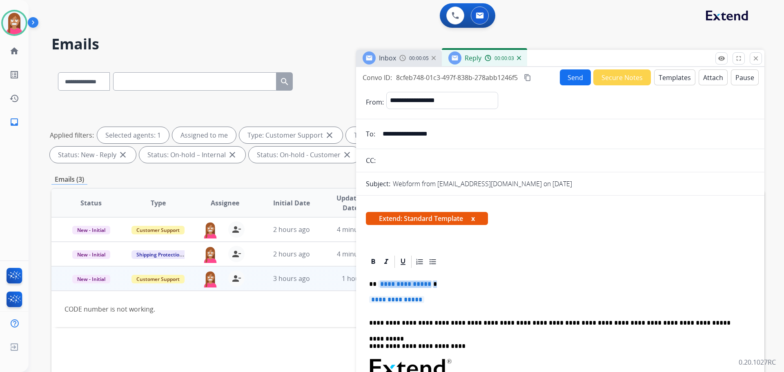
drag, startPoint x: 440, startPoint y: 296, endPoint x: 379, endPoint y: 281, distance: 63.1
paste div
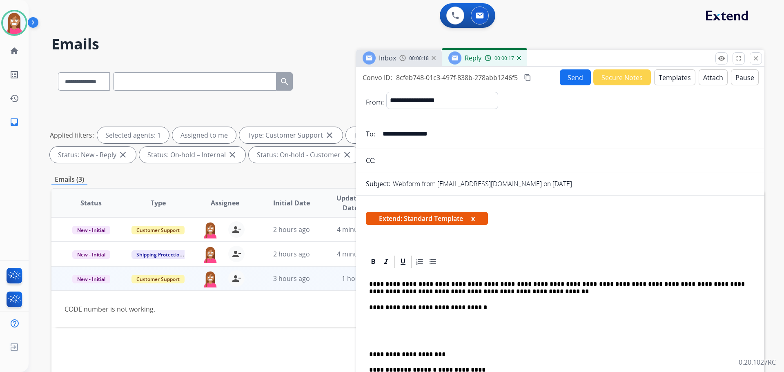
drag, startPoint x: 378, startPoint y: 283, endPoint x: 383, endPoint y: 279, distance: 6.1
click at [380, 284] on p "**********" at bounding box center [557, 288] width 376 height 15
click at [565, 81] on button "Send" at bounding box center [575, 77] width 31 height 16
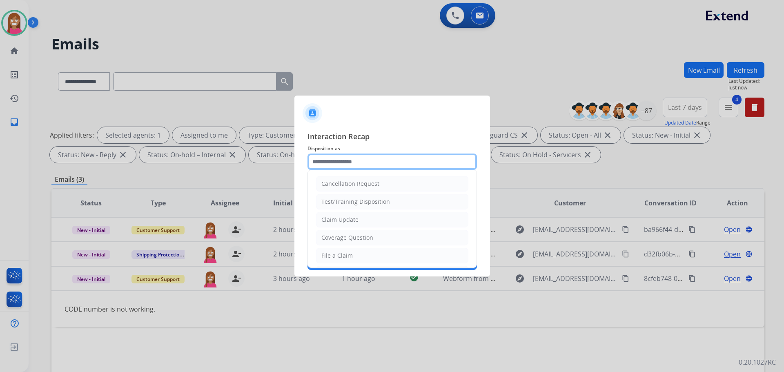
click at [331, 165] on input "text" at bounding box center [392, 162] width 169 height 16
click at [336, 259] on div "File a Claim" at bounding box center [336, 256] width 31 height 8
type input "**********"
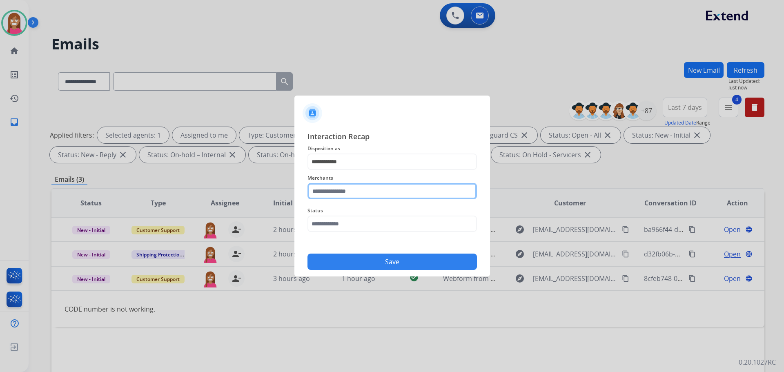
click at [321, 191] on input "text" at bounding box center [392, 191] width 169 height 16
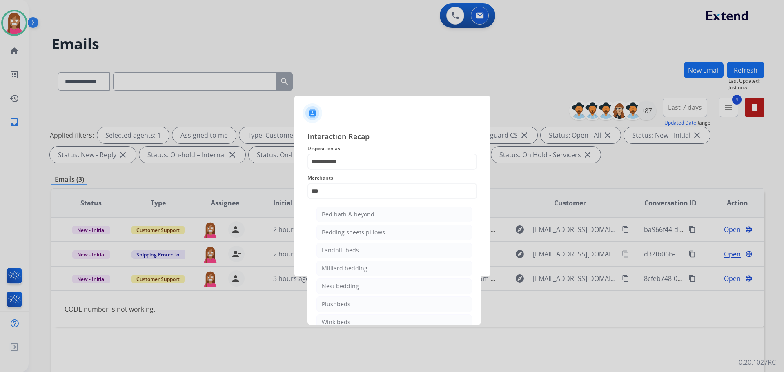
drag, startPoint x: 361, startPoint y: 213, endPoint x: 357, endPoint y: 234, distance: 20.8
click at [361, 214] on div "Bed bath & beyond" at bounding box center [348, 214] width 53 height 8
type input "**********"
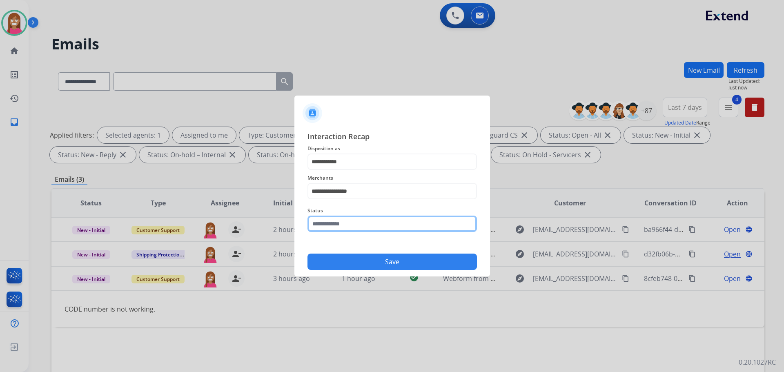
click at [342, 226] on input "text" at bounding box center [392, 224] width 169 height 16
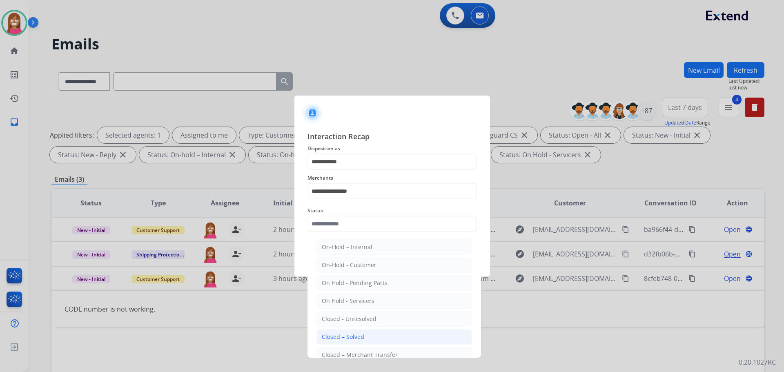
click at [326, 336] on div "Closed – Solved" at bounding box center [343, 337] width 42 height 8
type input "**********"
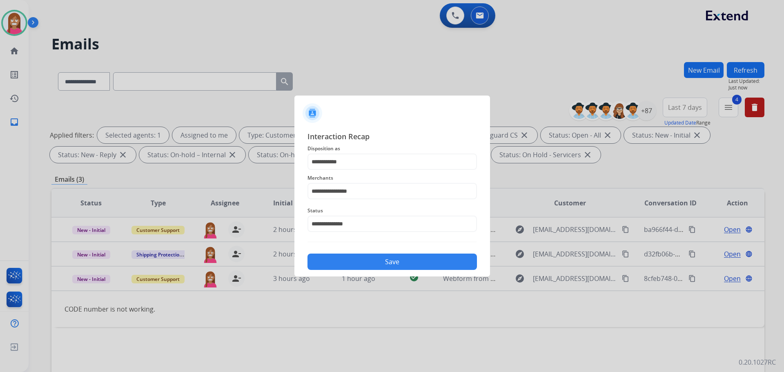
click at [325, 269] on button "Save" at bounding box center [392, 262] width 169 height 16
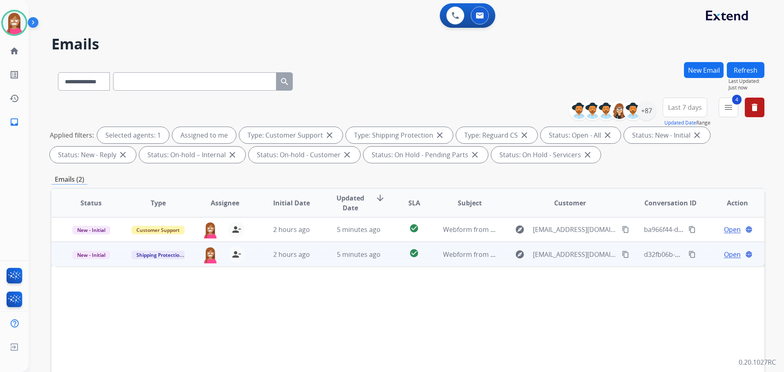
click at [319, 261] on td "5 minutes ago" at bounding box center [352, 254] width 67 height 25
click at [724, 255] on span "Open" at bounding box center [732, 254] width 17 height 10
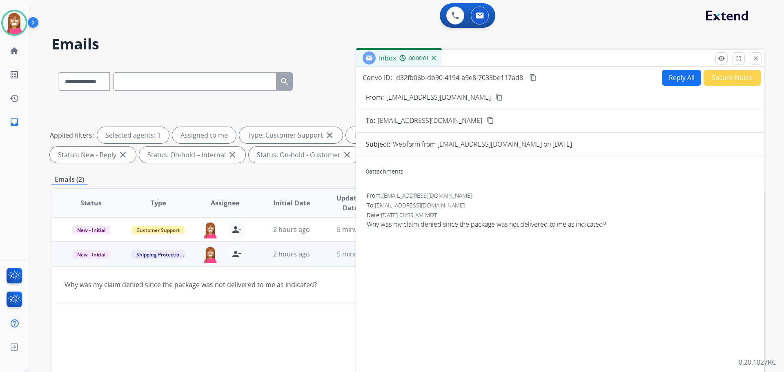
click at [675, 72] on button "Reply All" at bounding box center [681, 78] width 39 height 16
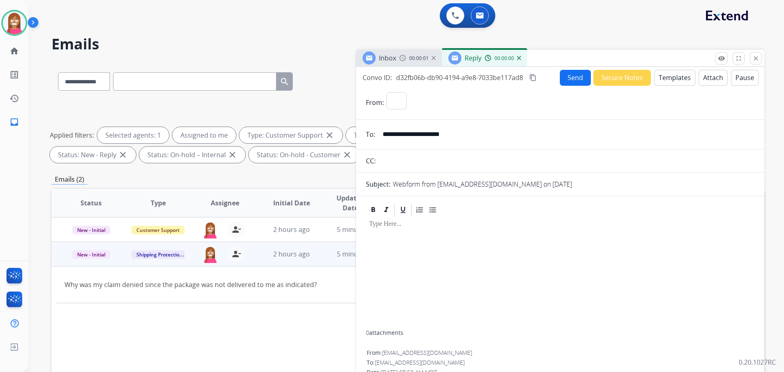
select select "**********"
click at [677, 78] on button "Templates" at bounding box center [674, 78] width 41 height 16
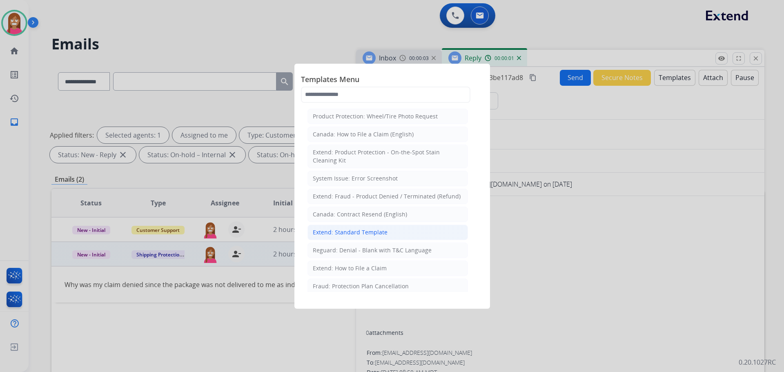
click at [333, 233] on div "Extend: Standard Template" at bounding box center [350, 232] width 75 height 8
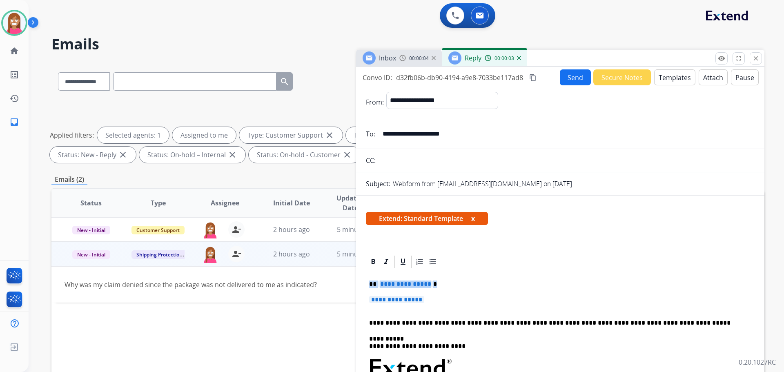
drag, startPoint x: 430, startPoint y: 303, endPoint x: 366, endPoint y: 283, distance: 67.2
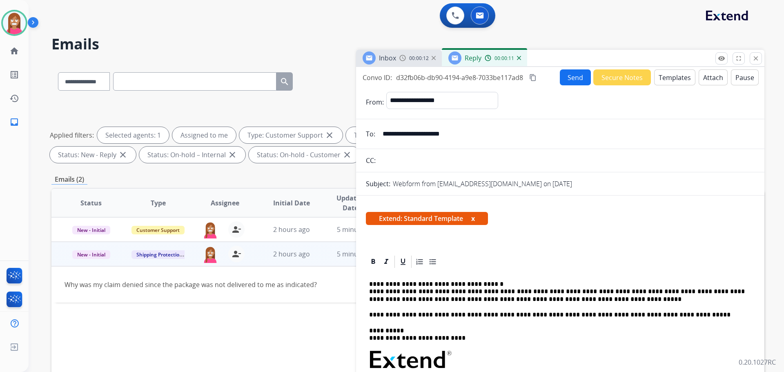
click at [560, 71] on button "Send" at bounding box center [575, 77] width 31 height 16
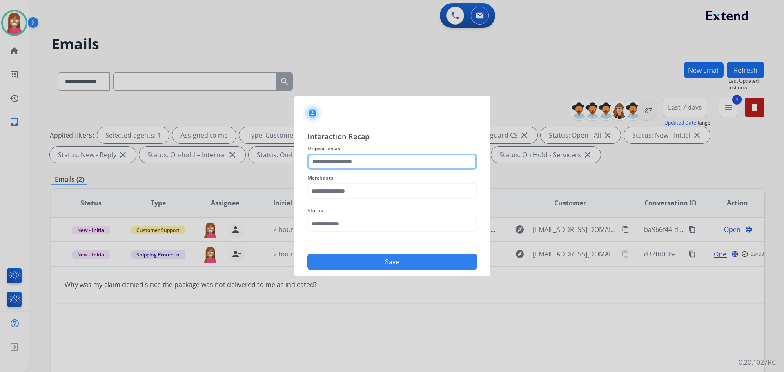
click at [341, 154] on input "text" at bounding box center [392, 162] width 169 height 16
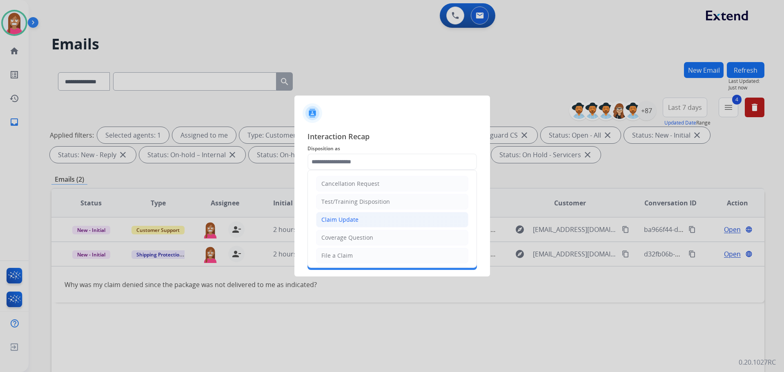
click at [339, 220] on div "Claim Update" at bounding box center [339, 220] width 37 height 8
type input "**********"
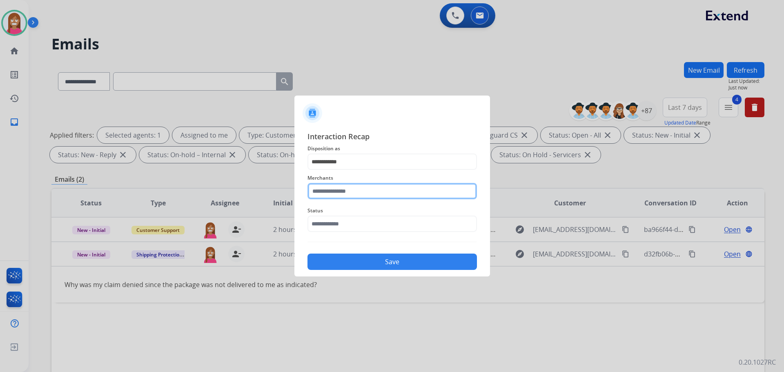
click at [330, 188] on input "text" at bounding box center [392, 191] width 169 height 16
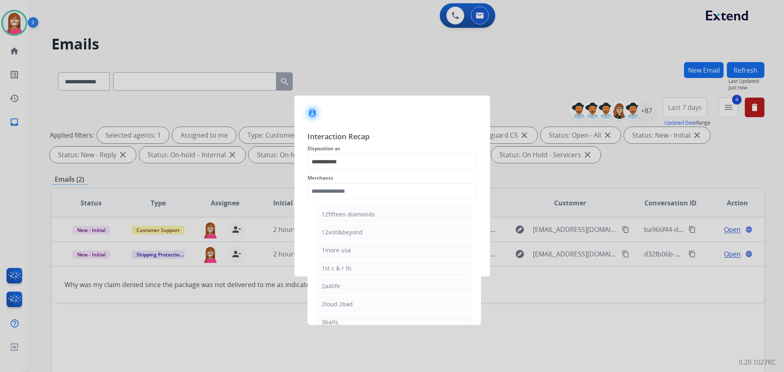
click at [337, 218] on li "12fifteen diamonds" at bounding box center [395, 215] width 156 height 16
type input "**********"
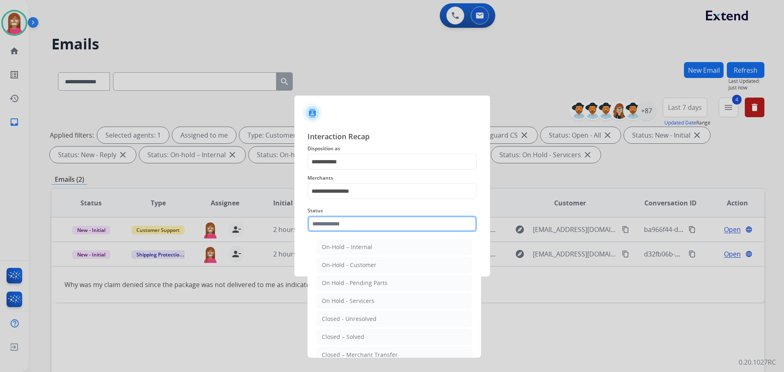
click at [332, 224] on input "text" at bounding box center [392, 224] width 169 height 16
click at [327, 336] on div "Closed – Solved" at bounding box center [343, 337] width 42 height 8
type input "**********"
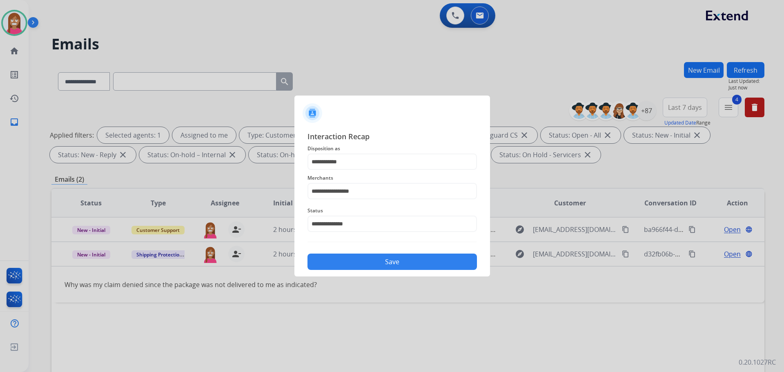
click at [340, 260] on button "Save" at bounding box center [392, 262] width 169 height 16
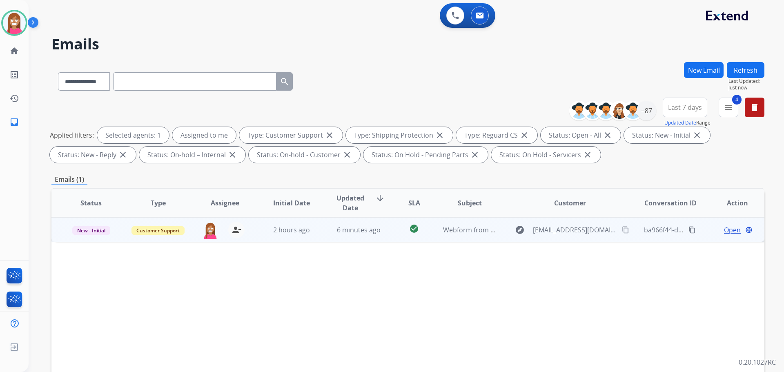
click at [315, 234] on td "2 hours ago" at bounding box center [285, 229] width 67 height 25
click at [729, 227] on span "Open" at bounding box center [732, 230] width 17 height 10
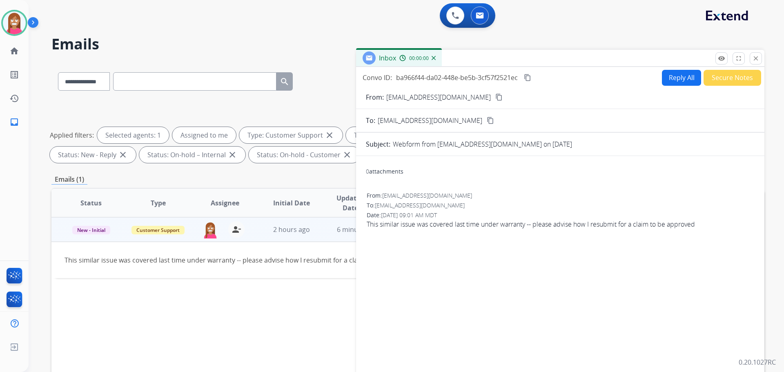
click at [672, 75] on button "Reply All" at bounding box center [681, 78] width 39 height 16
select select "**********"
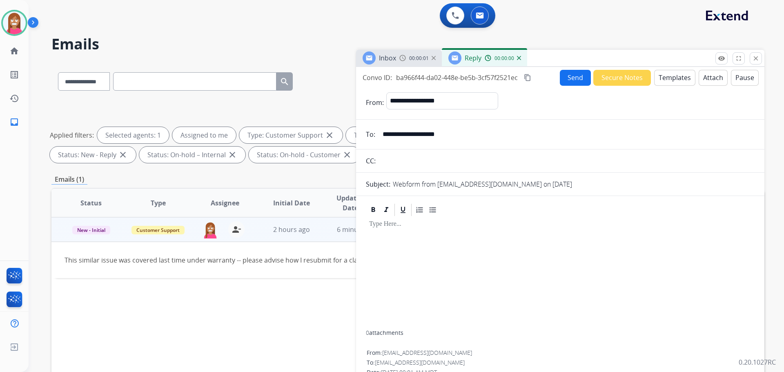
click at [668, 79] on button "Templates" at bounding box center [674, 78] width 41 height 16
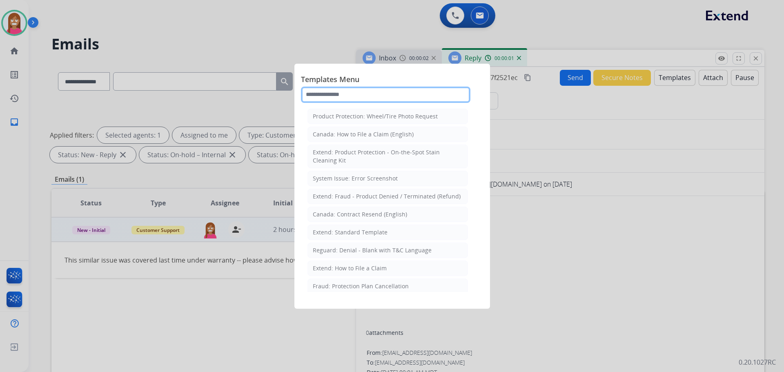
click at [326, 96] on input "text" at bounding box center [385, 95] width 169 height 16
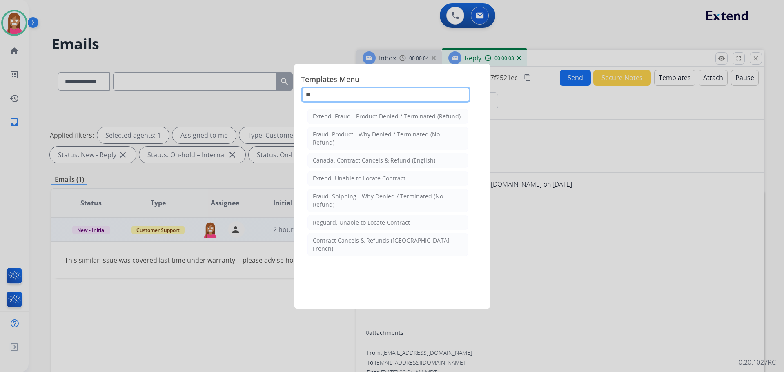
type input "*"
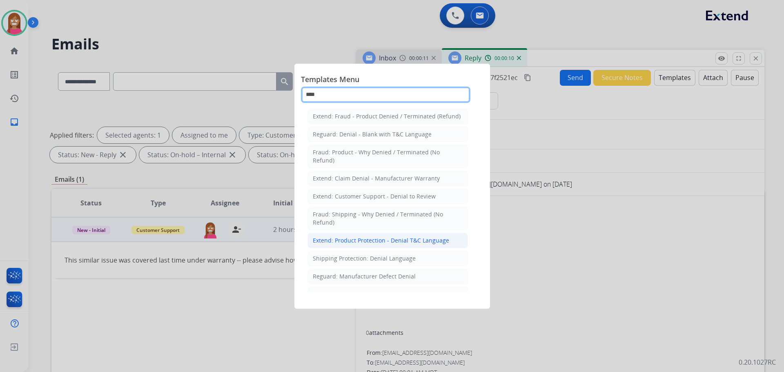
type input "****"
click at [355, 241] on div "Extend: Product Protection - Denial T&C Language" at bounding box center [381, 240] width 136 height 8
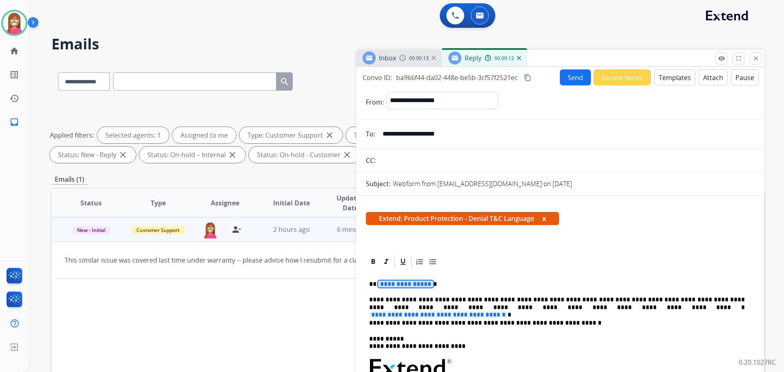
click at [397, 284] on span "**********" at bounding box center [405, 284] width 55 height 7
click at [508, 311] on span "**********" at bounding box center [438, 314] width 138 height 7
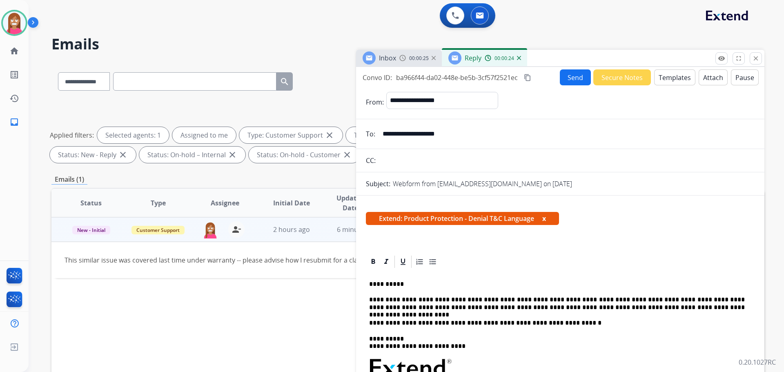
click at [575, 73] on button "Send" at bounding box center [575, 77] width 31 height 16
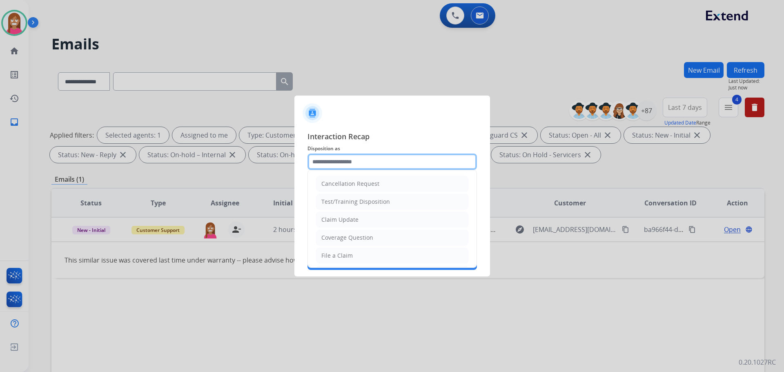
click at [348, 161] on input "text" at bounding box center [392, 162] width 169 height 16
click at [331, 221] on div "Claim Update" at bounding box center [339, 220] width 37 height 8
type input "**********"
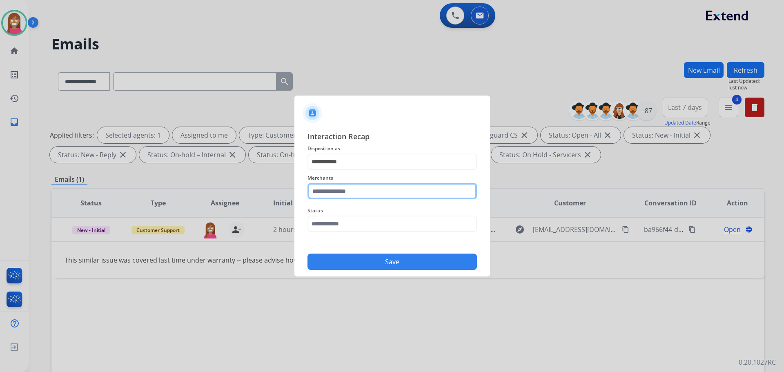
click at [332, 196] on input "text" at bounding box center [392, 191] width 169 height 16
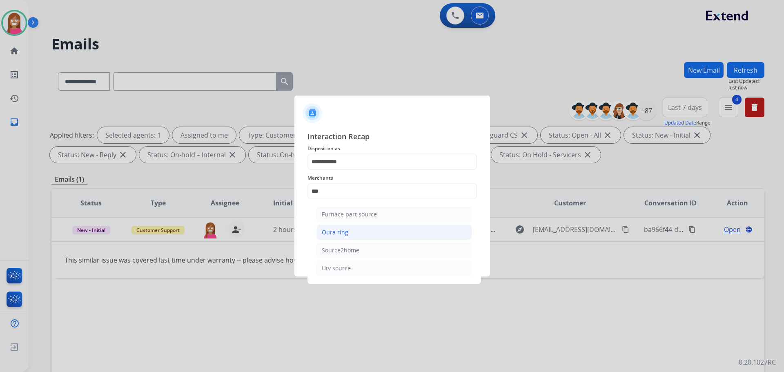
click at [360, 239] on li "Oura ring" at bounding box center [395, 233] width 156 height 16
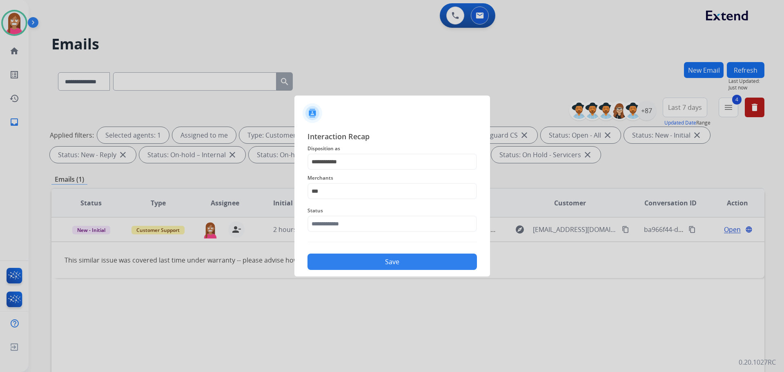
type input "*********"
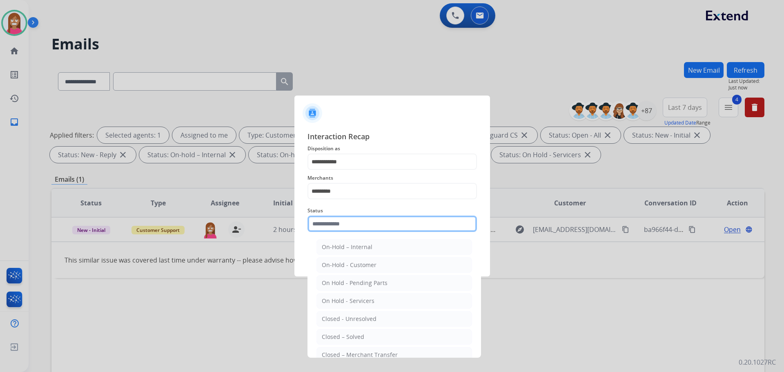
click at [348, 229] on input "text" at bounding box center [392, 224] width 169 height 16
drag, startPoint x: 346, startPoint y: 337, endPoint x: 351, endPoint y: 321, distance: 16.7
click at [347, 337] on div "Closed – Solved" at bounding box center [343, 337] width 42 height 8
type input "**********"
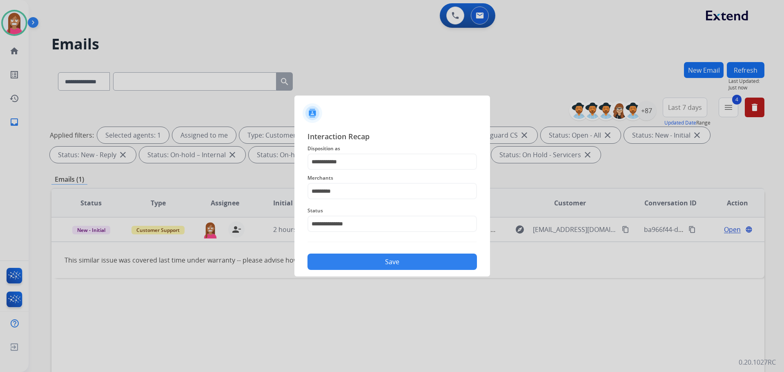
click at [348, 259] on button "Save" at bounding box center [392, 262] width 169 height 16
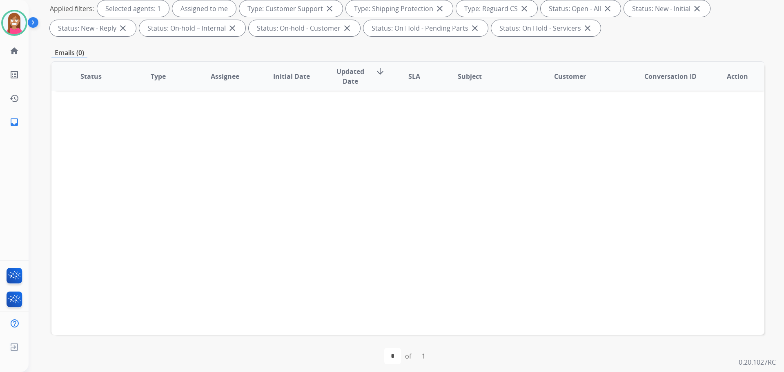
scroll to position [132, 0]
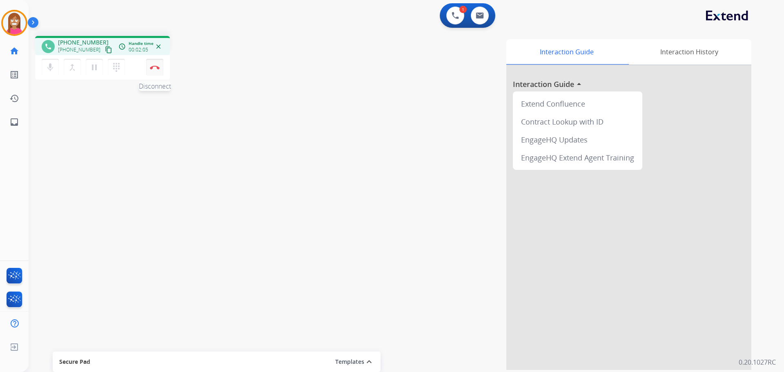
drag, startPoint x: 150, startPoint y: 71, endPoint x: 155, endPoint y: 70, distance: 5.2
click at [152, 71] on button "Disconnect" at bounding box center [154, 67] width 17 height 17
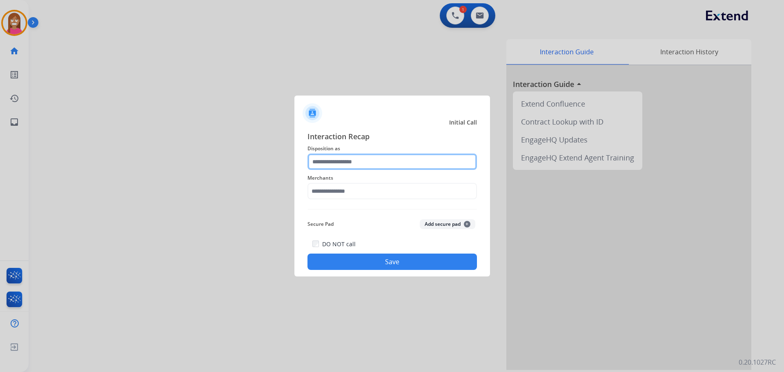
click at [379, 163] on input "text" at bounding box center [392, 162] width 169 height 16
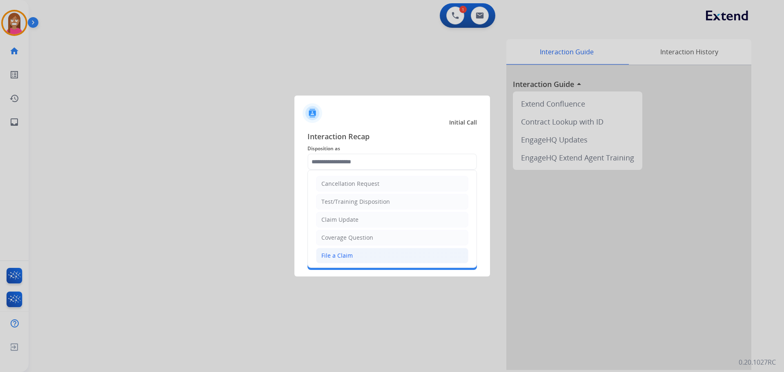
click at [338, 259] on div "File a Claim" at bounding box center [336, 256] width 31 height 8
type input "**********"
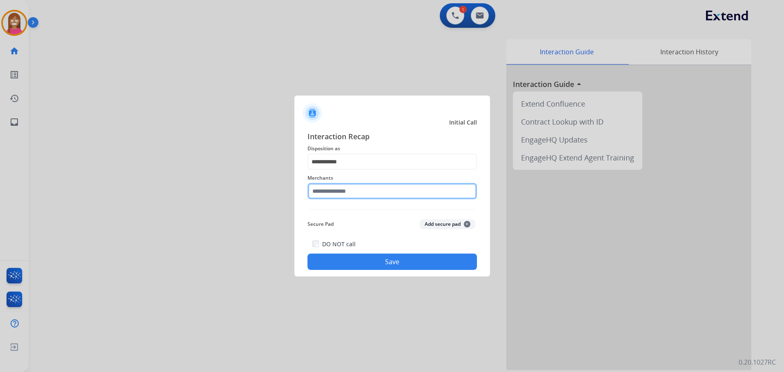
click at [337, 194] on input "text" at bounding box center [392, 191] width 169 height 16
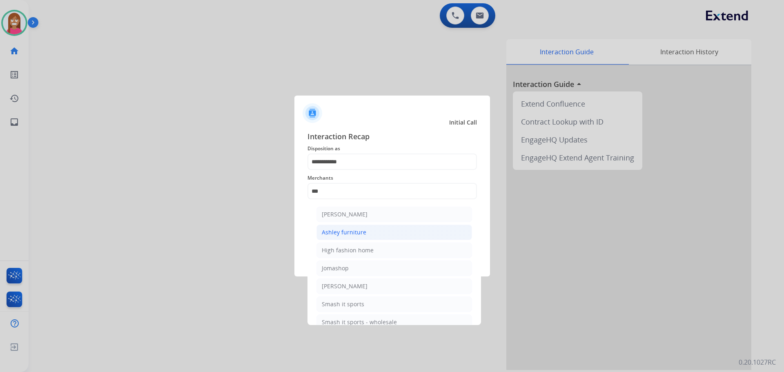
click at [364, 232] on div "Ashley furniture" at bounding box center [344, 232] width 45 height 8
type input "**********"
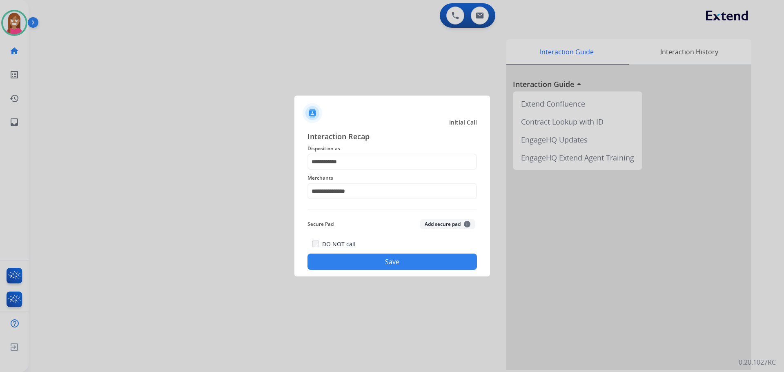
click at [360, 265] on button "Save" at bounding box center [392, 262] width 169 height 16
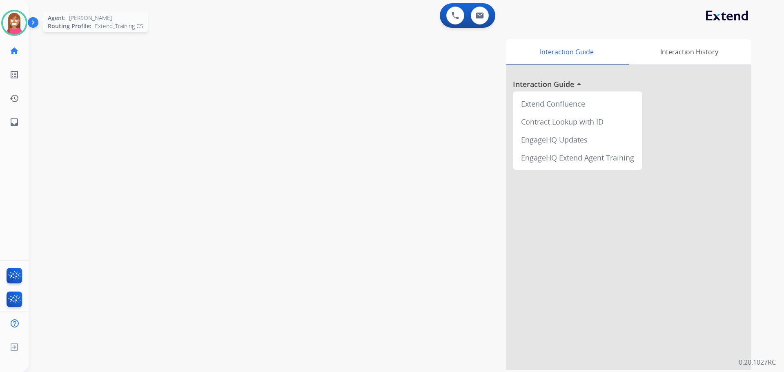
click at [3, 19] on img at bounding box center [14, 22] width 23 height 23
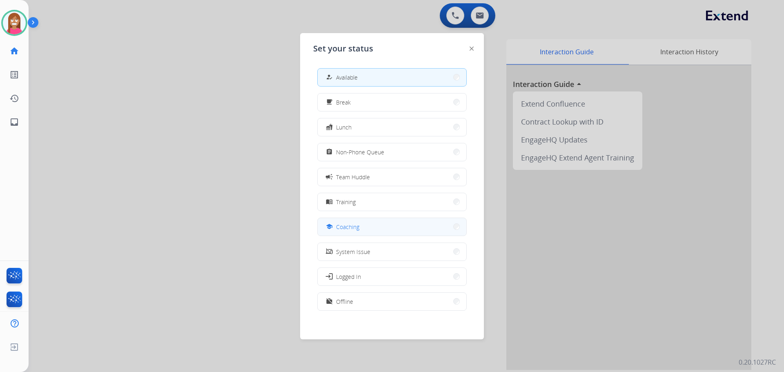
click at [342, 226] on span "Coaching" at bounding box center [347, 227] width 23 height 9
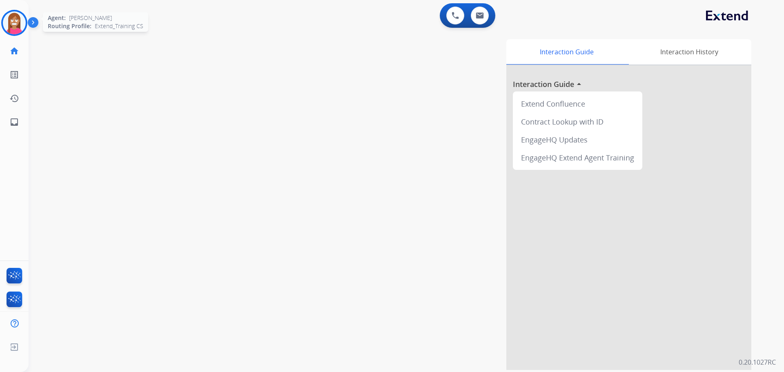
click at [21, 33] on div at bounding box center [14, 23] width 26 height 26
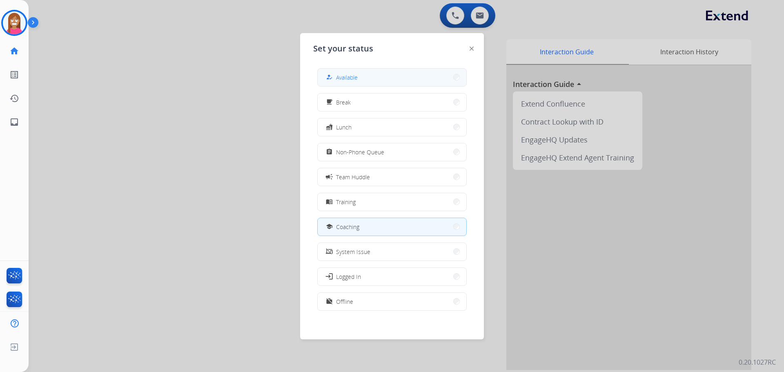
click at [343, 80] on span "Available" at bounding box center [347, 77] width 22 height 9
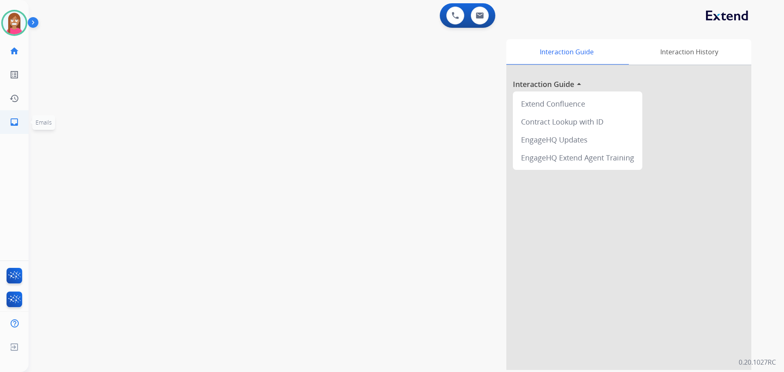
click at [11, 126] on mat-icon "inbox" at bounding box center [14, 122] width 10 height 10
select select "**********"
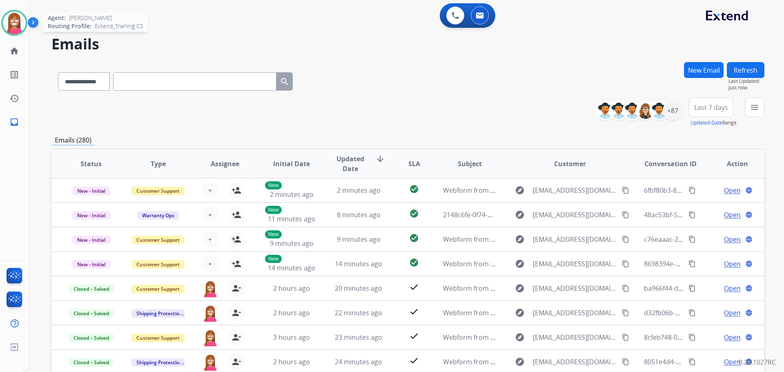
click at [14, 26] on img at bounding box center [14, 22] width 23 height 23
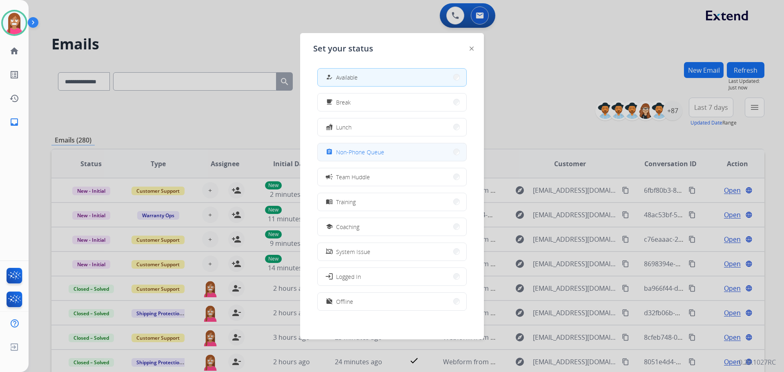
click at [346, 155] on span "Non-Phone Queue" at bounding box center [360, 152] width 48 height 9
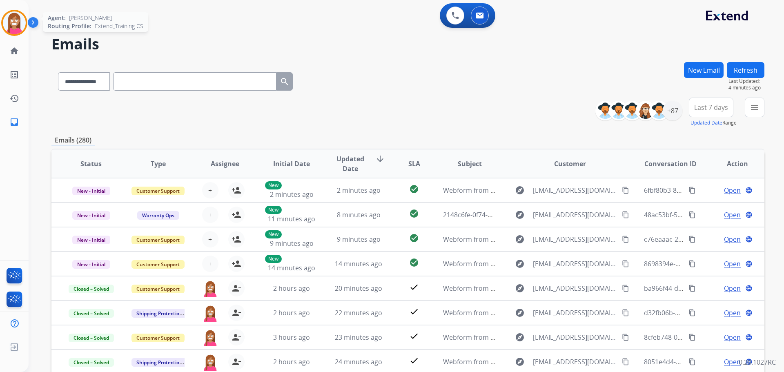
click at [7, 34] on div "Agent: [PERSON_NAME] Profile: Extend_Training CS" at bounding box center [14, 23] width 26 height 26
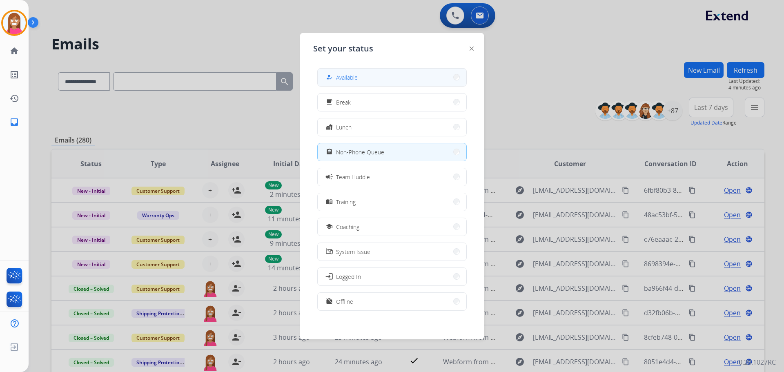
click at [358, 82] on div "how_to_reg Available" at bounding box center [340, 77] width 33 height 10
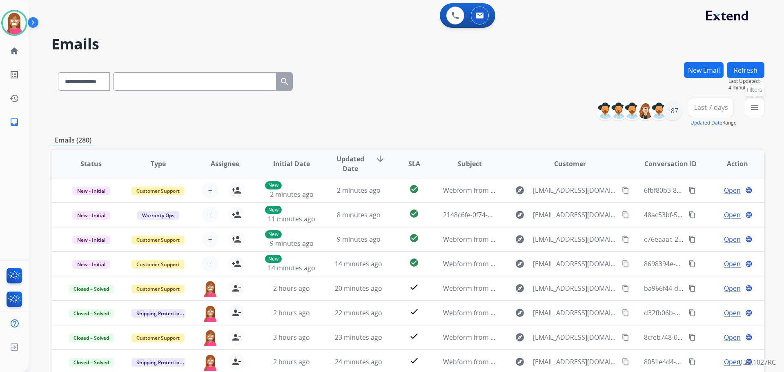
drag, startPoint x: 756, startPoint y: 108, endPoint x: 753, endPoint y: 111, distance: 4.6
click at [756, 108] on mat-icon "menu" at bounding box center [755, 108] width 10 height 10
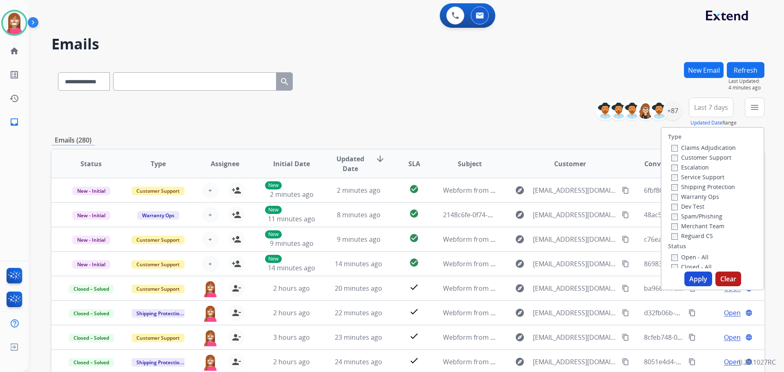
drag, startPoint x: 706, startPoint y: 156, endPoint x: 704, endPoint y: 172, distance: 15.2
click at [706, 156] on label "Customer Support" at bounding box center [701, 158] width 60 height 8
click at [691, 187] on label "Shipping Protection" at bounding box center [703, 187] width 64 height 8
click at [678, 235] on label "Reguard CS" at bounding box center [692, 236] width 42 height 8
click at [682, 261] on label "Open - All" at bounding box center [689, 257] width 37 height 8
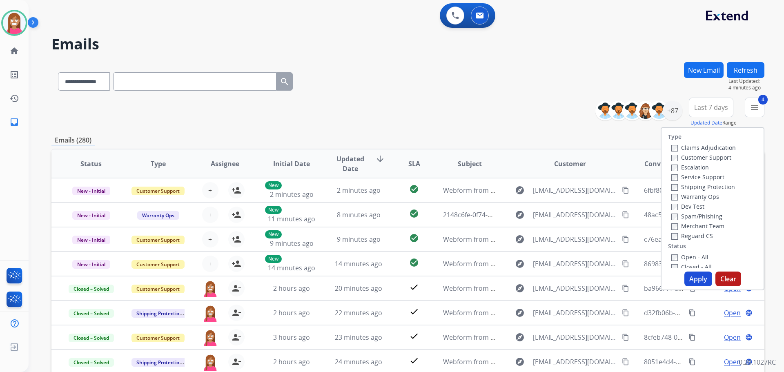
click at [691, 284] on button "Apply" at bounding box center [699, 279] width 28 height 15
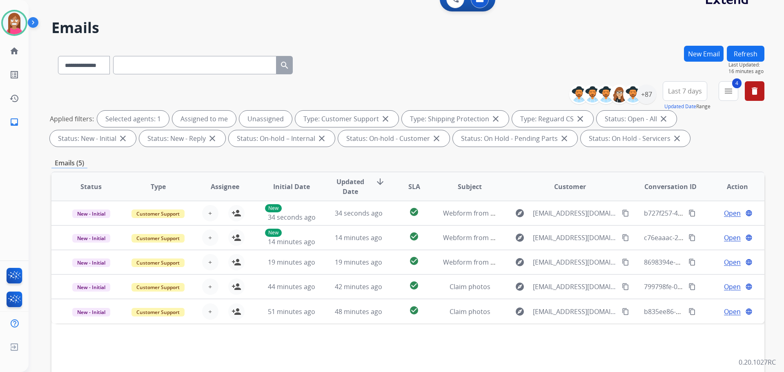
scroll to position [9, 0]
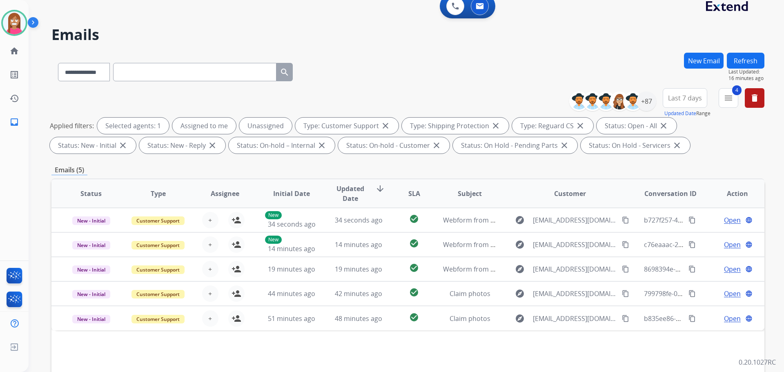
click at [749, 63] on button "Refresh" at bounding box center [746, 61] width 38 height 16
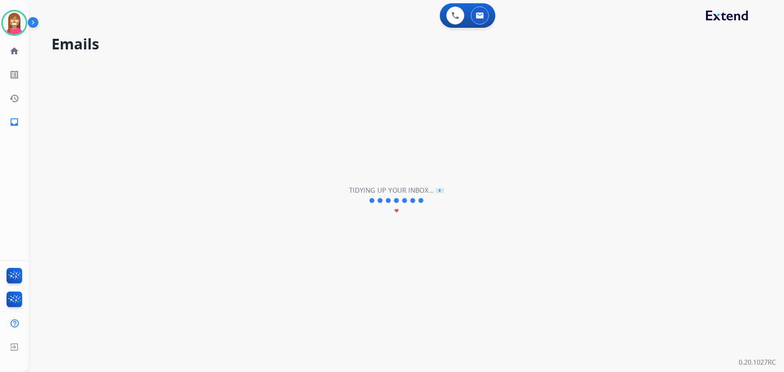
scroll to position [0, 0]
